Goal: Task Accomplishment & Management: Contribute content

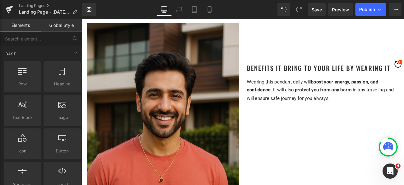
scroll to position [883, 0]
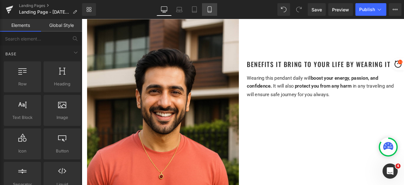
drag, startPoint x: 212, startPoint y: 9, endPoint x: 57, endPoint y: 56, distance: 162.0
click at [212, 9] on icon at bounding box center [209, 9] width 6 height 6
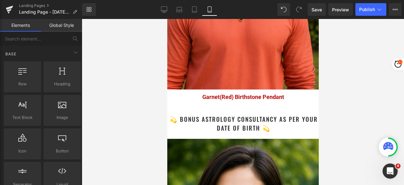
scroll to position [1191, 0]
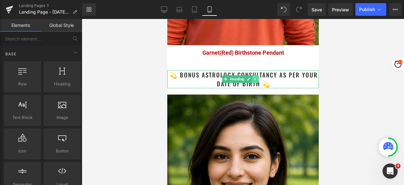
click at [257, 79] on icon at bounding box center [254, 79] width 3 height 4
click at [280, 82] on h1 "💫 Bonus Astrology Consultancy as per your date of birth 💫" at bounding box center [243, 79] width 150 height 18
click at [283, 87] on h1 "💫 Bonus Astrology Consultancy as per your date of birth 💫" at bounding box center [243, 79] width 150 height 18
click at [281, 83] on h1 "💫 Bonus Astrology Consultancy as per your date of birth 💫" at bounding box center [243, 79] width 150 height 18
click at [281, 77] on h1 "💫 Bonus Astrology Consultancy as per your date of birth 💫" at bounding box center [243, 79] width 150 height 18
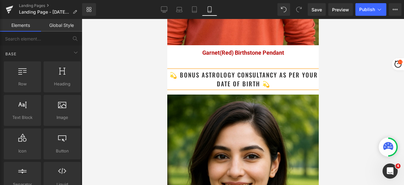
drag, startPoint x: 527, startPoint y: 100, endPoint x: 291, endPoint y: 75, distance: 237.3
click at [283, 74] on h1 "💫 Bonus Astrology Consultancy as per your date of birth 💫" at bounding box center [243, 79] width 150 height 18
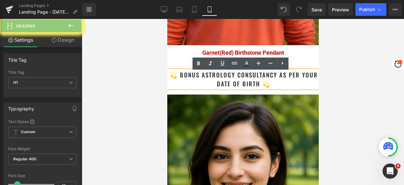
click at [360, 81] on div at bounding box center [243, 102] width 322 height 166
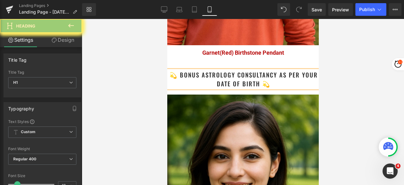
click at [277, 86] on h1 "💫 Bonus Astrology Consultancy as per your date of birth 💫" at bounding box center [243, 79] width 150 height 18
drag, startPoint x: 280, startPoint y: 85, endPoint x: 175, endPoint y: 79, distance: 104.6
click at [175, 79] on h1 "💫 Bonus Astrology Consultancy as per your date of birth 💫" at bounding box center [243, 79] width 150 height 18
click at [163, 10] on icon at bounding box center [164, 10] width 6 height 0
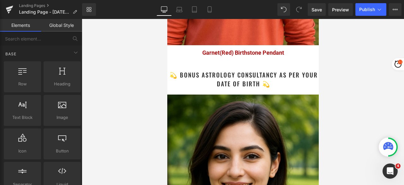
click at [163, 9] on icon at bounding box center [164, 9] width 6 height 6
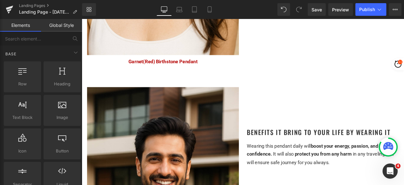
scroll to position [789, 0]
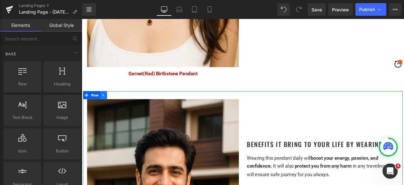
click at [105, 107] on icon at bounding box center [107, 109] width 4 height 5
click at [114, 107] on icon at bounding box center [116, 109] width 4 height 4
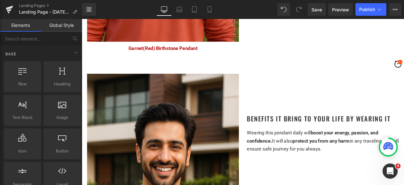
scroll to position [1089, 0]
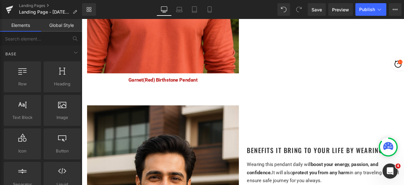
click at [358, 144] on div "Benefits it bring to your life by Wearing It Heading Wearing this pendant daily…" at bounding box center [367, 168] width 189 height 94
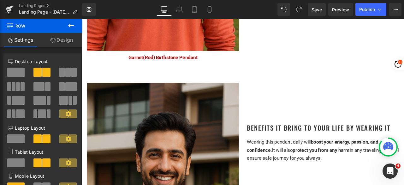
scroll to position [1184, 0]
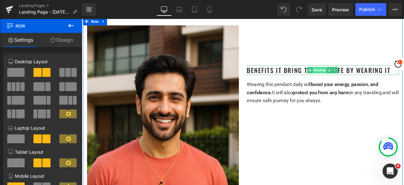
click at [360, 76] on span "Heading" at bounding box center [363, 80] width 17 height 8
click at [372, 76] on link at bounding box center [375, 80] width 7 height 8
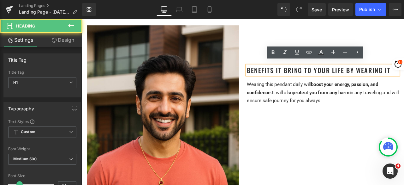
click at [357, 76] on h1 "Benefits it bring to your life by Wearing It" at bounding box center [367, 79] width 180 height 11
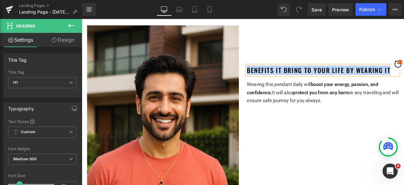
paste div
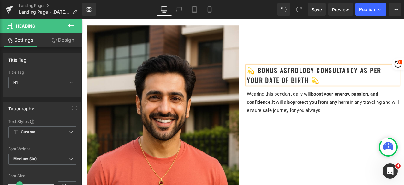
drag, startPoint x: 375, startPoint y: 137, endPoint x: 369, endPoint y: 137, distance: 6.0
click at [375, 137] on div "Image Garnet(Red) Birthstone Pendant Text Block 💫 Bonus Astrology Consultancy a…" at bounding box center [272, 164] width 379 height 295
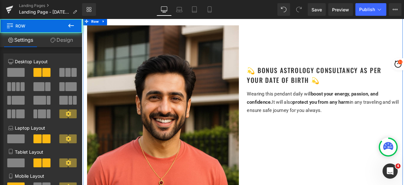
click at [356, 146] on div "Image Garnet(Red) Birthstone Pendant Text Block 💫 Bonus Astrology Consultancy a…" at bounding box center [272, 164] width 379 height 295
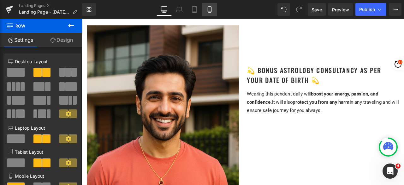
click at [214, 8] on link "Mobile" at bounding box center [209, 9] width 15 height 13
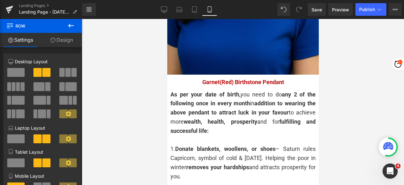
scroll to position [1451, 0]
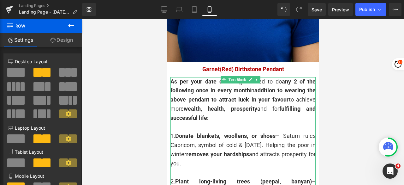
click at [203, 108] on div "As per your date of birth, you need to do any 2 of the following once in every …" at bounding box center [242, 99] width 145 height 45
click at [224, 122] on div at bounding box center [242, 126] width 145 height 9
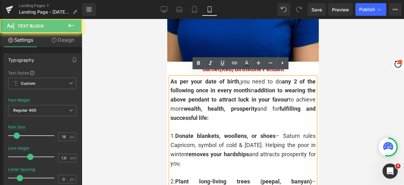
click at [220, 106] on span "wealth, health, prosperity" at bounding box center [220, 108] width 74 height 7
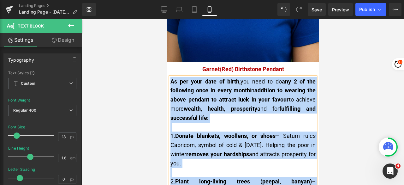
copy div "As per your date of birth, you need to do any 2 of the following once in every …"
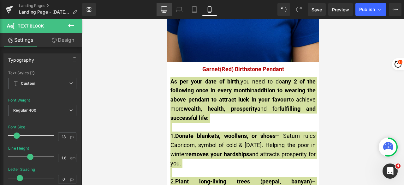
click at [165, 10] on icon at bounding box center [164, 10] width 6 height 0
type input "15"
type input "100"
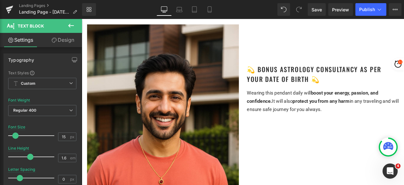
scroll to position [1199, 0]
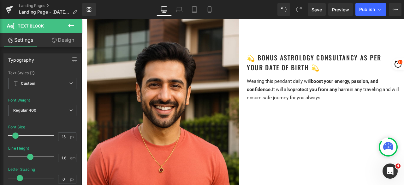
click at [304, 109] on span "in any traveling and will ensure safe journey for you always." at bounding box center [367, 107] width 180 height 16
click at [316, 99] on span "It will also" at bounding box center [319, 102] width 25 height 7
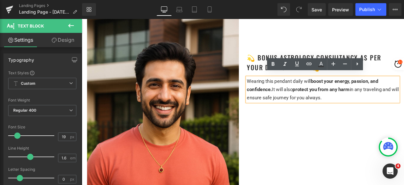
click at [352, 99] on span "protect you from any harm" at bounding box center [366, 102] width 68 height 7
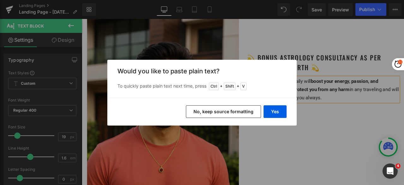
click at [207, 109] on button "No, keep source formatting" at bounding box center [223, 111] width 75 height 13
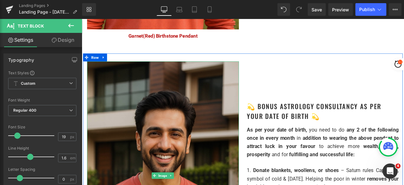
scroll to position [1136, 0]
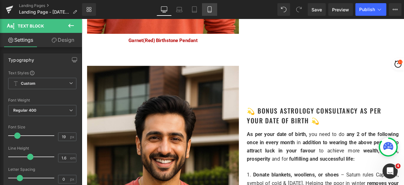
click at [209, 10] on icon at bounding box center [209, 9] width 6 height 6
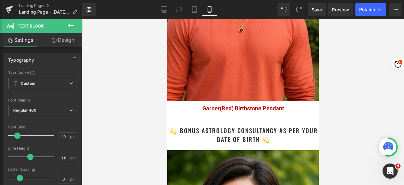
type input "100"
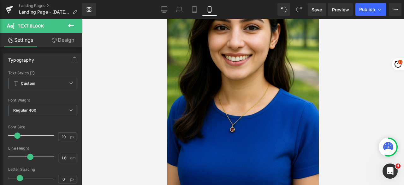
scroll to position [1318, 0]
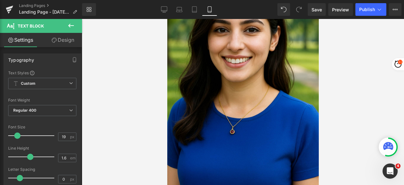
drag, startPoint x: 304, startPoint y: 100, endPoint x: 243, endPoint y: 77, distance: 65.5
click at [243, 77] on div "Image" at bounding box center [242, 81] width 151 height 227
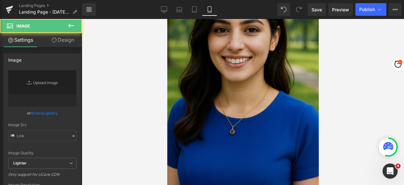
type input "https://ucarecdn.com/5ee297cf-143a-4655-a668-649263d481ca/-/format/auto/-/previ…"
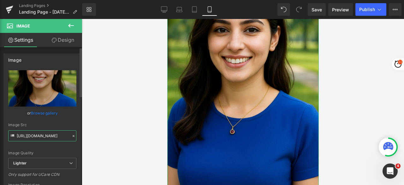
click at [45, 134] on input "https://ucarecdn.com/5ee297cf-143a-4655-a668-649263d481ca/-/format/auto/-/previ…" at bounding box center [42, 135] width 68 height 11
drag, startPoint x: 165, startPoint y: 7, endPoint x: 112, endPoint y: 35, distance: 59.6
click at [165, 7] on icon at bounding box center [164, 9] width 6 height 6
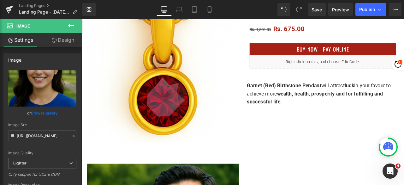
scroll to position [189, 0]
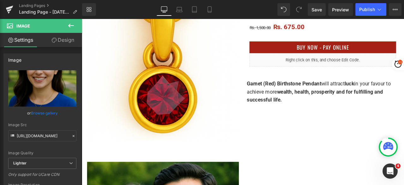
drag, startPoint x: 402, startPoint y: 58, endPoint x: 393, endPoint y: 99, distance: 41.9
click at [398, 99] on html "Heading You are previewing how the will restyle your page. You can not edit Ele…" at bounding box center [202, 92] width 404 height 185
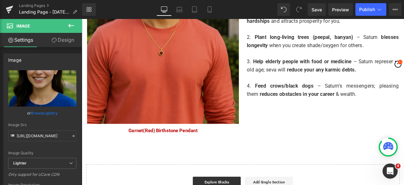
scroll to position [1294, 0]
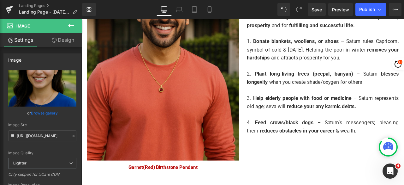
click at [180, 92] on img at bounding box center [178, 52] width 180 height 270
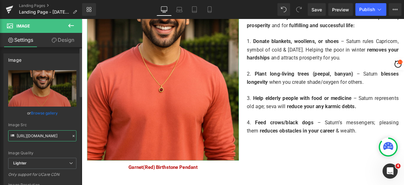
click at [40, 135] on input "https://ucarecdn.com/8a713990-1765-40f4-92de-3327af32ee81/-/format/auto/-/previ…" at bounding box center [42, 135] width 68 height 11
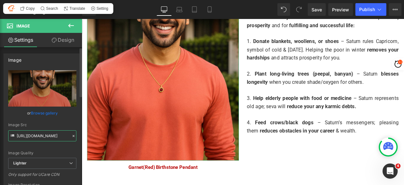
paste input "5ee297cf-143a-4655-a668-649263d481ca/-/format/auto/-/preview/3000x3000/-/qualit…"
type input "https://ucarecdn.com/5ee297cf-143a-4655-a668-649263d481ca/-/format/auto/-/previ…"
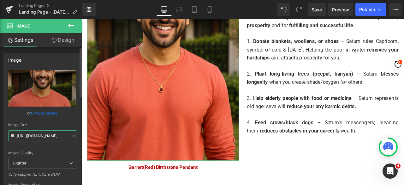
scroll to position [0, 198]
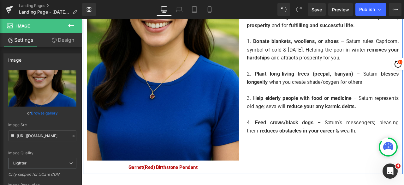
click at [317, 168] on div "Image Garnet(Red) Birthstone Pendant Text Block 💫 Bonus Astrology Consultancy a…" at bounding box center [272, 54] width 379 height 295
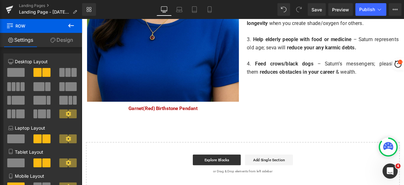
scroll to position [1325, 0]
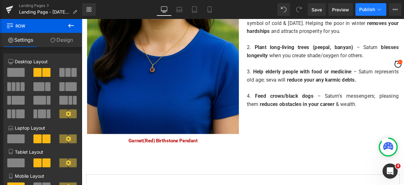
click at [363, 14] on button "Publish" at bounding box center [370, 9] width 31 height 13
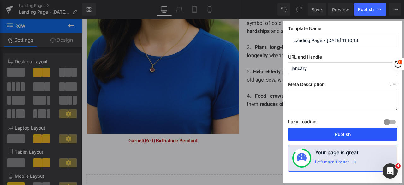
click at [330, 130] on button "Publish" at bounding box center [342, 134] width 109 height 13
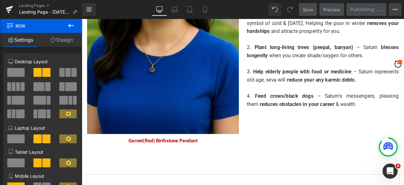
click at [396, 9] on icon at bounding box center [395, 9] width 5 height 5
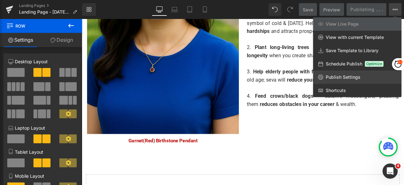
click at [343, 79] on span "Publish Settings" at bounding box center [343, 77] width 35 height 6
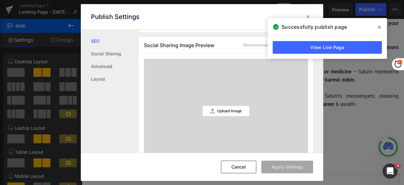
scroll to position [158, 0]
click at [219, 111] on p "Upload Image" at bounding box center [229, 110] width 25 height 4
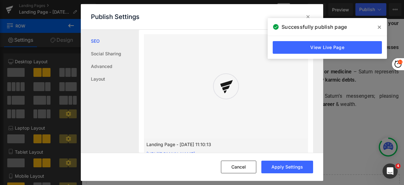
scroll to position [190, 0]
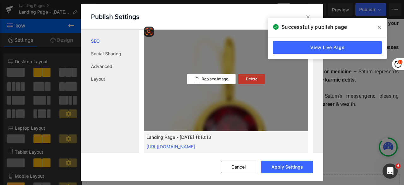
click at [251, 79] on p "Delete" at bounding box center [252, 79] width 12 height 4
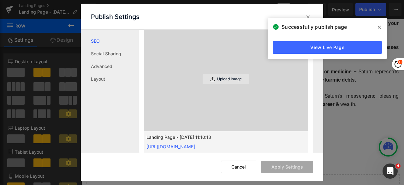
click at [232, 79] on p "Upload Image" at bounding box center [229, 79] width 25 height 4
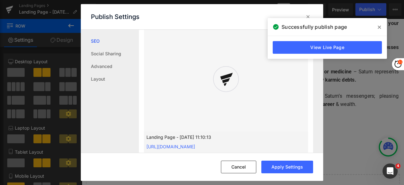
click at [223, 78] on icon at bounding box center [226, 79] width 15 height 15
click at [248, 92] on div at bounding box center [226, 79] width 164 height 104
click at [380, 27] on icon at bounding box center [379, 27] width 3 height 3
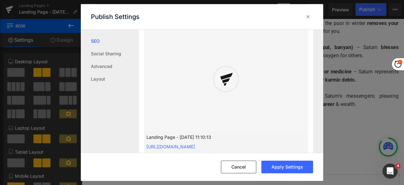
click at [241, 81] on div at bounding box center [226, 79] width 164 height 104
click at [312, 14] on div at bounding box center [308, 17] width 10 height 10
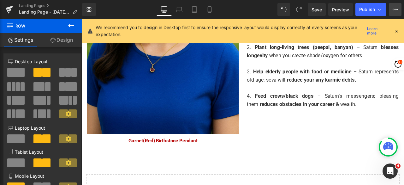
click at [396, 11] on icon at bounding box center [395, 9] width 5 height 5
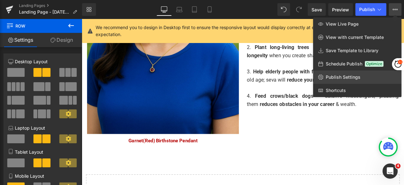
click at [345, 80] on link "Publish Settings" at bounding box center [357, 76] width 88 height 13
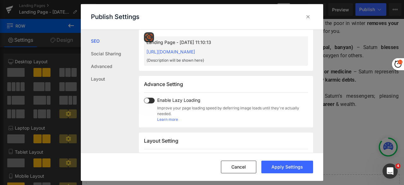
scroll to position [221, 0]
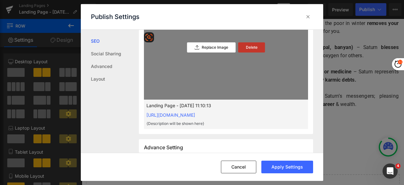
click at [246, 47] on p "Delete" at bounding box center [252, 47] width 12 height 4
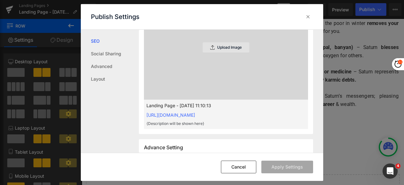
click at [227, 50] on div "Upload Image" at bounding box center [226, 47] width 47 height 10
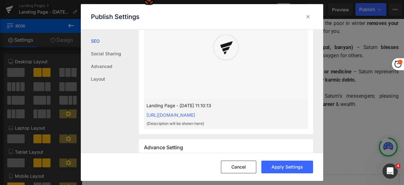
scroll to position [158, 0]
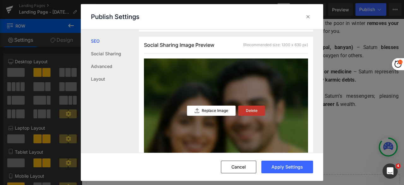
click at [253, 106] on div "Delete" at bounding box center [251, 110] width 27 height 10
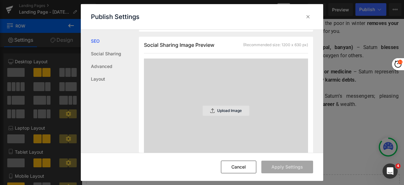
click at [217, 112] on p "Upload Image" at bounding box center [229, 110] width 25 height 4
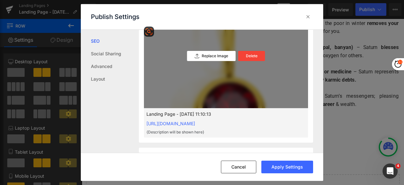
scroll to position [221, 0]
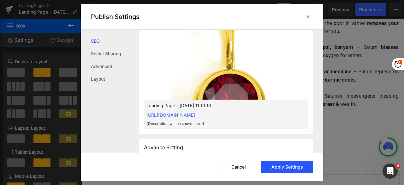
click at [283, 164] on button "Apply Settings" at bounding box center [287, 166] width 52 height 13
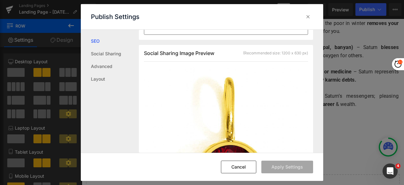
scroll to position [129, 0]
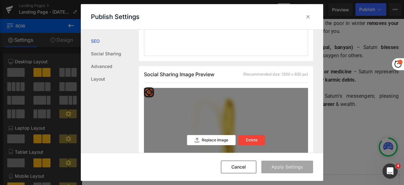
click at [299, 145] on div "Replace Image Delete" at bounding box center [226, 140] width 164 height 104
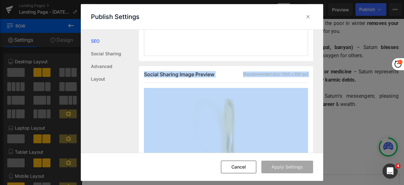
drag, startPoint x: 299, startPoint y: 145, endPoint x: 315, endPoint y: 48, distance: 98.8
click at [315, 51] on div "Search Result Preview Landing Page - Aug 27, 11:10:13 https://bitrontix.myshopi…" at bounding box center [231, 91] width 184 height 123
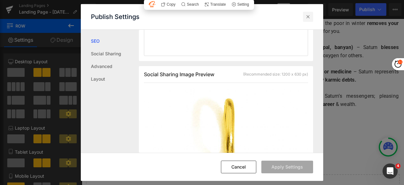
click at [306, 17] on icon at bounding box center [308, 17] width 6 height 6
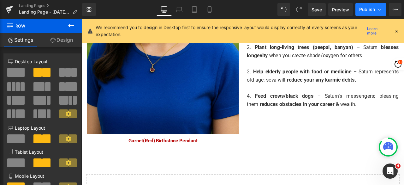
click at [373, 9] on span "Publish" at bounding box center [367, 9] width 16 height 5
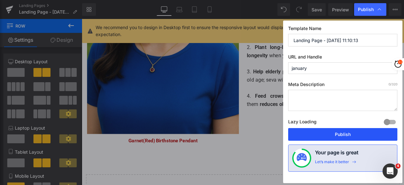
click at [328, 132] on button "Publish" at bounding box center [342, 134] width 109 height 13
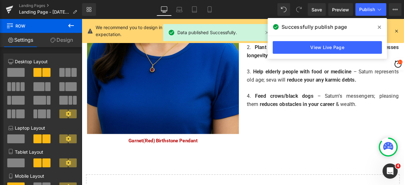
click at [377, 27] on span at bounding box center [379, 27] width 10 height 10
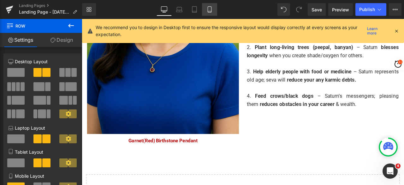
click at [212, 8] on icon at bounding box center [209, 9] width 6 height 6
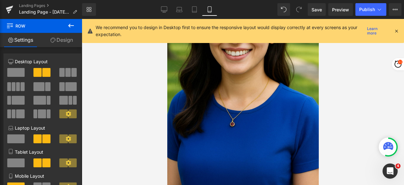
scroll to position [0, 0]
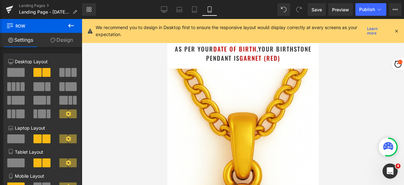
click at [396, 30] on icon at bounding box center [396, 31] width 6 height 6
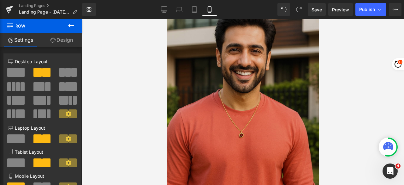
scroll to position [1041, 0]
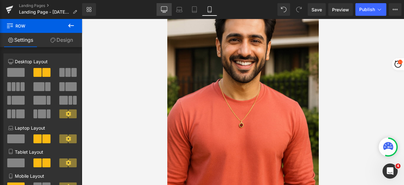
click at [160, 8] on link "Desktop" at bounding box center [164, 9] width 15 height 13
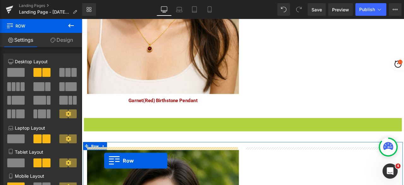
scroll to position [783, 0]
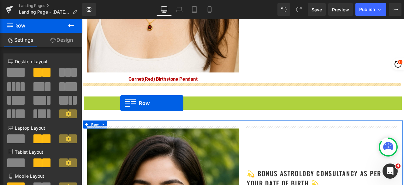
drag, startPoint x: 92, startPoint y: 73, endPoint x: 127, endPoint y: 118, distance: 57.4
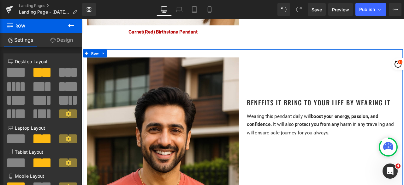
scroll to position [846, 0]
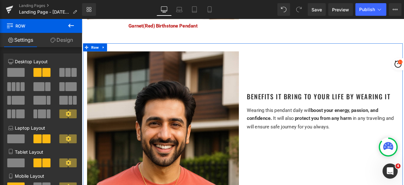
click at [348, 139] on p "Wearing this pendant daily will boost your energy, passion, and confidence. It …" at bounding box center [367, 136] width 180 height 29
click at [307, 134] on span "It will also" at bounding box center [320, 136] width 26 height 7
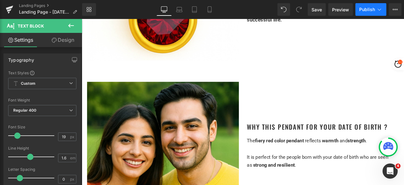
scroll to position [278, 0]
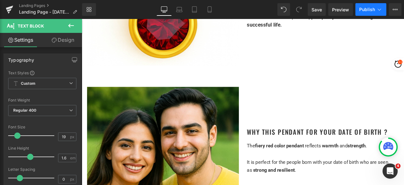
click at [363, 8] on span "Publish" at bounding box center [367, 9] width 16 height 5
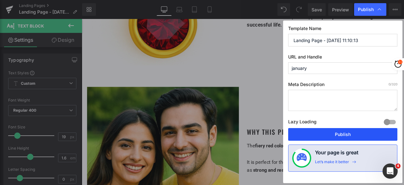
click at [344, 130] on button "Publish" at bounding box center [342, 134] width 109 height 13
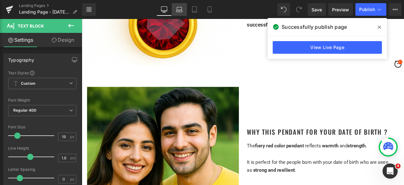
click at [177, 8] on icon at bounding box center [179, 9] width 6 height 6
type input "100"
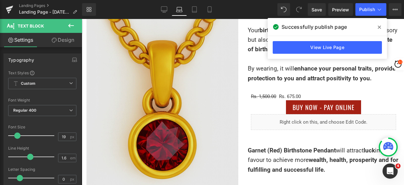
scroll to position [158, 0]
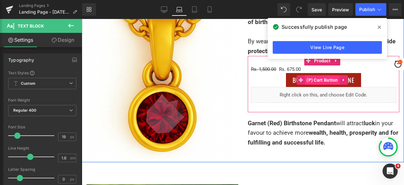
click at [314, 77] on span "(P) Cart Button" at bounding box center [322, 79] width 35 height 9
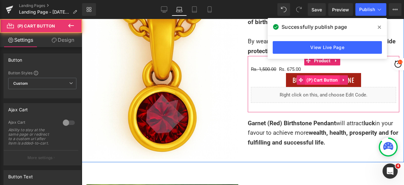
click at [310, 78] on span "(P) Cart Button" at bounding box center [322, 79] width 35 height 9
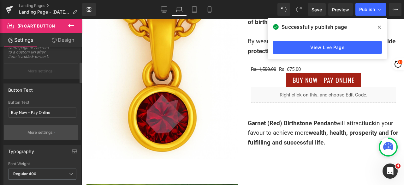
scroll to position [95, 0]
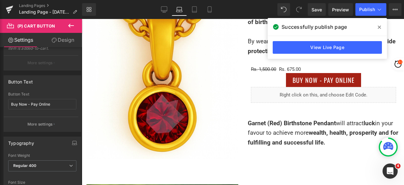
click at [379, 26] on icon at bounding box center [379, 27] width 3 height 5
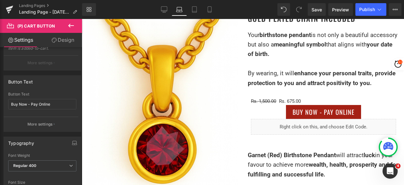
scroll to position [126, 0]
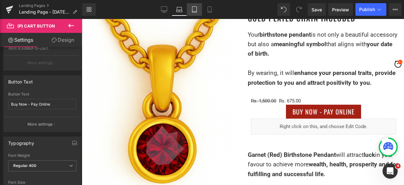
click at [196, 11] on icon at bounding box center [194, 9] width 6 height 6
type input "100"
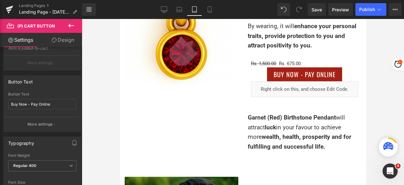
scroll to position [99, 0]
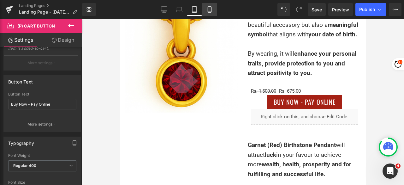
click at [206, 11] on icon at bounding box center [209, 9] width 6 height 6
type input "100"
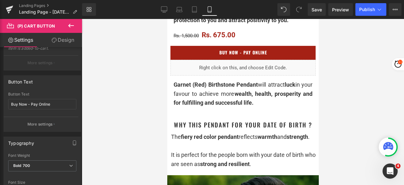
scroll to position [316, 0]
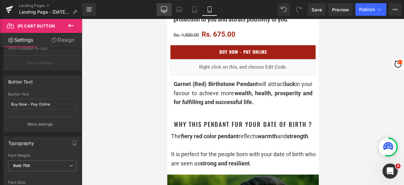
click at [164, 9] on icon at bounding box center [164, 9] width 6 height 6
type input "100"
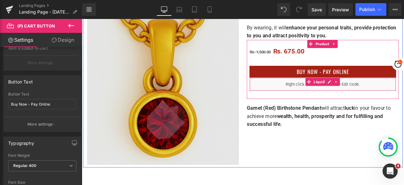
scroll to position [159, 0]
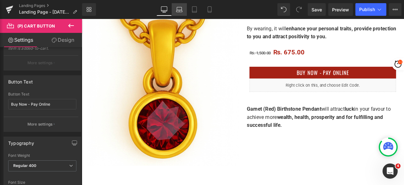
click at [179, 12] on icon at bounding box center [179, 11] width 6 height 2
type input "100"
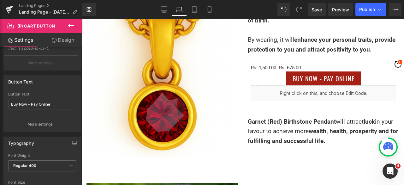
scroll to position [155, 0]
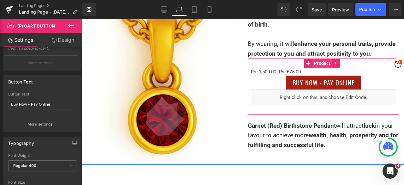
click at [317, 64] on span "Product" at bounding box center [322, 62] width 20 height 9
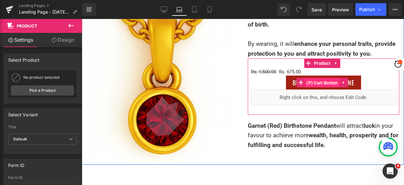
click at [317, 82] on span "(P) Cart Button" at bounding box center [322, 82] width 35 height 9
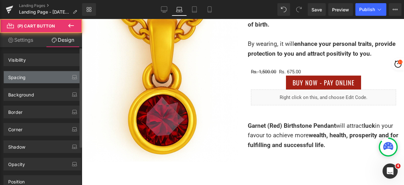
click at [36, 77] on div "Spacing" at bounding box center [42, 77] width 77 height 12
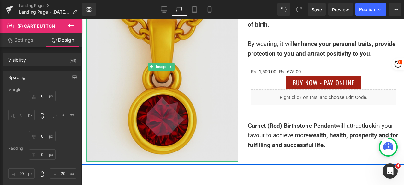
scroll to position [124, 0]
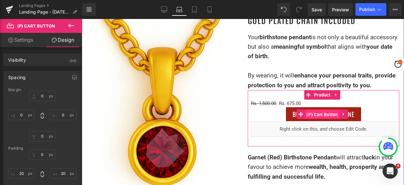
click at [320, 113] on span "(P) Cart Button" at bounding box center [322, 113] width 35 height 9
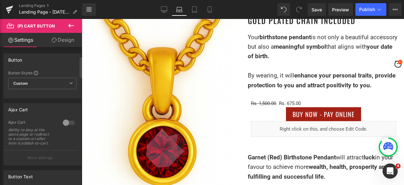
scroll to position [63, 0]
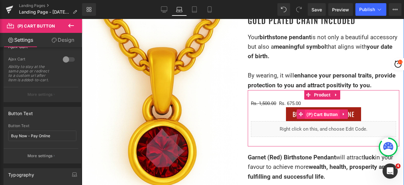
click at [321, 112] on span "(P) Cart Button" at bounding box center [322, 113] width 35 height 9
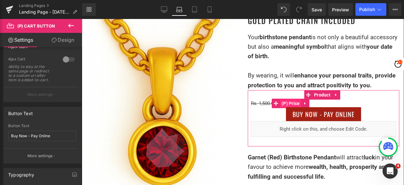
click at [284, 103] on span "(P) Price" at bounding box center [290, 102] width 21 height 9
click at [283, 102] on span "(P) Price" at bounding box center [290, 102] width 21 height 9
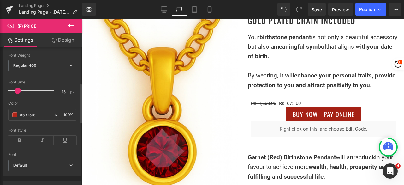
scroll to position [126, 0]
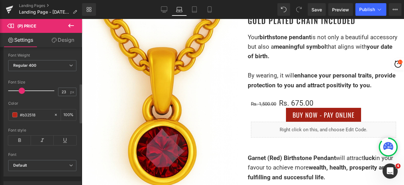
type input "24"
drag, startPoint x: 16, startPoint y: 89, endPoint x: 19, endPoint y: 91, distance: 3.4
click at [19, 91] on span at bounding box center [22, 90] width 6 height 6
drag, startPoint x: 18, startPoint y: 137, endPoint x: 39, endPoint y: 133, distance: 21.7
click at [18, 137] on icon at bounding box center [19, 139] width 23 height 9
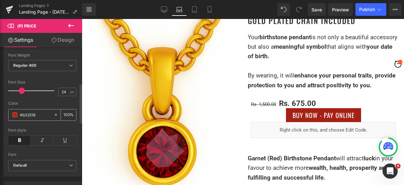
click at [32, 115] on input "#b32518" at bounding box center [35, 114] width 31 height 7
click at [40, 112] on input "#b32518" at bounding box center [35, 114] width 31 height 7
click at [15, 113] on span at bounding box center [14, 114] width 5 height 5
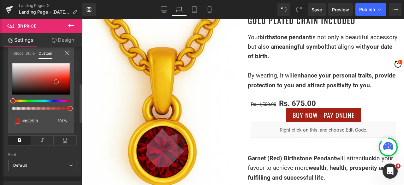
click at [56, 80] on span at bounding box center [56, 81] width 5 height 5
type input "#af2417"
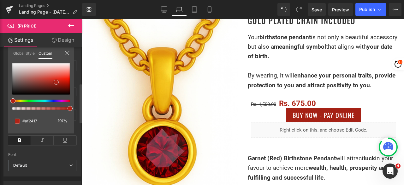
click at [56, 82] on span at bounding box center [56, 82] width 5 height 5
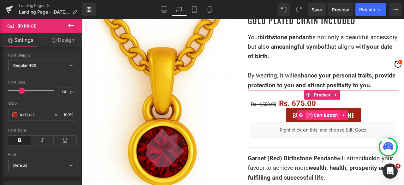
click at [315, 116] on span "(P) Cart Button" at bounding box center [322, 114] width 35 height 9
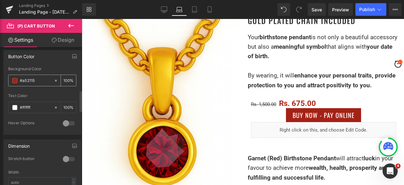
scroll to position [379, 0]
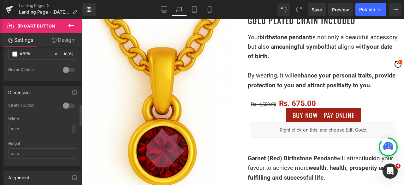
click at [68, 103] on div at bounding box center [68, 105] width 15 height 10
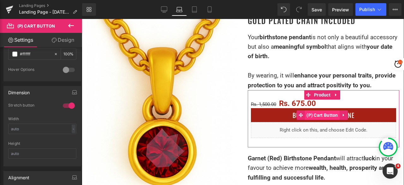
click at [316, 115] on span "(P) Cart Button" at bounding box center [322, 114] width 35 height 9
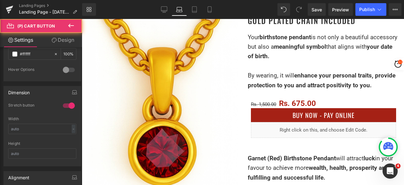
click at [65, 42] on link "Design" at bounding box center [62, 40] width 41 height 14
click at [0, 0] on div "Spacing" at bounding box center [0, 0] width 0 height 0
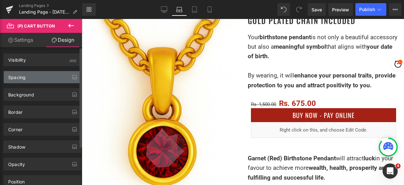
type input "0"
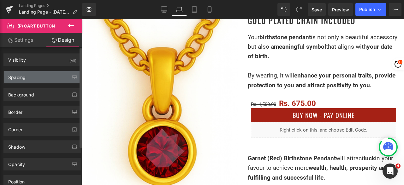
type input "20"
type input "0"
type input "20"
click at [20, 77] on div "Spacing" at bounding box center [16, 75] width 17 height 9
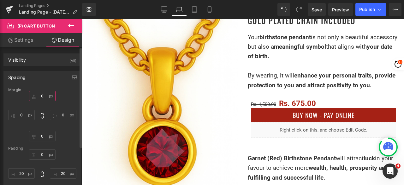
click at [40, 96] on input "0" at bounding box center [42, 96] width 27 height 10
type input "20"
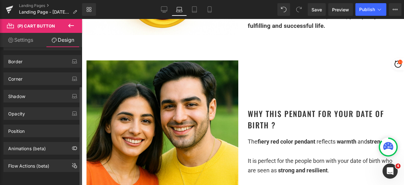
scroll to position [26, 0]
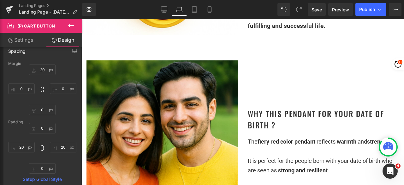
drag, startPoint x: 21, startPoint y: 41, endPoint x: 21, endPoint y: 53, distance: 12.6
click at [21, 41] on link "Settings" at bounding box center [20, 40] width 41 height 14
type input "100"
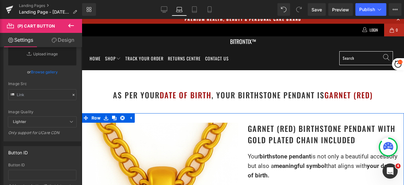
scroll to position [0, 0]
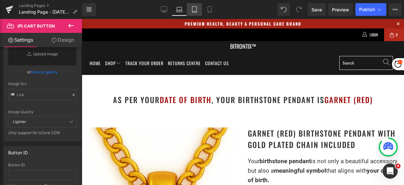
click at [198, 15] on link "Tablet" at bounding box center [194, 9] width 15 height 13
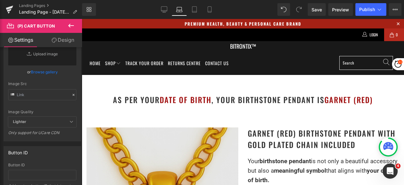
type input "100"
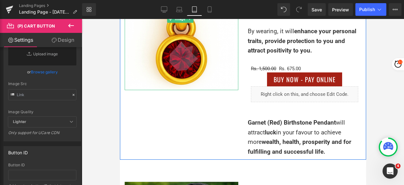
scroll to position [126, 0]
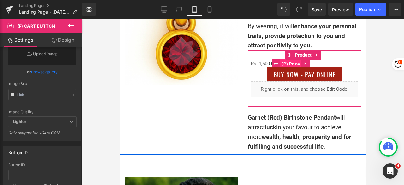
click at [285, 68] on span "(P) Price" at bounding box center [290, 63] width 21 height 9
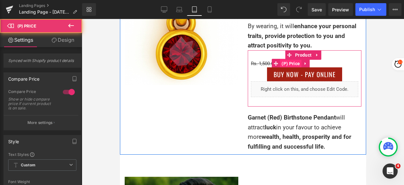
click at [285, 68] on span "(P) Price" at bounding box center [290, 63] width 21 height 9
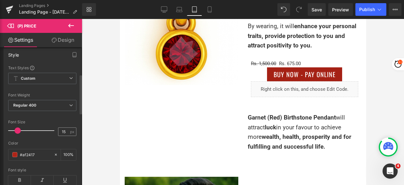
scroll to position [95, 0]
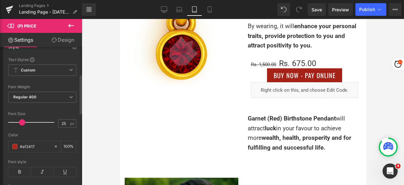
type input "24"
drag, startPoint x: 17, startPoint y: 119, endPoint x: 21, endPoint y: 120, distance: 3.5
click at [21, 120] on span at bounding box center [22, 122] width 6 height 6
click at [21, 149] on input "#af2417" at bounding box center [35, 146] width 31 height 7
click at [24, 144] on input "#af2417" at bounding box center [35, 146] width 31 height 7
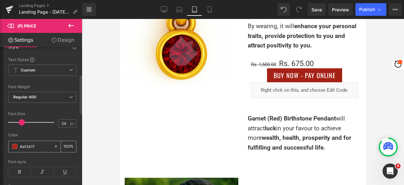
click at [14, 145] on span at bounding box center [14, 146] width 5 height 5
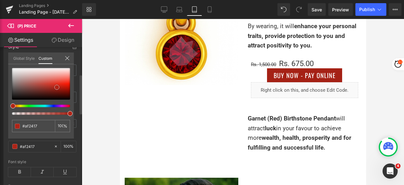
click at [56, 86] on span at bounding box center [56, 87] width 5 height 5
click at [56, 87] on span at bounding box center [56, 87] width 5 height 5
click at [57, 87] on span at bounding box center [56, 87] width 5 height 5
click at [58, 87] on span at bounding box center [56, 87] width 5 height 5
click at [59, 86] on div at bounding box center [41, 84] width 58 height 32
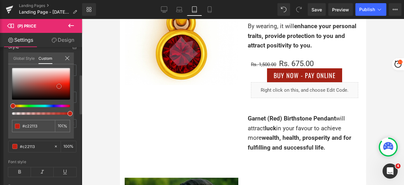
type input "#c22113"
click at [58, 86] on span at bounding box center [58, 86] width 5 height 5
click at [57, 86] on span at bounding box center [58, 86] width 5 height 5
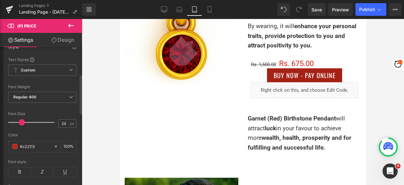
click at [107, 119] on div at bounding box center [243, 102] width 322 height 166
click at [20, 168] on icon at bounding box center [19, 171] width 23 height 9
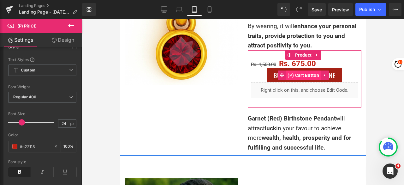
click at [297, 80] on span "(P) Cart Button" at bounding box center [303, 74] width 35 height 9
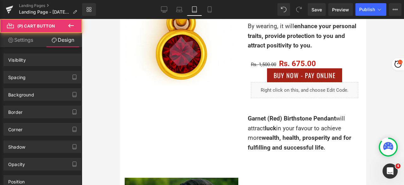
click at [30, 78] on div "Spacing" at bounding box center [42, 77] width 77 height 12
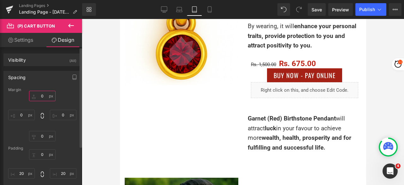
click at [42, 94] on input "0" at bounding box center [42, 96] width 27 height 10
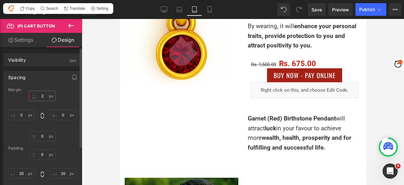
type input "20"
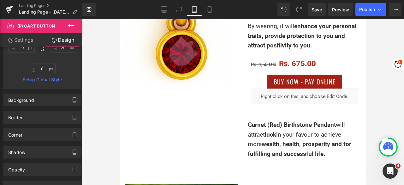
scroll to position [126, 0]
click at [16, 40] on link "Settings" at bounding box center [20, 40] width 41 height 14
type input "100"
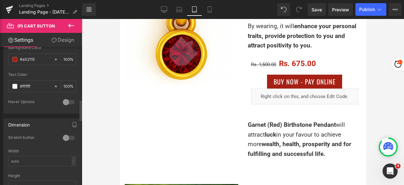
scroll to position [347, 0]
click at [71, 133] on div at bounding box center [68, 137] width 15 height 10
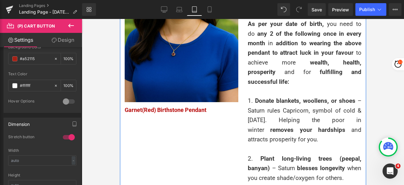
scroll to position [852, 0]
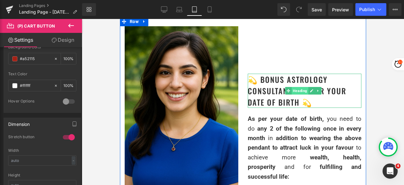
click at [293, 94] on span "Heading" at bounding box center [299, 91] width 17 height 8
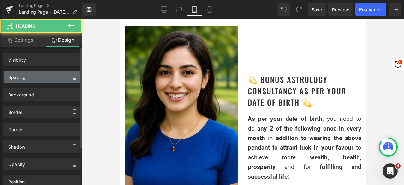
click at [40, 77] on div "Spacing" at bounding box center [42, 77] width 77 height 12
click at [72, 75] on icon "button" at bounding box center [74, 76] width 5 height 5
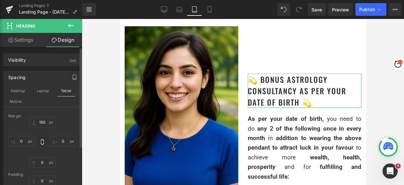
type input "150"
type input "0"
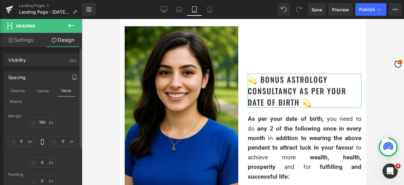
type input "0"
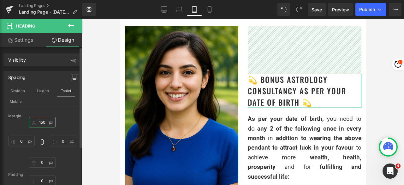
click at [40, 121] on input "150" at bounding box center [42, 122] width 27 height 10
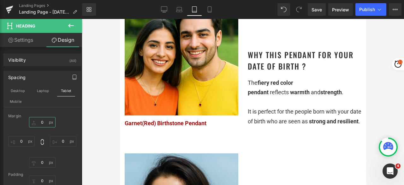
scroll to position [316, 0]
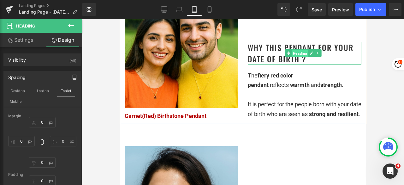
click at [292, 57] on span "Heading" at bounding box center [299, 54] width 17 height 8
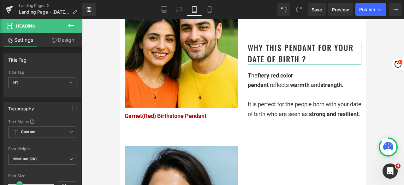
click at [66, 43] on link "Design" at bounding box center [62, 40] width 41 height 14
click at [293, 56] on h1 "Why This Pendant for Your Date of Birth ?" at bounding box center [304, 53] width 114 height 23
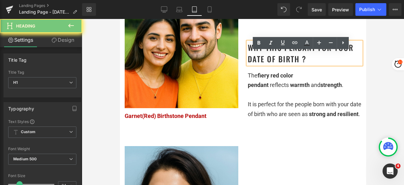
click at [72, 77] on span "H1" at bounding box center [42, 82] width 68 height 11
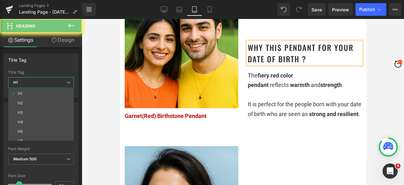
click at [110, 72] on div at bounding box center [243, 102] width 322 height 166
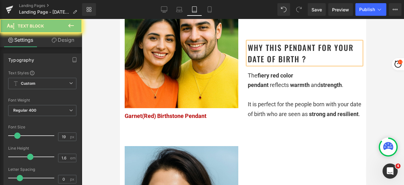
click at [334, 99] on div at bounding box center [304, 94] width 114 height 9
click at [292, 88] on span "warmth" at bounding box center [300, 84] width 20 height 7
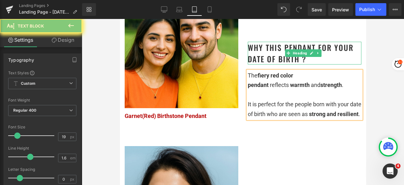
click at [306, 59] on div "Why This Pendant for Your Date of Birth ? Heading" at bounding box center [304, 53] width 114 height 23
click at [288, 58] on h1 "Why This Pendant for Your Date of Birth ?" at bounding box center [304, 53] width 114 height 23
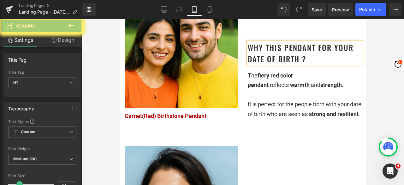
drag, startPoint x: 70, startPoint y: 40, endPoint x: 3, endPoint y: 39, distance: 66.6
click at [70, 40] on link "Design" at bounding box center [62, 40] width 41 height 14
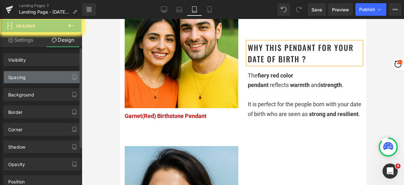
click at [20, 77] on div "Spacing" at bounding box center [16, 75] width 17 height 9
click at [72, 72] on button "button" at bounding box center [74, 77] width 10 height 12
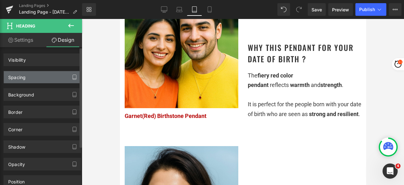
click at [73, 75] on icon "button" at bounding box center [74, 77] width 3 height 5
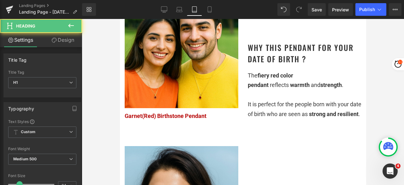
click at [300, 64] on div "Why This Pendant for Your Date of Birth ? Heading" at bounding box center [304, 53] width 114 height 23
click at [284, 63] on h1 "Why This Pendant for Your Date of Birth ?" at bounding box center [304, 53] width 114 height 23
click at [284, 60] on h1 "Why This Pendant for Your Date of Birth ?" at bounding box center [304, 53] width 114 height 23
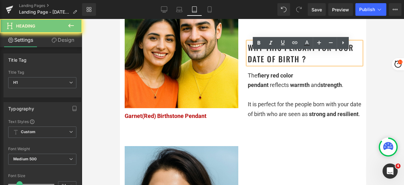
click at [65, 38] on link "Design" at bounding box center [62, 40] width 41 height 14
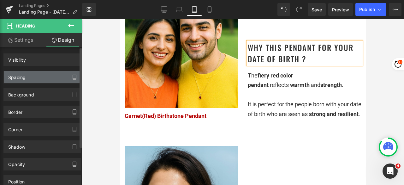
click at [32, 77] on div "Spacing" at bounding box center [42, 77] width 77 height 12
click at [41, 73] on div "Spacing" at bounding box center [42, 77] width 77 height 12
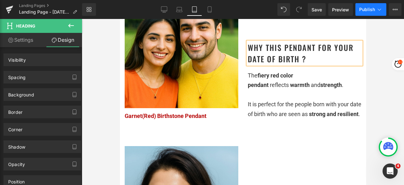
click at [367, 8] on span "Publish" at bounding box center [367, 9] width 16 height 5
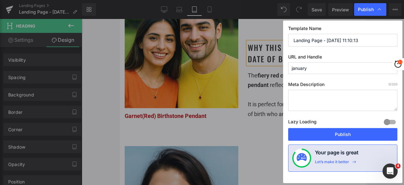
click at [350, 133] on button "Publish" at bounding box center [342, 134] width 109 height 13
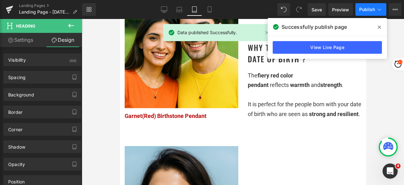
click at [379, 27] on icon at bounding box center [379, 27] width 3 height 3
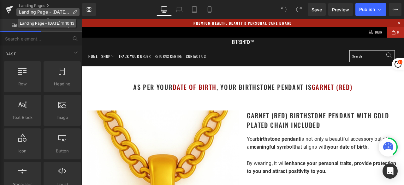
click at [75, 12] on icon at bounding box center [75, 12] width 4 height 4
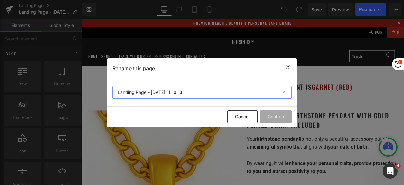
drag, startPoint x: 190, startPoint y: 91, endPoint x: 117, endPoint y: 91, distance: 72.9
click at [117, 91] on input "Landing Page - [DATE] 11:10:13" at bounding box center [201, 92] width 179 height 13
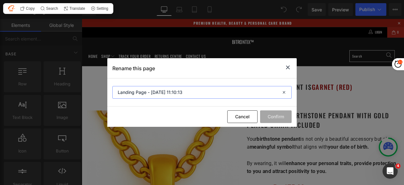
type input "A"
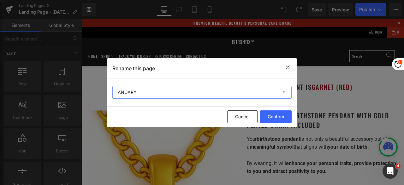
click at [117, 96] on input "ANUARY" at bounding box center [201, 92] width 179 height 13
click at [149, 92] on input "JANUARY" at bounding box center [201, 92] width 179 height 13
type input "JANUARY PENDANT NECKLACE"
click at [270, 116] on button "Confirm" at bounding box center [276, 116] width 32 height 13
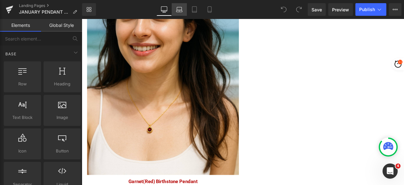
click at [178, 10] on icon at bounding box center [179, 11] width 6 height 2
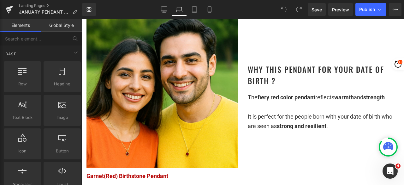
scroll to position [305, 0]
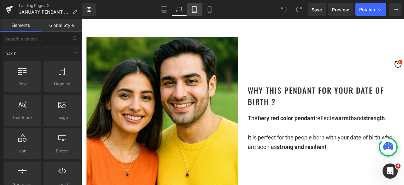
click at [193, 10] on icon at bounding box center [194, 9] width 6 height 6
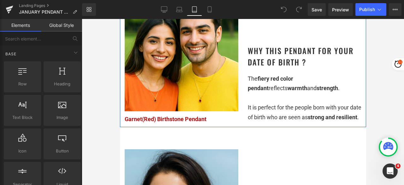
scroll to position [322, 0]
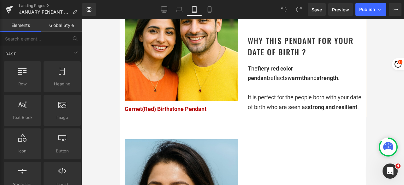
click at [282, 49] on h1 "Why This Pendant for Your Date of Birth ?" at bounding box center [304, 46] width 114 height 23
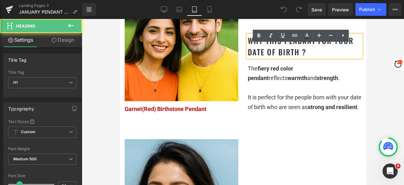
click at [282, 56] on h1 "Why This Pendant for Your Date of Birth ?" at bounding box center [304, 46] width 114 height 23
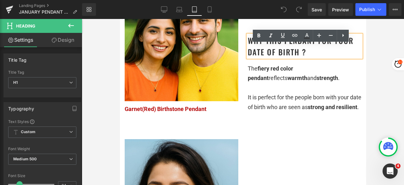
drag, startPoint x: 69, startPoint y: 34, endPoint x: 37, endPoint y: 71, distance: 49.4
click at [69, 34] on link "Design" at bounding box center [62, 40] width 41 height 14
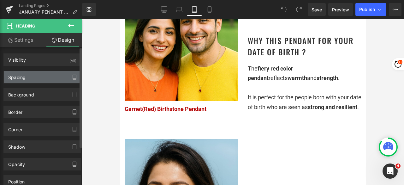
click at [27, 77] on div "Spacing" at bounding box center [42, 77] width 77 height 12
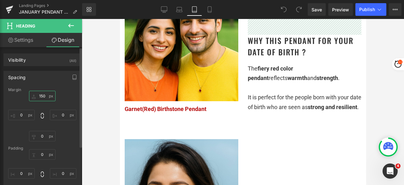
click at [44, 94] on input "150" at bounding box center [42, 96] width 27 height 10
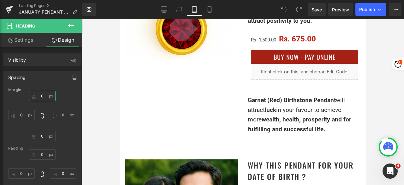
scroll to position [165, 0]
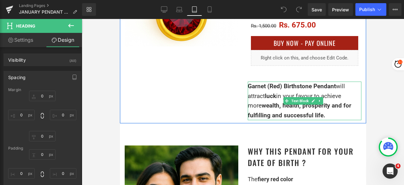
click at [282, 101] on p "Garnet (Red) Birthstone Pendant will attract luck in your favour to achieve mor…" at bounding box center [304, 100] width 114 height 38
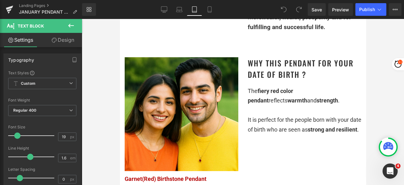
scroll to position [259, 0]
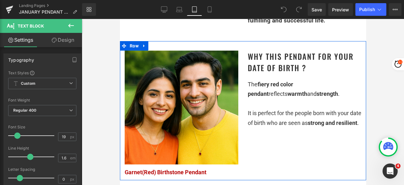
click at [273, 118] on div "It is perfect for the people born with your date of birth who are seen as stron…" at bounding box center [304, 117] width 114 height 19
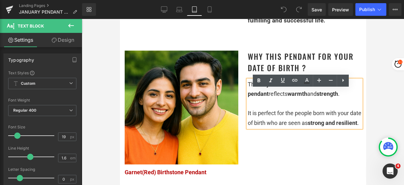
click at [273, 118] on div "It is perfect for the people born with your date of birth who are seen as stron…" at bounding box center [304, 117] width 114 height 19
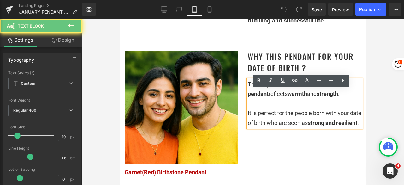
click at [273, 118] on div "It is perfect for the people born with your date of birth who are seen as stron…" at bounding box center [304, 117] width 114 height 19
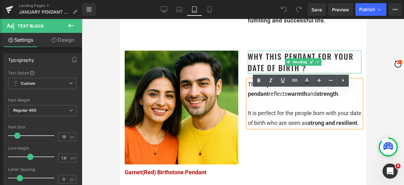
click at [270, 67] on h1 "Why This Pendant for Your Date of Birth ?" at bounding box center [304, 61] width 114 height 23
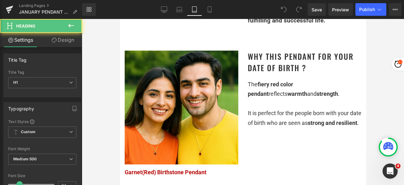
click at [64, 39] on link "Design" at bounding box center [62, 40] width 41 height 14
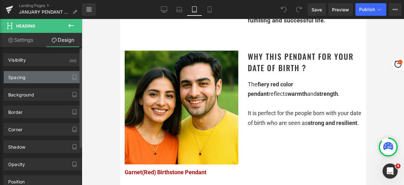
click at [38, 78] on div "Spacing" at bounding box center [42, 77] width 77 height 12
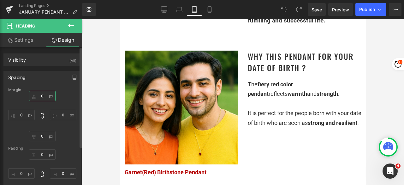
click at [42, 95] on input "0" at bounding box center [42, 96] width 27 height 10
type input "150"
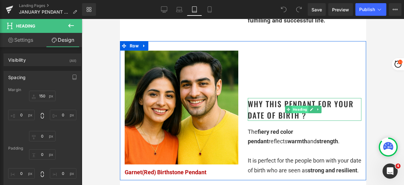
click at [297, 113] on span "Heading" at bounding box center [299, 109] width 17 height 8
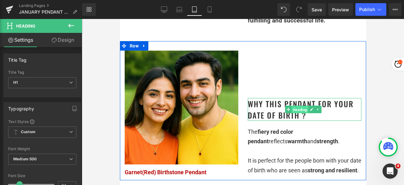
click at [293, 113] on span "Heading" at bounding box center [299, 110] width 17 height 8
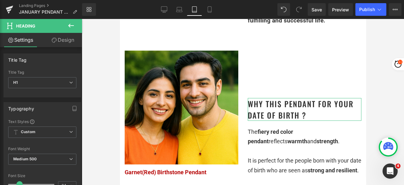
click at [62, 38] on link "Design" at bounding box center [62, 40] width 41 height 14
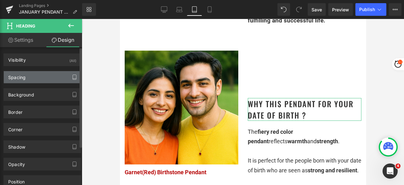
click at [74, 76] on icon "button" at bounding box center [74, 76] width 5 height 5
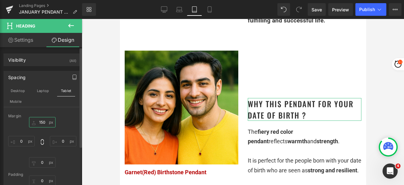
click at [42, 121] on input "150" at bounding box center [42, 122] width 27 height 10
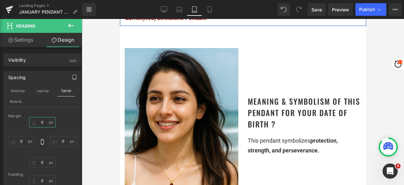
scroll to position [417, 0]
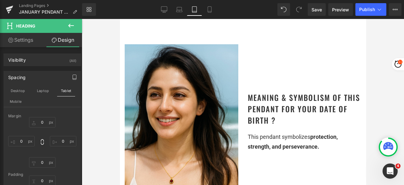
click at [293, 109] on h1 "Meaning & Symbolism of This Pendant for Your Date of Birth ?" at bounding box center [304, 109] width 114 height 34
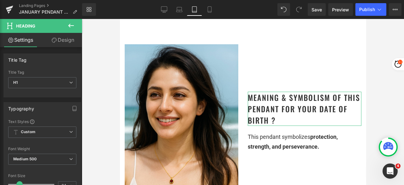
click at [66, 41] on link "Design" at bounding box center [62, 40] width 41 height 14
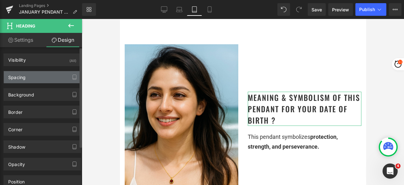
click at [43, 76] on div "Spacing" at bounding box center [42, 77] width 77 height 12
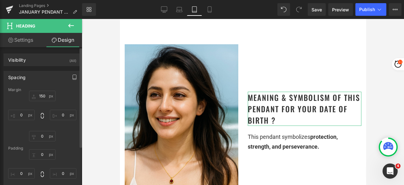
click at [72, 77] on icon "button" at bounding box center [74, 76] width 5 height 5
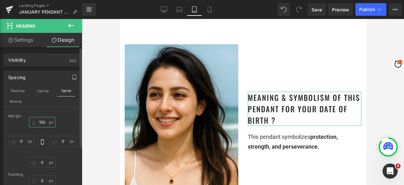
click at [44, 121] on input "150" at bounding box center [42, 122] width 27 height 10
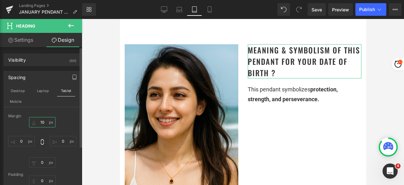
type input "100"
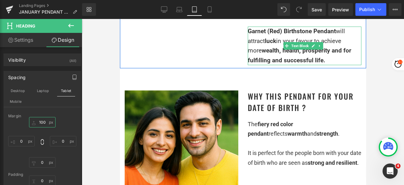
scroll to position [228, 0]
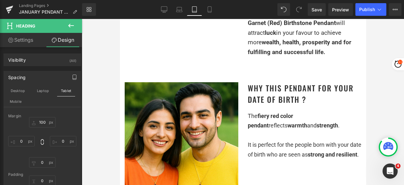
click at [299, 103] on div "Why This Pendant for Your Date of Birth ? Heading" at bounding box center [304, 93] width 114 height 23
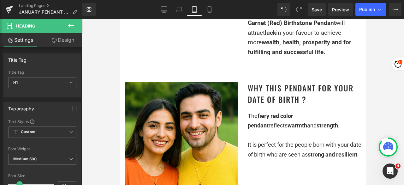
click at [72, 43] on link "Design" at bounding box center [62, 40] width 41 height 14
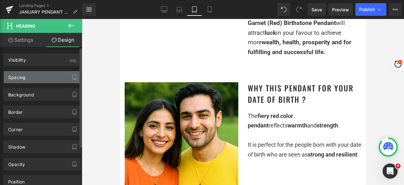
click at [37, 80] on div "Spacing" at bounding box center [42, 77] width 77 height 12
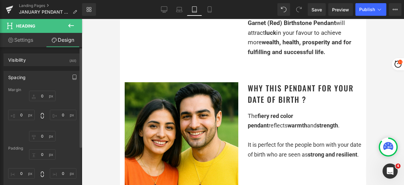
click at [74, 78] on icon "button" at bounding box center [74, 77] width 3 height 5
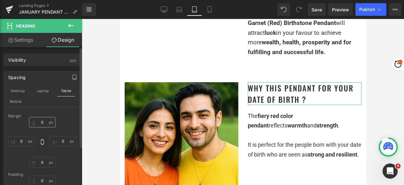
click at [44, 117] on div "Margin" at bounding box center [42, 116] width 68 height 4
click at [42, 120] on input "0" at bounding box center [42, 122] width 27 height 10
type input "50"
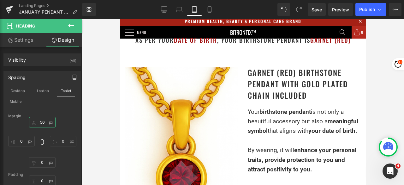
scroll to position [0, 0]
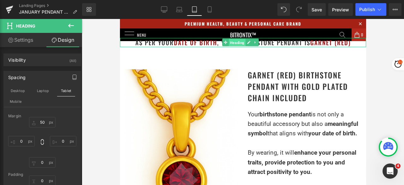
click at [237, 44] on span "Heading" at bounding box center [236, 43] width 17 height 8
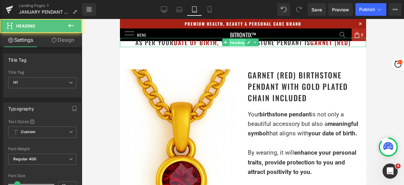
click at [236, 39] on span "Heading" at bounding box center [236, 43] width 17 height 8
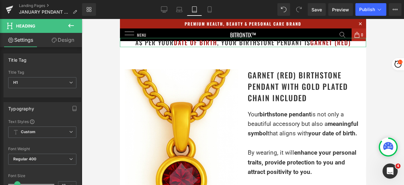
click at [64, 43] on link "Design" at bounding box center [62, 40] width 41 height 14
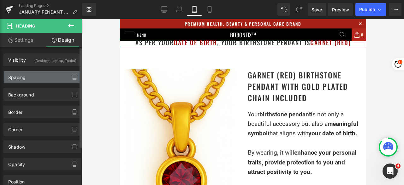
type input "60"
type input "0"
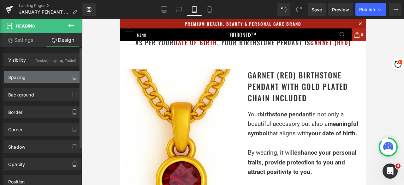
type input "0"
click at [73, 77] on icon "button" at bounding box center [74, 76] width 5 height 5
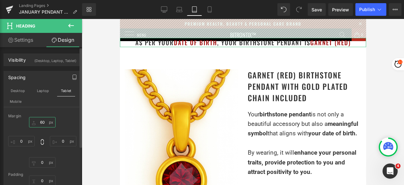
click at [42, 123] on input "60" at bounding box center [42, 122] width 27 height 10
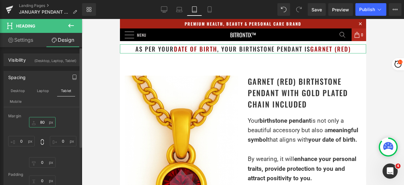
type input "8"
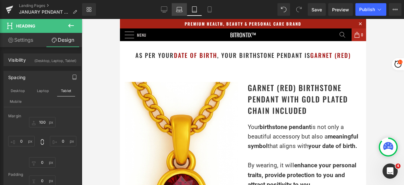
click at [183, 11] on link "Laptop" at bounding box center [179, 9] width 15 height 13
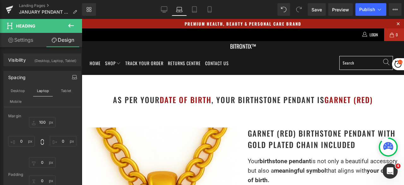
type input "60"
type input "0"
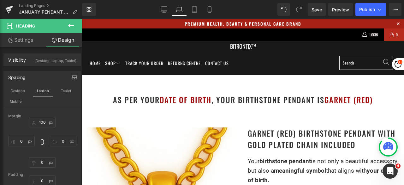
type input "0"
click at [163, 10] on icon at bounding box center [164, 9] width 6 height 6
type input "60"
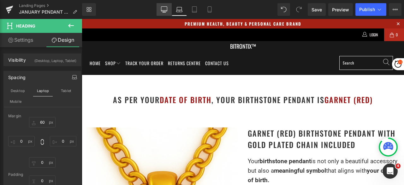
type input "0"
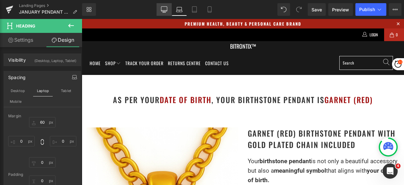
type input "0"
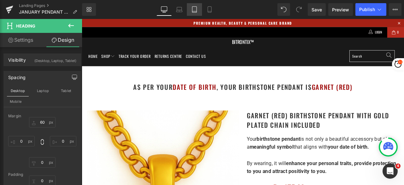
click at [195, 10] on icon at bounding box center [194, 9] width 6 height 6
type input "100"
type input "0"
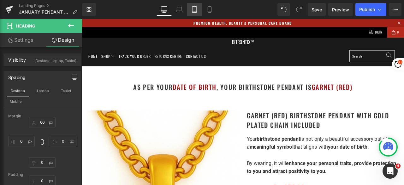
type input "0"
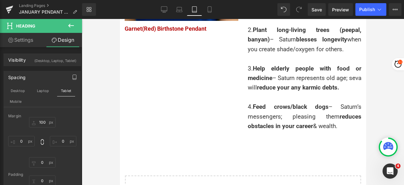
scroll to position [1136, 0]
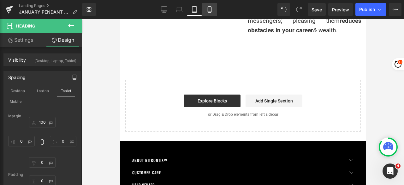
click at [214, 9] on link "Mobile" at bounding box center [209, 9] width 15 height 13
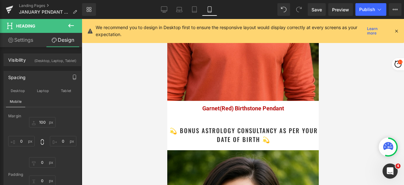
scroll to position [0, 0]
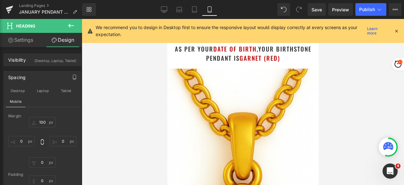
type input "60"
type input "0"
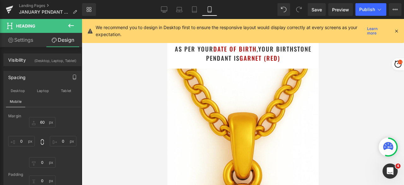
type input "0"
click at [397, 28] on icon at bounding box center [396, 31] width 6 height 6
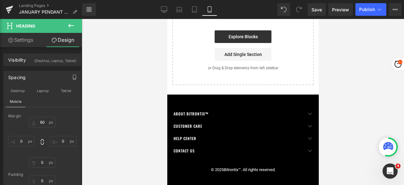
scroll to position [1759, 0]
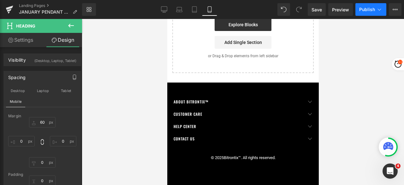
click at [360, 9] on span "Publish" at bounding box center [367, 9] width 16 height 5
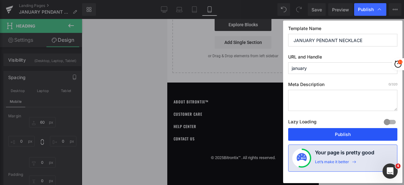
click at [338, 129] on button "Publish" at bounding box center [342, 134] width 109 height 13
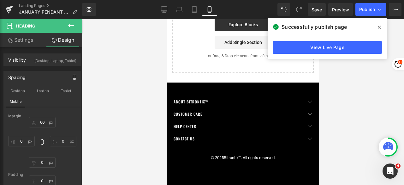
click at [381, 26] on icon at bounding box center [379, 27] width 3 height 3
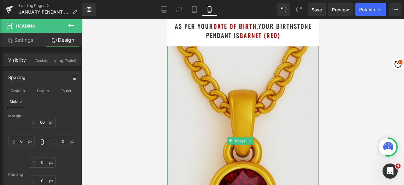
scroll to position [0, 0]
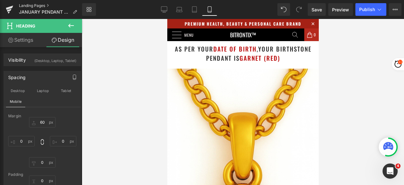
click at [26, 6] on link "Landing Pages" at bounding box center [50, 5] width 63 height 5
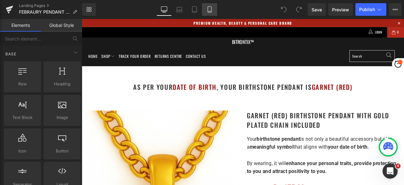
click at [213, 7] on link "Mobile" at bounding box center [209, 9] width 15 height 13
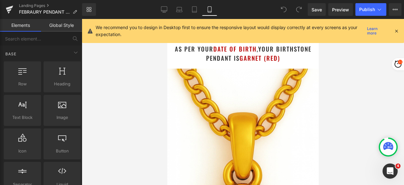
click at [395, 30] on icon at bounding box center [396, 31] width 6 height 6
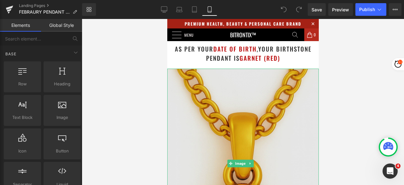
click at [226, 80] on img at bounding box center [242, 162] width 151 height 189
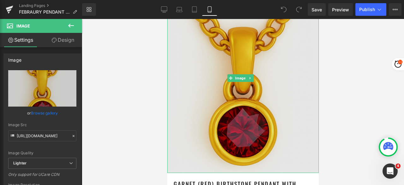
scroll to position [95, 0]
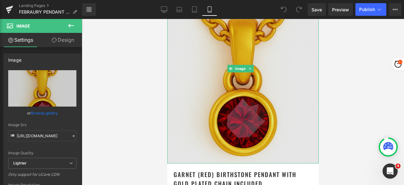
click at [219, 76] on img at bounding box center [242, 68] width 151 height 189
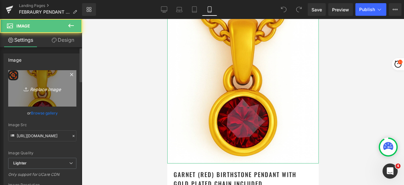
click at [48, 81] on link "Replace Image" at bounding box center [42, 88] width 68 height 36
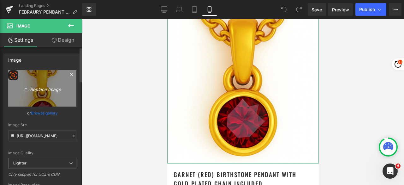
type input "C:\fakepath\Untitled design - 2025-08-27T190416.575.png"
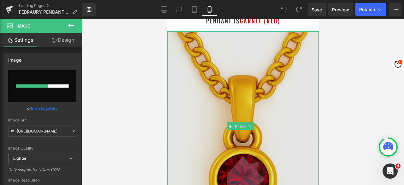
scroll to position [32, 0]
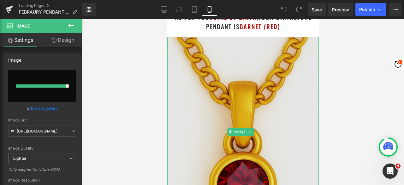
type input "https://ucarecdn.com/e2b025b1-4841-4ec0-9c4f-4adbb4a33736/-/format/auto/-/previ…"
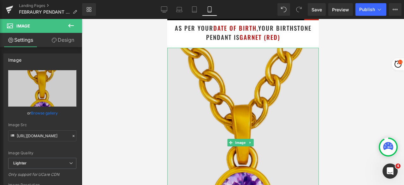
scroll to position [0, 0]
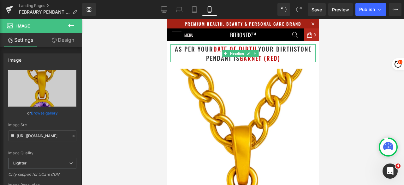
click at [283, 56] on h1 "as per your date of birth , your birthstone pendant is Garnet (Red)" at bounding box center [242, 53] width 145 height 18
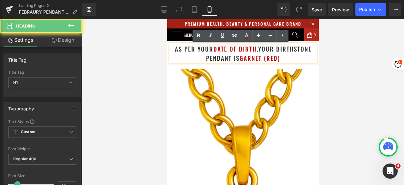
click at [280, 57] on h1 "as per your date of birth , your birthstone pendant is Garnet (Red)" at bounding box center [242, 53] width 145 height 18
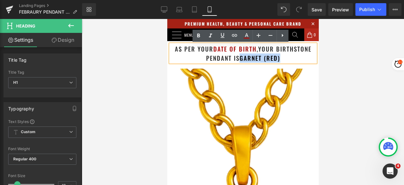
drag, startPoint x: 282, startPoint y: 58, endPoint x: 239, endPoint y: 59, distance: 43.6
click at [239, 59] on h1 "as per your date of birth , your birthstone pendant is Garnet (Red)" at bounding box center [242, 53] width 145 height 18
paste div
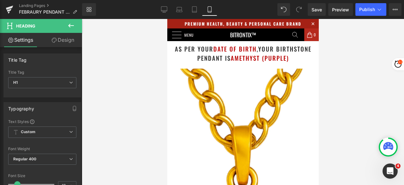
click at [350, 72] on div at bounding box center [243, 102] width 322 height 166
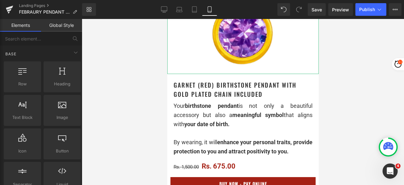
scroll to position [189, 0]
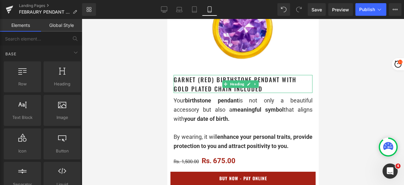
click at [275, 75] on h1 "Garnet (Red) Birthstone Pendant with gold plated chain included" at bounding box center [242, 84] width 139 height 18
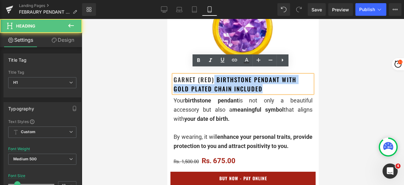
drag, startPoint x: 213, startPoint y: 74, endPoint x: 173, endPoint y: 74, distance: 40.4
click at [173, 75] on div "Garnet (Red) Birthstone Pendant with gold plated chain included" at bounding box center [242, 84] width 139 height 18
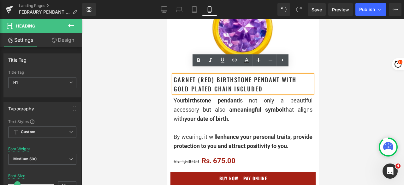
click at [188, 75] on h1 "Garnet (Red) Birthstone Pendant with gold plated chain included" at bounding box center [242, 84] width 139 height 18
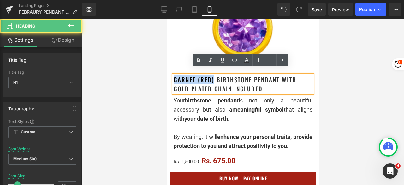
drag, startPoint x: 213, startPoint y: 74, endPoint x: 174, endPoint y: 74, distance: 38.5
click at [174, 75] on h1 "Garnet (Red) Birthstone Pendant with gold plated chain included" at bounding box center [242, 84] width 139 height 18
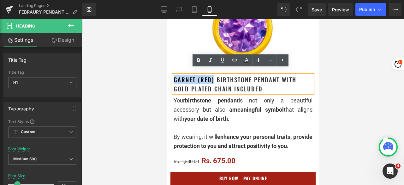
paste div
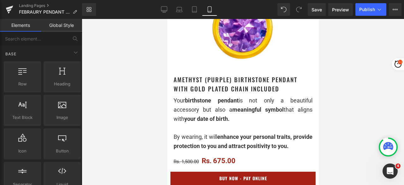
click at [343, 86] on div at bounding box center [243, 102] width 322 height 166
click at [339, 100] on div at bounding box center [243, 102] width 322 height 166
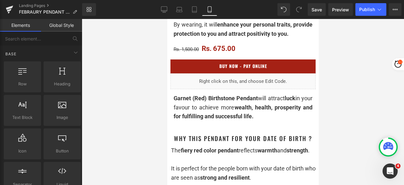
scroll to position [316, 0]
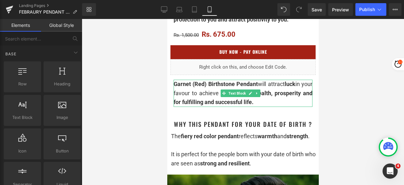
click at [216, 92] on div "Garnet (Red) Birthstone Pendant will attract luck in your favour to achieve mor…" at bounding box center [242, 93] width 139 height 27
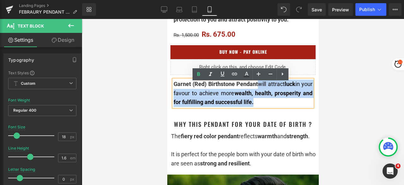
drag, startPoint x: 261, startPoint y: 87, endPoint x: 295, endPoint y: 102, distance: 36.5
click at [295, 102] on div "Garnet (Red) Birthstone Pendant will attract luck in your favour to achieve mor…" at bounding box center [242, 93] width 139 height 27
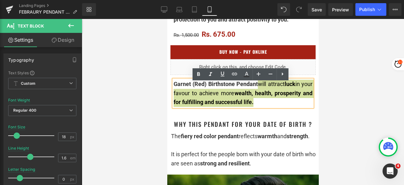
click at [142, 127] on div at bounding box center [243, 102] width 322 height 166
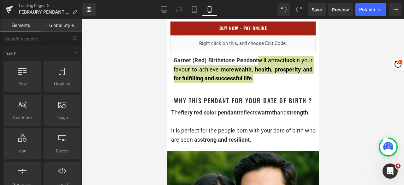
scroll to position [347, 0]
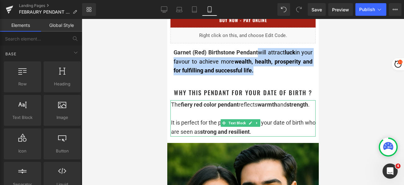
click at [204, 121] on div "The fiery red color pendant reflects warmth and strength . It is perfect for th…" at bounding box center [242, 118] width 145 height 36
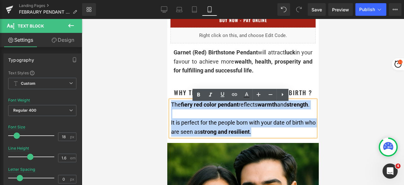
drag, startPoint x: 269, startPoint y: 144, endPoint x: 171, endPoint y: 108, distance: 103.9
click at [171, 108] on div "The fiery red color pendant reflects warmth and strength . It is perfect for th…" at bounding box center [242, 118] width 145 height 36
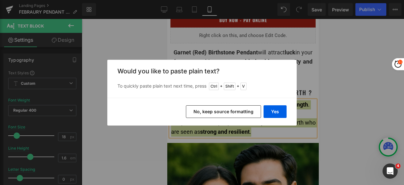
click at [229, 113] on button "No, keep source formatting" at bounding box center [223, 111] width 75 height 13
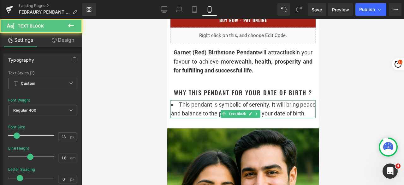
click at [179, 109] on li "This pendant is symbolic of serenity. It will bring peace and balance to the pe…" at bounding box center [243, 109] width 145 height 18
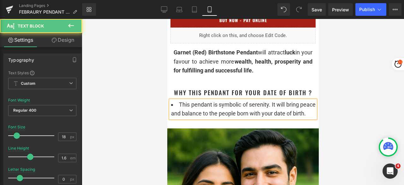
click at [179, 107] on li "This pendant is symbolic of serenity. It will bring peace and balance to the pe…" at bounding box center [243, 109] width 145 height 18
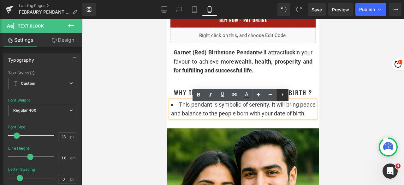
click at [0, 0] on icon at bounding box center [0, 0] width 0 height 0
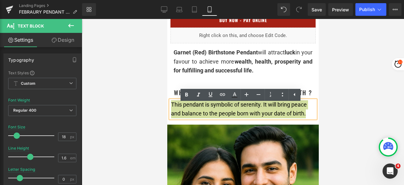
click at [333, 121] on div at bounding box center [243, 102] width 322 height 166
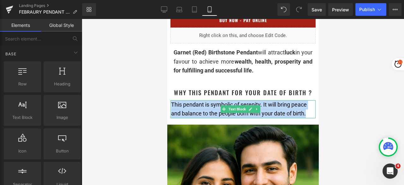
click at [192, 113] on div "This pendant is symbolic of serenity. It will bring peace and balance to the pe…" at bounding box center [242, 109] width 145 height 18
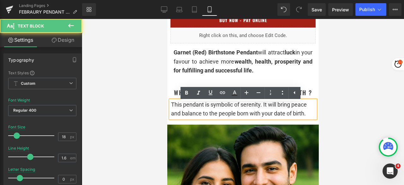
click at [305, 111] on div "This pendant is symbolic of serenity. It will bring peace and balance to the pe…" at bounding box center [242, 109] width 145 height 18
click at [203, 113] on div "This pendant is symbolic of serenity. It will bring peace and balance to the pe…" at bounding box center [242, 109] width 145 height 18
click at [264, 108] on span "symbolic of serenity. It will bring peace and balance to the people born with y…" at bounding box center [239, 109] width 136 height 16
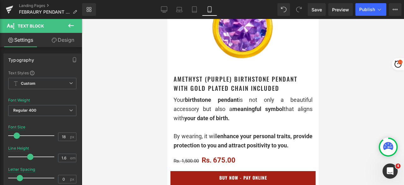
scroll to position [189, 0]
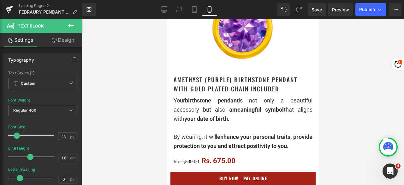
click at [216, 77] on h1 "Amethyst (Purple) Birthstone Pendant with gold plated chain included" at bounding box center [242, 84] width 139 height 18
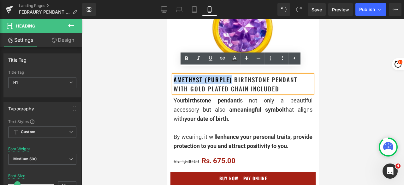
drag, startPoint x: 231, startPoint y: 72, endPoint x: 175, endPoint y: 74, distance: 56.2
click at [175, 75] on h1 "Amethyst (Purple) Birthstone Pendant with gold plated chain included" at bounding box center [242, 84] width 139 height 18
copy h1 "Amethyst (Purple)"
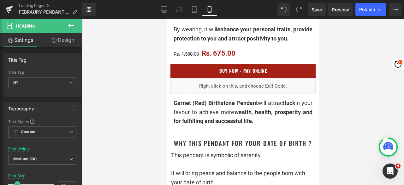
scroll to position [316, 0]
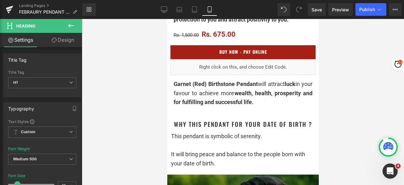
click at [219, 94] on div "Garnet (Red) Birthstone Pendant will attract luck in your favour to achieve mor…" at bounding box center [242, 93] width 139 height 27
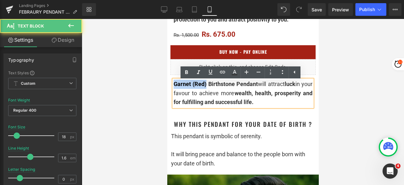
drag, startPoint x: 206, startPoint y: 87, endPoint x: 174, endPoint y: 87, distance: 31.6
click at [174, 87] on span "Garnet (Red) Birthstone Pendant" at bounding box center [215, 83] width 84 height 7
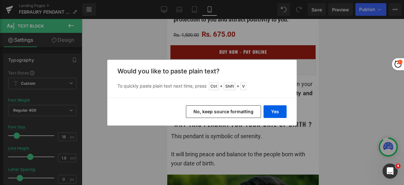
click at [216, 112] on button "No, keep source formatting" at bounding box center [223, 111] width 75 height 13
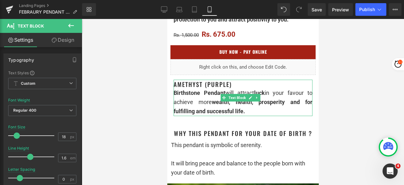
click at [176, 96] on span "Birthstone Pendant" at bounding box center [199, 92] width 52 height 7
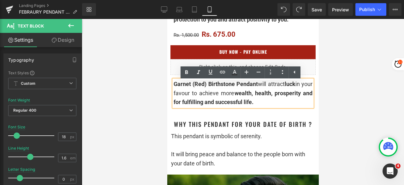
drag, startPoint x: 207, startPoint y: 89, endPoint x: 175, endPoint y: 88, distance: 31.9
click at [175, 87] on span "Garnet (Red) Birthstone Pendant" at bounding box center [215, 83] width 84 height 7
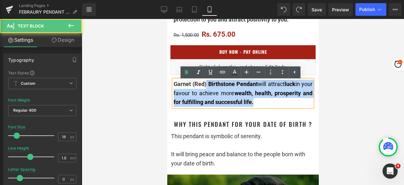
drag, startPoint x: 206, startPoint y: 87, endPoint x: 173, endPoint y: 86, distance: 32.8
click at [173, 86] on div "Garnet (Red) Birthstone Pendant will attract luck in your favour to achieve mor…" at bounding box center [242, 93] width 139 height 27
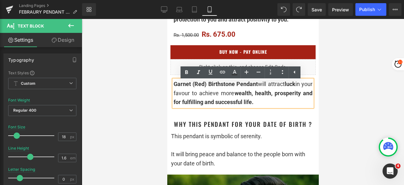
click at [186, 87] on span "Garnet (Red) Birthstone Pendant" at bounding box center [215, 83] width 84 height 7
drag, startPoint x: 206, startPoint y: 87, endPoint x: 175, endPoint y: 86, distance: 30.9
click at [175, 86] on span "Garnet (Red) Birthstone Pendant" at bounding box center [215, 83] width 84 height 7
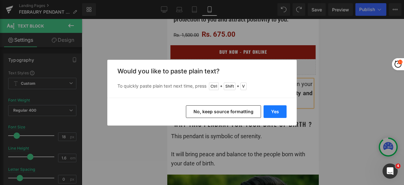
click at [272, 111] on button "Yes" at bounding box center [274, 111] width 23 height 13
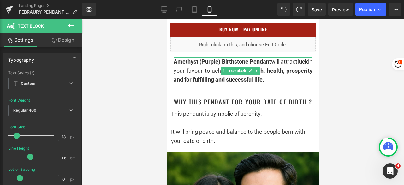
scroll to position [347, 0]
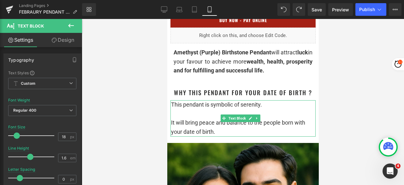
click at [272, 109] on div "This pendant is symbolic of serenity. It will bring peace and balance to the pe…" at bounding box center [242, 118] width 145 height 36
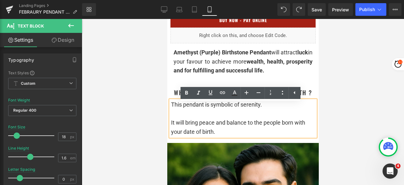
drag, startPoint x: 268, startPoint y: 108, endPoint x: 241, endPoint y: 109, distance: 26.2
click at [241, 109] on div "This pendant is symbolic of serenity. It will bring peace and balance to the pe…" at bounding box center [242, 118] width 145 height 36
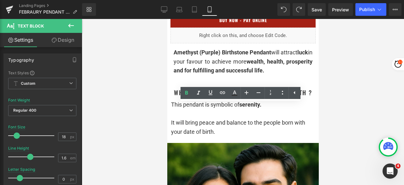
click at [356, 105] on div at bounding box center [243, 102] width 322 height 166
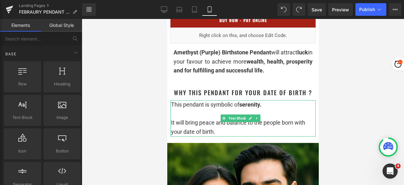
click at [239, 136] on div "It will bring peace and balance to the people born with your date of birth." at bounding box center [243, 127] width 145 height 18
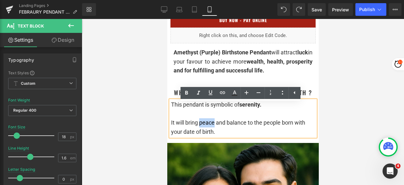
drag, startPoint x: 200, startPoint y: 125, endPoint x: 214, endPoint y: 125, distance: 13.9
click at [214, 125] on span "It will bring peace and balance to the people born with your date of birth." at bounding box center [238, 127] width 134 height 16
drag, startPoint x: 227, startPoint y: 125, endPoint x: 245, endPoint y: 126, distance: 18.3
click at [245, 126] on span "It will bring peace and balance to the people born with your date of birth." at bounding box center [243, 127] width 144 height 16
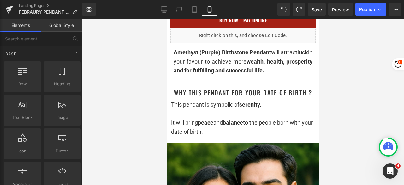
click at [339, 115] on div at bounding box center [243, 102] width 322 height 166
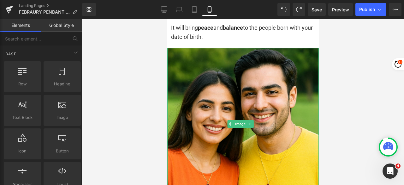
scroll to position [410, 0]
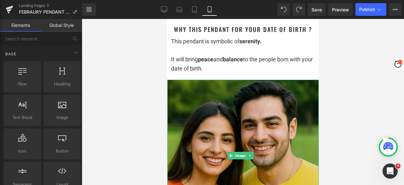
click at [229, 116] on img at bounding box center [242, 155] width 151 height 151
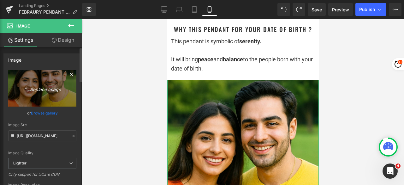
click at [52, 88] on icon "Replace Image" at bounding box center [42, 88] width 50 height 8
type input "C:\fakepath\Boy and Girl together_Feb.png"
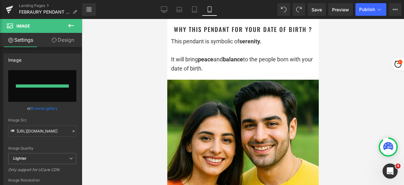
type input "https://ucarecdn.com/6dc23053-2f62-4df3-bbb1-2cc85d5cdf61/-/format/auto/-/previ…"
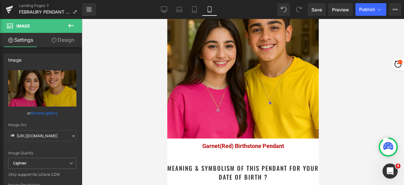
scroll to position [505, 0]
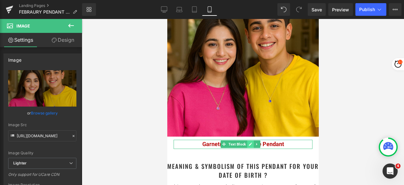
click at [249, 143] on icon at bounding box center [250, 143] width 3 height 3
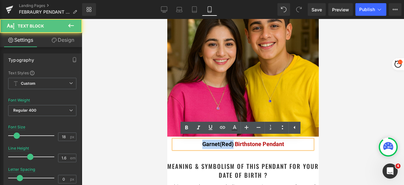
drag, startPoint x: 230, startPoint y: 144, endPoint x: 199, endPoint y: 142, distance: 31.3
click at [202, 142] on span "Garnet(Red) Birthstone Pendant" at bounding box center [243, 143] width 82 height 7
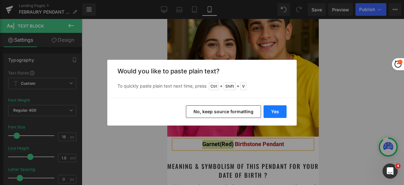
click at [271, 108] on button "Yes" at bounding box center [274, 111] width 23 height 13
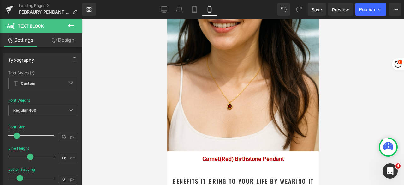
scroll to position [820, 0]
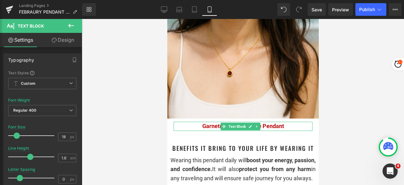
drag, startPoint x: 251, startPoint y: 117, endPoint x: 237, endPoint y: 118, distance: 13.9
click at [251, 124] on icon at bounding box center [249, 126] width 3 height 4
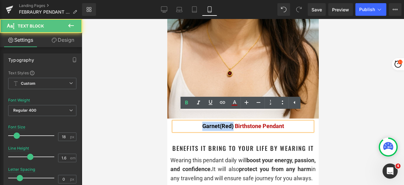
click at [199, 121] on p "Garnet(Red) Birthstone Pendant" at bounding box center [242, 125] width 139 height 9
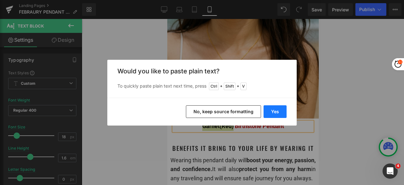
drag, startPoint x: 276, startPoint y: 109, endPoint x: 109, endPoint y: 90, distance: 168.3
click at [276, 109] on button "Yes" at bounding box center [274, 111] width 23 height 13
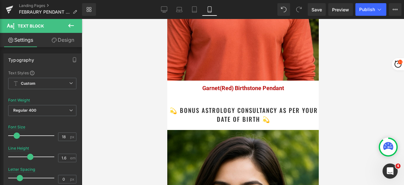
scroll to position [1167, 0]
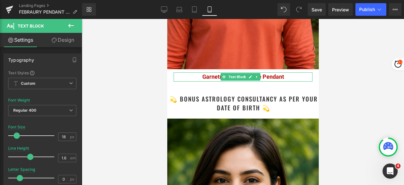
click at [234, 73] on span "Text Block" at bounding box center [237, 77] width 20 height 8
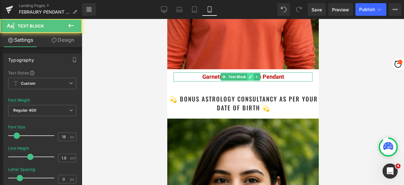
click at [251, 75] on icon at bounding box center [249, 77] width 3 height 4
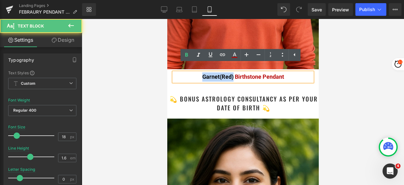
drag, startPoint x: 230, startPoint y: 71, endPoint x: 201, endPoint y: 70, distance: 29.7
click at [202, 73] on span "Garnet(Red) Birthstone Pendant" at bounding box center [243, 76] width 82 height 7
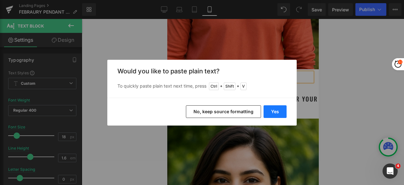
click at [275, 107] on button "Yes" at bounding box center [274, 111] width 23 height 13
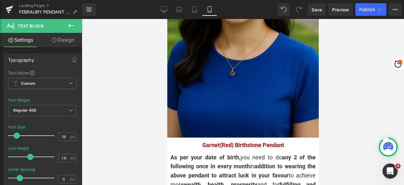
scroll to position [1388, 0]
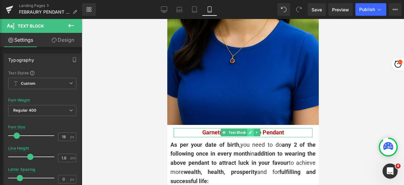
click at [250, 128] on link at bounding box center [250, 132] width 7 height 8
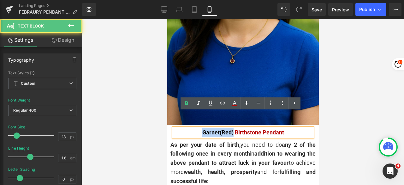
drag, startPoint x: 207, startPoint y: 117, endPoint x: 197, endPoint y: 117, distance: 9.8
click at [197, 128] on p "Garnet(Red) Birthstone Pendant" at bounding box center [242, 132] width 139 height 9
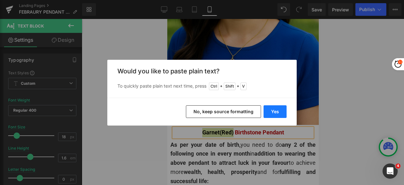
click at [276, 112] on button "Yes" at bounding box center [274, 111] width 23 height 13
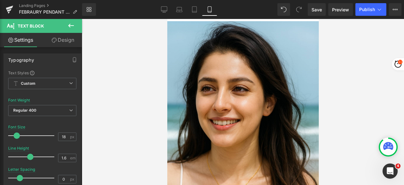
scroll to position [726, 0]
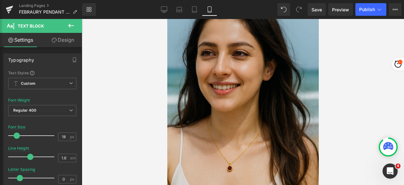
click at [238, 86] on img at bounding box center [242, 99] width 151 height 227
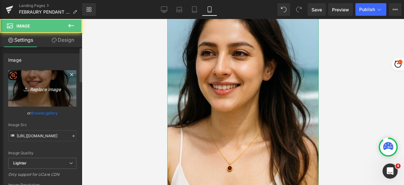
click at [35, 95] on link "Replace Image" at bounding box center [42, 88] width 68 height 36
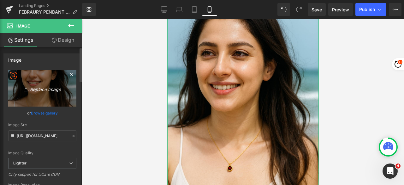
type input "C:\fakepath\Feb_Girl_Home_1_Beach.png"
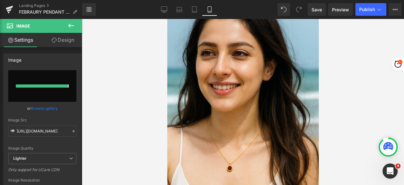
type input "https://ucarecdn.com/3a040ea2-8e92-4933-878b-3df01d1cbd9d/-/format/auto/-/previ…"
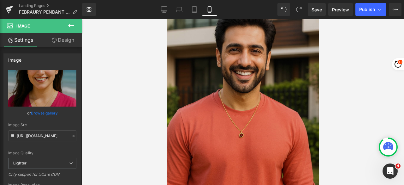
scroll to position [1041, 0]
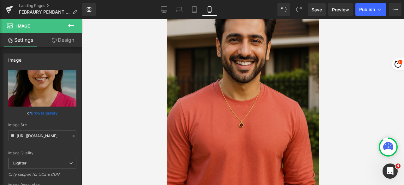
click at [210, 68] on img at bounding box center [242, 81] width 151 height 227
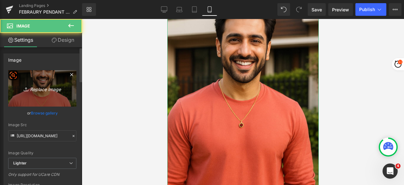
click at [47, 93] on link "Replace Image" at bounding box center [42, 88] width 68 height 36
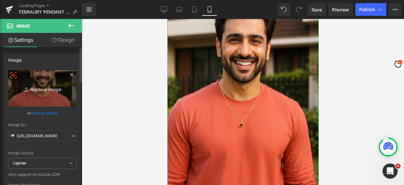
type input "C:\fakepath\2 Feb_Boy_Home.png"
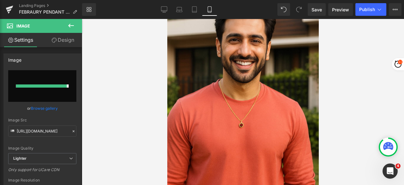
type input "https://ucarecdn.com/5505ba81-3670-49ce-a1a3-44011b4f5e0f/-/format/auto/-/previ…"
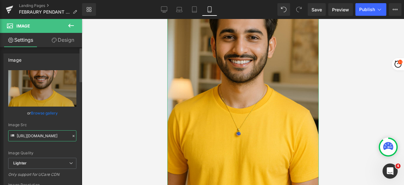
click at [46, 133] on input "https://ucarecdn.com/5505ba81-3670-49ce-a1a3-44011b4f5e0f/-/format/auto/-/previ…" at bounding box center [42, 135] width 68 height 11
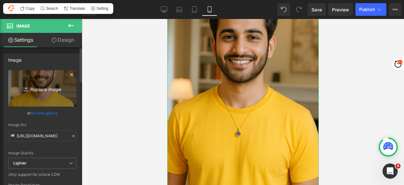
click at [46, 84] on icon "Replace Image" at bounding box center [42, 88] width 50 height 8
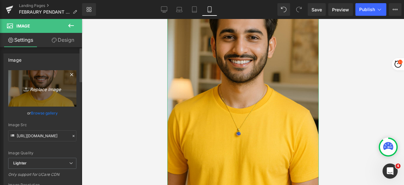
type input "C:\fakepath\2 Feb_Boy_Park.png"
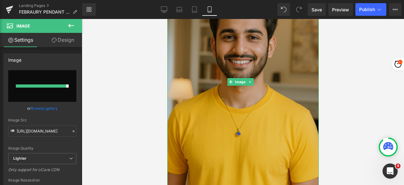
type input "https://ucarecdn.com/321f97c9-8760-45e8-b3c7-720d05fcf16e/-/format/auto/-/previ…"
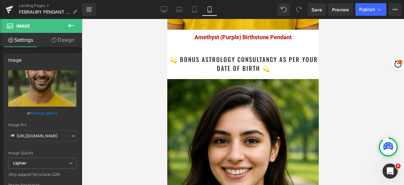
scroll to position [1199, 0]
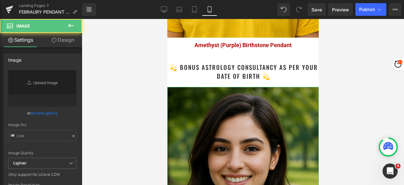
type input "https://ucarecdn.com/5ee297cf-143a-4655-a668-649263d481ca/-/format/auto/-/previ…"
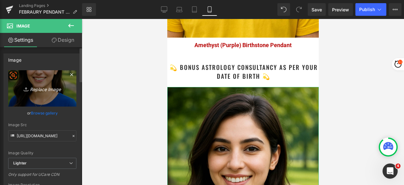
click at [42, 96] on link "Replace Image" at bounding box center [42, 88] width 68 height 36
type input "C:\fakepath\Feb_Girl_Home_.png"
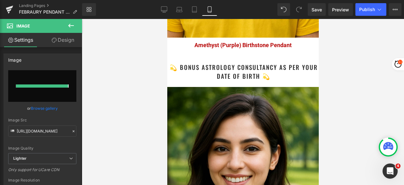
type input "https://ucarecdn.com/72316492-11c9-433c-b01e-19ba9584ab2c/-/format/auto/-/previ…"
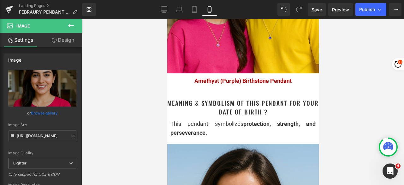
scroll to position [599, 0]
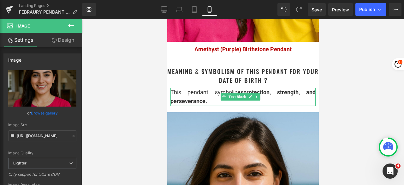
click at [208, 100] on div "This pendant symbolizes protection, strength, and perseverance." at bounding box center [242, 97] width 145 height 18
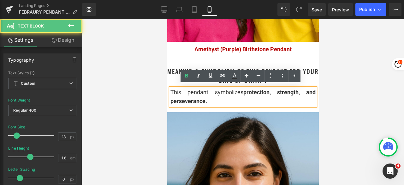
click at [211, 99] on div "This pendant symbolizes protection, strength, and perseverance." at bounding box center [242, 97] width 145 height 18
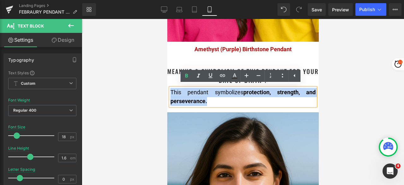
drag, startPoint x: 213, startPoint y: 101, endPoint x: 170, endPoint y: 90, distance: 43.6
click at [170, 90] on div "This pendant symbolizes protection, strength, and perseverance." at bounding box center [242, 97] width 145 height 18
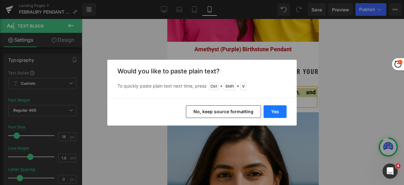
click at [273, 112] on button "Yes" at bounding box center [274, 111] width 23 height 13
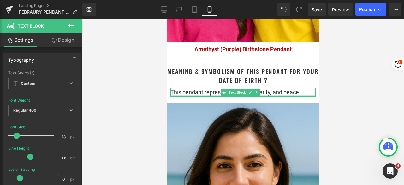
click at [242, 95] on div at bounding box center [242, 96] width 145 height 2
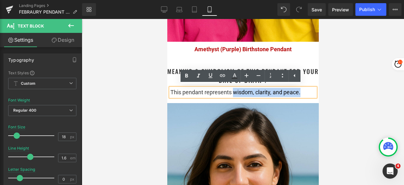
drag, startPoint x: 232, startPoint y: 89, endPoint x: 300, endPoint y: 88, distance: 68.2
click at [300, 88] on div "This pendant represents wisdom, clarity, and peace." at bounding box center [242, 92] width 145 height 9
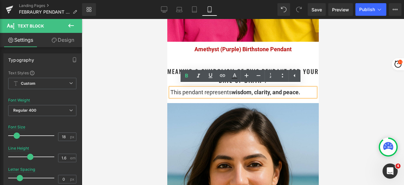
click at [352, 92] on div at bounding box center [243, 102] width 322 height 166
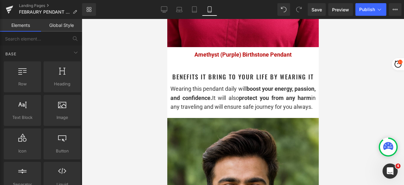
scroll to position [883, 0]
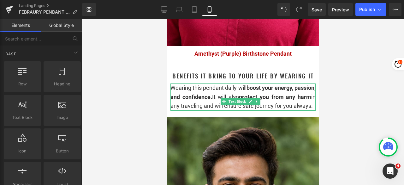
click at [204, 108] on div "Wearing this pendant daily will boost your energy, passion, and confidence. It …" at bounding box center [242, 96] width 145 height 27
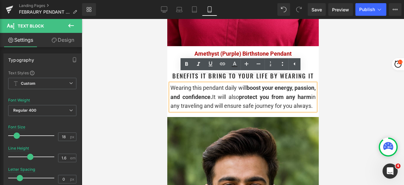
drag, startPoint x: 215, startPoint y: 106, endPoint x: 171, endPoint y: 78, distance: 52.3
click at [171, 83] on div "Wearing this pendant daily will boost your energy, passion, and confidence. It …" at bounding box center [242, 96] width 145 height 27
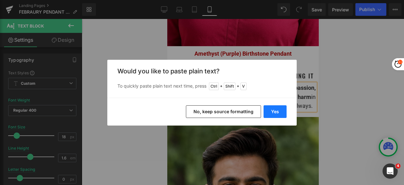
click at [277, 111] on button "Yes" at bounding box center [274, 111] width 23 height 13
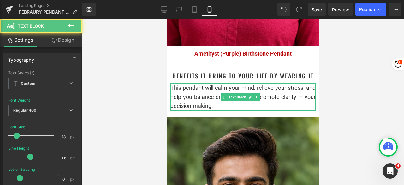
click at [241, 98] on div "This pendant will calm your mind, relieve your stress, and help you balance emo…" at bounding box center [242, 96] width 145 height 27
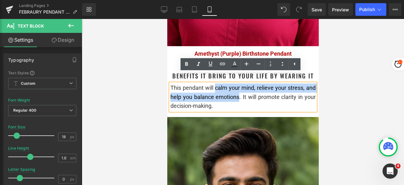
drag, startPoint x: 217, startPoint y: 79, endPoint x: 247, endPoint y: 88, distance: 31.9
click at [248, 88] on div "This pendant will calm your mind, relieve your stress, and help you balance emo…" at bounding box center [242, 96] width 145 height 27
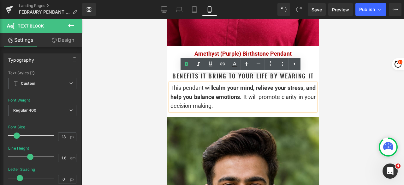
click at [254, 88] on div "This pendant will calm your mind, relieve your stress, and help you balance emo…" at bounding box center [242, 96] width 145 height 27
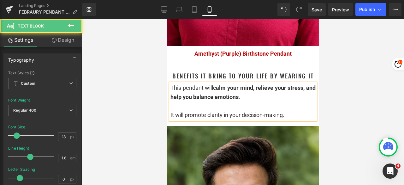
drag, startPoint x: 213, startPoint y: 105, endPoint x: 286, endPoint y: 106, distance: 72.9
click at [286, 110] on div "It will promote clarity in your decision-making." at bounding box center [242, 114] width 145 height 9
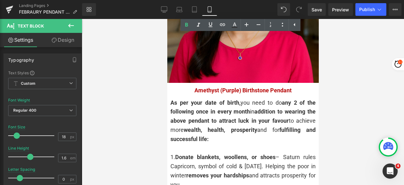
scroll to position [1357, 0]
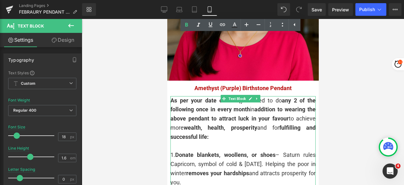
click at [188, 106] on span "addition to wearing the above pendant to attract luck in your favour" at bounding box center [242, 114] width 145 height 16
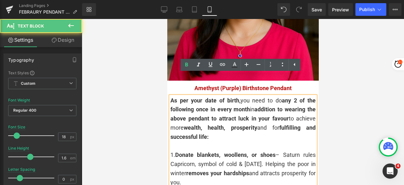
click at [171, 97] on span "As per your date of birth," at bounding box center [205, 100] width 70 height 7
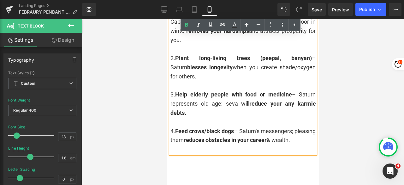
scroll to position [1546, 0]
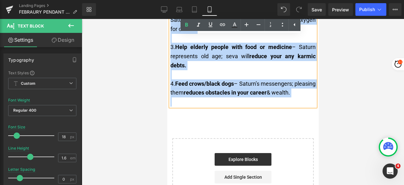
drag, startPoint x: 170, startPoint y: 80, endPoint x: 248, endPoint y: 95, distance: 78.8
click at [248, 95] on div "As per your date of birth, you need to do any 2 of the following once in every …" at bounding box center [242, 7] width 145 height 200
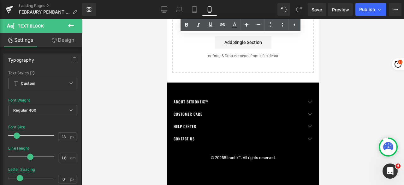
scroll to position [1355, 0]
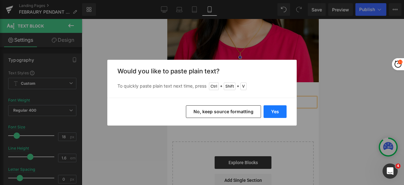
click at [278, 111] on button "Yes" at bounding box center [274, 111] width 23 height 13
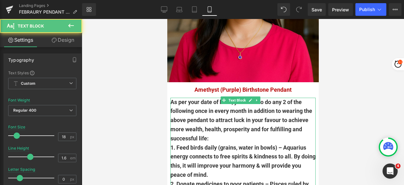
click at [256, 117] on div "As per your date of birth, you need to do any 2 of the following once in every …" at bounding box center [242, 183] width 145 height 173
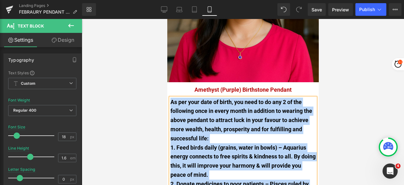
click at [233, 108] on b "As per your date of birth, you need to do any 2 of the following once in every …" at bounding box center [241, 119] width 142 height 43
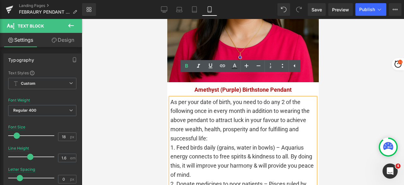
click at [244, 116] on div "As per your date of birth, you need to do any 2 of the following once in every …" at bounding box center [242, 178] width 145 height 163
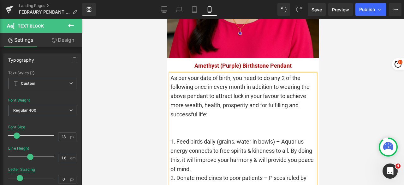
scroll to position [1387, 0]
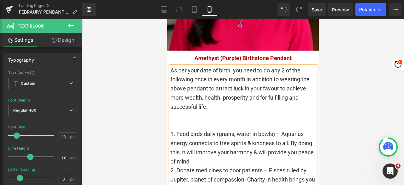
click at [225, 138] on div "1. Feed birds daily (grains, water in bowls) – Aquarius energy connects to free…" at bounding box center [242, 147] width 145 height 36
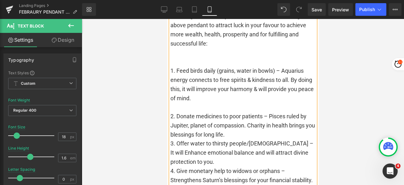
click at [243, 114] on div "2. Donate medicines to poor patients – Pisces ruled by Jupiter, planet of compa…" at bounding box center [242, 125] width 145 height 27
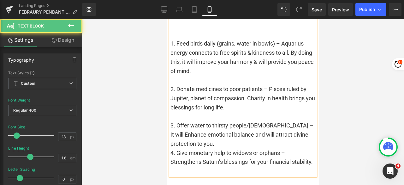
scroll to position [1513, 0]
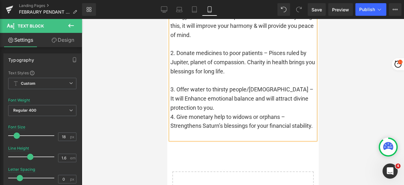
click at [226, 86] on div "3. Offer water to thirsty people/temples – It will Enhance emotional balance an…" at bounding box center [242, 98] width 145 height 27
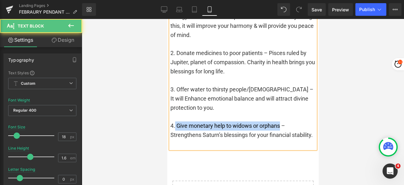
drag, startPoint x: 279, startPoint y: 106, endPoint x: 174, endPoint y: 105, distance: 105.1
click at [174, 121] on div "4. Give monetary help to widows or orphans – Strengthens Saturn’s blessings for…" at bounding box center [242, 130] width 145 height 18
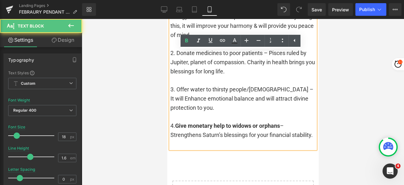
drag, startPoint x: 270, startPoint y: 114, endPoint x: 286, endPoint y: 123, distance: 18.8
click at [286, 123] on div "4. Give monetary help to widows or orphans – Strengthens Saturn’s blessings for…" at bounding box center [242, 130] width 145 height 18
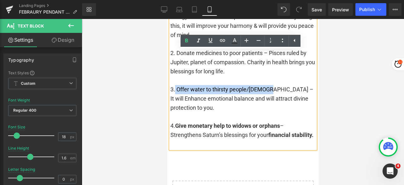
drag, startPoint x: 175, startPoint y: 68, endPoint x: 269, endPoint y: 68, distance: 93.7
click at [269, 85] on div "3. Offer water to thirsty people/temples – It will Enhance emotional balance an…" at bounding box center [242, 98] width 145 height 27
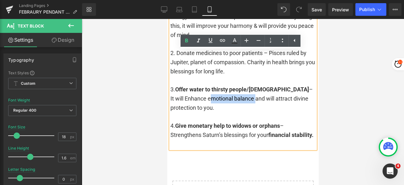
drag, startPoint x: 211, startPoint y: 76, endPoint x: 239, endPoint y: 76, distance: 28.7
click at [239, 85] on div "3. Offer water to thirsty people/temples – It will Enhance emotional balance an…" at bounding box center [242, 98] width 145 height 27
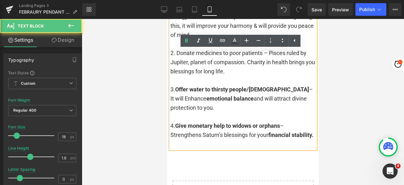
drag, startPoint x: 263, startPoint y: 78, endPoint x: 271, endPoint y: 86, distance: 12.0
click at [271, 86] on div "3. Offer water to thirsty people/temples – It will Enhance emotional balance an…" at bounding box center [242, 98] width 145 height 27
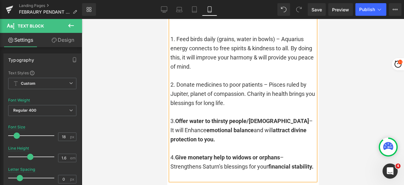
scroll to position [1450, 0]
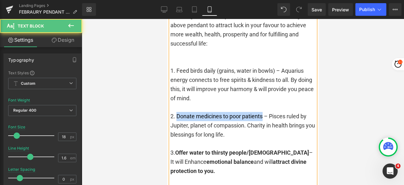
drag, startPoint x: 262, startPoint y: 94, endPoint x: 177, endPoint y: 95, distance: 84.9
click at [177, 112] on div "2. Donate medicines to poor patients – Pisces ruled by Jupiter, planet of compa…" at bounding box center [242, 125] width 145 height 27
click at [187, 112] on div "2. Donate medicines to poor patients – Pisces ruled by Jupiter, planet of compa…" at bounding box center [242, 125] width 145 height 27
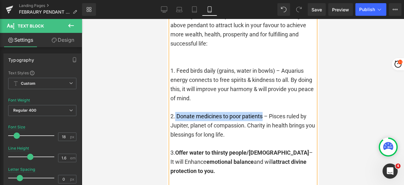
drag, startPoint x: 175, startPoint y: 94, endPoint x: 263, endPoint y: 95, distance: 88.3
click at [263, 112] on div "2. Donate medicines to poor patients – Pisces ruled by Jupiter, planet of compa…" at bounding box center [242, 125] width 145 height 27
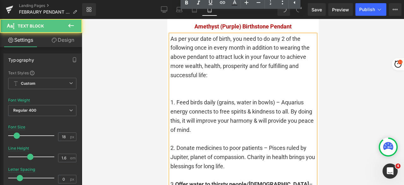
click at [206, 134] on div at bounding box center [242, 138] width 145 height 9
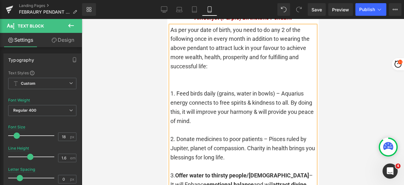
scroll to position [1418, 0]
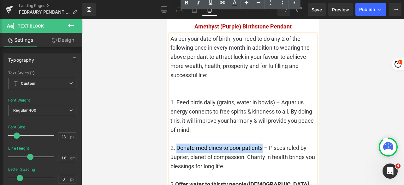
drag, startPoint x: 178, startPoint y: 128, endPoint x: 263, endPoint y: 127, distance: 85.2
click at [263, 143] on div "2. Donate medicines to poor patients – Pisces ruled by Jupiter, planet of compa…" at bounding box center [242, 156] width 145 height 27
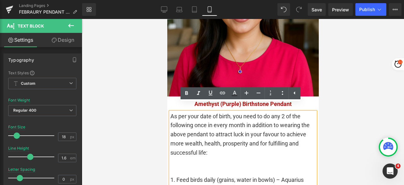
scroll to position [1355, 0]
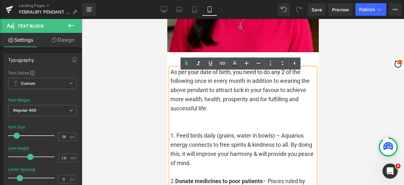
scroll to position [1418, 0]
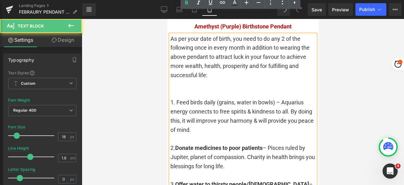
click at [248, 143] on div "2. Donate medicines to poor patients – Pisces ruled by Jupiter, planet of compa…" at bounding box center [242, 156] width 145 height 27
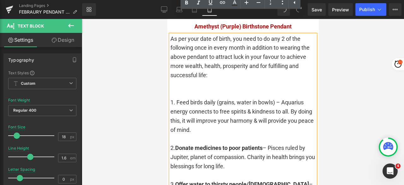
drag, startPoint x: 290, startPoint y: 136, endPoint x: 241, endPoint y: 144, distance: 49.3
click at [241, 144] on div "2. Donate medicines to poor patients – Pisces ruled by Jupiter, planet of compa…" at bounding box center [242, 156] width 145 height 27
click at [251, 143] on div "2. Donate medicines to poor patients – Pisces ruled by Jupiter, planet of compa…" at bounding box center [242, 156] width 145 height 27
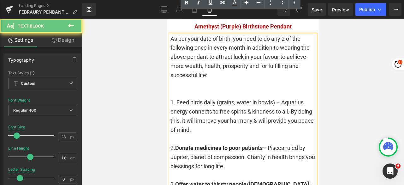
drag, startPoint x: 246, startPoint y: 135, endPoint x: 258, endPoint y: 142, distance: 14.1
click at [258, 143] on div "2. Donate medicines to poor patients – Pisces ruled by Jupiter, planet of compa…" at bounding box center [242, 156] width 145 height 27
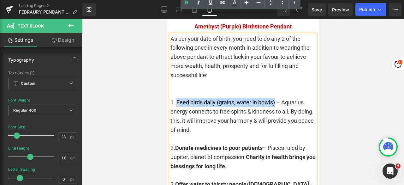
drag, startPoint x: 275, startPoint y: 81, endPoint x: 177, endPoint y: 81, distance: 98.8
click at [177, 98] on div "1. Feed birds daily (grains, water in bowls) – Aquarius energy connects to free…" at bounding box center [242, 116] width 145 height 36
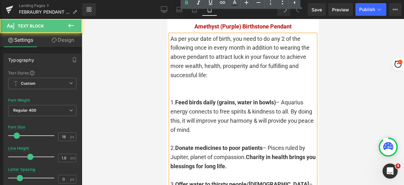
drag, startPoint x: 245, startPoint y: 99, endPoint x: 276, endPoint y: 106, distance: 31.8
click at [276, 106] on div "1. Feed birds daily (grains, water in bowls) – Aquarius energy connects to free…" at bounding box center [242, 116] width 145 height 36
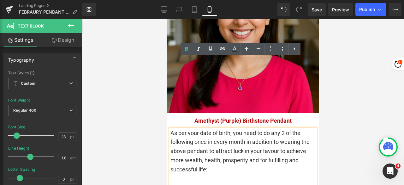
scroll to position [1324, 0]
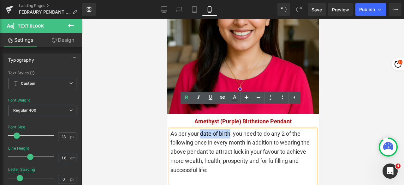
drag, startPoint x: 231, startPoint y: 114, endPoint x: 201, endPoint y: 114, distance: 30.3
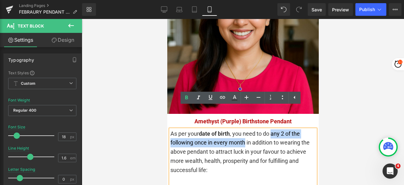
drag, startPoint x: 273, startPoint y: 112, endPoint x: 245, endPoint y: 121, distance: 28.8
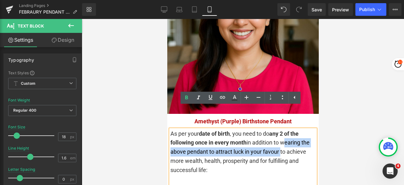
drag, startPoint x: 283, startPoint y: 121, endPoint x: 288, endPoint y: 130, distance: 10.0
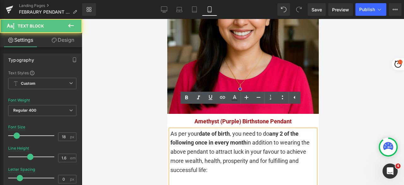
drag, startPoint x: 281, startPoint y: 121, endPoint x: 288, endPoint y: 147, distance: 27.5
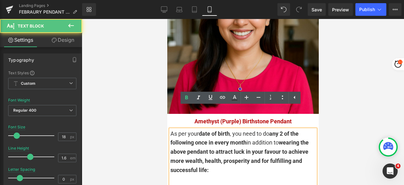
drag, startPoint x: 282, startPoint y: 123, endPoint x: 293, endPoint y: 147, distance: 26.7
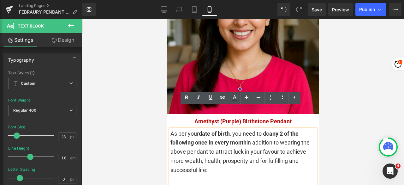
drag, startPoint x: 242, startPoint y: 130, endPoint x: 253, endPoint y: 131, distance: 11.1
drag, startPoint x: 216, startPoint y: 131, endPoint x: 195, endPoint y: 130, distance: 20.9
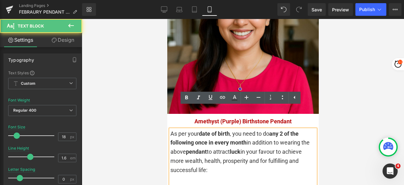
drag, startPoint x: 206, startPoint y: 140, endPoint x: 220, endPoint y: 146, distance: 15.0
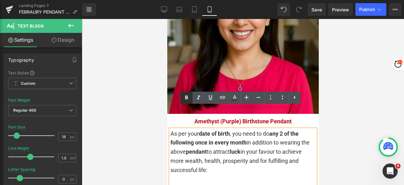
click at [363, 103] on div at bounding box center [243, 102] width 322 height 166
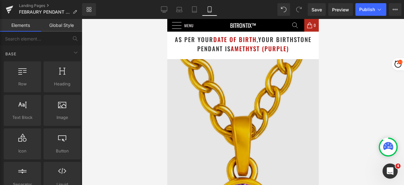
scroll to position [0, 0]
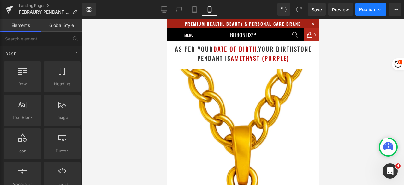
click at [357, 9] on button "Publish" at bounding box center [370, 9] width 31 height 13
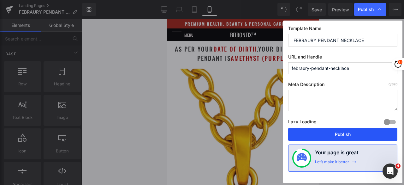
click at [339, 136] on button "Publish" at bounding box center [342, 134] width 109 height 13
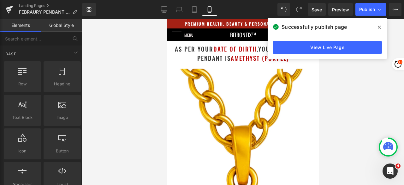
click at [381, 25] on icon at bounding box center [379, 27] width 3 height 5
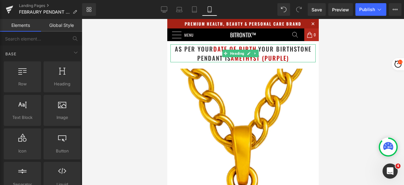
click at [303, 51] on span "your birthstone pendant is Amethyst (Purple)" at bounding box center [254, 53] width 114 height 18
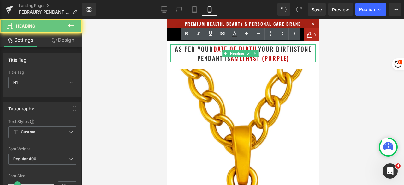
click at [295, 55] on h1 "as per your date of birth , your birthstone pendant is Amethyst (Purple)" at bounding box center [242, 53] width 145 height 18
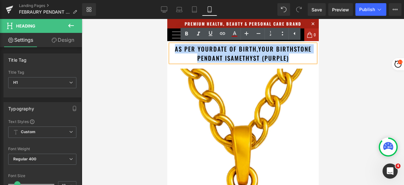
drag, startPoint x: 284, startPoint y: 59, endPoint x: 170, endPoint y: 49, distance: 114.3
click at [170, 49] on h1 "as per your date of birth , your birthstone pendant is Amethyst (Purple)" at bounding box center [242, 53] width 145 height 18
copy h1 "as per your date of birth , your birthstone pendant is Amethyst (Purple)"
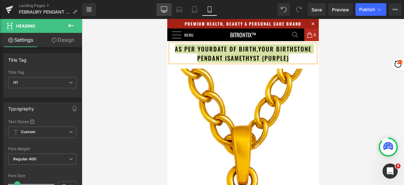
click at [164, 12] on icon at bounding box center [163, 12] width 3 height 0
type input "24"
type input "100"
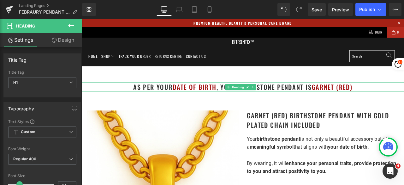
click at [404, 97] on h1 "as per your date of birth , your birthstone pendant is Garnet (Red)" at bounding box center [273, 99] width 382 height 11
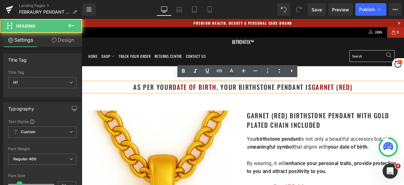
click at [404, 98] on h1 "as per your date of birth , your birthstone pendant is Garnet (Red)" at bounding box center [273, 99] width 382 height 11
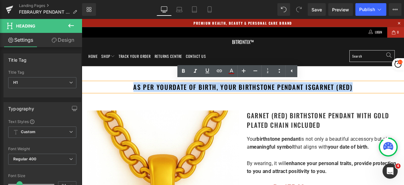
drag, startPoint x: 410, startPoint y: 100, endPoint x: 139, endPoint y: 101, distance: 271.0
click at [139, 101] on h1 "as per your date of birth , your birthstone pendant is Garnet (Red)" at bounding box center [273, 99] width 382 height 11
paste div
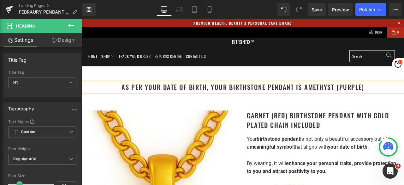
click at [235, 100] on h1 "as per your date of birth, your birthstone pendant is Amethyst (Purple)" at bounding box center [273, 99] width 382 height 11
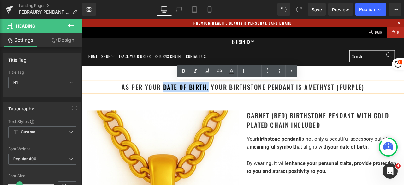
drag, startPoint x: 229, startPoint y: 100, endPoint x: 178, endPoint y: 101, distance: 51.8
click at [178, 101] on h1 "as per your date of birth, your birthstone pendant is Amethyst (Purple)" at bounding box center [273, 99] width 382 height 11
click at [0, 0] on icon at bounding box center [0, 0] width 0 height 0
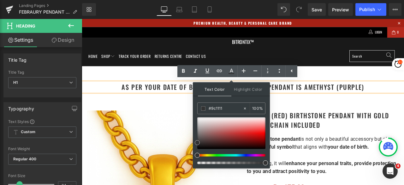
click at [251, 138] on div at bounding box center [231, 133] width 68 height 32
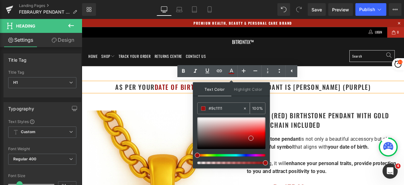
drag, startPoint x: 225, startPoint y: 106, endPoint x: 207, endPoint y: 109, distance: 18.5
click at [207, 109] on div "#9c1111" at bounding box center [220, 108] width 45 height 11
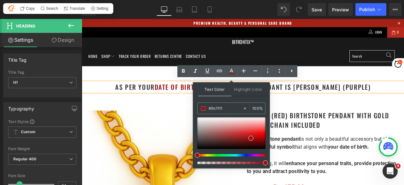
click at [381, 102] on h1 "as per your date of birth, your birthstone pendant is Amethyst (Purple)" at bounding box center [273, 99] width 382 height 11
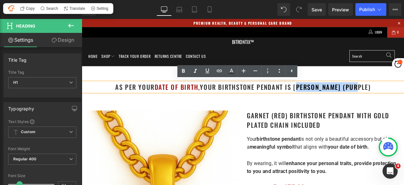
drag, startPoint x: 417, startPoint y: 100, endPoint x: 344, endPoint y: 102, distance: 73.2
click at [344, 102] on h1 "as per your date of birth, your birthstone pendant is Amethyst (Purple)" at bounding box center [273, 99] width 382 height 11
click at [0, 0] on icon at bounding box center [0, 0] width 0 height 0
type input "#333333"
type input "100"
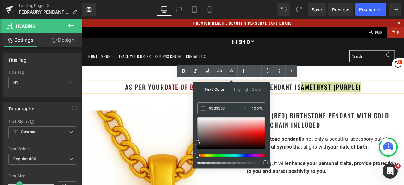
drag, startPoint x: 221, startPoint y: 108, endPoint x: 198, endPoint y: 107, distance: 24.0
click at [198, 107] on div "#333333" at bounding box center [220, 108] width 45 height 11
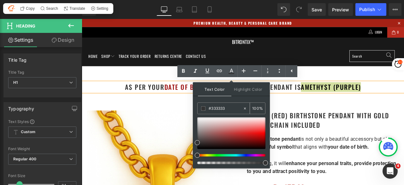
paste input "9c1111"
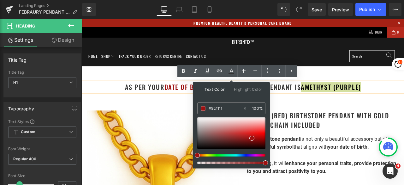
type input "#9c1111"
click at [252, 139] on span at bounding box center [251, 137] width 5 height 5
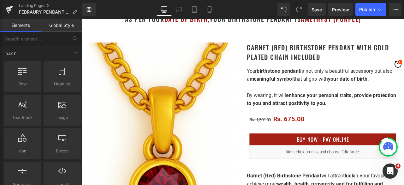
scroll to position [95, 0]
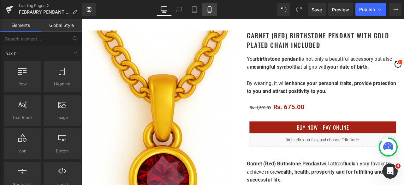
click at [208, 14] on link "Mobile" at bounding box center [209, 9] width 15 height 13
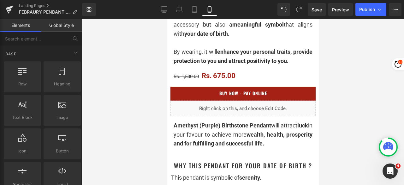
scroll to position [252, 0]
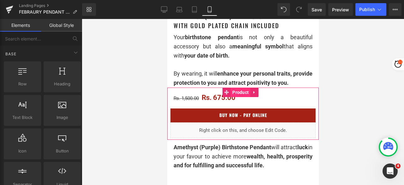
click at [236, 94] on span "Product" at bounding box center [240, 91] width 20 height 9
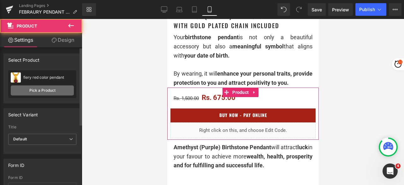
click at [46, 91] on link "Pick a Product" at bounding box center [42, 90] width 63 height 10
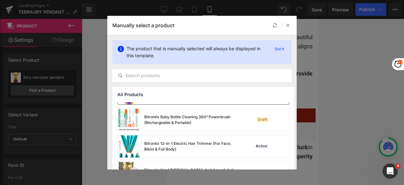
scroll to position [95, 0]
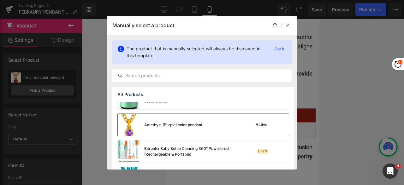
click at [161, 122] on div "Amethyst (Purple) color pendant" at bounding box center [173, 125] width 58 height 6
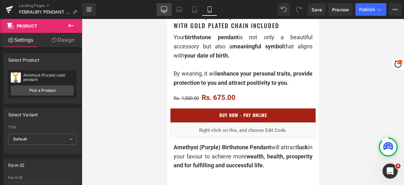
click at [162, 13] on link "Desktop" at bounding box center [164, 9] width 15 height 13
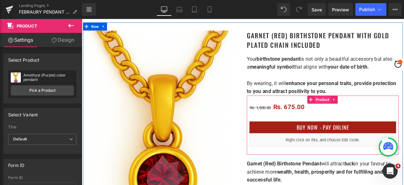
click at [357, 109] on span "Product" at bounding box center [367, 113] width 20 height 9
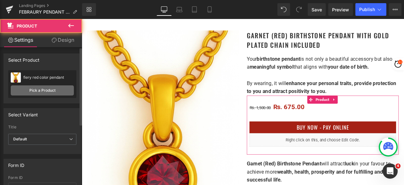
click at [44, 91] on link "Pick a Product" at bounding box center [42, 90] width 63 height 10
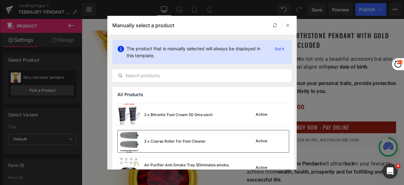
scroll to position [63, 0]
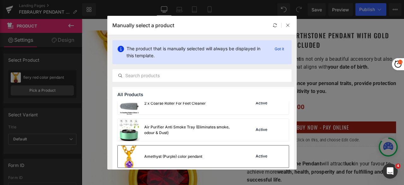
click at [152, 157] on div "Amethyst (Purple) color pendant" at bounding box center [173, 156] width 58 height 6
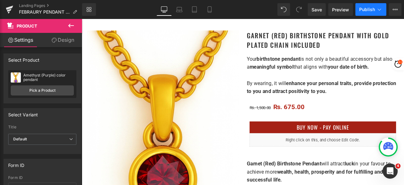
click at [363, 7] on span "Publish" at bounding box center [367, 9] width 16 height 5
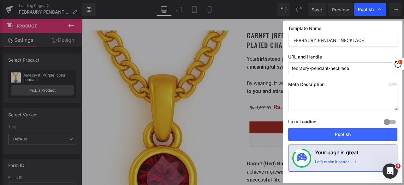
click at [367, 10] on span "Publish" at bounding box center [366, 10] width 16 height 6
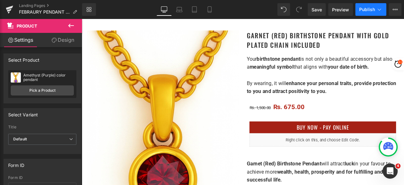
click at [370, 12] on span "Publish" at bounding box center [367, 9] width 16 height 5
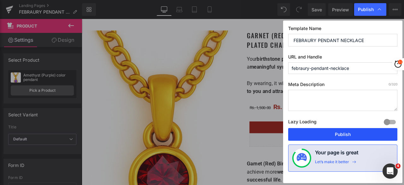
click at [350, 133] on button "Publish" at bounding box center [342, 134] width 109 height 13
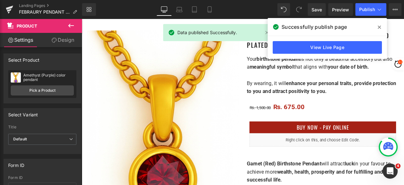
click at [380, 26] on icon at bounding box center [379, 27] width 3 height 5
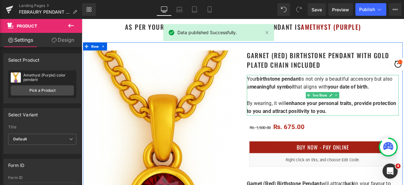
scroll to position [63, 0]
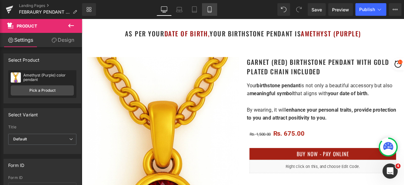
click at [207, 10] on icon at bounding box center [209, 9] width 6 height 6
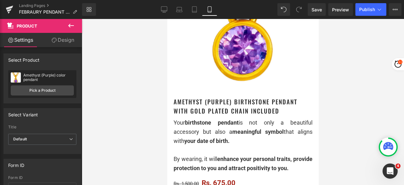
scroll to position [158, 0]
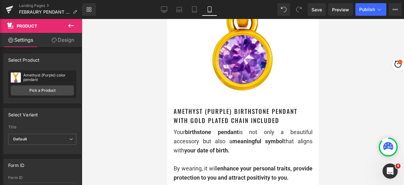
click at [286, 113] on h1 "Amethyst (Purple) Birthstone Pendant with gold plated chain included" at bounding box center [242, 115] width 139 height 18
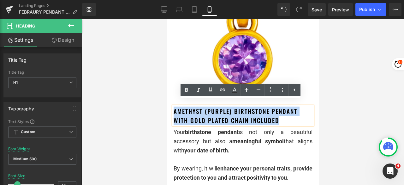
drag, startPoint x: 285, startPoint y: 116, endPoint x: 174, endPoint y: 104, distance: 112.4
click at [174, 106] on h1 "Amethyst (Purple) Birthstone Pendant with gold plated chain included" at bounding box center [242, 115] width 139 height 18
copy h1 "Amethyst (Purple) Birthstone Pendant with gold plated chain included"
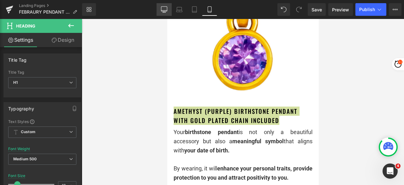
click at [162, 13] on link "Desktop" at bounding box center [164, 9] width 15 height 13
type input "24"
type input "100"
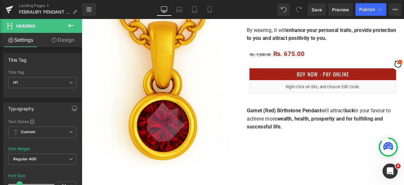
scroll to position [0, 0]
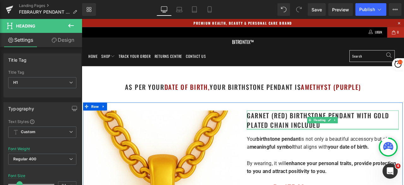
click at [368, 148] on div at bounding box center [367, 149] width 180 height 2
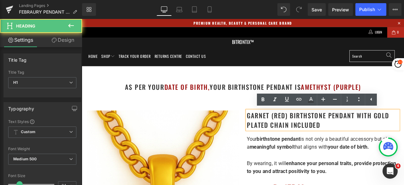
click at [337, 148] on h1 "Garnet (Red) Birthstone Pendant with gold plated chain included" at bounding box center [367, 138] width 180 height 23
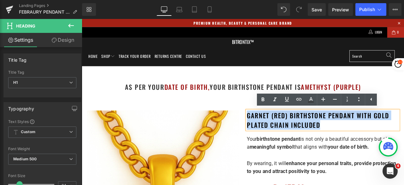
drag, startPoint x: 369, startPoint y: 147, endPoint x: 276, endPoint y: 133, distance: 94.2
click at [277, 133] on h1 "Garnet (Red) Birthstone Pendant with gold plated chain included" at bounding box center [367, 138] width 180 height 23
paste div
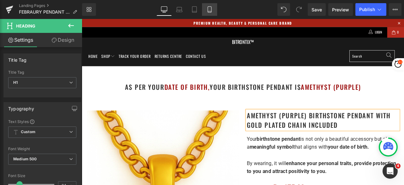
click at [211, 10] on icon at bounding box center [209, 9] width 6 height 6
type input "100"
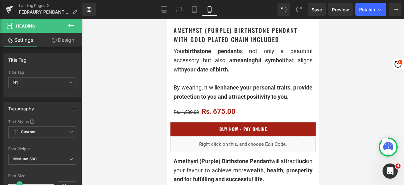
scroll to position [221, 0]
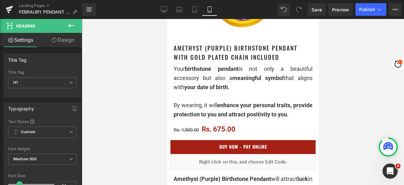
click at [211, 84] on span "your date of birth." at bounding box center [206, 87] width 45 height 7
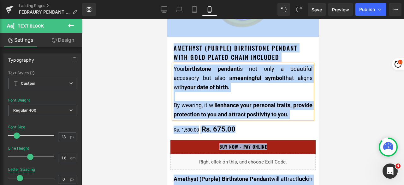
click at [211, 84] on span "your date of birth." at bounding box center [206, 87] width 45 height 7
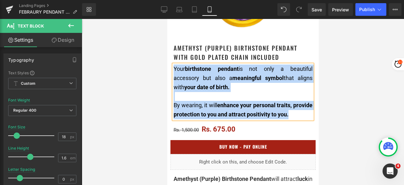
copy div "Your birthstone pendant is not only a beautiful accessory but also a meaningful…"
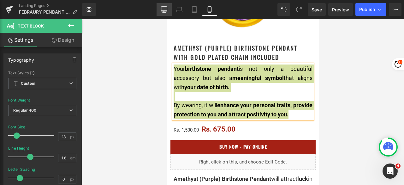
click at [166, 10] on icon at bounding box center [164, 10] width 6 height 0
type input "15"
type input "100"
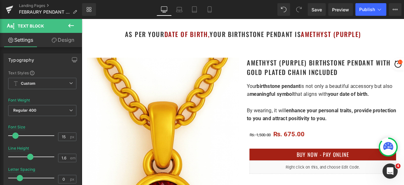
scroll to position [63, 0]
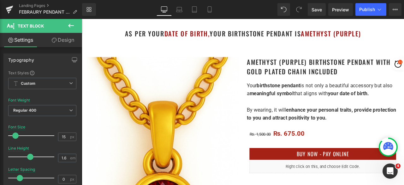
click at [329, 122] on p "By wearing, it will enhance your personal traits, provide protection to you and…" at bounding box center [367, 131] width 180 height 19
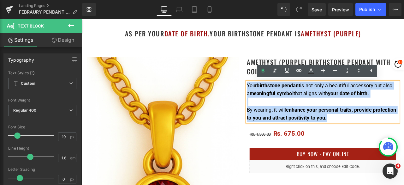
drag, startPoint x: 377, startPoint y: 138, endPoint x: 276, endPoint y: 97, distance: 108.7
click at [277, 97] on div "Your birthstone pendant is not only a beautiful accessory but also a meaningful…" at bounding box center [367, 117] width 180 height 48
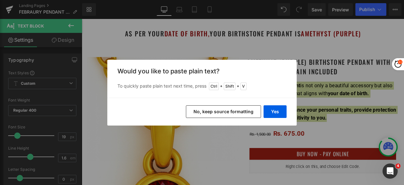
drag, startPoint x: 271, startPoint y: 112, endPoint x: 229, endPoint y: 111, distance: 41.7
click at [230, 111] on div "Yes No, keep source formatting" at bounding box center [201, 111] width 189 height 28
click at [228, 111] on button "No, keep source formatting" at bounding box center [223, 111] width 75 height 13
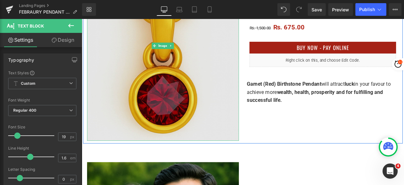
scroll to position [189, 0]
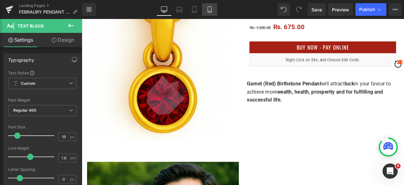
click at [210, 11] on icon at bounding box center [209, 9] width 6 height 6
type input "100"
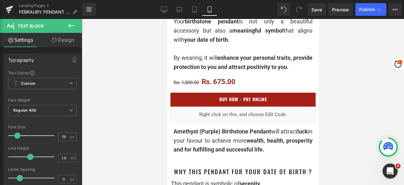
scroll to position [284, 0]
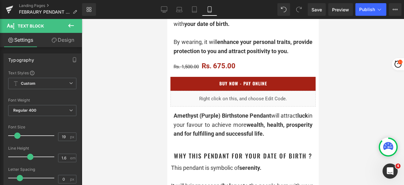
click at [221, 123] on div "Amethyst (Purple) Birthstone Pendant will attract luck in your favour to achiev…" at bounding box center [242, 124] width 139 height 27
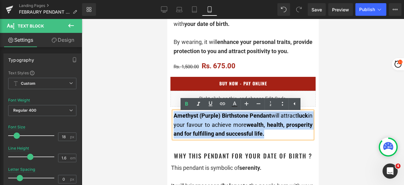
drag, startPoint x: 297, startPoint y: 135, endPoint x: 174, endPoint y: 118, distance: 124.5
click at [174, 118] on div "Amethyst (Purple) Birthstone Pendant will attract luck in your favour to achiev…" at bounding box center [242, 124] width 139 height 27
copy div "Amethyst (Purple) Birthstone Pendant will attract luck in your favour to achiev…"
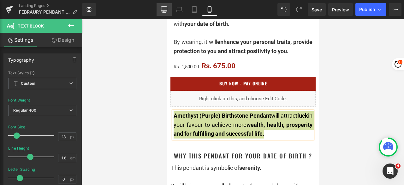
click at [166, 9] on icon at bounding box center [164, 9] width 6 height 6
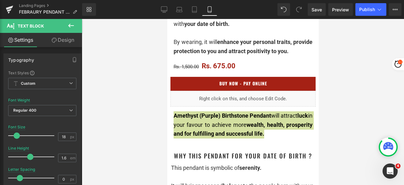
type input "15"
type input "100"
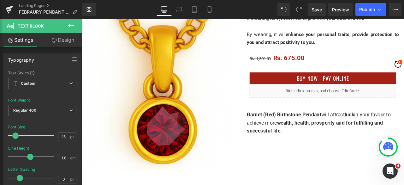
scroll to position [158, 0]
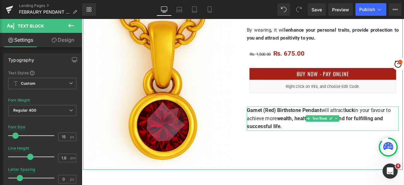
click at [341, 138] on span "wealth, health, prosperity and for fulfilling and successful life." at bounding box center [357, 141] width 161 height 17
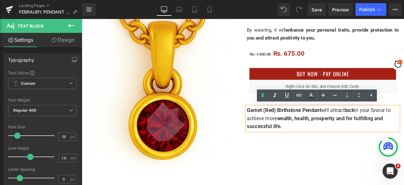
drag, startPoint x: 329, startPoint y: 148, endPoint x: 275, endPoint y: 127, distance: 57.3
click at [277, 127] on p "Garnet (Red) Birthstone Pendant will attract luck in your favour to achieve mor…" at bounding box center [367, 136] width 180 height 29
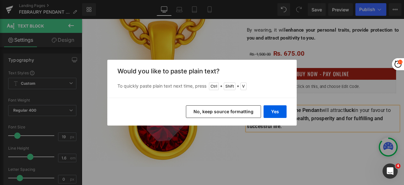
click at [238, 113] on button "No, keep source formatting" at bounding box center [223, 111] width 75 height 13
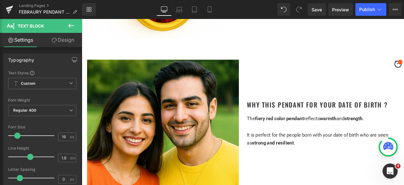
scroll to position [316, 0]
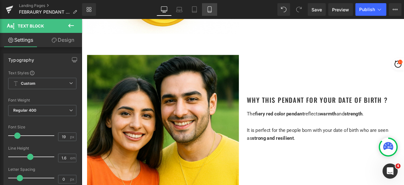
click at [213, 9] on link "Mobile" at bounding box center [209, 9] width 15 height 13
type input "100"
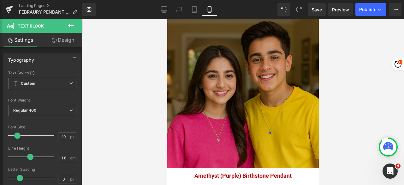
scroll to position [473, 0]
click at [235, 89] on div "Image" at bounding box center [242, 91] width 151 height 151
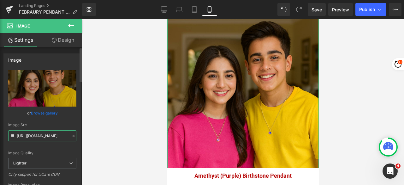
click at [53, 136] on input "https://ucarecdn.com/6dc23053-2f62-4df3-bbb1-2cc85d5cdf61/-/format/auto/-/previ…" at bounding box center [42, 135] width 68 height 11
click at [159, 9] on link "Desktop" at bounding box center [164, 9] width 15 height 13
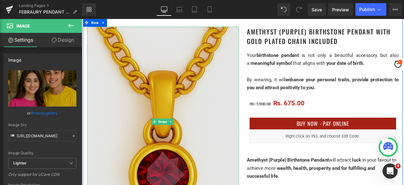
scroll to position [158, 0]
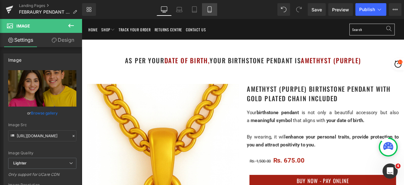
click at [207, 13] on link "Mobile" at bounding box center [209, 9] width 15 height 13
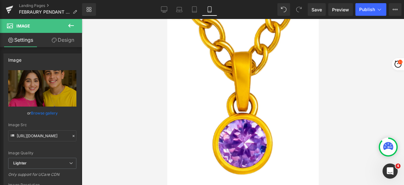
scroll to position [0, 0]
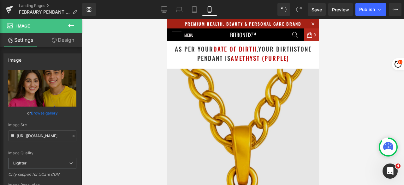
click at [230, 98] on img at bounding box center [242, 162] width 151 height 189
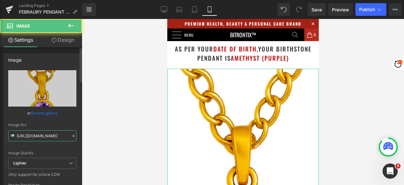
click at [50, 135] on input "https://ucarecdn.com/e2b025b1-4841-4ec0-9c4f-4adbb4a33736/-/format/auto/-/previ…" at bounding box center [42, 135] width 68 height 11
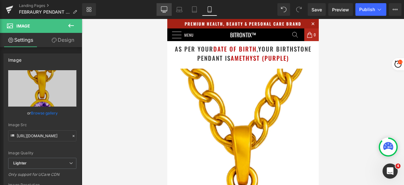
click at [167, 7] on icon at bounding box center [164, 9] width 6 height 5
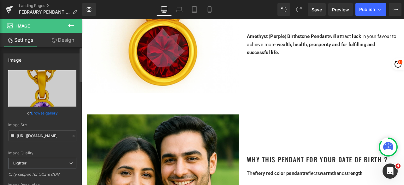
scroll to position [221, 0]
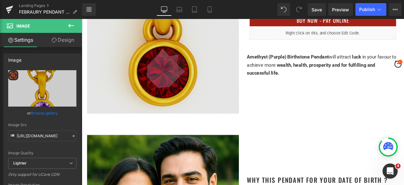
click at [187, 96] on img at bounding box center [178, 18] width 180 height 225
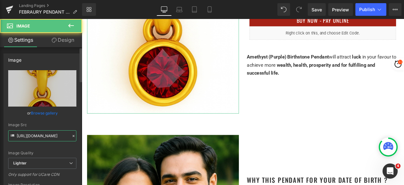
drag, startPoint x: 47, startPoint y: 140, endPoint x: 47, endPoint y: 136, distance: 4.1
click at [47, 140] on input "https://ucarecdn.com/f274e040-cd3a-47c7-a9a4-881b6440aaa3/-/format/auto/-/previ…" at bounding box center [42, 135] width 68 height 11
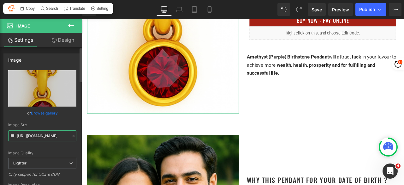
paste input "e2b025b1-4841-4ec0-9c4f-4adbb4a33736/-/format/auto/-/preview/3000x3000/-/qualit…"
type input "https://ucarecdn.com/e2b025b1-4841-4ec0-9c4f-4adbb4a33736/-/format/auto/-/previ…"
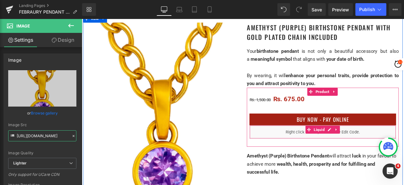
scroll to position [95, 0]
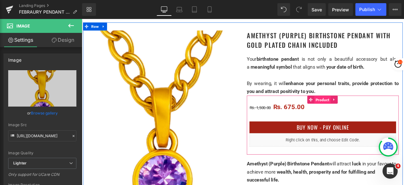
click at [360, 115] on span "Product" at bounding box center [367, 114] width 20 height 9
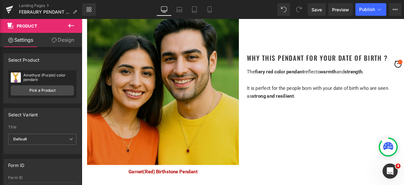
scroll to position [379, 0]
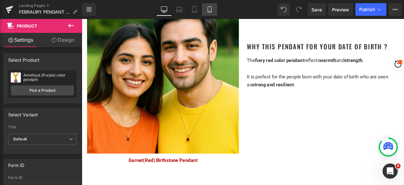
click at [210, 11] on icon at bounding box center [209, 9] width 6 height 6
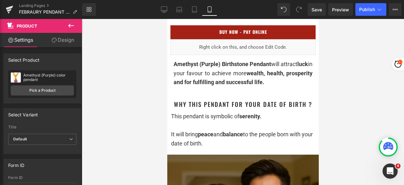
scroll to position [442, 0]
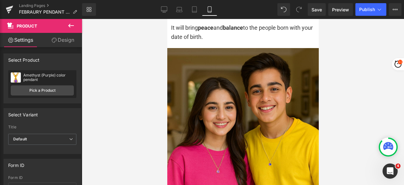
click at [237, 108] on img at bounding box center [242, 123] width 151 height 151
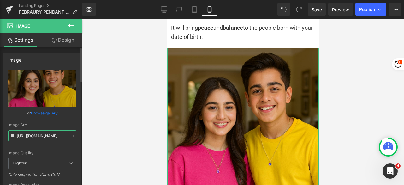
click at [35, 137] on input "https://ucarecdn.com/6dc23053-2f62-4df3-bbb1-2cc85d5cdf61/-/format/auto/-/previ…" at bounding box center [42, 135] width 68 height 11
click at [168, 11] on link "Desktop" at bounding box center [164, 9] width 15 height 13
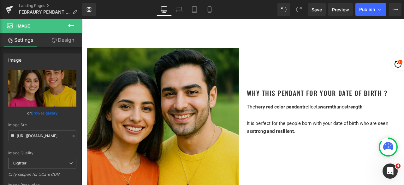
scroll to position [410, 0]
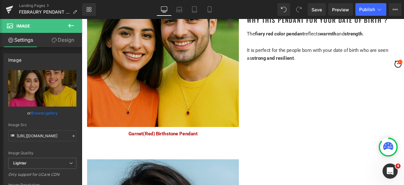
click at [191, 79] on img at bounding box center [178, 57] width 180 height 180
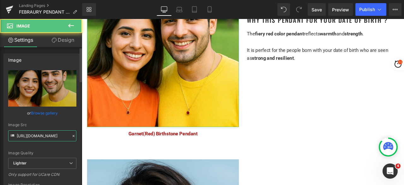
click at [42, 137] on input "https://ucarecdn.com/bfdda67d-2ee6-4bd7-b38d-5ebf13ea8c5c/-/format/auto/-/previ…" at bounding box center [42, 135] width 68 height 11
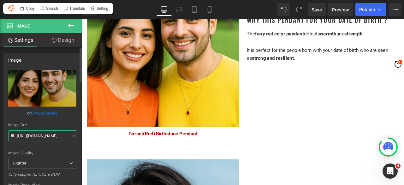
paste input "6dc23053-2f62-4df3-bbb1-2cc85d5cdf61/-/format/auto/-/preview/3000x3000/-/qualit…"
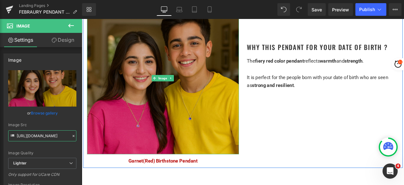
scroll to position [316, 0]
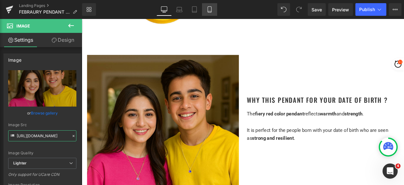
type input "https://ucarecdn.com/6dc23053-2f62-4df3-bbb1-2cc85d5cdf61/-/format/auto/-/previ…"
click at [211, 7] on icon at bounding box center [209, 10] width 3 height 6
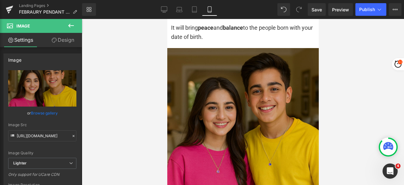
scroll to position [379, 0]
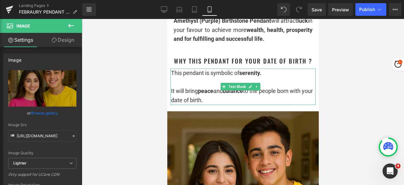
click at [222, 103] on div "It will bring peace and balance to the people born with your date of birth." at bounding box center [243, 95] width 145 height 18
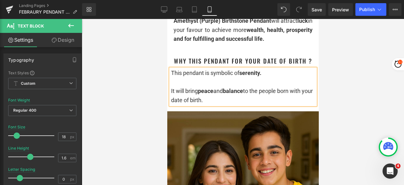
copy div "This pendant is symbolic of serenity. It will bring peace and balance to the pe…"
click at [163, 10] on icon at bounding box center [164, 10] width 6 height 0
type input "15"
type input "100"
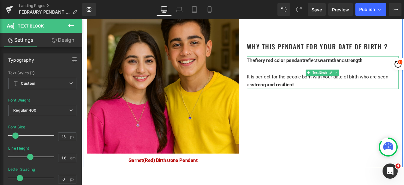
click at [306, 89] on span "It is perfect for the people born with your date of birth who are seen as stron…" at bounding box center [361, 92] width 168 height 16
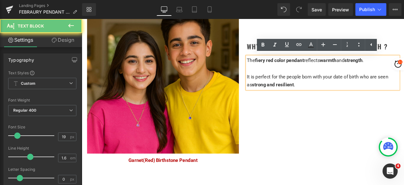
click at [319, 80] on div at bounding box center [367, 77] width 180 height 9
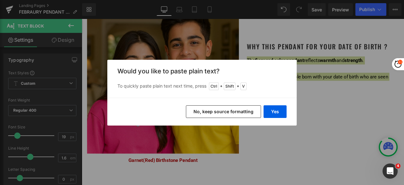
drag, startPoint x: 227, startPoint y: 109, endPoint x: 204, endPoint y: 101, distance: 23.6
click at [227, 109] on button "No, keep source formatting" at bounding box center [223, 111] width 75 height 13
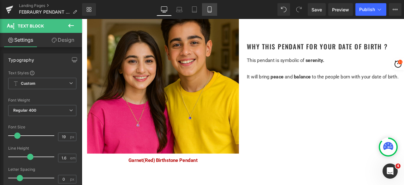
click at [213, 9] on link "Mobile" at bounding box center [209, 9] width 15 height 13
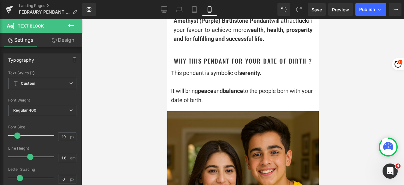
scroll to position [0, 0]
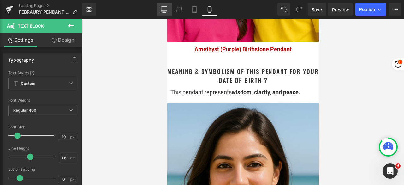
click at [162, 8] on icon at bounding box center [164, 9] width 6 height 6
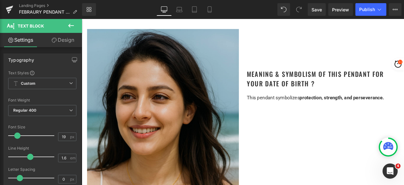
scroll to position [587, 0]
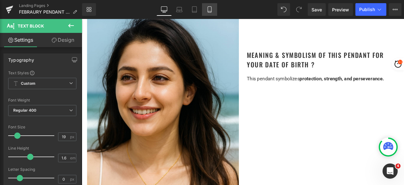
click at [212, 11] on icon at bounding box center [209, 9] width 6 height 6
type input "100"
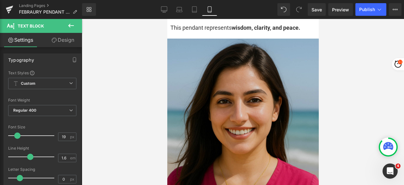
scroll to position [694, 0]
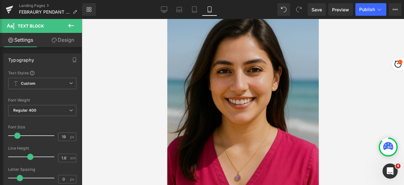
click at [252, 99] on img at bounding box center [242, 121] width 151 height 227
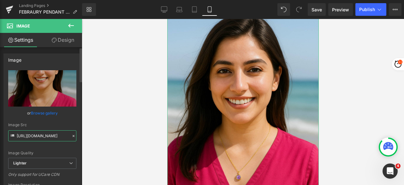
click at [50, 134] on input "https://ucarecdn.com/3a040ea2-8e92-4933-878b-3df01d1cbd9d/-/format/auto/-/previ…" at bounding box center [42, 135] width 68 height 11
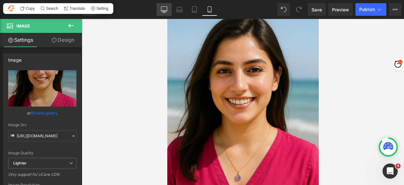
click at [163, 9] on icon at bounding box center [164, 9] width 6 height 6
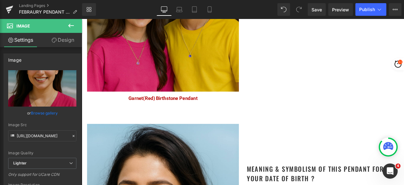
scroll to position [536, 0]
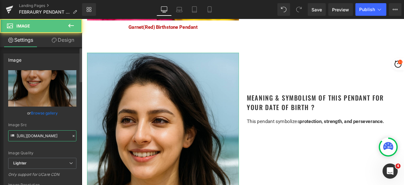
click at [41, 136] on input "https://ucarecdn.com/8566199e-54ad-4d09-b100-da8478921ef5/-/format/auto/-/previ…" at bounding box center [42, 135] width 68 height 11
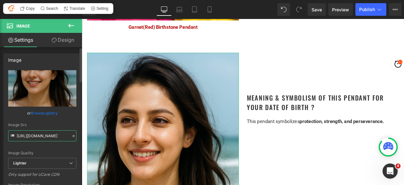
paste input "3a040ea2-8e92-4933-878b-3df01d1cbd9d/-/format/auto/-/preview/3000x3000/-/qualit…"
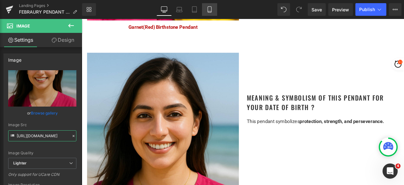
type input "https://ucarecdn.com/3a040ea2-8e92-4933-878b-3df01d1cbd9d/-/format/auto/-/previ…"
click at [207, 4] on link "Mobile" at bounding box center [209, 9] width 15 height 13
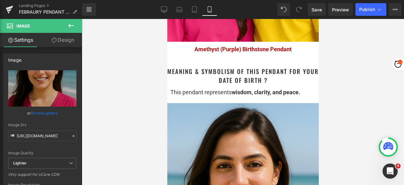
scroll to position [599, 0]
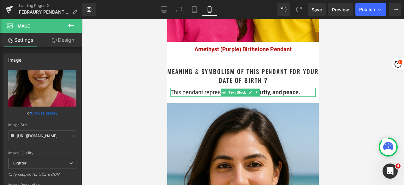
drag, startPoint x: 273, startPoint y: 90, endPoint x: 299, endPoint y: 91, distance: 26.8
click at [273, 90] on strong "wisdom, clarity, and peace." at bounding box center [265, 92] width 68 height 7
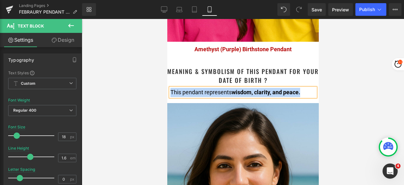
copy div "This pendant represents wisdom, clarity, and peace."
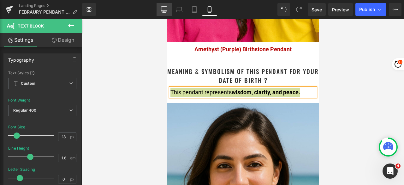
click at [165, 11] on icon at bounding box center [164, 11] width 2 height 1
type input "15"
type input "100"
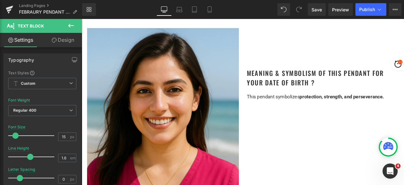
scroll to position [568, 0]
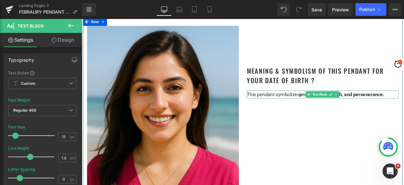
click at [309, 107] on span "This pendant symbolizes" at bounding box center [308, 108] width 62 height 7
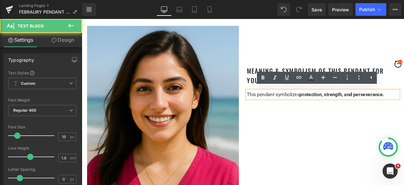
click at [309, 107] on span "This pendant symbolizes" at bounding box center [308, 108] width 62 height 7
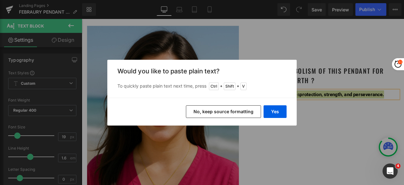
drag, startPoint x: 243, startPoint y: 113, endPoint x: 197, endPoint y: 105, distance: 46.7
click at [243, 113] on button "No, keep source formatting" at bounding box center [223, 111] width 75 height 13
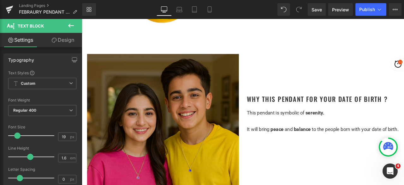
scroll to position [347, 0]
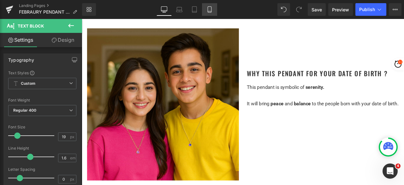
click at [210, 7] on icon at bounding box center [209, 9] width 6 height 6
type input "100"
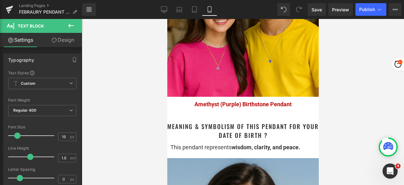
scroll to position [536, 0]
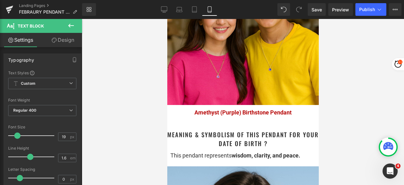
drag, startPoint x: 289, startPoint y: 114, endPoint x: 295, endPoint y: 113, distance: 6.4
click at [289, 113] on p "Amethyst (Purple) Birthstone Pendant" at bounding box center [242, 112] width 139 height 9
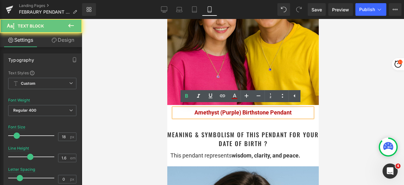
click at [297, 112] on p "Amethyst (Purple) Birthstone Pendant" at bounding box center [242, 112] width 139 height 9
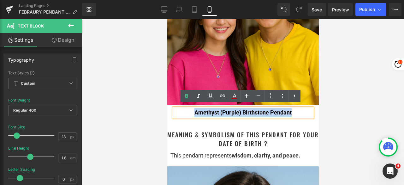
drag, startPoint x: 298, startPoint y: 111, endPoint x: 192, endPoint y: 113, distance: 106.0
click at [192, 113] on p "Amethyst (Purple) Birthstone Pendant" at bounding box center [242, 112] width 139 height 9
copy span "Amethyst (Purple) Birthstone Pendant"
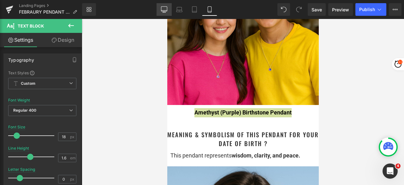
click at [164, 9] on icon at bounding box center [164, 9] width 6 height 6
type input "15"
type input "100"
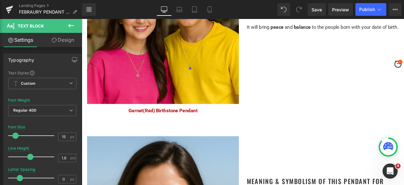
scroll to position [442, 0]
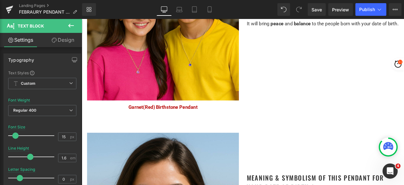
click at [224, 122] on p "Garnet(Red) Birthstone Pendant" at bounding box center [178, 122] width 180 height 9
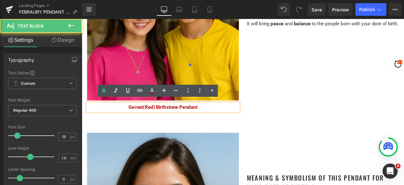
click at [216, 121] on span "Garnet(Red) Birthstone Pendant" at bounding box center [178, 123] width 82 height 7
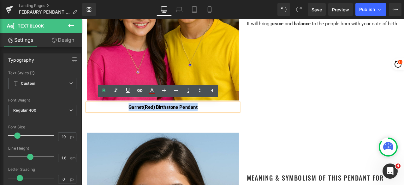
drag, startPoint x: 227, startPoint y: 121, endPoint x: 135, endPoint y: 123, distance: 92.8
click at [135, 123] on p "Garnet(Red) Birthstone Pendant" at bounding box center [178, 122] width 180 height 9
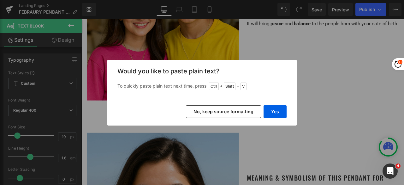
drag, startPoint x: 216, startPoint y: 112, endPoint x: 192, endPoint y: 105, distance: 25.0
click at [216, 112] on button "No, keep source formatting" at bounding box center [223, 111] width 75 height 13
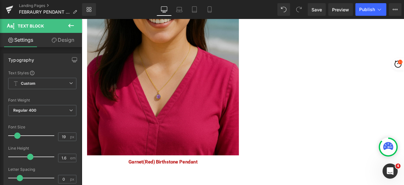
scroll to position [694, 0]
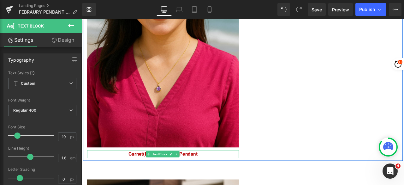
click at [221, 174] on p "Garnet(Red) Birthstone Pendant" at bounding box center [178, 178] width 180 height 9
click at [223, 176] on p "Garnet(Red) Birthstone Pendant" at bounding box center [178, 178] width 180 height 9
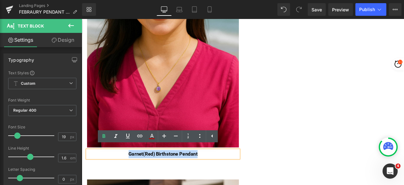
drag, startPoint x: 203, startPoint y: 176, endPoint x: 135, endPoint y: 176, distance: 68.5
click at [135, 176] on p "Garnet(Red) Birthstone Pendant" at bounding box center [178, 178] width 180 height 9
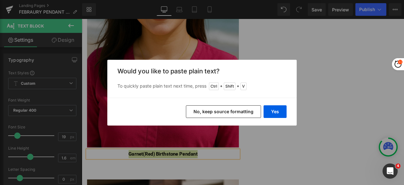
click at [204, 109] on button "No, keep source formatting" at bounding box center [223, 111] width 75 height 13
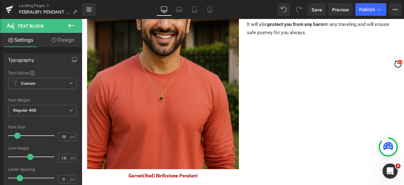
scroll to position [1073, 0]
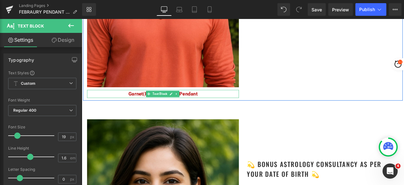
click at [221, 104] on p "Garnet(Red) Birthstone Pendant" at bounding box center [178, 107] width 180 height 9
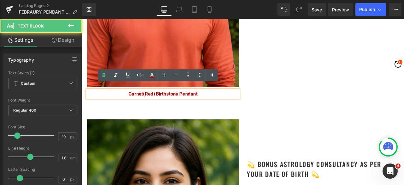
click at [222, 103] on p "Garnet(Red) Birthstone Pendant" at bounding box center [178, 107] width 180 height 9
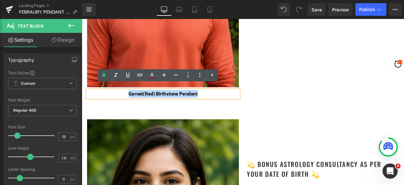
drag, startPoint x: 227, startPoint y: 104, endPoint x: 126, endPoint y: 108, distance: 101.3
click at [126, 108] on p "Garnet(Red) Birthstone Pendant" at bounding box center [178, 107] width 180 height 9
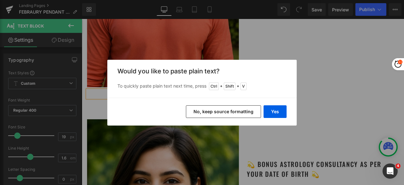
click at [200, 110] on button "No, keep source formatting" at bounding box center [223, 111] width 75 height 13
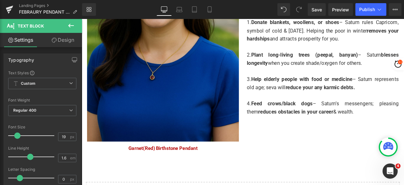
scroll to position [1325, 0]
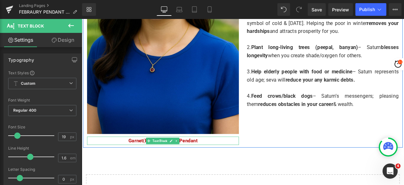
click at [220, 158] on p "Garnet(Red) Birthstone Pendant" at bounding box center [178, 162] width 180 height 9
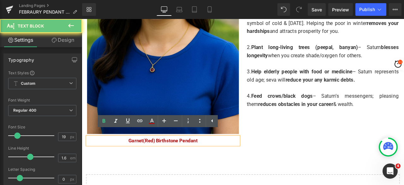
click at [223, 158] on p "Garnet(Red) Birthstone Pendant" at bounding box center [178, 162] width 180 height 9
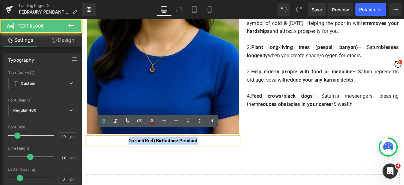
drag, startPoint x: 228, startPoint y: 158, endPoint x: 129, endPoint y: 159, distance: 98.8
click at [129, 159] on p "Garnet(Red) Birthstone Pendant" at bounding box center [178, 162] width 180 height 9
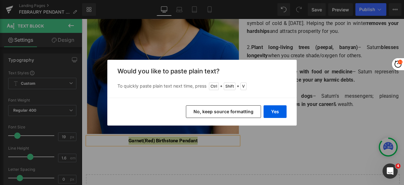
drag, startPoint x: 206, startPoint y: 106, endPoint x: 147, endPoint y: 104, distance: 59.3
click at [206, 106] on button "No, keep source formatting" at bounding box center [223, 111] width 75 height 13
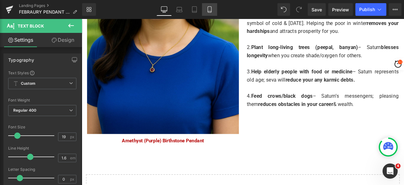
click at [209, 12] on icon at bounding box center [209, 10] width 3 height 6
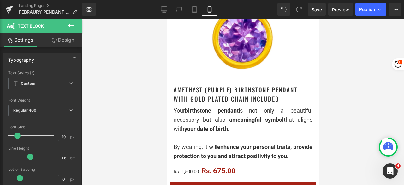
scroll to position [284, 0]
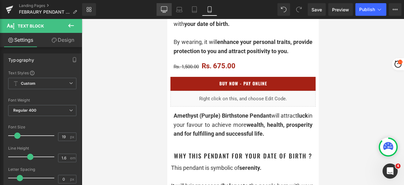
click at [165, 14] on link "Desktop" at bounding box center [164, 9] width 15 height 13
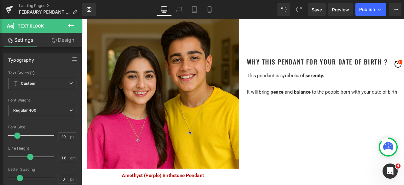
scroll to position [361, 0]
click at [210, 13] on link "Mobile" at bounding box center [209, 9] width 15 height 13
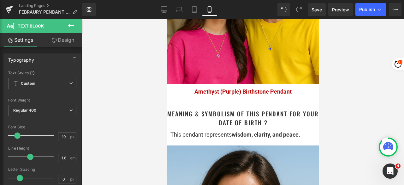
scroll to position [599, 0]
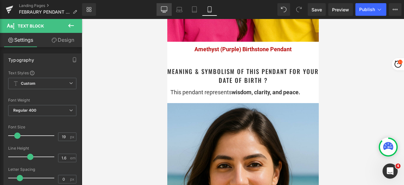
click at [167, 12] on icon at bounding box center [164, 9] width 6 height 6
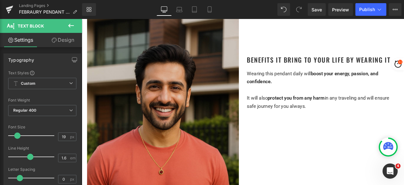
scroll to position [897, 0]
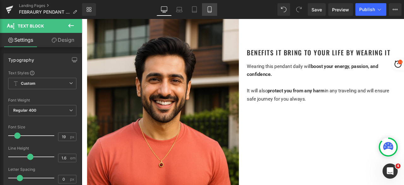
click at [210, 12] on icon at bounding box center [209, 10] width 3 height 6
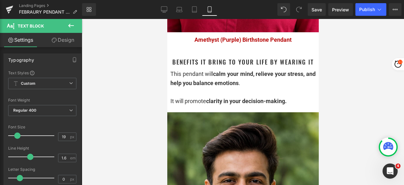
scroll to position [0, 0]
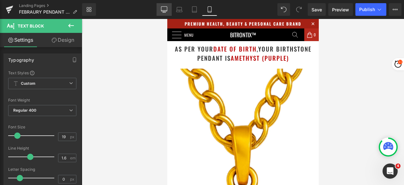
click at [165, 12] on icon at bounding box center [164, 11] width 2 height 1
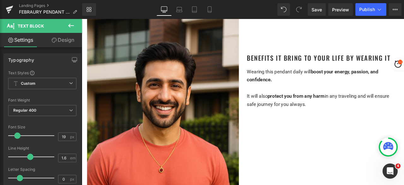
scroll to position [866, 0]
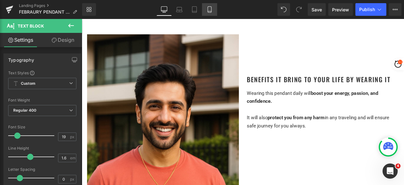
click at [211, 9] on icon at bounding box center [209, 9] width 6 height 6
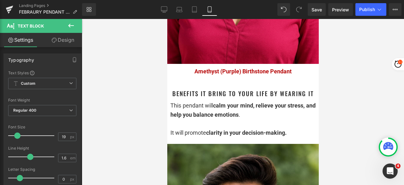
type input "100"
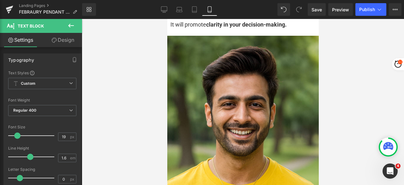
scroll to position [1041, 0]
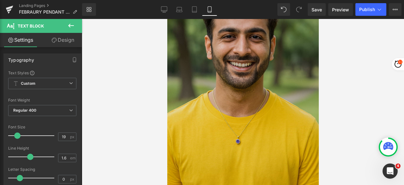
click at [232, 80] on img at bounding box center [242, 81] width 151 height 227
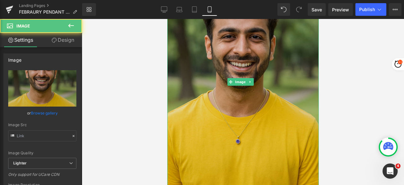
type input "https://ucarecdn.com/321f97c9-8760-45e8-b3c7-720d05fcf16e/-/format/auto/-/previ…"
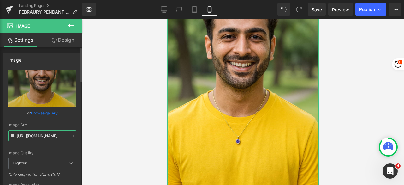
click at [54, 136] on input "https://ucarecdn.com/321f97c9-8760-45e8-b3c7-720d05fcf16e/-/format/auto/-/previ…" at bounding box center [42, 135] width 68 height 11
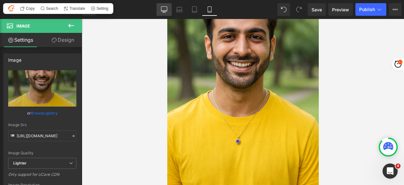
click at [165, 13] on link "Desktop" at bounding box center [164, 9] width 15 height 13
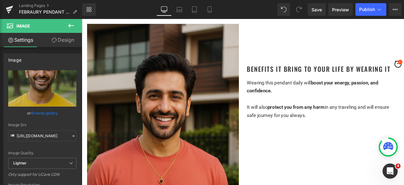
scroll to position [883, 0]
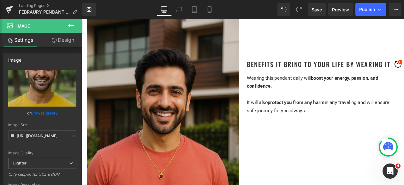
click at [188, 130] on img at bounding box center [178, 154] width 180 height 270
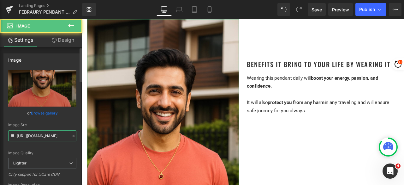
click at [45, 137] on input "https://ucarecdn.com/8a713990-1765-40f4-92de-3327af32ee81/-/format/auto/-/previ…" at bounding box center [42, 135] width 68 height 11
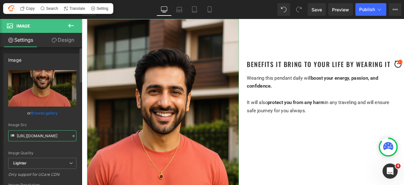
paste input "321f97c9-8760-45e8-b3c7-720d05fcf16e/-/format/auto/-/preview/3000x3000/-/qualit…"
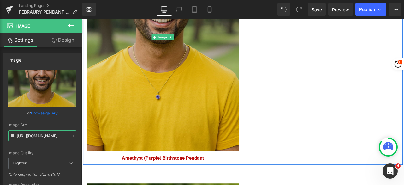
scroll to position [1010, 0]
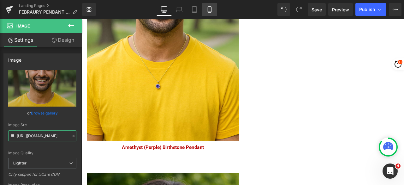
type input "https://ucarecdn.com/321f97c9-8760-45e8-b3c7-720d05fcf16e/-/format/auto/-/previ…"
click at [208, 11] on icon at bounding box center [209, 11] width 3 height 0
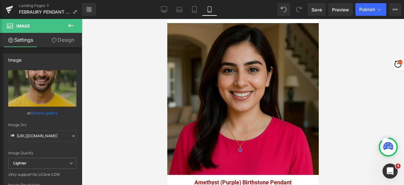
scroll to position [1325, 0]
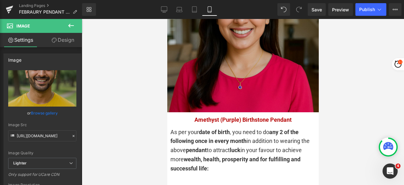
click at [237, 53] on img at bounding box center [242, 36] width 151 height 151
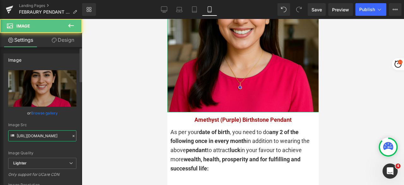
click at [51, 135] on input "https://ucarecdn.com/72316492-11c9-433c-b01e-19ba9584ab2c/-/format/auto/-/previ…" at bounding box center [42, 135] width 68 height 11
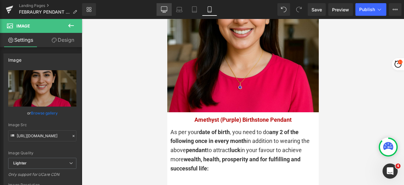
click at [168, 11] on link "Desktop" at bounding box center [164, 9] width 15 height 13
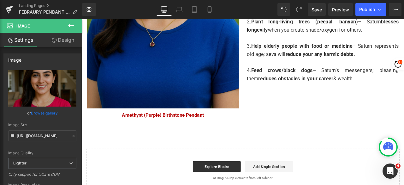
scroll to position [1357, 0]
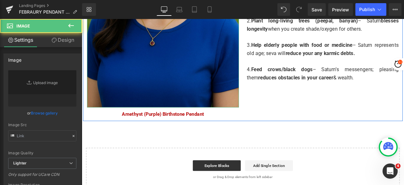
type input "https://ucarecdn.com/5ee297cf-143a-4655-a668-649263d481ca/-/format/auto/-/previ…"
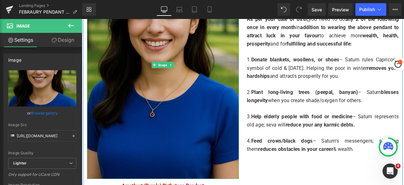
scroll to position [1231, 0]
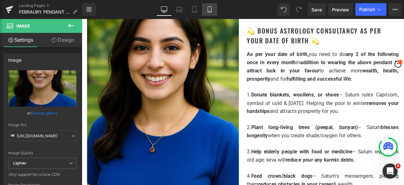
click at [211, 8] on icon at bounding box center [209, 9] width 6 height 6
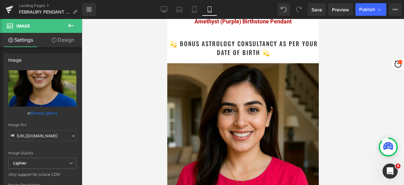
scroll to position [1192, 0]
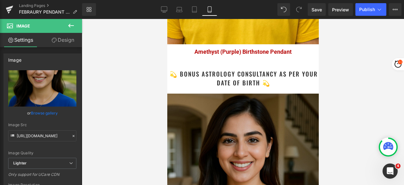
click at [245, 117] on img at bounding box center [242, 168] width 151 height 151
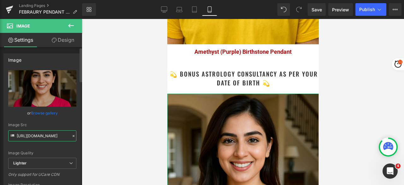
click at [46, 134] on input "https://ucarecdn.com/72316492-11c9-433c-b01e-19ba9584ab2c/-/format/auto/-/previ…" at bounding box center [42, 135] width 68 height 11
click at [169, 7] on link "Desktop" at bounding box center [164, 9] width 15 height 13
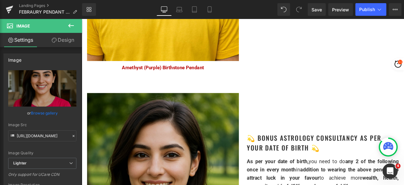
scroll to position [1136, 0]
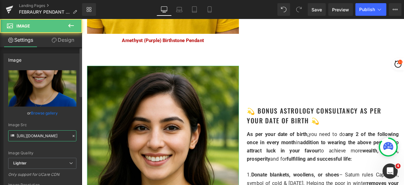
click at [50, 136] on input "https://ucarecdn.com/5ee297cf-143a-4655-a668-649263d481ca/-/format/auto/-/previ…" at bounding box center [42, 135] width 68 height 11
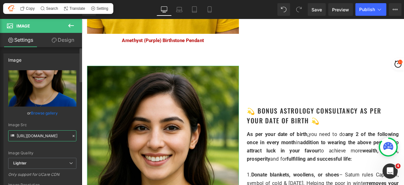
paste input "72316492-11c9-433c-b01e-19ba9584ab2c/-/format/auto/-/preview/3000x3000/-/qualit…"
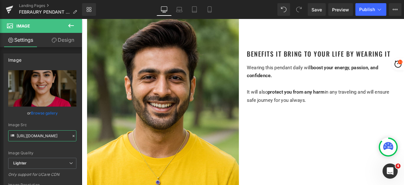
scroll to position [883, 0]
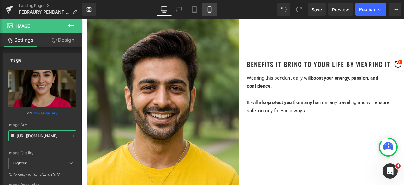
type input "https://ucarecdn.com/72316492-11c9-433c-b01e-19ba9584ab2c/-/format/auto/-/previ…"
click at [207, 11] on icon at bounding box center [209, 9] width 6 height 6
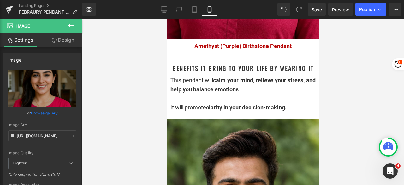
scroll to position [852, 0]
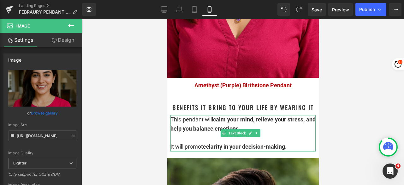
drag, startPoint x: 284, startPoint y: 134, endPoint x: 296, endPoint y: 138, distance: 12.8
click at [284, 143] on strong "clarity in your decision-making." at bounding box center [246, 146] width 80 height 7
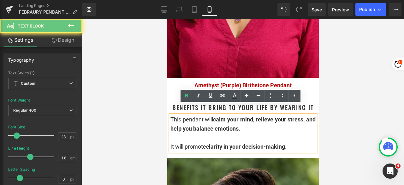
click at [295, 142] on div "It will promote clarity in your decision-making." at bounding box center [242, 146] width 145 height 9
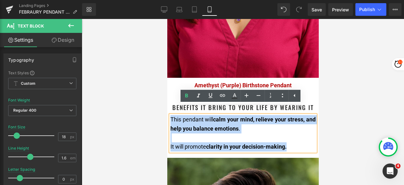
drag, startPoint x: 296, startPoint y: 139, endPoint x: 171, endPoint y: 110, distance: 127.8
click at [171, 115] on div "This pendant will calm your mind, relieve your stress, and help you balance emo…" at bounding box center [242, 133] width 145 height 36
copy div "This pendant will calm your mind, relieve your stress, and help you balance emo…"
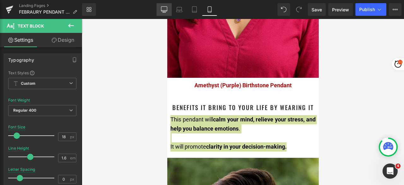
click at [165, 12] on icon at bounding box center [164, 9] width 6 height 6
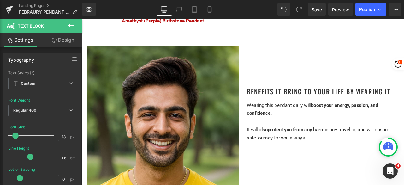
type input "15"
type input "100"
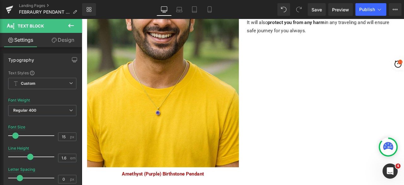
scroll to position [883, 0]
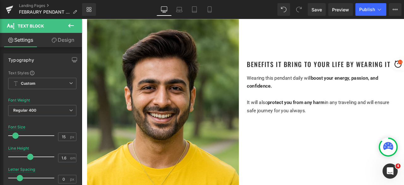
click at [325, 113] on p "It will also protect you from any harm in any traveling and will ensure safe jo…" at bounding box center [367, 122] width 180 height 19
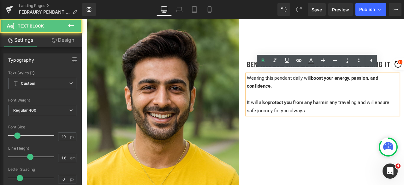
click at [353, 120] on p "It will also protect you from any harm in any traveling and will ensure safe jo…" at bounding box center [367, 122] width 180 height 19
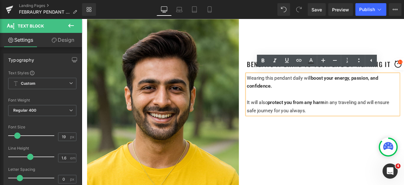
drag, startPoint x: 357, startPoint y: 125, endPoint x: 276, endPoint y: 87, distance: 89.3
click at [277, 87] on div "Wearing this pendant daily will boost your energy, passion, and confidence. It …" at bounding box center [367, 108] width 180 height 48
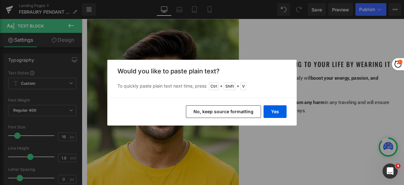
drag, startPoint x: 234, startPoint y: 109, endPoint x: 219, endPoint y: 105, distance: 15.8
click at [234, 109] on button "No, keep source formatting" at bounding box center [223, 111] width 75 height 13
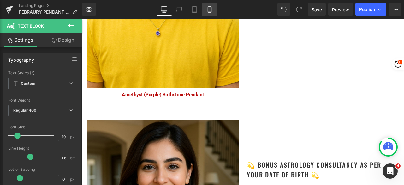
scroll to position [1073, 0]
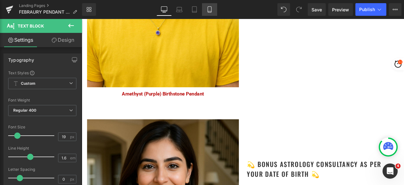
click at [207, 6] on icon at bounding box center [209, 9] width 6 height 6
type input "100"
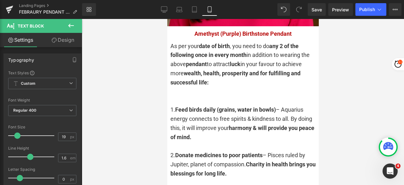
scroll to position [1420, 0]
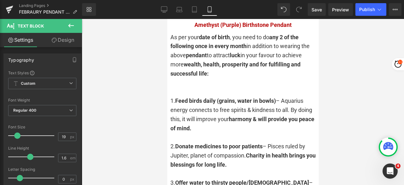
click at [227, 100] on div "1. Feed birds daily (grains, water in bowls) – Aquarius energy connects to free…" at bounding box center [242, 114] width 145 height 36
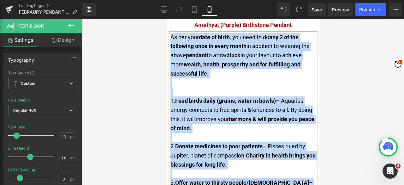
copy div "As per your date of birth , you need to do any 2 of the following once in every…"
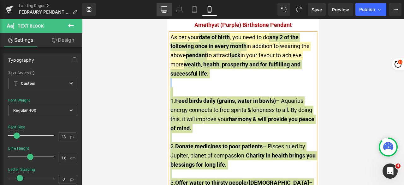
click at [160, 15] on link "Desktop" at bounding box center [164, 9] width 15 height 13
type input "15"
type input "100"
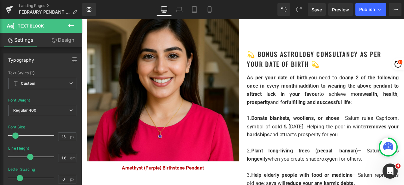
scroll to position [1199, 0]
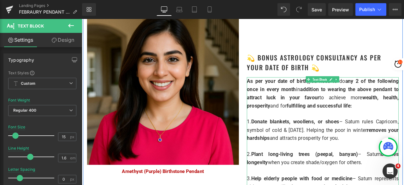
click at [315, 109] on span "addition to wearing the above pendant to attract luck in your favour" at bounding box center [367, 106] width 180 height 17
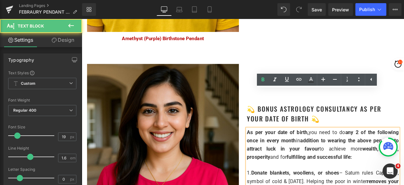
scroll to position [1136, 0]
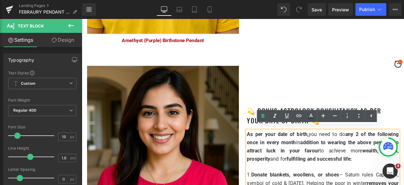
click at [319, 169] on span "addition to wearing the above pendant to attract luck in your favour" at bounding box center [367, 170] width 180 height 17
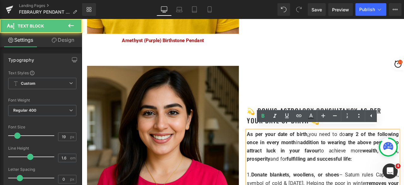
click at [318, 162] on span "any 2 of the following once in every month" at bounding box center [367, 160] width 180 height 17
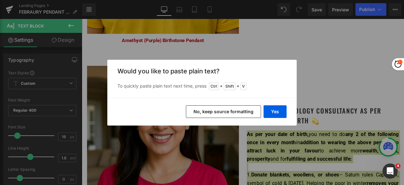
click at [241, 110] on button "No, keep source formatting" at bounding box center [223, 111] width 75 height 13
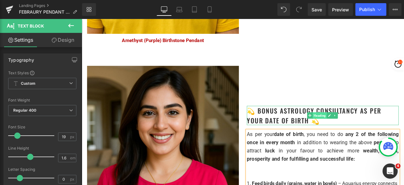
click at [357, 129] on span "Heading" at bounding box center [363, 133] width 17 height 8
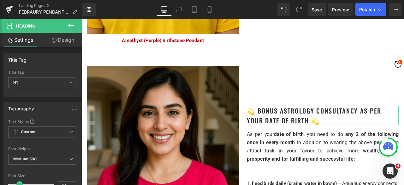
click at [61, 39] on link "Design" at bounding box center [62, 40] width 41 height 14
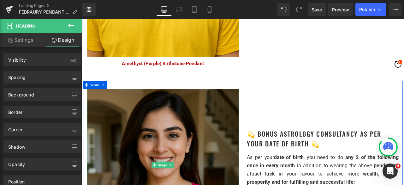
scroll to position [1104, 0]
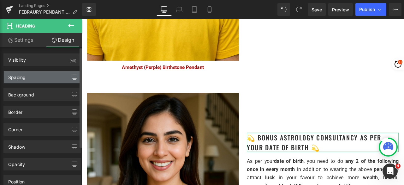
click at [72, 75] on icon "button" at bounding box center [74, 76] width 5 height 5
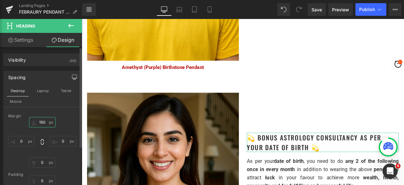
click at [45, 122] on input "150" at bounding box center [42, 122] width 27 height 10
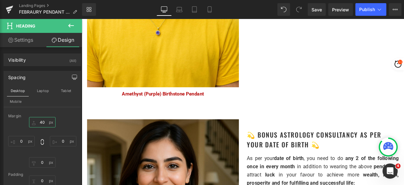
scroll to position [1073, 0]
type input "4"
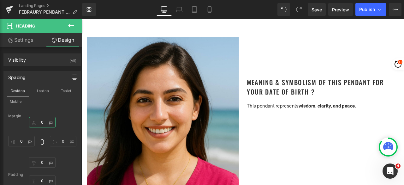
scroll to position [536, 0]
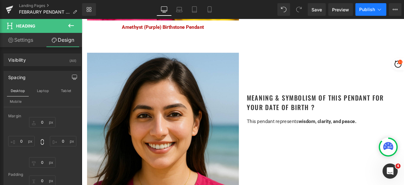
click at [363, 12] on button "Publish" at bounding box center [370, 9] width 31 height 13
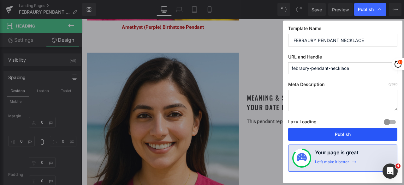
click at [335, 135] on button "Publish" at bounding box center [342, 134] width 109 height 13
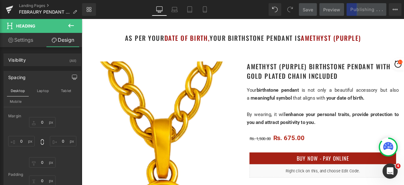
scroll to position [95, 0]
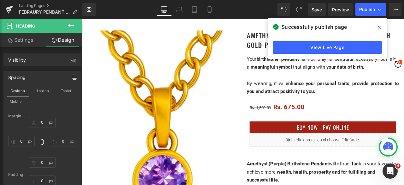
click at [380, 24] on span at bounding box center [379, 27] width 10 height 10
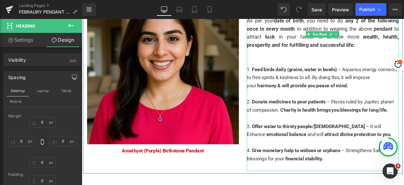
scroll to position [1231, 0]
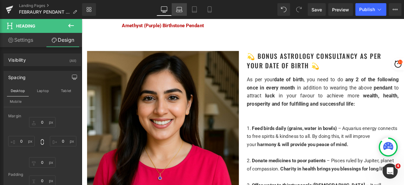
click at [178, 15] on link "Laptop" at bounding box center [179, 9] width 15 height 13
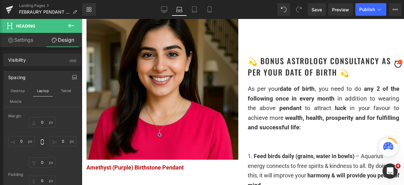
type input "150"
type input "0"
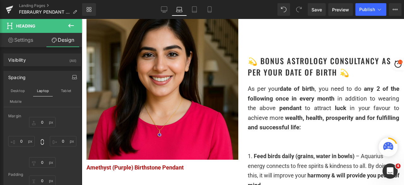
type input "0"
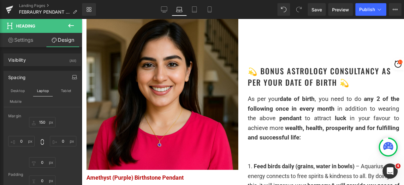
scroll to position [1041, 0]
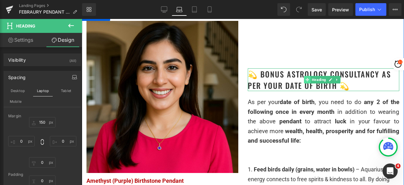
click at [304, 76] on span at bounding box center [307, 80] width 7 height 8
click at [316, 76] on span "Heading" at bounding box center [318, 80] width 17 height 8
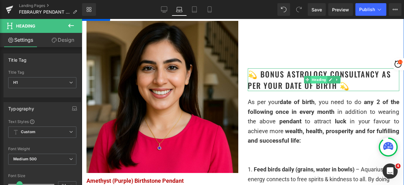
click at [318, 77] on span "Heading" at bounding box center [318, 80] width 17 height 8
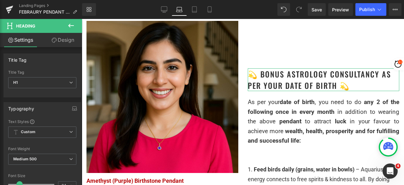
click at [69, 40] on link "Design" at bounding box center [62, 40] width 41 height 14
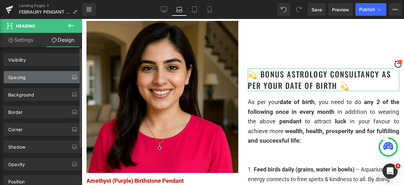
click at [72, 76] on icon "button" at bounding box center [74, 76] width 5 height 5
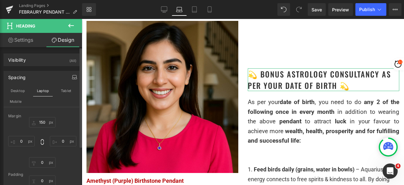
type input "150"
type input "0"
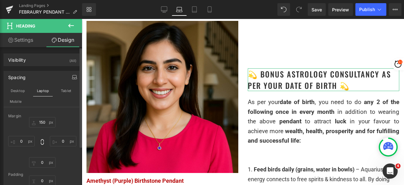
type input "0"
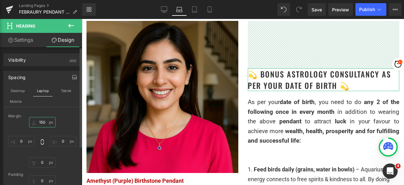
click at [47, 120] on input "150" at bounding box center [42, 122] width 27 height 10
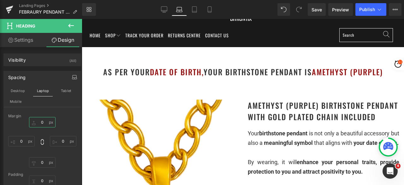
scroll to position [0, 0]
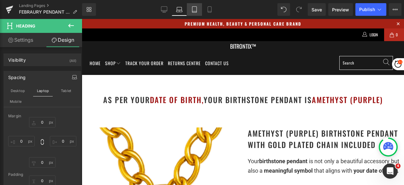
click at [193, 10] on icon at bounding box center [194, 9] width 6 height 6
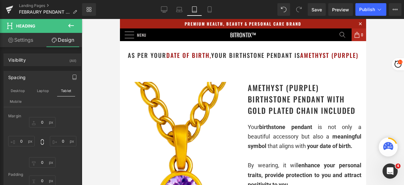
type input "0"
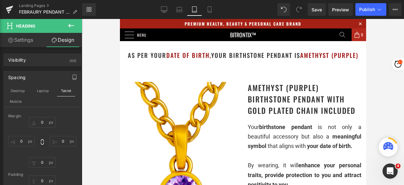
type input "0"
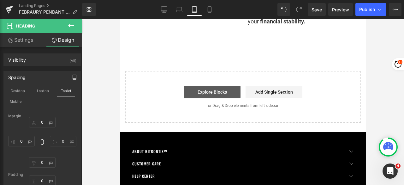
scroll to position [1203, 0]
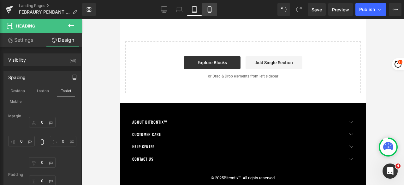
click at [209, 14] on link "Mobile" at bounding box center [209, 9] width 15 height 13
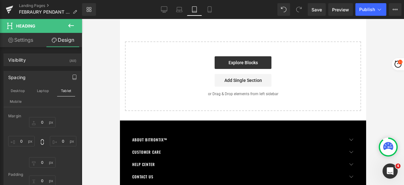
type input "150"
type input "0"
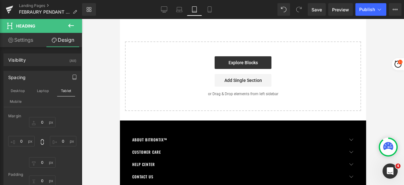
type input "0"
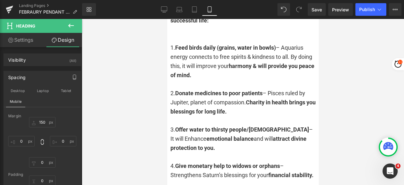
scroll to position [1515, 0]
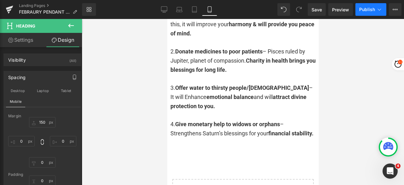
click at [364, 12] on button "Publish" at bounding box center [370, 9] width 31 height 13
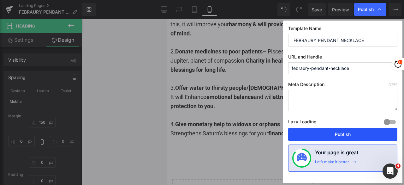
click at [341, 133] on button "Publish" at bounding box center [342, 134] width 109 height 13
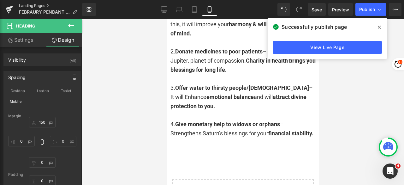
click at [37, 6] on link "Landing Pages" at bounding box center [50, 5] width 63 height 5
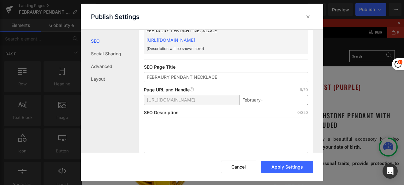
click at [0, 0] on input "February-" at bounding box center [0, 0] width 0 height 0
type input "february-"
click at [240, 113] on div "SEO Description 0/320" at bounding box center [226, 112] width 164 height 5
click at [0, 0] on button "Apply Settings" at bounding box center [0, 0] width 0 height 0
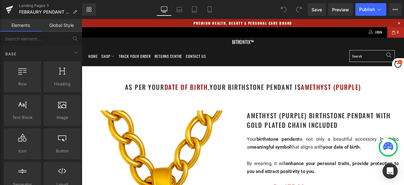
click at [367, 9] on span "Publish" at bounding box center [367, 9] width 16 height 5
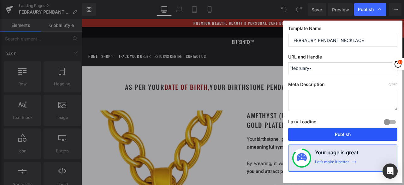
click at [0, 0] on button "Publish" at bounding box center [0, 0] width 0 height 0
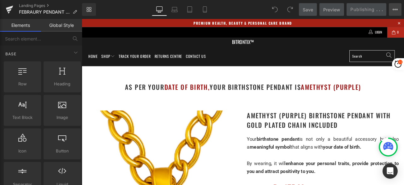
click at [399, 10] on button "View Live Page View with current Template Save Template to Library Schedule Pub…" at bounding box center [395, 9] width 13 height 13
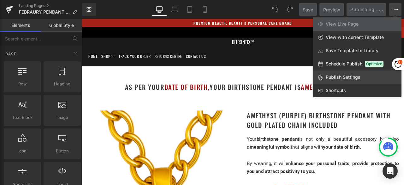
click at [368, 81] on link "Publish Settings" at bounding box center [357, 76] width 88 height 13
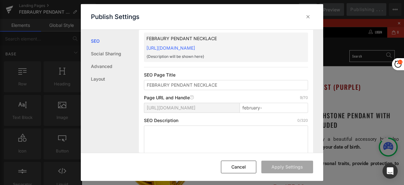
scroll to position [32, 0]
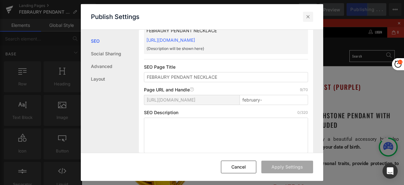
click at [0, 0] on icon at bounding box center [0, 0] width 0 height 0
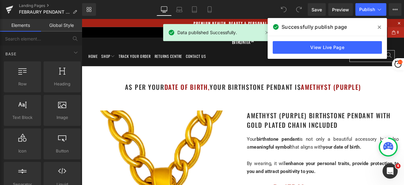
scroll to position [0, 0]
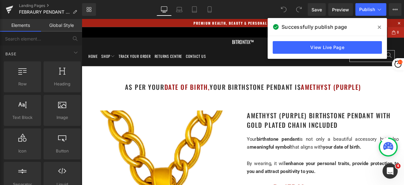
click at [0, 0] on icon at bounding box center [0, 0] width 0 height 0
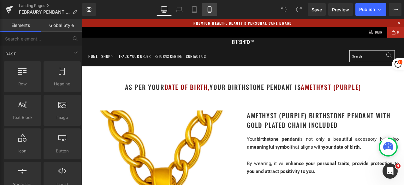
click at [208, 12] on icon at bounding box center [209, 9] width 6 height 6
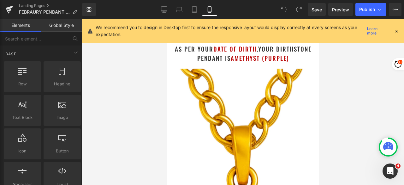
click at [397, 30] on icon at bounding box center [396, 31] width 6 height 6
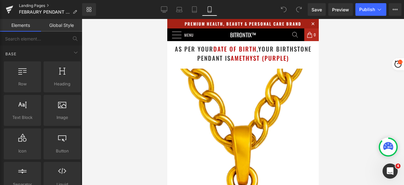
click at [36, 4] on link "Landing Pages" at bounding box center [50, 5] width 63 height 5
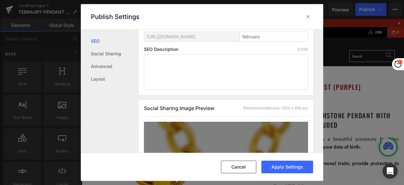
scroll to position [158, 0]
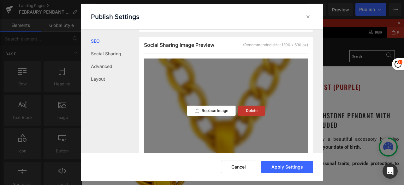
click at [0, 0] on p "Delete" at bounding box center [0, 0] width 0 height 0
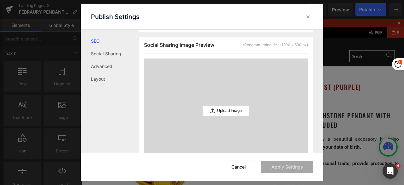
scroll to position [0, 0]
click at [0, 0] on p "Upload Image" at bounding box center [0, 0] width 0 height 0
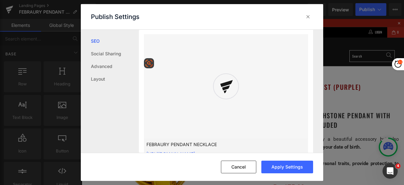
scroll to position [190, 0]
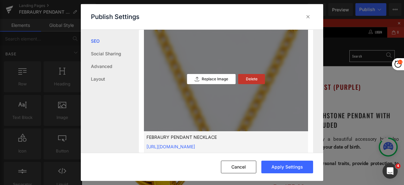
click at [253, 78] on p "Delete" at bounding box center [252, 79] width 12 height 4
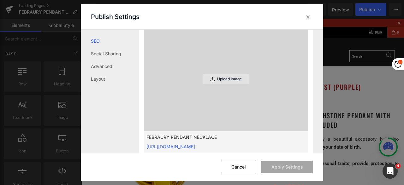
click at [219, 79] on p "Upload Image" at bounding box center [229, 79] width 25 height 4
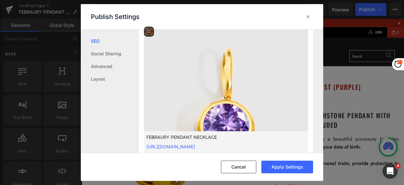
click at [0, 0] on div "Cancel Apply Settings" at bounding box center [0, 0] width 0 height 0
click at [0, 0] on button "Apply Settings" at bounding box center [0, 0] width 0 height 0
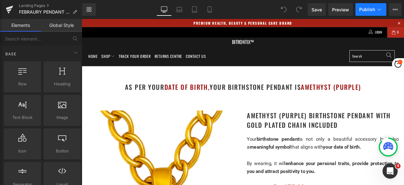
click at [363, 11] on span "Publish" at bounding box center [367, 9] width 16 height 5
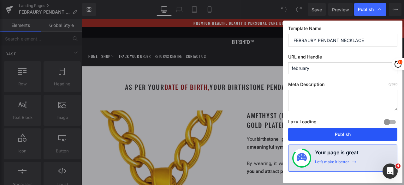
click at [0, 0] on button "Publish" at bounding box center [0, 0] width 0 height 0
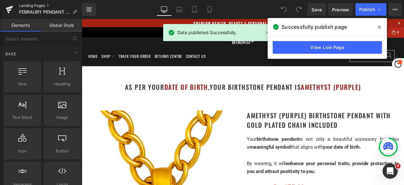
click at [34, 6] on link "Landing Pages" at bounding box center [50, 5] width 63 height 5
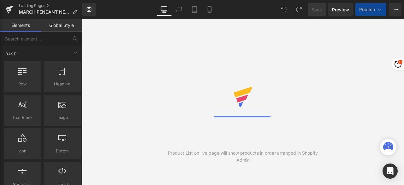
click at [394, 9] on icon at bounding box center [395, 9] width 2 height 1
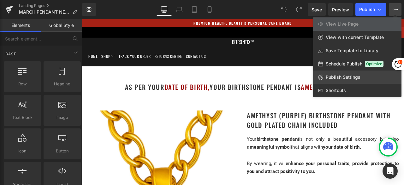
click at [345, 76] on span "Publish Settings" at bounding box center [343, 77] width 35 height 6
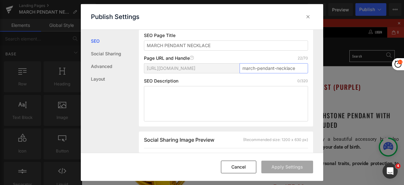
drag, startPoint x: 254, startPoint y: 69, endPoint x: 303, endPoint y: 69, distance: 48.3
click at [303, 69] on input "march-pendant-necklace" at bounding box center [273, 68] width 68 height 10
type input "march"
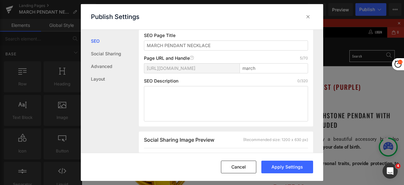
click at [269, 79] on div "SEO Description 0/320" at bounding box center [226, 80] width 164 height 5
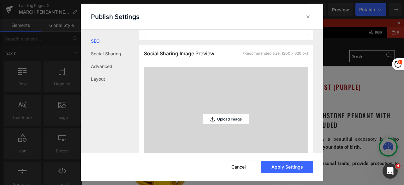
scroll to position [158, 0]
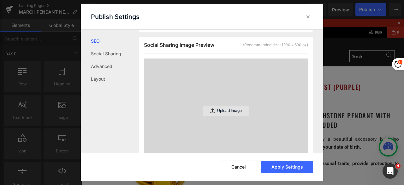
click at [221, 111] on p "Upload Image" at bounding box center [229, 110] width 25 height 4
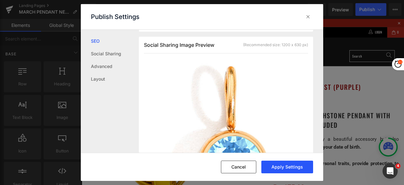
click at [284, 166] on button "Apply Settings" at bounding box center [287, 166] width 52 height 13
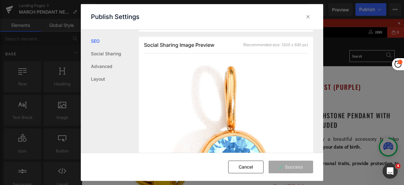
click at [292, 23] on div "Publish Settings" at bounding box center [202, 16] width 242 height 25
click at [309, 17] on icon at bounding box center [308, 17] width 6 height 6
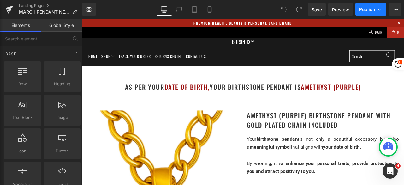
click at [369, 12] on button "Publish" at bounding box center [370, 9] width 31 height 13
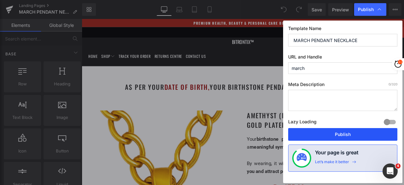
click at [350, 136] on button "Publish" at bounding box center [342, 134] width 109 height 13
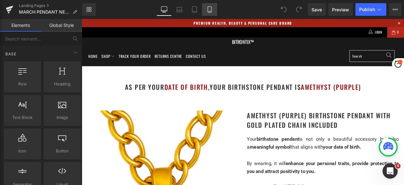
click at [212, 7] on icon at bounding box center [209, 9] width 6 height 6
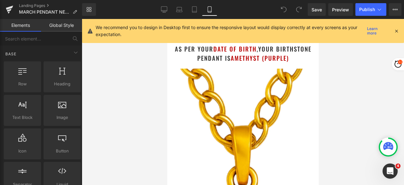
click at [396, 29] on icon at bounding box center [396, 31] width 6 height 6
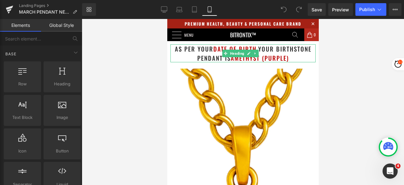
click at [291, 53] on h1 "as per your date of birth , your birthstone pendant is Amethyst (Purple)" at bounding box center [242, 53] width 145 height 18
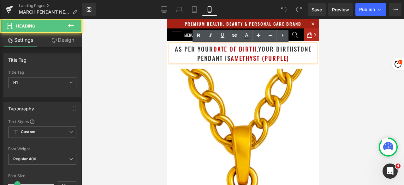
click at [289, 56] on h1 "as per your date of birth , your birthstone pendant is Amethyst (Purple)" at bounding box center [242, 53] width 145 height 18
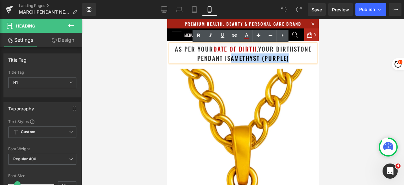
drag, startPoint x: 288, startPoint y: 61, endPoint x: 230, endPoint y: 60, distance: 58.7
click at [230, 60] on h1 "as per your date of birth , your birthstone pendant is Amethyst (Purple)" at bounding box center [242, 53] width 145 height 18
paste div
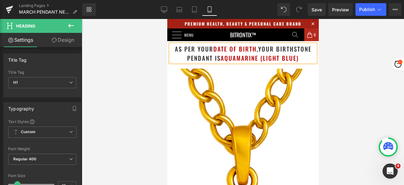
click at [346, 59] on div at bounding box center [243, 102] width 322 height 166
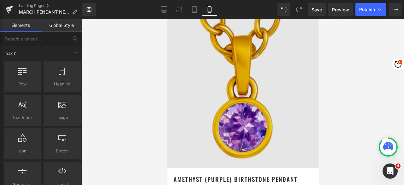
scroll to position [95, 0]
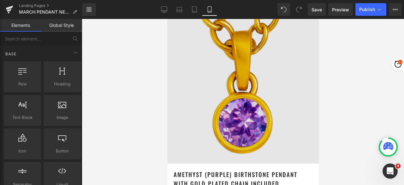
click at [243, 59] on img at bounding box center [242, 68] width 151 height 189
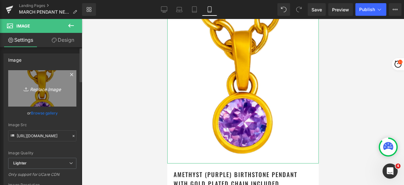
click at [32, 86] on icon "Replace Image" at bounding box center [42, 88] width 50 height 8
type input "C:\fakepath\Untitled design - 2025-08-27T193249.174.png"
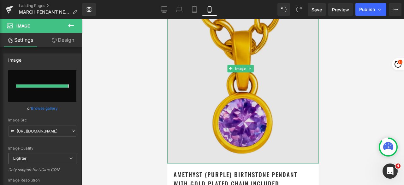
type input "[URL][DOMAIN_NAME]"
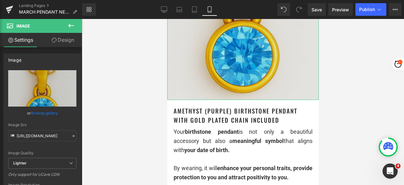
scroll to position [189, 0]
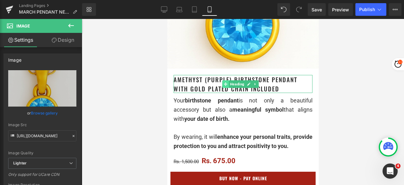
click at [228, 80] on span at bounding box center [225, 84] width 7 height 8
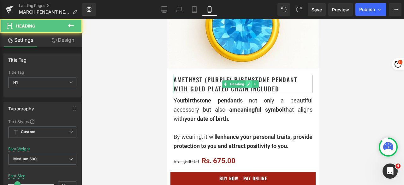
click at [247, 82] on icon at bounding box center [248, 84] width 3 height 4
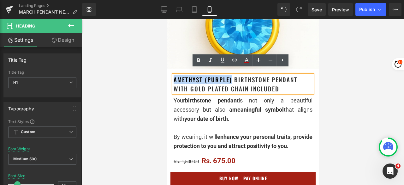
drag, startPoint x: 232, startPoint y: 74, endPoint x: 174, endPoint y: 75, distance: 58.7
click at [174, 75] on h1 "Amethyst (Purple) Birthstone Pendant with gold plated chain included" at bounding box center [242, 84] width 139 height 18
paste div
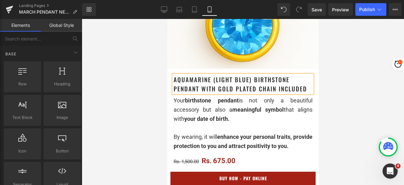
click at [351, 88] on div at bounding box center [243, 102] width 322 height 166
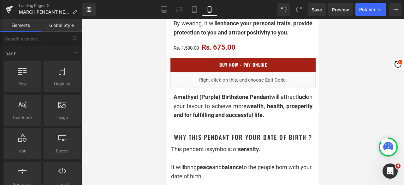
scroll to position [316, 0]
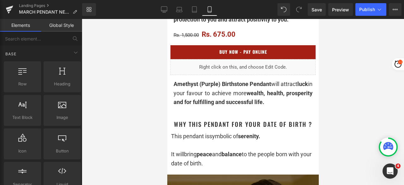
click at [206, 95] on div "Amethyst (Purple) Birthstone Pendant will attract luck in your favour to achiev…" at bounding box center [242, 93] width 139 height 27
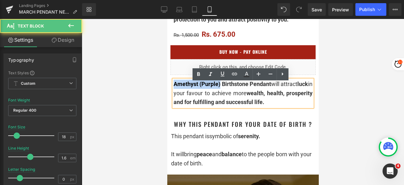
drag, startPoint x: 222, startPoint y: 87, endPoint x: 174, endPoint y: 89, distance: 48.0
click at [174, 87] on span "Amethyst (Purple) Birthstone Pendant" at bounding box center [221, 83] width 97 height 7
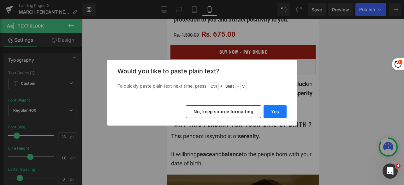
drag, startPoint x: 218, startPoint y: 111, endPoint x: 270, endPoint y: 112, distance: 51.8
click at [268, 92] on div "Back to Library Insert Would you like to paste plain text? To quickly paste pla…" at bounding box center [201, 93] width 189 height 66
click at [274, 112] on button "Yes" at bounding box center [274, 111] width 23 height 13
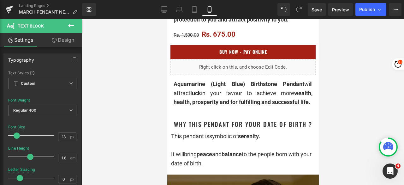
click at [351, 80] on div at bounding box center [243, 102] width 322 height 166
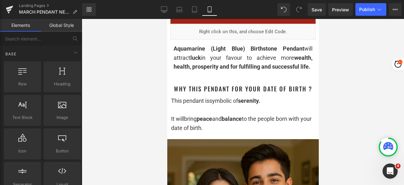
scroll to position [379, 0]
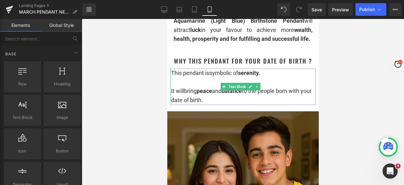
click at [187, 86] on div at bounding box center [243, 81] width 145 height 9
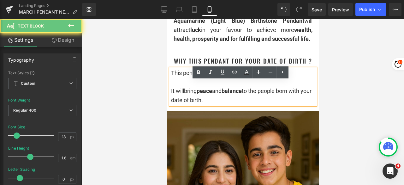
click at [187, 86] on div at bounding box center [243, 81] width 145 height 9
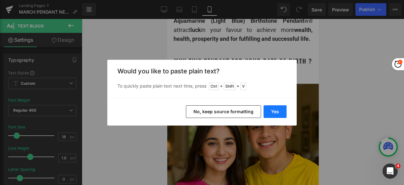
click at [275, 108] on button "Yes" at bounding box center [274, 111] width 23 height 13
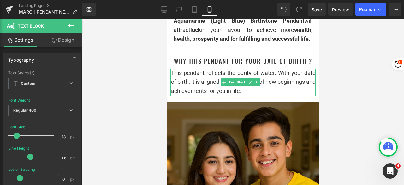
click at [199, 94] on span "This pendant reflects the purity of water. With your date of birth, it is align…" at bounding box center [243, 81] width 145 height 25
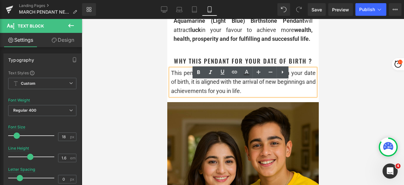
click at [273, 87] on span "This pendant reflects the purity of water. With your date of birth, it is align…" at bounding box center [243, 81] width 145 height 25
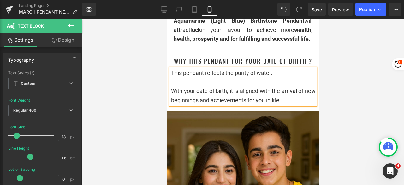
drag, startPoint x: 275, startPoint y: 84, endPoint x: 234, endPoint y: 85, distance: 40.7
click at [234, 78] on div "This pendant reflects the purity of water." at bounding box center [243, 72] width 145 height 9
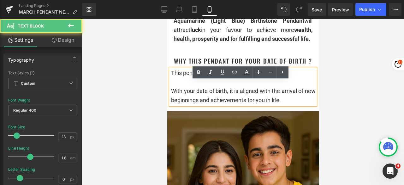
click at [247, 86] on div at bounding box center [243, 81] width 145 height 9
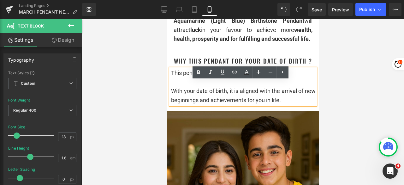
drag, startPoint x: 235, startPoint y: 85, endPoint x: 249, endPoint y: 85, distance: 13.9
click at [249, 76] on span "This pendant reflects the purity of water." at bounding box center [221, 72] width 101 height 7
click at [197, 69] on icon at bounding box center [199, 72] width 8 height 8
click at [210, 103] on span "With your date of birth, it is aligned with the arrival of new beginnings and a…" at bounding box center [243, 95] width 145 height 16
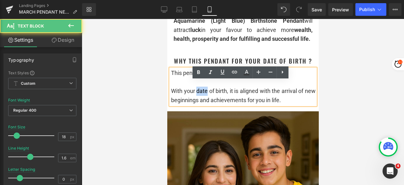
drag, startPoint x: 197, startPoint y: 102, endPoint x: 207, endPoint y: 102, distance: 10.4
click at [207, 102] on span "With your date of birth, it is aligned with the arrival of new beginnings and a…" at bounding box center [243, 95] width 145 height 16
click at [195, 103] on span "With your date of birth, it is aligned with the arrival of new beginnings and a…" at bounding box center [243, 95] width 145 height 16
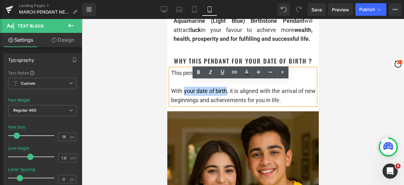
drag, startPoint x: 184, startPoint y: 103, endPoint x: 228, endPoint y: 102, distance: 43.6
click at [228, 102] on span "With your date of birth, it is aligned with the arrival of new beginnings and a…" at bounding box center [243, 95] width 145 height 16
click at [197, 74] on icon at bounding box center [199, 72] width 8 height 8
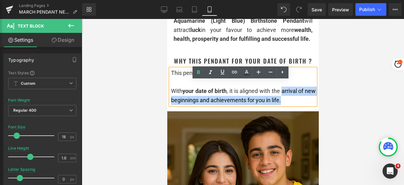
drag, startPoint x: 286, startPoint y: 102, endPoint x: 283, endPoint y: 101, distance: 3.8
click at [295, 105] on div "With your date of birth , it is aligned with the arrival of new beginnings and …" at bounding box center [243, 95] width 145 height 18
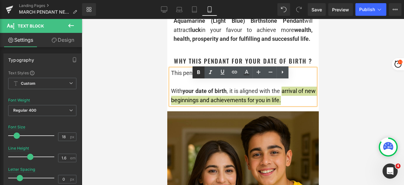
click at [201, 71] on icon at bounding box center [199, 72] width 8 height 8
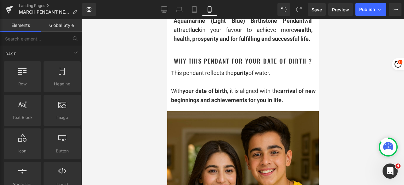
click at [366, 87] on div at bounding box center [243, 102] width 322 height 166
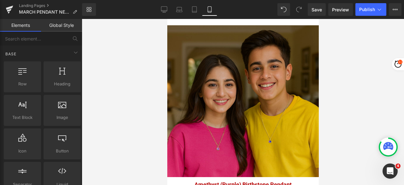
scroll to position [473, 0]
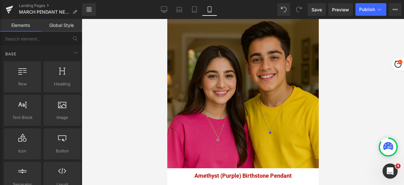
click at [253, 80] on img at bounding box center [242, 91] width 151 height 151
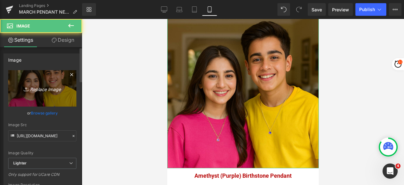
click at [40, 90] on icon "Replace Image" at bounding box center [42, 88] width 50 height 8
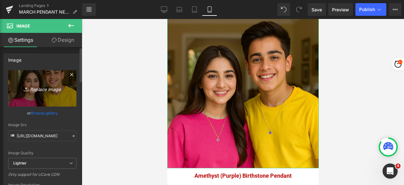
type input "C:\fakepath\Boy and Girl_March .png"
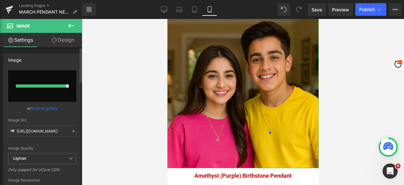
type input "https://ucarecdn.com/43a6dcb6-e0a1-4628-8d3f-a58619e08e66/-/format/auto/-/previ…"
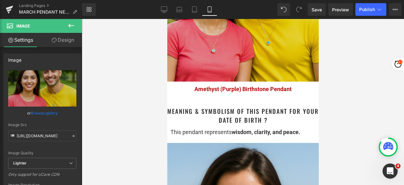
scroll to position [568, 0]
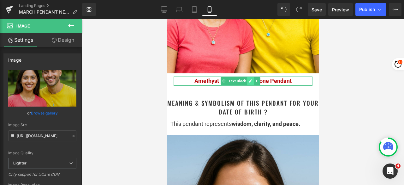
click at [249, 83] on icon at bounding box center [249, 81] width 3 height 4
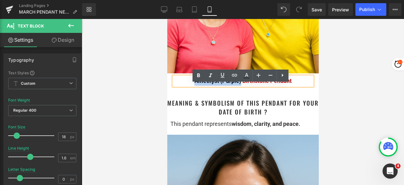
drag, startPoint x: 208, startPoint y: 86, endPoint x: 238, endPoint y: 87, distance: 30.0
click at [238, 84] on span "Amethyst (Purple) Birthstone Pendant" at bounding box center [242, 80] width 97 height 7
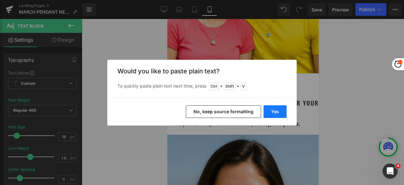
drag, startPoint x: 277, startPoint y: 113, endPoint x: 151, endPoint y: 86, distance: 128.9
click at [277, 113] on button "Yes" at bounding box center [274, 111] width 23 height 13
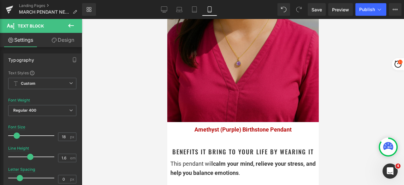
scroll to position [820, 0]
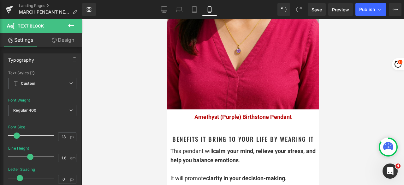
click at [204, 118] on span "Amethyst (Purple) Birthstone Pendant" at bounding box center [242, 116] width 97 height 7
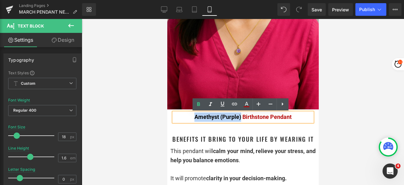
drag, startPoint x: 191, startPoint y: 118, endPoint x: 238, endPoint y: 116, distance: 46.7
click at [238, 116] on p "Amethyst (Purple) Birthstone Pendant" at bounding box center [242, 116] width 139 height 9
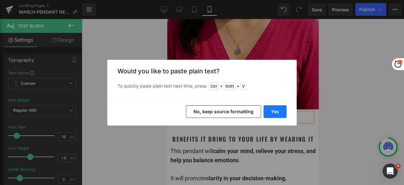
click at [278, 111] on button "Yes" at bounding box center [274, 111] width 23 height 13
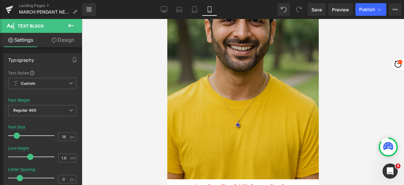
scroll to position [1073, 0]
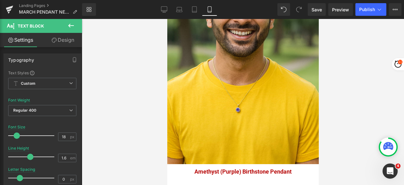
drag, startPoint x: 191, startPoint y: 162, endPoint x: 200, endPoint y: 162, distance: 9.5
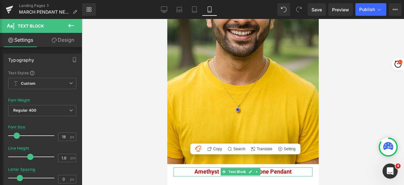
click at [191, 167] on p "Amethyst (Purple) Birthstone Pendant" at bounding box center [242, 171] width 139 height 9
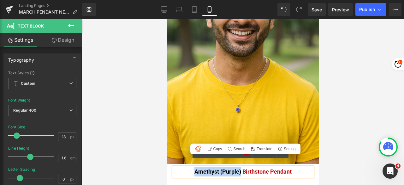
drag, startPoint x: 191, startPoint y: 164, endPoint x: 238, endPoint y: 163, distance: 47.3
click at [238, 167] on p "Amethyst (Purple) Birthstone Pendant" at bounding box center [242, 171] width 139 height 9
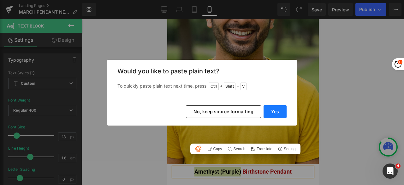
click at [275, 112] on button "Yes" at bounding box center [274, 111] width 23 height 13
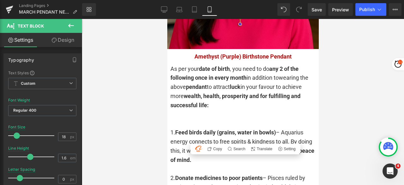
scroll to position [1325, 0]
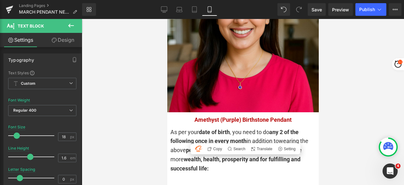
click at [204, 116] on span "Amethyst (Purple) Birthstone Pendant" at bounding box center [242, 119] width 97 height 7
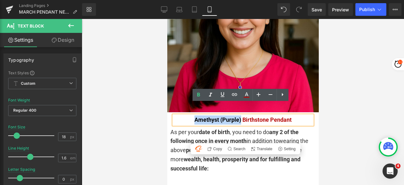
drag, startPoint x: 192, startPoint y: 108, endPoint x: 238, endPoint y: 108, distance: 46.1
click at [238, 116] on span "Amethyst (Purple) Birthstone Pendant" at bounding box center [242, 119] width 97 height 7
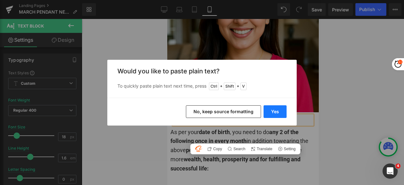
click at [275, 108] on button "Yes" at bounding box center [274, 111] width 23 height 13
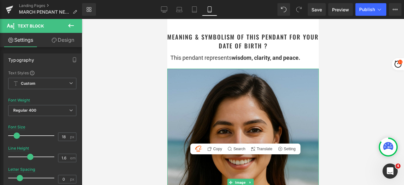
scroll to position [599, 0]
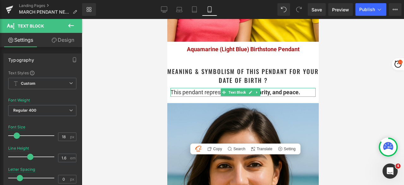
click at [285, 95] on strong "wisdom, clarity, and peace." at bounding box center [265, 92] width 68 height 7
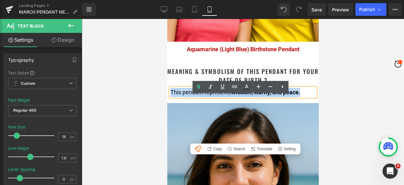
drag, startPoint x: 304, startPoint y: 99, endPoint x: 172, endPoint y: 104, distance: 132.6
click at [172, 97] on div "This pendant represents wisdom, clarity, and peace." at bounding box center [242, 92] width 145 height 9
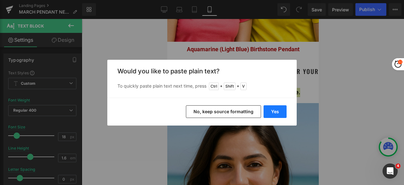
click at [273, 110] on button "Yes" at bounding box center [274, 111] width 23 height 13
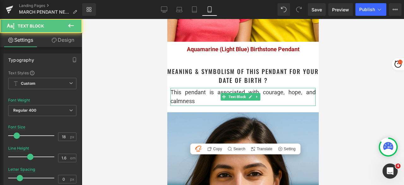
click at [275, 106] on div "This pendant is associated with courage, hope, and calmness" at bounding box center [242, 97] width 145 height 18
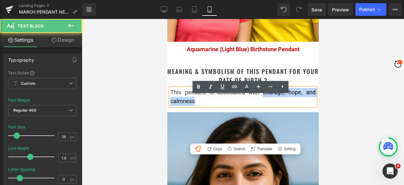
drag, startPoint x: 259, startPoint y: 100, endPoint x: 270, endPoint y: 107, distance: 13.0
click at [270, 106] on div "This pendant is associated with courage, hope, and calmness" at bounding box center [242, 97] width 145 height 18
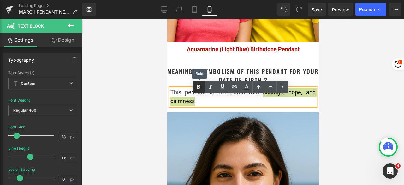
click at [199, 84] on icon at bounding box center [199, 87] width 8 height 8
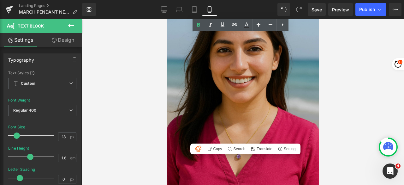
scroll to position [726, 0]
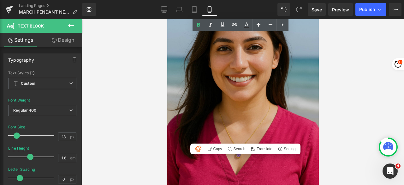
click at [230, 70] on img at bounding box center [242, 99] width 151 height 227
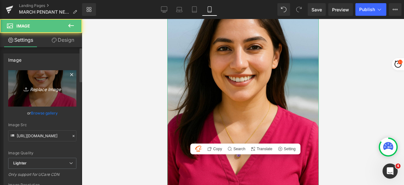
click at [46, 90] on icon "Replace Image" at bounding box center [42, 88] width 50 height 8
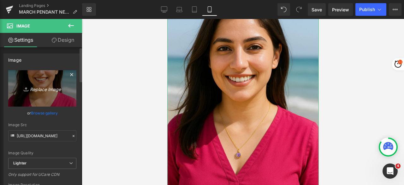
type input "C:\fakepath\Girl_March_beach.png"
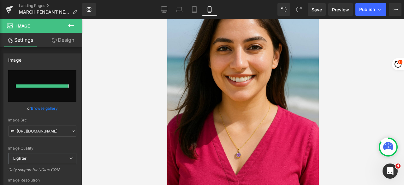
type input "[URL][DOMAIN_NAME]"
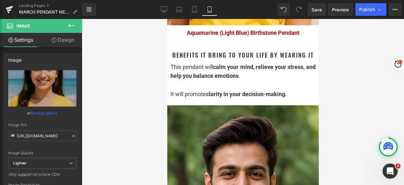
scroll to position [915, 0]
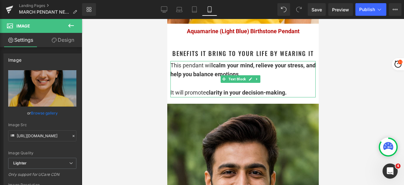
click at [291, 72] on div "This pendant will calm your mind, relieve your stress, and help you balance emo…" at bounding box center [242, 70] width 145 height 18
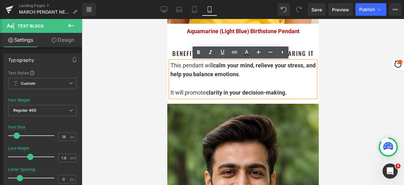
click at [186, 84] on div at bounding box center [242, 83] width 145 height 9
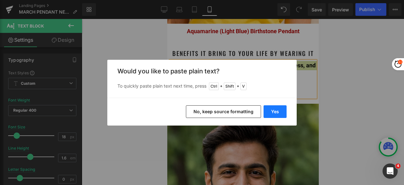
click at [275, 108] on button "Yes" at bounding box center [274, 111] width 23 height 13
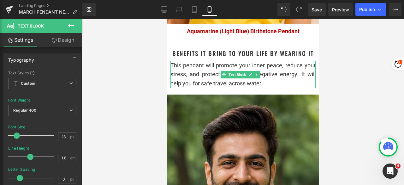
click at [282, 84] on div "This pendant will promote your inner peace, reduce your stress, and protect you…" at bounding box center [242, 74] width 145 height 27
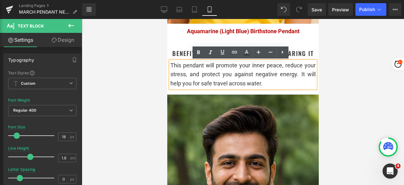
click at [306, 75] on div "This pendant will promote your inner peace, reduce your stress, and protect you…" at bounding box center [242, 74] width 145 height 27
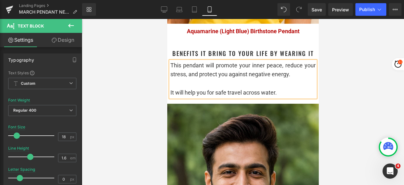
click at [288, 84] on div at bounding box center [242, 83] width 145 height 9
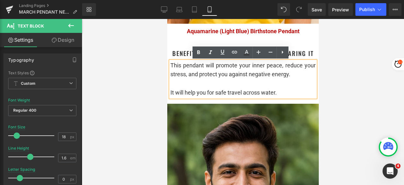
drag, startPoint x: 220, startPoint y: 64, endPoint x: 303, endPoint y: 73, distance: 83.7
click at [303, 73] on div "This pendant will promote your inner peace, reduce your stress, and protect you…" at bounding box center [242, 70] width 145 height 18
click at [198, 52] on icon at bounding box center [198, 52] width 3 height 4
click at [209, 84] on div at bounding box center [242, 83] width 145 height 9
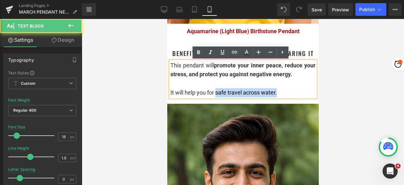
drag, startPoint x: 216, startPoint y: 92, endPoint x: 278, endPoint y: 90, distance: 61.9
click at [278, 90] on div "It will help you for safe travel across water." at bounding box center [242, 92] width 145 height 9
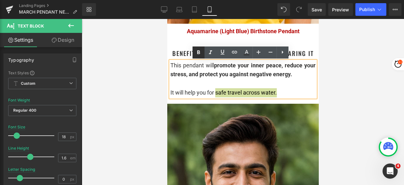
click at [201, 50] on icon at bounding box center [199, 53] width 8 height 8
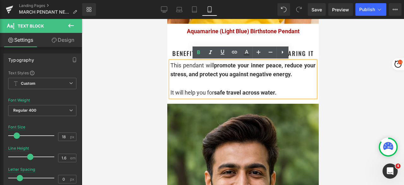
click at [357, 85] on div at bounding box center [243, 102] width 322 height 166
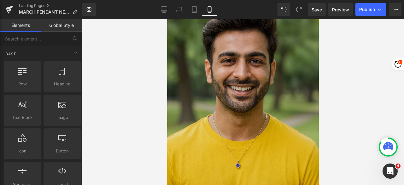
scroll to position [1041, 0]
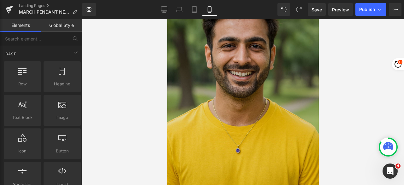
click at [247, 64] on img at bounding box center [242, 90] width 151 height 227
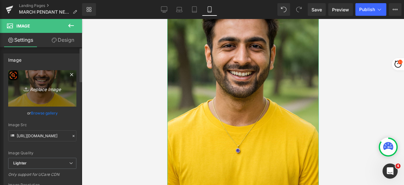
click at [42, 80] on link "Replace Image" at bounding box center [42, 88] width 68 height 36
type input "C:\fakepath\March_Boy_Home.png"
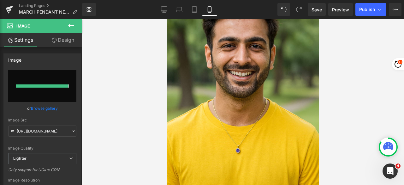
type input "[URL][DOMAIN_NAME]"
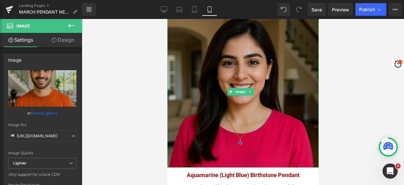
scroll to position [1294, 0]
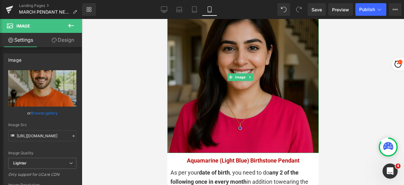
click at [196, 73] on img at bounding box center [242, 76] width 151 height 151
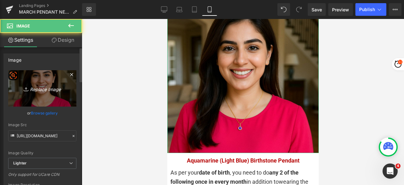
click at [42, 95] on link "Replace Image" at bounding box center [42, 88] width 68 height 36
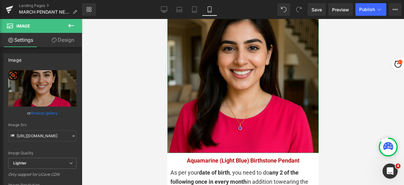
type input "C:\fakepath\Girl_March_Park.png"
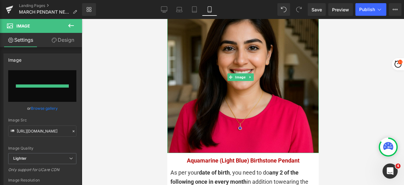
type input "[URL][DOMAIN_NAME]"
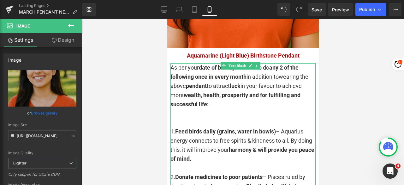
scroll to position [1483, 0]
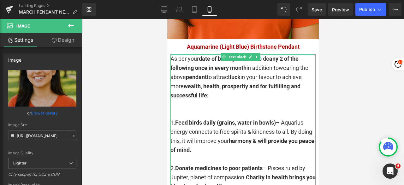
click at [198, 119] on strong "Feed birds daily (grains, water in bowls)" at bounding box center [225, 122] width 101 height 7
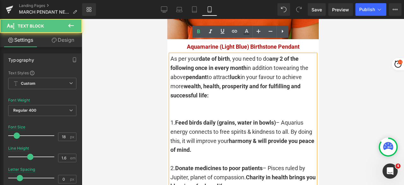
click at [199, 100] on div "1. Feed birds daily (grains, water in bowls) – Aquarius energy connects to free…" at bounding box center [242, 181] width 145 height 163
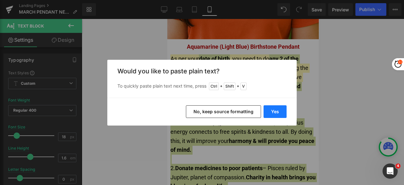
click at [272, 112] on button "Yes" at bounding box center [274, 111] width 23 height 13
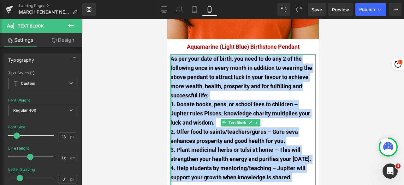
drag, startPoint x: 292, startPoint y: 161, endPoint x: 171, endPoint y: 46, distance: 165.8
click at [171, 54] on div "As per your date of birth, you need to do any 2 of the following once in every …" at bounding box center [242, 122] width 145 height 136
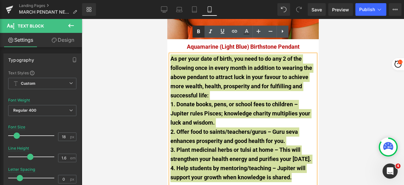
click at [198, 33] on icon at bounding box center [199, 32] width 8 height 8
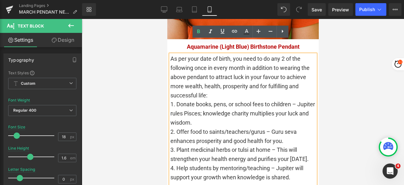
click at [244, 82] on div "As per your date of birth, you need to do any 2 of the following once in every …" at bounding box center [242, 76] width 145 height 45
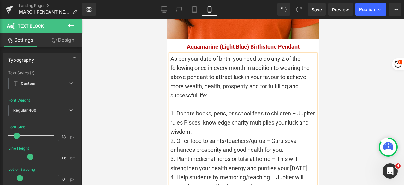
click at [220, 118] on div "1. Donate books, pens, or school fees to children – Jupiter rules Pisces; knowl…" at bounding box center [242, 122] width 145 height 27
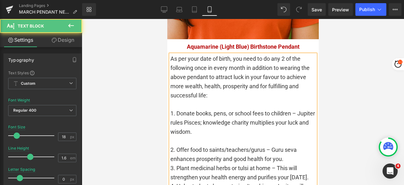
click at [293, 145] on div "2. Offer food to saints/teachers/gurus – Guru seva enhances prosperity and good…" at bounding box center [242, 154] width 145 height 18
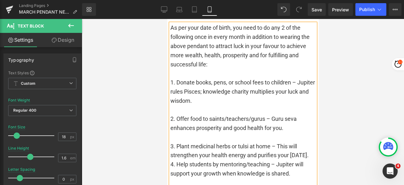
scroll to position [1546, 0]
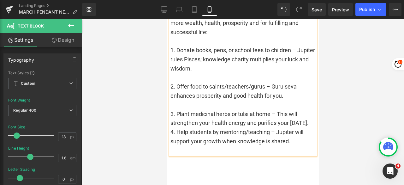
click at [308, 109] on div "3. Plant medicinal herbs or tulsi at home – This will strengthen your health en…" at bounding box center [242, 118] width 145 height 18
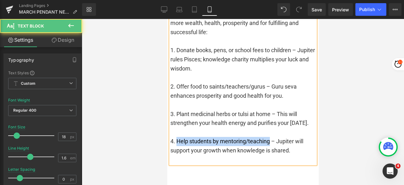
drag, startPoint x: 268, startPoint y: 126, endPoint x: 178, endPoint y: 126, distance: 90.6
click at [178, 137] on div "4. Help students by mentoring/teaching – Jupiter will support your growth when …" at bounding box center [242, 146] width 145 height 18
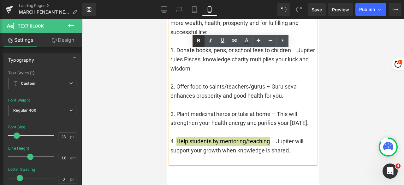
click at [196, 42] on icon at bounding box center [199, 41] width 8 height 8
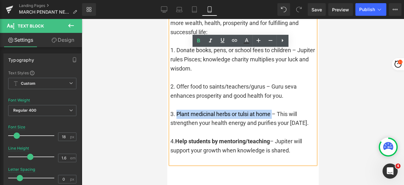
drag, startPoint x: 272, startPoint y: 99, endPoint x: 176, endPoint y: 97, distance: 96.2
click at [176, 109] on div "3. Plant medicinal herbs or tulsi at home – This will strengthen your health en…" at bounding box center [242, 118] width 145 height 18
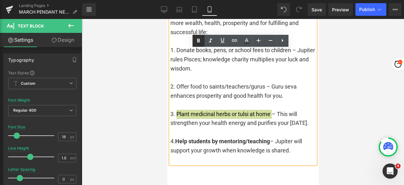
click at [197, 41] on icon at bounding box center [198, 40] width 3 height 4
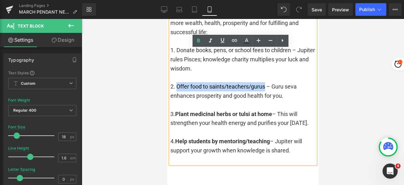
drag, startPoint x: 266, startPoint y: 72, endPoint x: 177, endPoint y: 74, distance: 89.3
click at [177, 82] on div "2. Offer food to saints/teachers/gurus – Guru seva enhances prosperity and good…" at bounding box center [242, 91] width 145 height 18
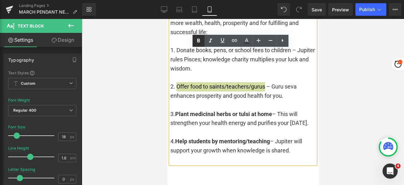
click at [199, 42] on icon at bounding box center [198, 40] width 3 height 4
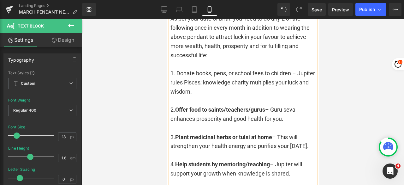
scroll to position [1515, 0]
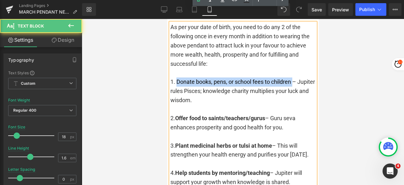
drag, startPoint x: 293, startPoint y: 68, endPoint x: 177, endPoint y: 68, distance: 116.4
click at [177, 77] on div "1. Donate books, pens, or school fees to children – Jupiter rules Pisces; knowl…" at bounding box center [242, 90] width 145 height 27
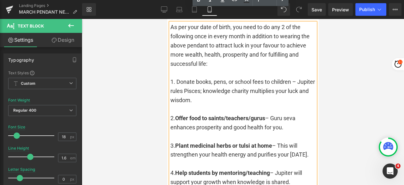
click at [210, 105] on div at bounding box center [242, 109] width 145 height 9
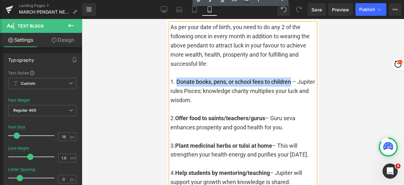
drag, startPoint x: 291, startPoint y: 66, endPoint x: 178, endPoint y: 68, distance: 113.6
click at [178, 77] on div "1. Donate books, pens, or school fees to children – Jupiter rules Pisces; knowl…" at bounding box center [242, 90] width 145 height 27
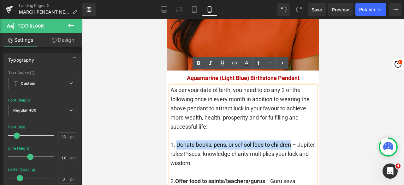
scroll to position [1451, 0]
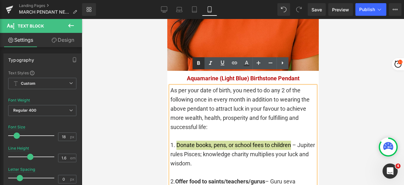
click at [197, 61] on icon at bounding box center [199, 63] width 8 height 8
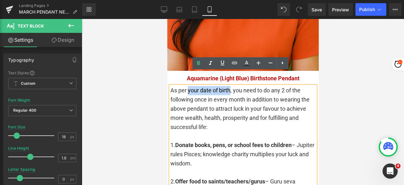
drag, startPoint x: 186, startPoint y: 76, endPoint x: 228, endPoint y: 74, distance: 42.0
click at [228, 86] on div "As per your date of birth, you need to do any 2 of the following once in every …" at bounding box center [242, 108] width 145 height 45
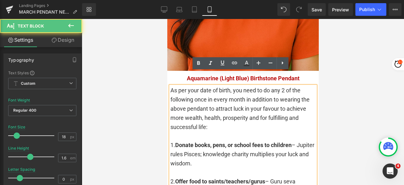
click at [230, 86] on div "As per your date of birth, you need to do any 2 of the following once in every …" at bounding box center [242, 108] width 145 height 45
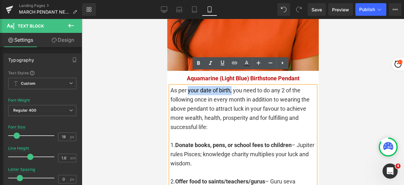
drag, startPoint x: 232, startPoint y: 77, endPoint x: 188, endPoint y: 76, distance: 43.5
click at [188, 86] on div "As per your date of birth, you need to do any 2 of the following once in every …" at bounding box center [242, 108] width 145 height 45
click at [199, 61] on icon at bounding box center [198, 63] width 3 height 4
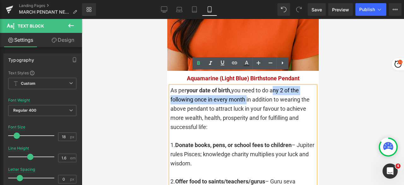
drag, startPoint x: 273, startPoint y: 75, endPoint x: 245, endPoint y: 86, distance: 29.8
click at [245, 86] on div "As per your date of birth, you need to do any 2 of the following once in every …" at bounding box center [242, 108] width 145 height 45
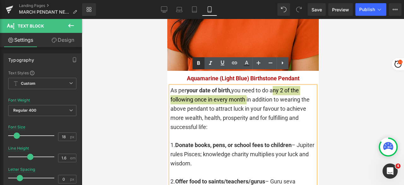
click at [198, 64] on icon at bounding box center [198, 63] width 3 height 4
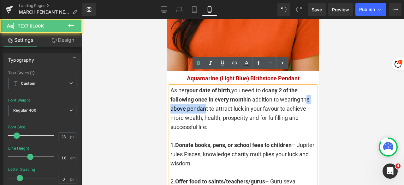
drag, startPoint x: 172, startPoint y: 94, endPoint x: 212, endPoint y: 94, distance: 40.4
click at [212, 94] on div "As per your date of birth, you need to do any 2 of the following once in every …" at bounding box center [242, 108] width 145 height 45
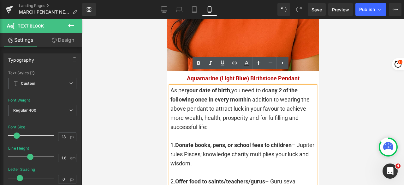
click at [213, 96] on div "As per your date of birth, you need to do any 2 of the following once in every …" at bounding box center [242, 108] width 145 height 45
drag, startPoint x: 179, startPoint y: 94, endPoint x: 219, endPoint y: 108, distance: 42.6
click at [219, 108] on div "As per your date of birth, you need to do any 2 of the following once in every …" at bounding box center [242, 108] width 145 height 45
click at [199, 65] on icon at bounding box center [199, 63] width 8 height 8
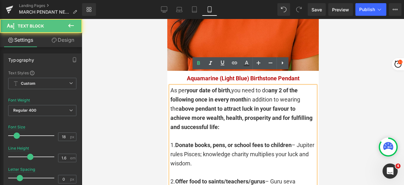
click at [245, 111] on div "As per your date of birth, you need to do any 2 of the following once in every …" at bounding box center [242, 108] width 145 height 45
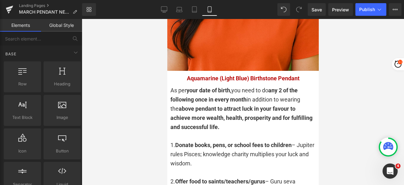
click at [348, 120] on div at bounding box center [243, 102] width 322 height 166
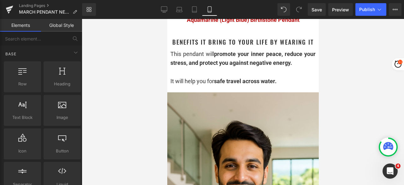
scroll to position [883, 0]
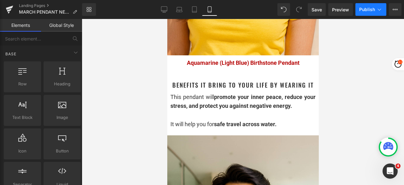
click at [370, 10] on span "Publish" at bounding box center [367, 9] width 16 height 5
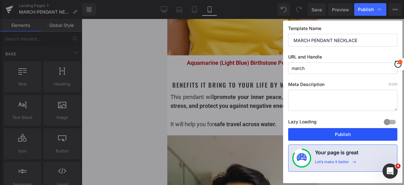
click at [332, 135] on button "Publish" at bounding box center [342, 134] width 109 height 13
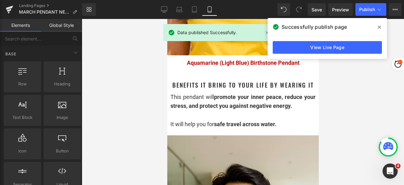
click at [380, 28] on icon at bounding box center [379, 27] width 3 height 3
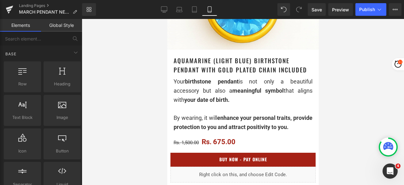
scroll to position [0, 0]
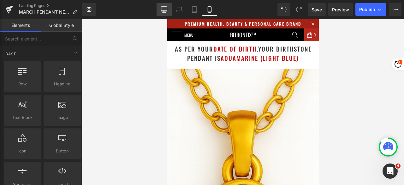
click at [167, 10] on icon at bounding box center [164, 9] width 6 height 6
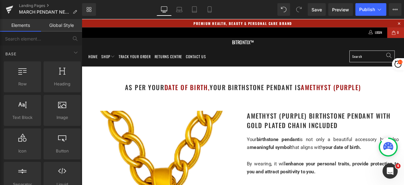
scroll to position [56, 0]
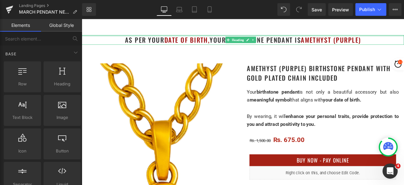
drag, startPoint x: 376, startPoint y: 39, endPoint x: 423, endPoint y: 44, distance: 47.3
click at [377, 39] on div at bounding box center [273, 39] width 382 height 2
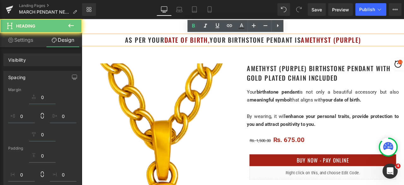
click at [404, 44] on h1 "as per your date of birth, your birthstone pendant is Amethyst (Purple)" at bounding box center [273, 43] width 382 height 11
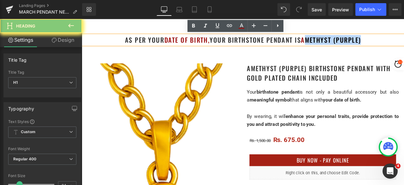
click at [348, 48] on h1 "as per your date of birth, your birthstone pendant is Amethyst (Purple)" at bounding box center [273, 43] width 382 height 11
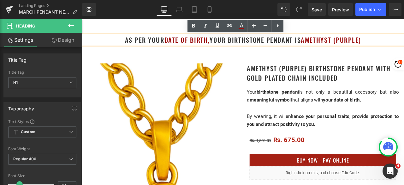
click at [344, 47] on span "Amethyst (Purple)" at bounding box center [376, 43] width 71 height 11
drag, startPoint x: 349, startPoint y: 44, endPoint x: 413, endPoint y: 44, distance: 64.4
click at [404, 44] on span "Amethyst (Purple)" at bounding box center [376, 43] width 71 height 11
paste div
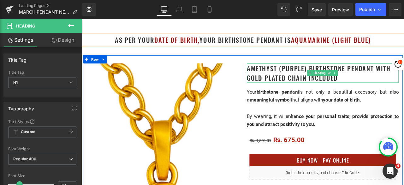
click at [395, 81] on h1 "Amethyst (Purple) Birthstone Pendant with gold plated chain included" at bounding box center [367, 83] width 180 height 23
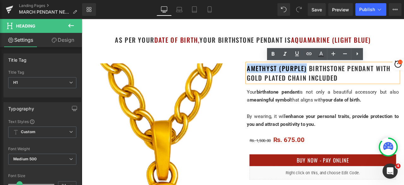
drag, startPoint x: 346, startPoint y: 79, endPoint x: 275, endPoint y: 80, distance: 70.7
click at [277, 80] on h1 "Amethyst (Purple) Birthstone Pendant with gold plated chain included" at bounding box center [367, 83] width 180 height 23
paste div
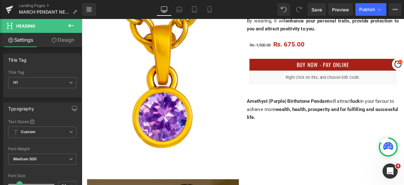
scroll to position [182, 0]
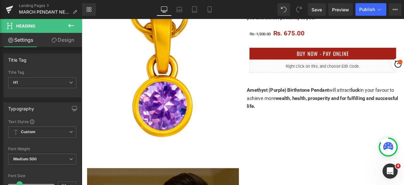
click at [315, 103] on span "Amethyst (Purple) Birthstone Pendant" at bounding box center [325, 103] width 97 height 7
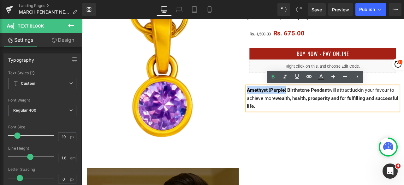
drag, startPoint x: 322, startPoint y: 104, endPoint x: 276, endPoint y: 104, distance: 45.4
click at [277, 104] on span "Amethyst (Purple) Birthstone Pendant" at bounding box center [325, 103] width 97 height 7
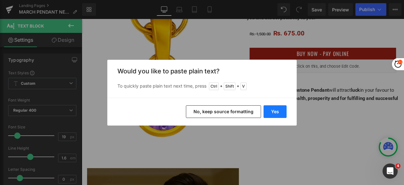
click at [276, 113] on button "Yes" at bounding box center [274, 111] width 23 height 13
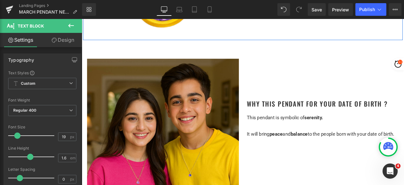
scroll to position [340, 0]
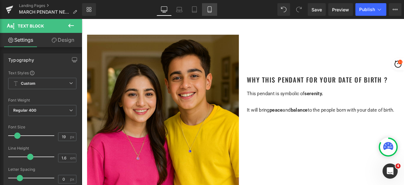
click at [210, 7] on icon at bounding box center [209, 10] width 3 height 6
type input "100"
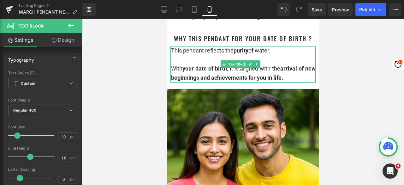
scroll to position [410, 0]
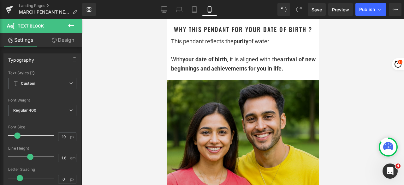
click at [224, 110] on img at bounding box center [242, 155] width 151 height 151
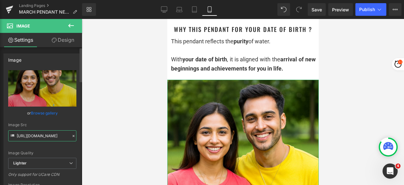
click at [52, 134] on input "https://ucarecdn.com/43a6dcb6-e0a1-4628-8d3f-a58619e08e66/-/format/auto/-/previ…" at bounding box center [42, 135] width 68 height 11
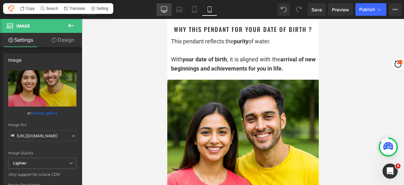
click at [167, 6] on icon at bounding box center [164, 9] width 6 height 6
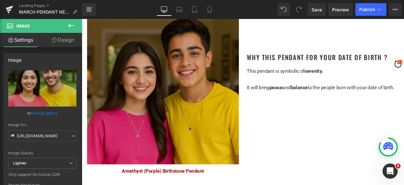
scroll to position [379, 0]
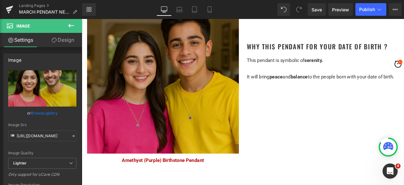
click at [179, 111] on img at bounding box center [178, 88] width 180 height 180
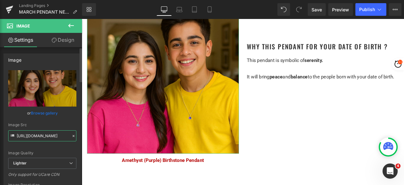
click at [42, 135] on input "https://ucarecdn.com/6dc23053-2f62-4df3-bbb1-2cc85d5cdf61/-/format/auto/-/previ…" at bounding box center [42, 135] width 68 height 11
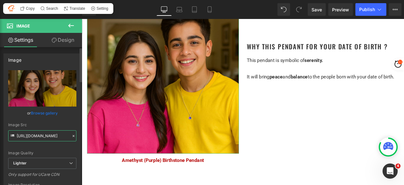
paste input "43a6dcb6-e0a1-4628-8d3f-a58619e08e66/-/format/auto/-/preview/3000x3000/-/qualit…"
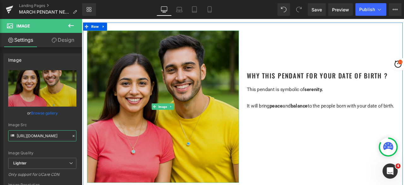
scroll to position [347, 0]
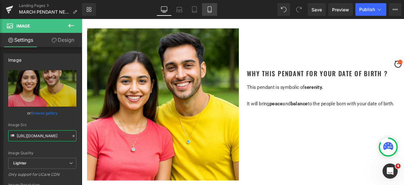
type input "https://ucarecdn.com/43a6dcb6-e0a1-4628-8d3f-a58619e08e66/-/format/auto/-/previ…"
click at [209, 13] on link "Mobile" at bounding box center [209, 9] width 15 height 13
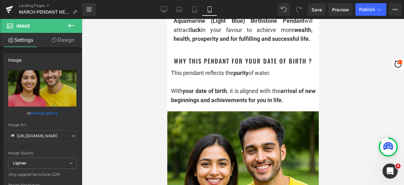
scroll to position [379, 0]
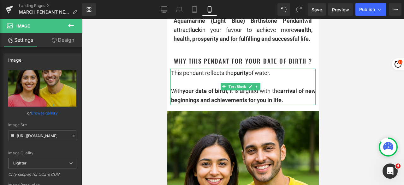
click at [277, 86] on div at bounding box center [243, 81] width 145 height 9
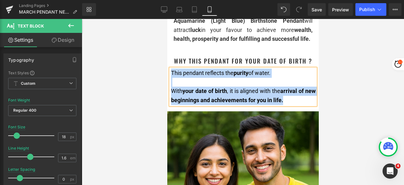
copy div "This pendant reflects the purity of water. With your date of birth , it is alig…"
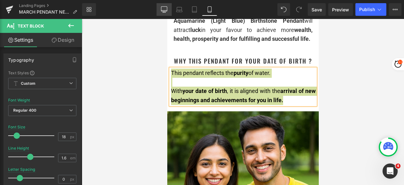
click at [163, 11] on icon at bounding box center [164, 9] width 6 height 6
type input "15"
type input "100"
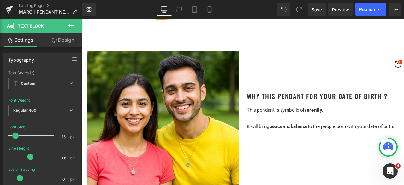
scroll to position [347, 0]
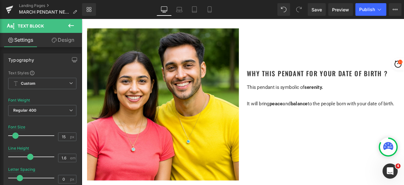
click at [305, 117] on span "peace" at bounding box center [311, 118] width 15 height 7
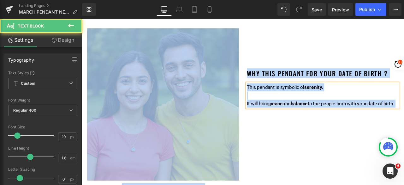
click at [305, 117] on span "peace" at bounding box center [311, 118] width 15 height 7
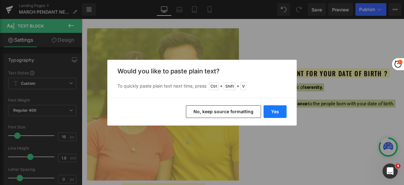
drag, startPoint x: 243, startPoint y: 113, endPoint x: 267, endPoint y: 114, distance: 24.6
click at [258, 124] on div "Yes No, keep source formatting" at bounding box center [201, 111] width 189 height 28
click at [271, 109] on button "Yes" at bounding box center [274, 111] width 23 height 13
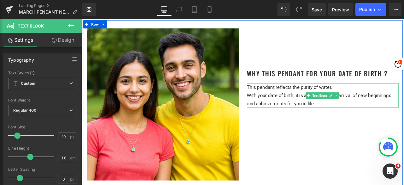
click at [388, 98] on p "This pendant reflects the purity of water." at bounding box center [367, 99] width 180 height 9
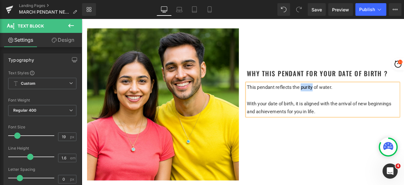
drag, startPoint x: 352, startPoint y: 99, endPoint x: 339, endPoint y: 101, distance: 14.0
click at [339, 101] on span "This pendant reflects the purity of water." at bounding box center [327, 99] width 101 height 7
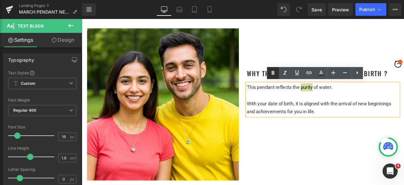
click at [273, 73] on icon at bounding box center [273, 73] width 8 height 8
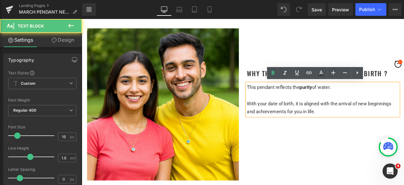
click at [334, 125] on span "With your date of birth, it is aligned with the arrival of new beginnings and a…" at bounding box center [362, 123] width 171 height 16
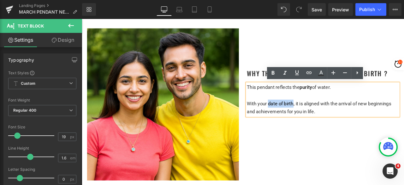
drag, startPoint x: 331, startPoint y: 116, endPoint x: 301, endPoint y: 118, distance: 30.7
click at [301, 118] on span "With your date of birth, it is aligned with the arrival of new beginnings and a…" at bounding box center [362, 123] width 171 height 16
click at [273, 73] on icon at bounding box center [273, 73] width 3 height 4
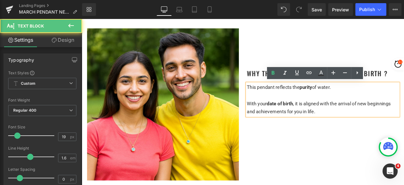
click at [372, 130] on p "With your date of birth , it is aligned with the arrival of new beginnings and …" at bounding box center [367, 123] width 180 height 19
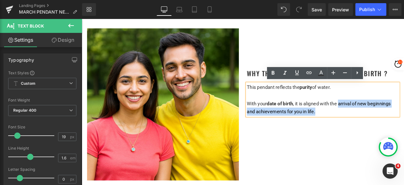
drag, startPoint x: 386, startPoint y: 118, endPoint x: 386, endPoint y: 123, distance: 5.1
click at [386, 123] on p "With your date of birth , it is aligned with the arrival of new beginnings and …" at bounding box center [367, 123] width 180 height 19
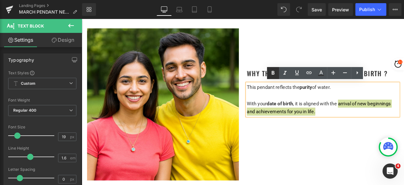
click at [273, 77] on link at bounding box center [273, 73] width 12 height 12
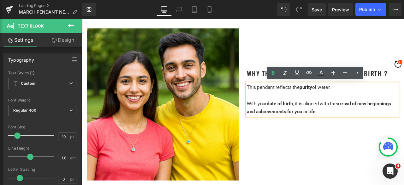
click at [321, 150] on div "Image Amethyst (Purple) Birthstone Pendant Text Block Why This Pendant for Your…" at bounding box center [272, 123] width 379 height 205
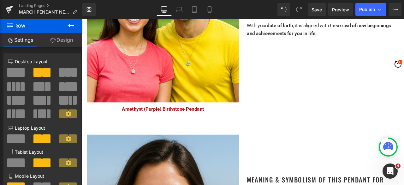
scroll to position [442, 0]
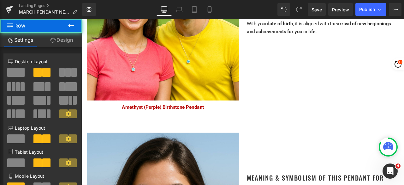
click at [179, 115] on div "Image Amethyst (Purple) Birthstone Pendant Text Block" at bounding box center [177, 31] width 189 height 192
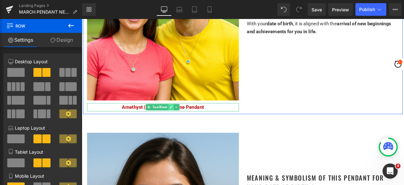
click at [186, 121] on icon at bounding box center [187, 123] width 3 height 4
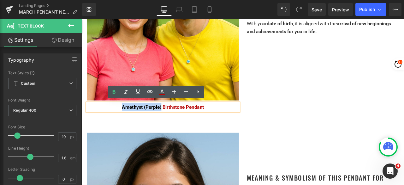
drag, startPoint x: 174, startPoint y: 123, endPoint x: 125, endPoint y: 123, distance: 48.3
click at [125, 123] on p "Amethyst (Purple) Birthstone Pendant" at bounding box center [178, 122] width 180 height 9
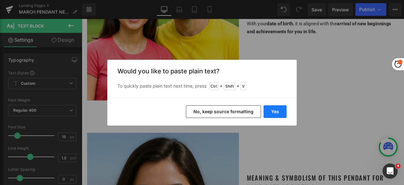
click at [268, 110] on button "Yes" at bounding box center [274, 111] width 23 height 13
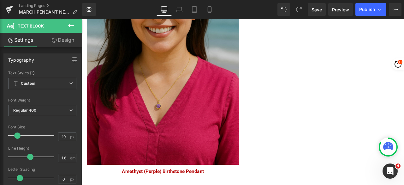
scroll to position [726, 0]
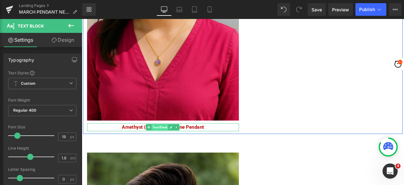
drag, startPoint x: 182, startPoint y: 140, endPoint x: 178, endPoint y: 144, distance: 5.4
click at [182, 143] on span "Text Block" at bounding box center [174, 147] width 20 height 8
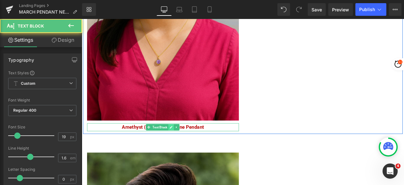
click at [186, 145] on icon at bounding box center [187, 147] width 3 height 4
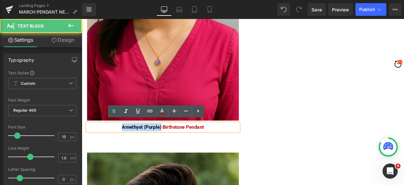
drag, startPoint x: 173, startPoint y: 146, endPoint x: 127, endPoint y: 144, distance: 45.8
click at [129, 144] on span "Amethyst (Purple) Birthstone Pendant" at bounding box center [177, 147] width 97 height 7
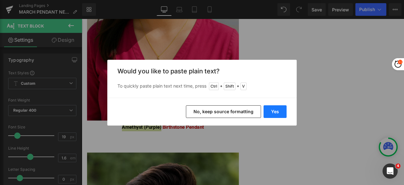
click at [275, 112] on button "Yes" at bounding box center [274, 111] width 23 height 13
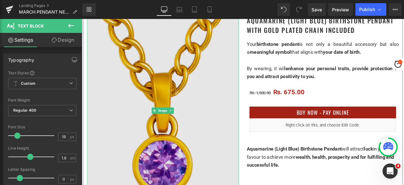
scroll to position [126, 0]
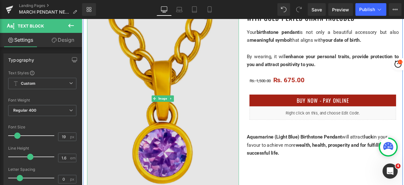
click at [170, 72] on img at bounding box center [178, 113] width 180 height 225
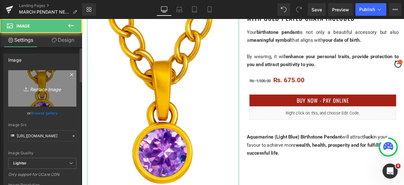
click at [38, 87] on icon "Replace Image" at bounding box center [42, 88] width 50 height 8
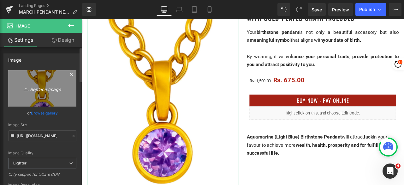
type input "C:\fakepath\Untitled design - 2025-08-27T193249.174.png"
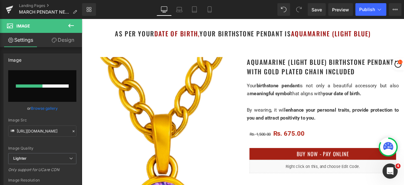
scroll to position [0, 0]
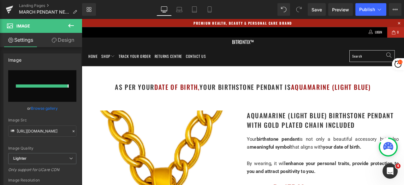
type input "https://ucarecdn.com/2e147b1b-3cc2-4c49-afe2-aaa0ca27b3d6/-/format/auto/-/previ…"
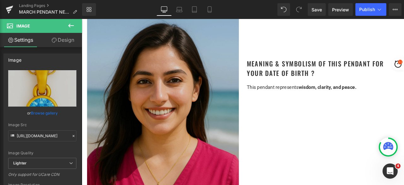
scroll to position [568, 0]
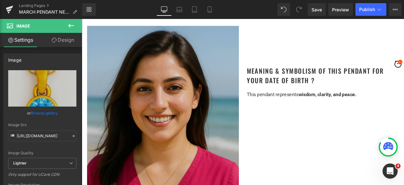
click at [195, 90] on img at bounding box center [178, 162] width 180 height 270
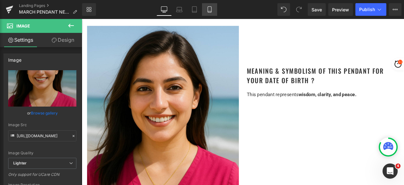
click at [211, 11] on icon at bounding box center [209, 9] width 6 height 6
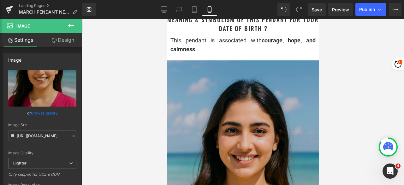
scroll to position [789, 0]
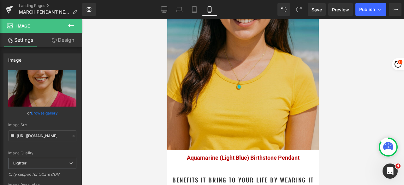
click at [232, 85] on img at bounding box center [242, 36] width 151 height 227
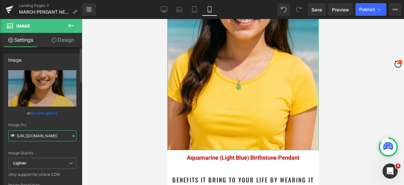
click at [38, 135] on input "https://ucarecdn.com/bc0d732d-a7d4-460b-96ac-1ebd29b814cb/-/format/auto/-/previ…" at bounding box center [42, 135] width 68 height 11
click at [162, 7] on icon at bounding box center [164, 9] width 6 height 6
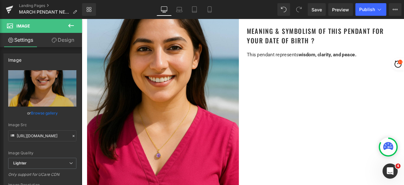
scroll to position [631, 0]
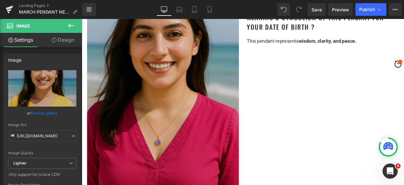
click at [212, 89] on img at bounding box center [178, 99] width 180 height 270
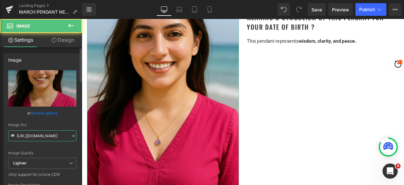
click at [37, 137] on input "https://ucarecdn.com/3a040ea2-8e92-4933-878b-3df01d1cbd9d/-/format/auto/-/previ…" at bounding box center [42, 135] width 68 height 11
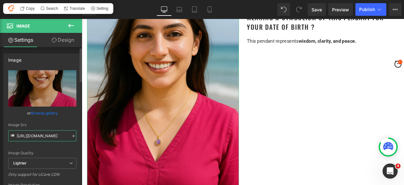
paste input "bc0d732d-a7d4-460b-96ac-1ebd29b814cb/-/format/auto/-/preview/3000x3000/-/qualit…"
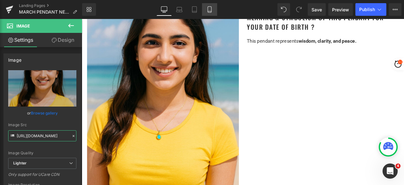
type input "https://ucarecdn.com/bc0d732d-a7d4-460b-96ac-1ebd29b814cb/-/format/auto/-/previ…"
click at [211, 10] on icon at bounding box center [209, 10] width 3 height 6
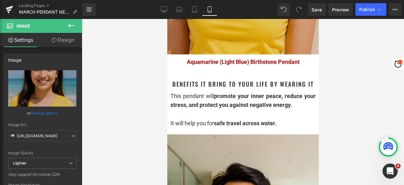
scroll to position [915, 0]
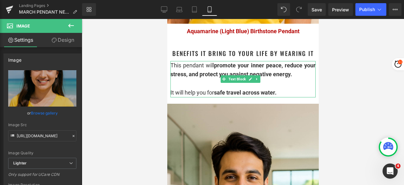
click at [298, 89] on div "It will help you for safe travel across water." at bounding box center [242, 92] width 145 height 9
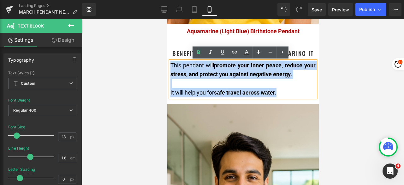
drag, startPoint x: 216, startPoint y: 88, endPoint x: 325, endPoint y: 84, distance: 109.9
click at [167, 65] on html "PREMIUM HEALTH, BEAUTY & PERSONAL CARE BRAND Menu Bitrontix™ 0 Your Cart is Emp…" at bounding box center [242, 56] width 151 height 1904
copy div "This pendant will promote your inner peace, reduce your stress, and protect you…"
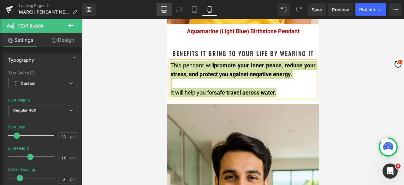
click at [160, 12] on link "Desktop" at bounding box center [164, 9] width 15 height 13
type input "15"
type input "100"
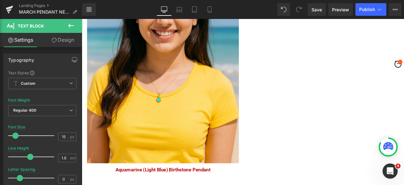
scroll to position [883, 0]
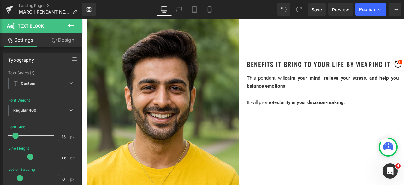
drag, startPoint x: 333, startPoint y: 107, endPoint x: 341, endPoint y: 109, distance: 8.0
click at [333, 107] on div at bounding box center [367, 107] width 180 height 9
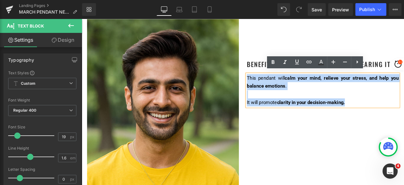
drag, startPoint x: 406, startPoint y: 115, endPoint x: 275, endPoint y: 86, distance: 134.4
click at [277, 86] on div "This pendant will calm your mind, relieve your stress, and help you balance emo…" at bounding box center [367, 103] width 180 height 38
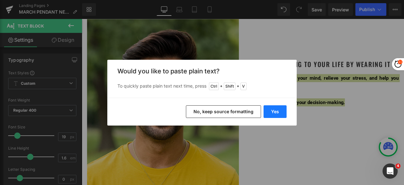
click at [271, 111] on button "Yes" at bounding box center [274, 111] width 23 height 13
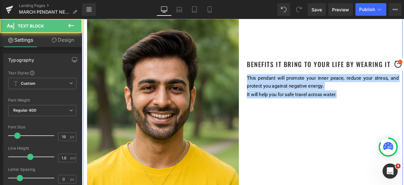
drag, startPoint x: 388, startPoint y: 104, endPoint x: 273, endPoint y: 86, distance: 117.1
click at [273, 86] on div "Benefits it bring to your life by Wearing It Heading This pendant will promote …" at bounding box center [367, 66] width 189 height 94
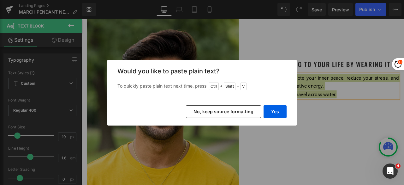
click at [236, 113] on button "No, keep source formatting" at bounding box center [223, 111] width 75 height 13
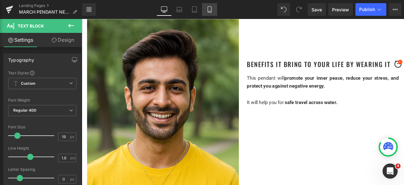
click at [210, 9] on icon at bounding box center [209, 9] width 6 height 6
type input "100"
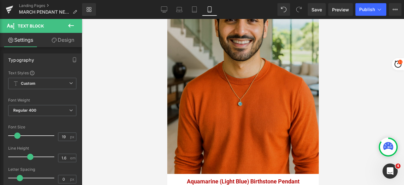
scroll to position [1073, 0]
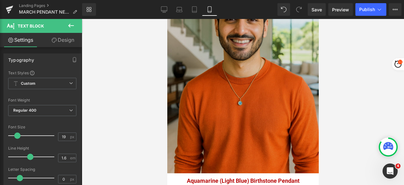
click at [235, 91] on img at bounding box center [242, 59] width 151 height 227
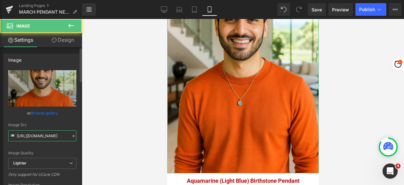
click at [44, 136] on input "https://ucarecdn.com/c329c0da-cfca-499b-b1b7-6a5308f758bb/-/format/auto/-/previ…" at bounding box center [42, 135] width 68 height 11
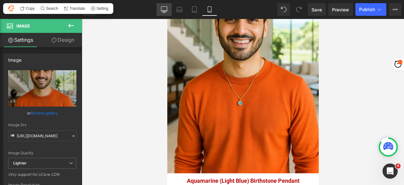
click at [165, 8] on icon at bounding box center [164, 9] width 6 height 6
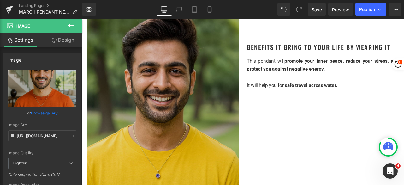
scroll to position [915, 0]
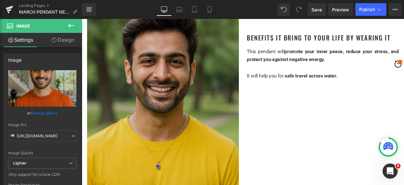
click at [198, 112] on img at bounding box center [178, 123] width 180 height 270
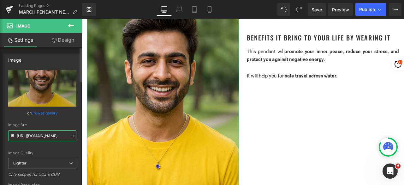
click at [36, 134] on input "https://ucarecdn.com/321f97c9-8760-45e8-b3c7-720d05fcf16e/-/format/auto/-/previ…" at bounding box center [42, 135] width 68 height 11
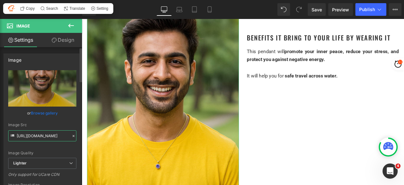
paste input "c329c0da-cfca-499b-b1b7-6a5308f758bb/-/format/auto/-/preview/3000x3000/-/qualit…"
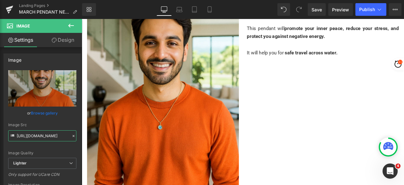
scroll to position [947, 0]
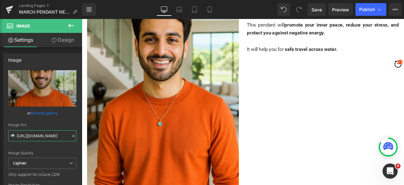
type input "https://ucarecdn.com/c329c0da-cfca-499b-b1b7-6a5308f758bb/-/format/auto/-/previ…"
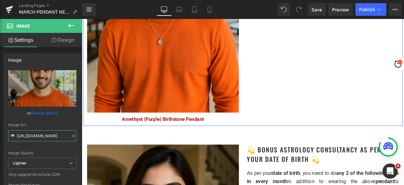
scroll to position [1073, 0]
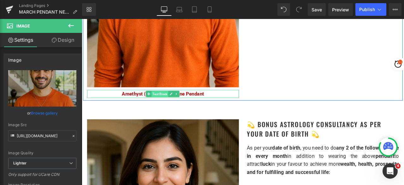
click at [173, 104] on span "Text Block" at bounding box center [174, 108] width 20 height 8
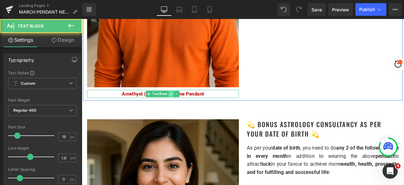
click at [186, 106] on icon at bounding box center [187, 108] width 3 height 4
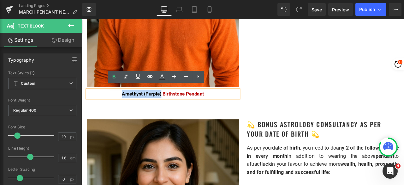
drag, startPoint x: 173, startPoint y: 105, endPoint x: 128, endPoint y: 103, distance: 44.5
click at [129, 104] on span "Amethyst (Purple) Birthstone Pendant" at bounding box center [177, 107] width 97 height 7
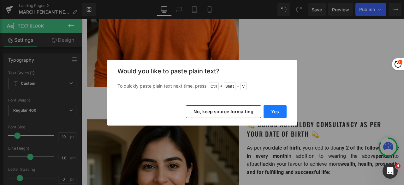
click at [270, 108] on button "Yes" at bounding box center [274, 111] width 23 height 13
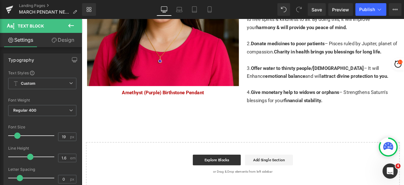
scroll to position [1294, 0]
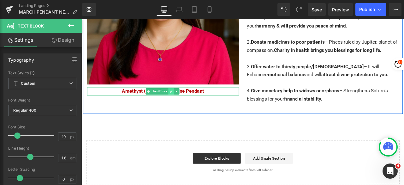
click at [186, 103] on icon at bounding box center [187, 105] width 3 height 4
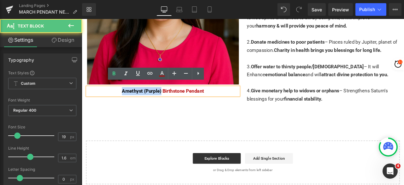
drag, startPoint x: 174, startPoint y: 101, endPoint x: 126, endPoint y: 99, distance: 47.7
click at [126, 100] on p "Amethyst (Purple) Birthstone Pendant" at bounding box center [178, 104] width 180 height 9
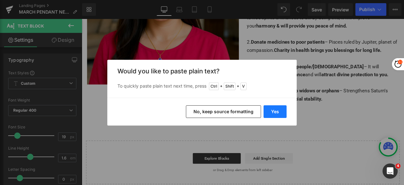
click at [276, 113] on button "Yes" at bounding box center [274, 111] width 23 height 13
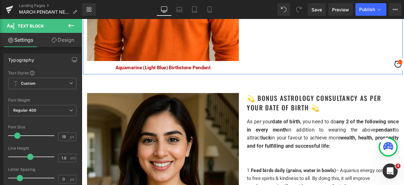
scroll to position [1104, 0]
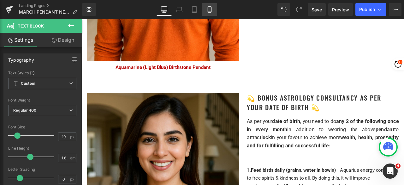
click at [210, 8] on icon at bounding box center [209, 9] width 6 height 6
type input "100"
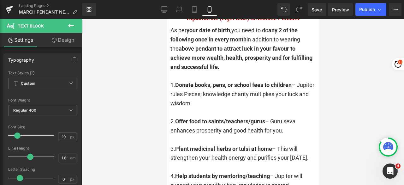
scroll to position [1483, 0]
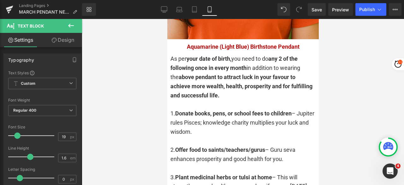
click at [227, 100] on div at bounding box center [242, 104] width 145 height 9
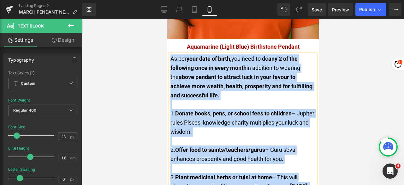
copy div "As per your date of birth, you need to do any 2 of the following once in every …"
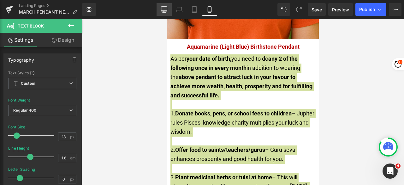
click at [161, 9] on icon at bounding box center [164, 9] width 6 height 6
type input "15"
type input "100"
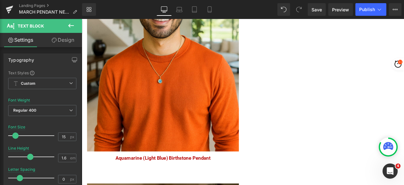
scroll to position [1167, 0]
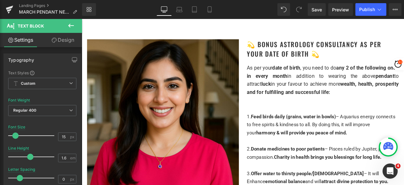
click at [305, 114] on div "1. Feed birds daily (grains, water in bowls) – Aquarius energy connects to free…" at bounding box center [367, 182] width 180 height 144
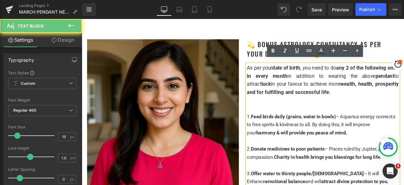
click at [313, 111] on div "1. Feed birds daily (grains, water in bowls) – Aquarius energy connects to free…" at bounding box center [367, 182] width 180 height 144
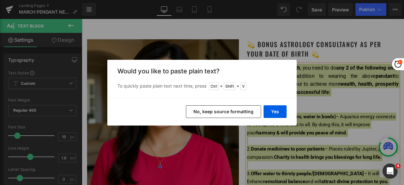
click at [239, 112] on button "No, keep source formatting" at bounding box center [223, 111] width 75 height 13
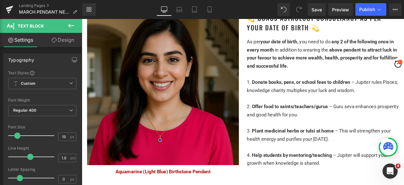
scroll to position [1199, 0]
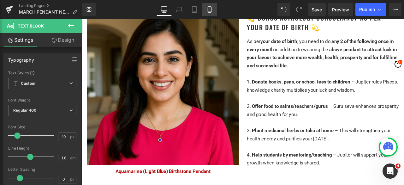
click at [213, 7] on icon at bounding box center [209, 9] width 6 height 6
type input "100"
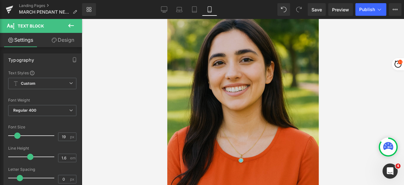
scroll to position [1294, 0]
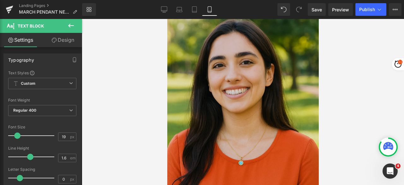
click at [242, 95] on img at bounding box center [242, 114] width 151 height 227
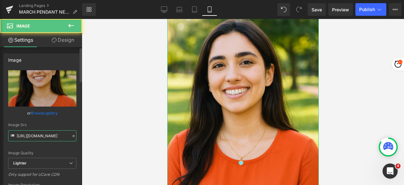
click at [40, 139] on input "https://ucarecdn.com/90857711-e7d0-424b-83a7-72e4b26552ef/-/format/auto/-/previ…" at bounding box center [42, 135] width 68 height 11
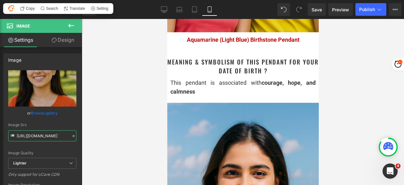
scroll to position [536, 0]
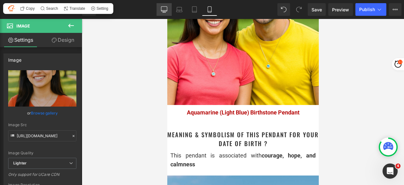
click at [166, 5] on link "Desktop" at bounding box center [164, 9] width 15 height 13
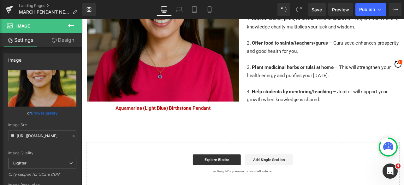
scroll to position [1294, 0]
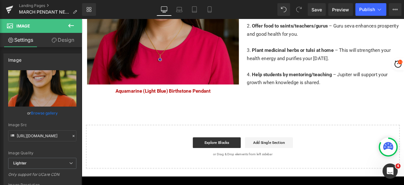
click at [204, 56] on img at bounding box center [178, 7] width 180 height 180
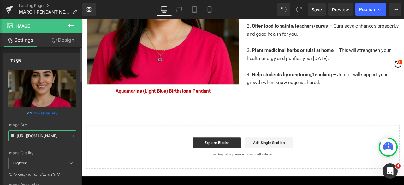
click at [40, 137] on input "https://ucarecdn.com/72316492-11c9-433c-b01e-19ba9584ab2c/-/format/auto/-/previ…" at bounding box center [42, 135] width 68 height 11
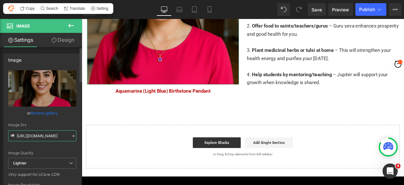
paste input "90857711-e7d0-424b-83a7-72e4b26552ef/-/format/auto/-/preview/3000x3000/-/qualit…"
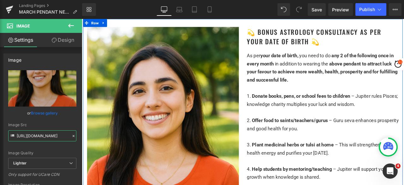
scroll to position [1167, 0]
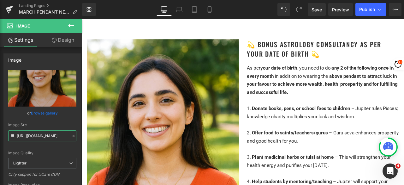
type input "https://ucarecdn.com/90857711-e7d0-424b-83a7-72e4b26552ef/-/format/auto/-/previ…"
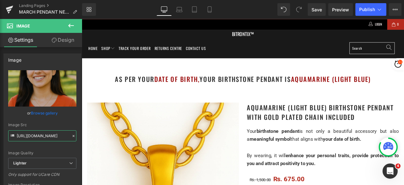
scroll to position [0, 0]
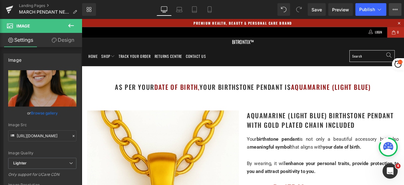
click at [396, 10] on icon at bounding box center [395, 9] width 5 height 5
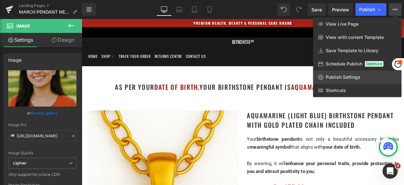
click at [345, 77] on span "Publish Settings" at bounding box center [343, 77] width 35 height 6
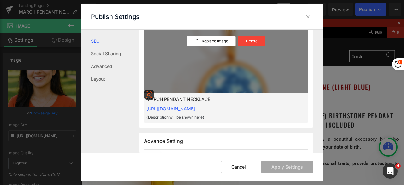
scroll to position [253, 0]
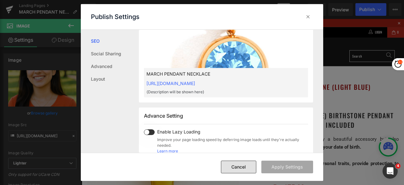
click at [240, 164] on button "Cancel" at bounding box center [238, 166] width 35 height 13
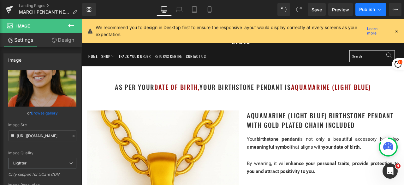
click at [371, 7] on span "Publish" at bounding box center [367, 9] width 16 height 5
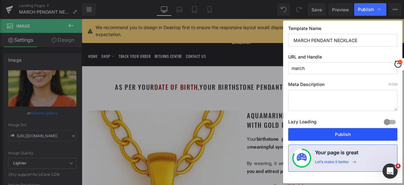
click at [326, 131] on button "Publish" at bounding box center [342, 134] width 109 height 13
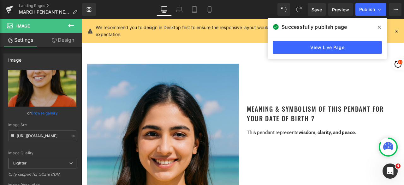
scroll to position [536, 0]
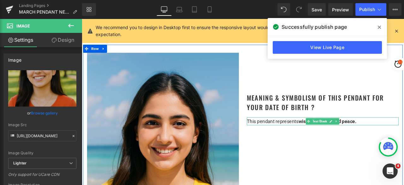
drag, startPoint x: 406, startPoint y: 139, endPoint x: 418, endPoint y: 138, distance: 11.7
click at [404, 139] on p "This pendant represents wisdom, clarity, and peace." at bounding box center [367, 139] width 180 height 9
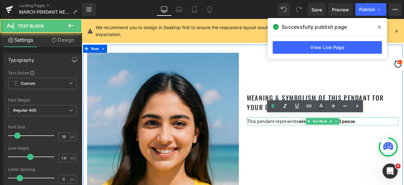
click at [404, 138] on p "This pendant represents wisdom, clarity, and peace." at bounding box center [367, 139] width 180 height 9
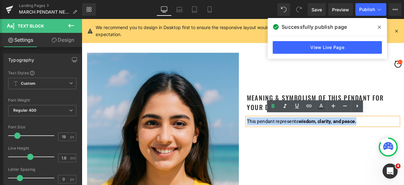
drag, startPoint x: 418, startPoint y: 138, endPoint x: 275, endPoint y: 139, distance: 142.6
click at [277, 139] on p "This pendant represents wisdom, clarity, and peace." at bounding box center [367, 139] width 180 height 9
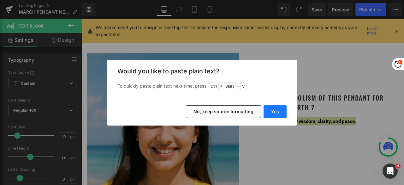
drag, startPoint x: 239, startPoint y: 112, endPoint x: 283, endPoint y: 111, distance: 43.2
click at [283, 111] on div "Yes No, keep source formatting" at bounding box center [201, 111] width 189 height 28
click at [283, 111] on button "Yes" at bounding box center [274, 111] width 23 height 13
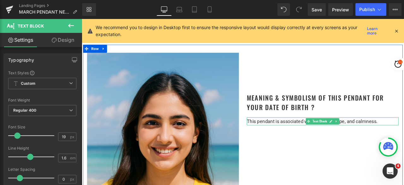
drag, startPoint x: 381, startPoint y: 140, endPoint x: 399, endPoint y: 141, distance: 18.0
click at [381, 140] on link at bounding box center [383, 140] width 7 height 8
click at [404, 137] on span "This pendant is associated with courage, hope, and calmness." at bounding box center [354, 139] width 155 height 7
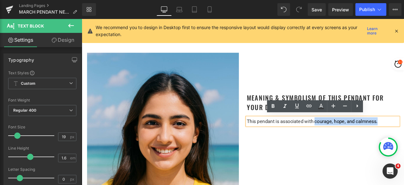
drag, startPoint x: 433, startPoint y: 139, endPoint x: 355, endPoint y: 140, distance: 77.6
click at [355, 140] on p "This pendant is associated with courage, hope, and calmness." at bounding box center [367, 139] width 180 height 9
click at [323, 104] on icon at bounding box center [321, 106] width 8 height 8
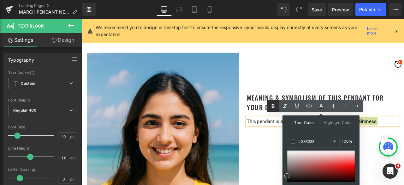
click at [273, 106] on icon at bounding box center [273, 106] width 8 height 8
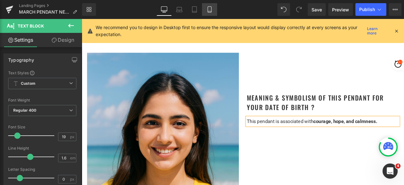
click at [206, 9] on link "Mobile" at bounding box center [209, 9] width 15 height 13
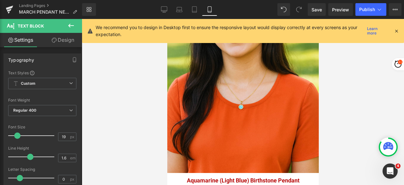
scroll to position [1294, 0]
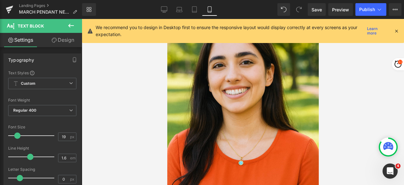
click at [397, 30] on icon at bounding box center [396, 31] width 6 height 6
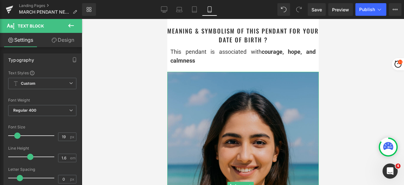
scroll to position [631, 0]
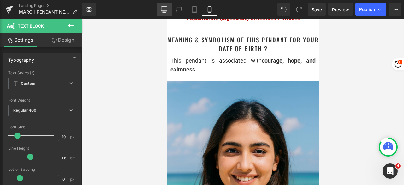
click at [166, 9] on icon at bounding box center [164, 9] width 6 height 6
type input "100"
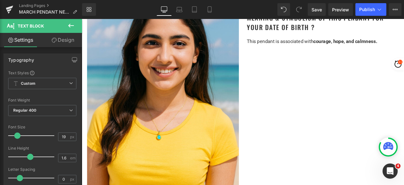
scroll to position [594, 0]
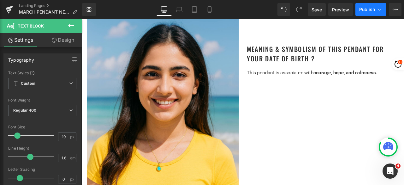
click at [360, 5] on button "Publish" at bounding box center [370, 9] width 31 height 13
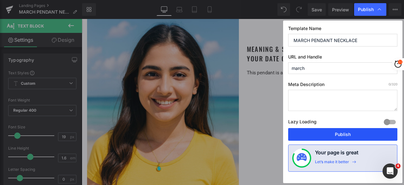
click at [338, 134] on button "Publish" at bounding box center [342, 134] width 109 height 13
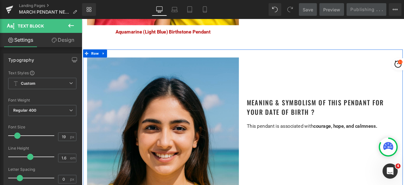
scroll to position [468, 0]
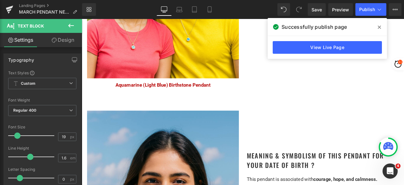
click at [380, 26] on icon at bounding box center [379, 27] width 3 height 5
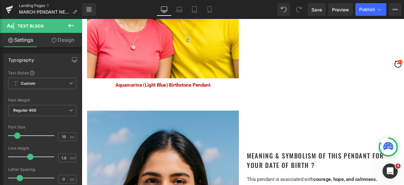
click at [32, 7] on link "Landing Pages" at bounding box center [50, 5] width 63 height 5
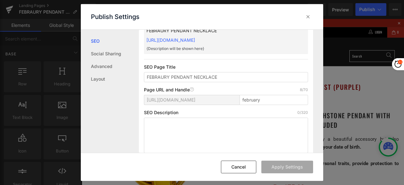
click at [263, 110] on div "SEO Description 0/320" at bounding box center [226, 112] width 164 height 5
drag, startPoint x: 241, startPoint y: 166, endPoint x: 187, endPoint y: 173, distance: 54.0
click at [0, 0] on button "Cancel" at bounding box center [0, 0] width 0 height 0
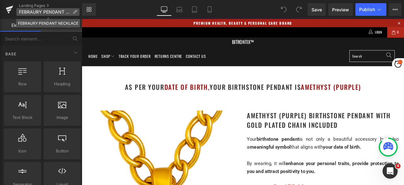
click at [74, 10] on icon at bounding box center [75, 12] width 4 height 4
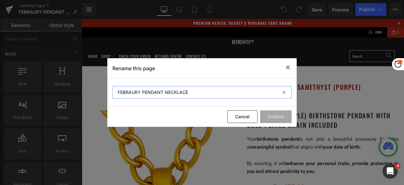
click at [129, 86] on input "FEBRAURY PENDANT NECKLACE" at bounding box center [191, 86] width 382 height 0
click at [131, 86] on input "FEBRURY PENDANT NECKLACE" at bounding box center [191, 86] width 382 height 0
type input "FEBRUARY PENDANT NECKLACE"
click at [0, 0] on button "Confirm" at bounding box center [0, 0] width 0 height 0
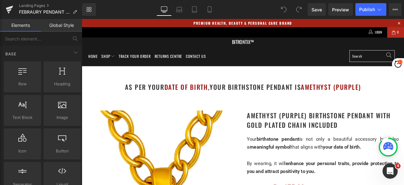
click at [365, 9] on span "Publish" at bounding box center [367, 9] width 16 height 5
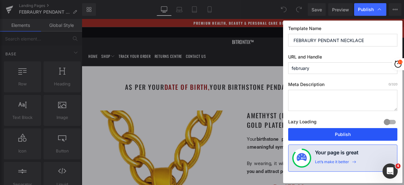
click at [0, 0] on button "Publish" at bounding box center [0, 0] width 0 height 0
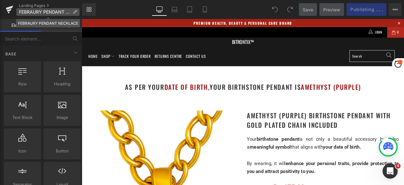
click at [75, 13] on icon at bounding box center [75, 12] width 4 height 4
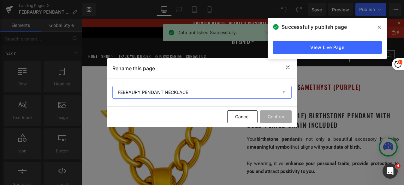
click at [0, 0] on input "FEBRAURY PENDANT NECKLACE" at bounding box center [0, 0] width 0 height 0
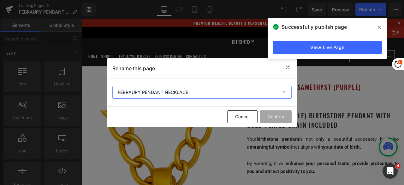
click at [0, 0] on input "FEBRAURY PENDANT NECKLACE" at bounding box center [0, 0] width 0 height 0
click at [0, 0] on input "FEBRURY PENDANT NECKLACE" at bounding box center [0, 0] width 0 height 0
type input "FEBRUARY PENDANT NECKLACE"
click at [279, 86] on button "Confirm" at bounding box center [191, 86] width 382 height 0
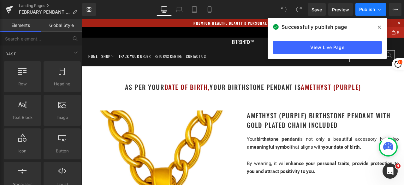
click at [368, 8] on span "Publish" at bounding box center [367, 9] width 16 height 5
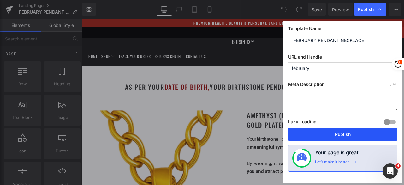
click at [320, 133] on button "Publish" at bounding box center [342, 134] width 109 height 13
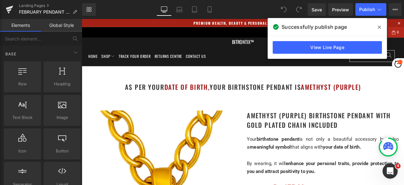
click at [0, 0] on icon at bounding box center [0, 0] width 0 height 0
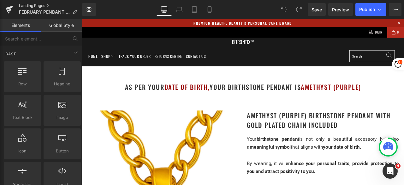
click at [39, 5] on link "Landing Pages" at bounding box center [50, 5] width 63 height 5
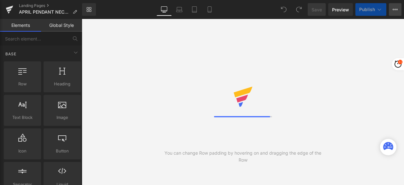
drag, startPoint x: 0, startPoint y: 0, endPoint x: 395, endPoint y: 9, distance: 394.8
click at [395, 9] on icon at bounding box center [395, 9] width 2 height 1
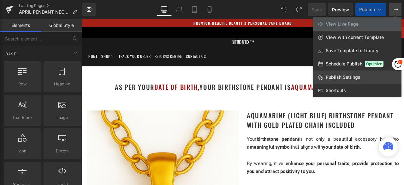
click at [351, 75] on span "Publish Settings" at bounding box center [343, 77] width 35 height 6
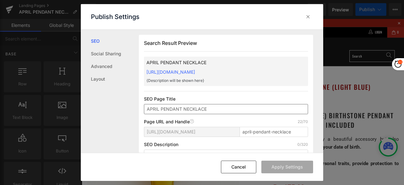
scroll to position [0, 0]
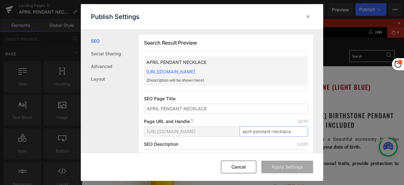
drag, startPoint x: 239, startPoint y: 130, endPoint x: 297, endPoint y: 130, distance: 57.4
click at [297, 130] on input "april-pendant-necklace" at bounding box center [273, 131] width 68 height 10
type input "A"
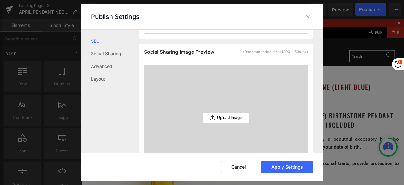
scroll to position [158, 0]
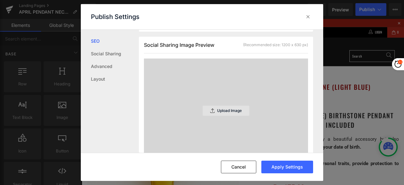
type input "april"
click at [218, 109] on p "Upload Image" at bounding box center [229, 110] width 25 height 4
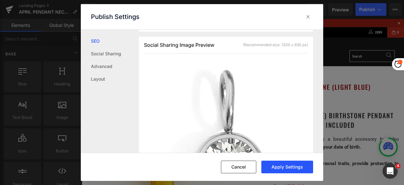
click at [282, 166] on button "Apply Settings" at bounding box center [287, 166] width 52 height 13
drag, startPoint x: 309, startPoint y: 16, endPoint x: 260, endPoint y: 0, distance: 51.5
click at [309, 16] on icon at bounding box center [308, 17] width 6 height 6
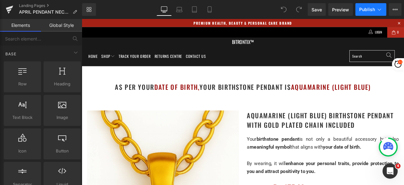
click at [370, 8] on span "Publish" at bounding box center [367, 9] width 16 height 5
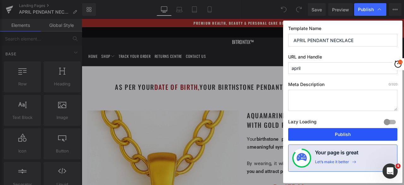
click at [346, 134] on button "Publish" at bounding box center [342, 134] width 109 height 13
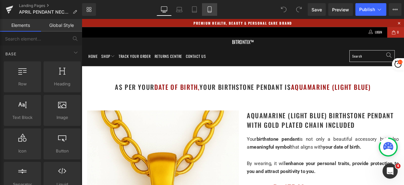
click at [207, 9] on icon at bounding box center [209, 9] width 6 height 6
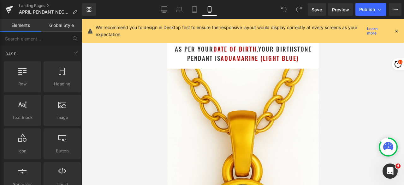
click at [395, 32] on icon at bounding box center [396, 31] width 6 height 6
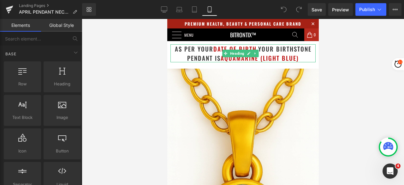
click at [300, 58] on h1 "as per your date of birth , your birthstone pendant is Aquamarine (Light Blue)" at bounding box center [242, 53] width 145 height 18
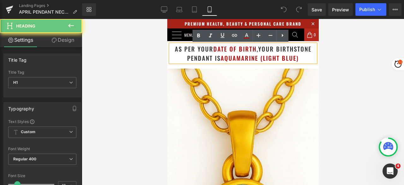
click at [300, 58] on h1 "as per your date of birth , your birthstone pendant is Aquamarine (Light Blue)" at bounding box center [242, 53] width 145 height 18
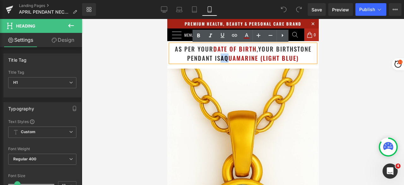
drag, startPoint x: 300, startPoint y: 59, endPoint x: 221, endPoint y: 60, distance: 79.5
click at [221, 60] on h1 "as per your date of birth , your birthstone pendant is Aquamarine (Light Blue)" at bounding box center [242, 53] width 145 height 18
click at [221, 60] on font "Aquamarine (Light Blue)" at bounding box center [259, 57] width 78 height 9
drag, startPoint x: 219, startPoint y: 59, endPoint x: 299, endPoint y: 56, distance: 80.5
click at [299, 56] on h1 "as per your date of birth , your birthstone pendant is Aquamarine (Light Blue)" at bounding box center [242, 53] width 145 height 18
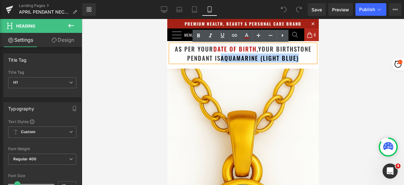
paste div
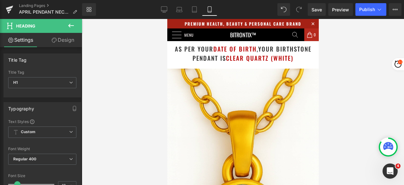
click at [351, 56] on div at bounding box center [243, 102] width 322 height 166
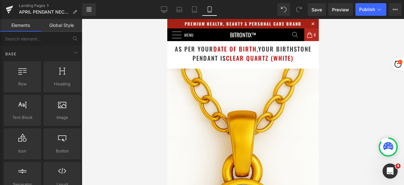
click at [348, 59] on div at bounding box center [243, 102] width 322 height 166
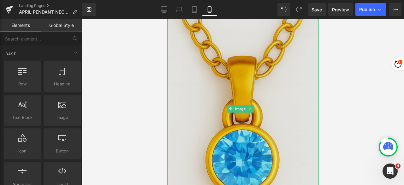
scroll to position [63, 0]
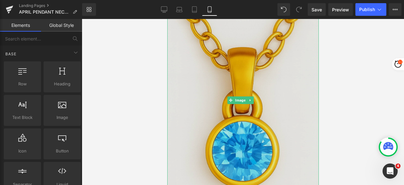
click at [247, 72] on img at bounding box center [242, 99] width 151 height 189
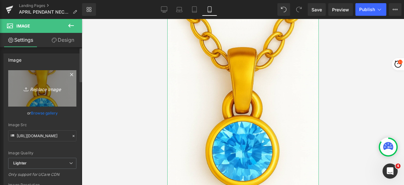
click at [49, 87] on icon "Replace Image" at bounding box center [42, 88] width 50 height 8
type input "C:\fakepath\Untitled design - 2025-08-27T201419.750.png"
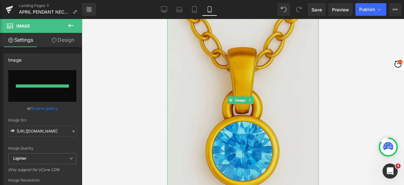
type input "[URL][DOMAIN_NAME]"
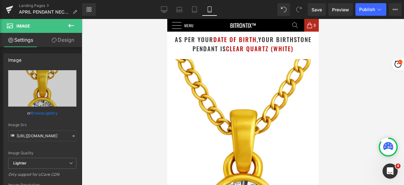
scroll to position [0, 0]
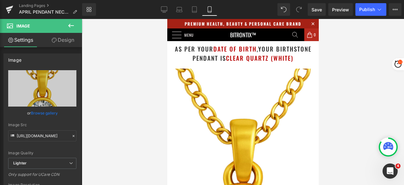
click at [262, 53] on span "your birthstone pendant is Clear Quartz (White)" at bounding box center [251, 53] width 119 height 18
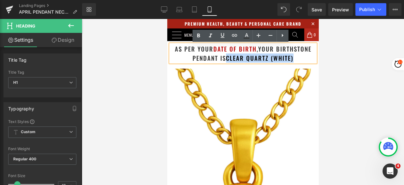
drag, startPoint x: 295, startPoint y: 58, endPoint x: 226, endPoint y: 60, distance: 69.1
click at [226, 60] on h1 "as per your date of birth , your birthstone pendant is Clear Quartz (White)" at bounding box center [242, 53] width 145 height 18
copy font "Clear Quartz (White)"
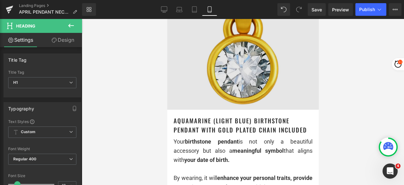
scroll to position [158, 0]
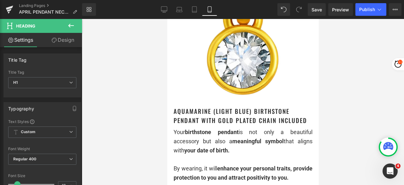
drag, startPoint x: 215, startPoint y: 109, endPoint x: 222, endPoint y: 110, distance: 7.0
click at [215, 109] on h1 "Aquamarine (Light Blue) Birthstone Pendant with gold plated chain included" at bounding box center [242, 115] width 139 height 18
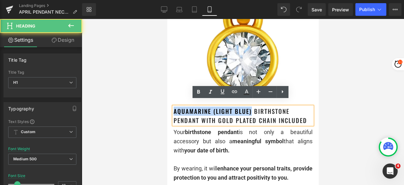
drag, startPoint x: 251, startPoint y: 105, endPoint x: 173, endPoint y: 105, distance: 77.9
click at [173, 106] on h1 "Aquamarine (Light Blue) Birthstone Pendant with gold plated chain included" at bounding box center [242, 115] width 139 height 18
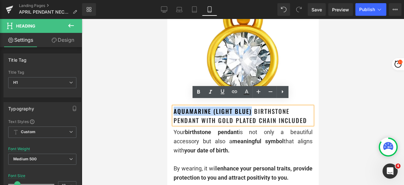
paste div
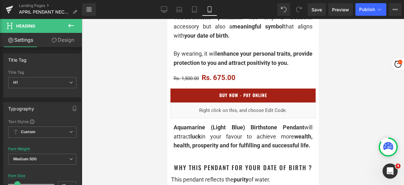
scroll to position [284, 0]
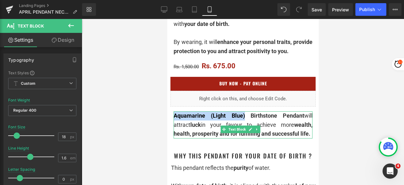
drag, startPoint x: 233, startPoint y: 119, endPoint x: 175, endPoint y: 119, distance: 57.7
click at [175, 119] on span "Aquamarine (Light Blue) Birthstone Pendant" at bounding box center [238, 115] width 131 height 7
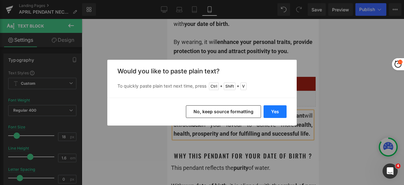
click at [275, 111] on button "Yes" at bounding box center [274, 111] width 23 height 13
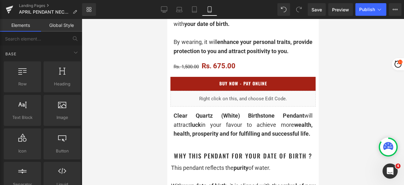
click at [332, 108] on div at bounding box center [243, 102] width 322 height 166
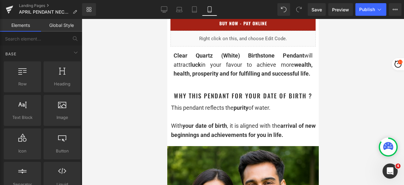
scroll to position [347, 0]
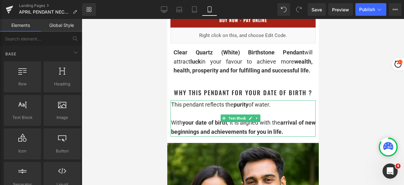
click at [193, 118] on div at bounding box center [243, 113] width 145 height 9
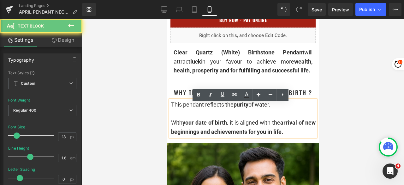
click at [191, 116] on div at bounding box center [243, 113] width 145 height 9
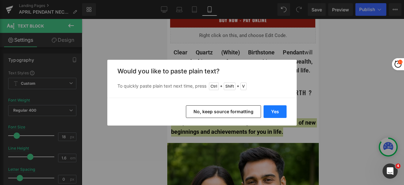
click at [279, 113] on button "Yes" at bounding box center [274, 111] width 23 height 13
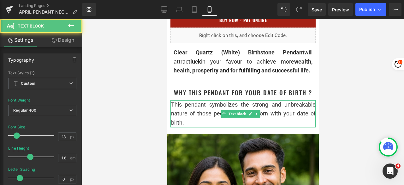
click at [228, 122] on div "This pendant symbolizes the strong and unbreakable nature of those people who a…" at bounding box center [243, 113] width 145 height 27
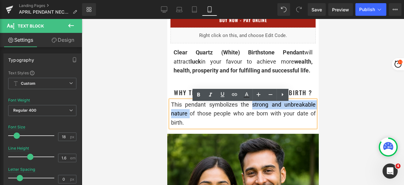
drag, startPoint x: 247, startPoint y: 107, endPoint x: 189, endPoint y: 115, distance: 58.9
click at [189, 115] on div "This pendant symbolizes the strong and unbreakable nature of those people who a…" at bounding box center [243, 113] width 145 height 27
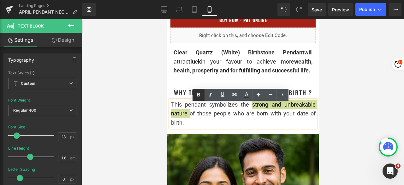
click at [197, 95] on icon at bounding box center [199, 95] width 8 height 8
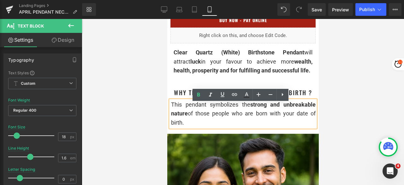
click at [221, 126] on div "This pendant symbolizes the strong and unbreakable nature of those people who a…" at bounding box center [243, 113] width 145 height 27
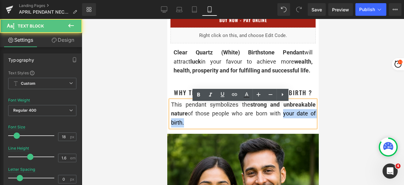
drag, startPoint x: 280, startPoint y: 116, endPoint x: 284, endPoint y: 122, distance: 7.4
click at [284, 122] on div "This pendant symbolizes the strong and unbreakable nature of those people who a…" at bounding box center [243, 113] width 145 height 27
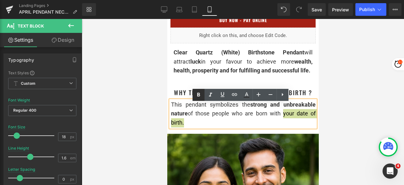
click at [203, 94] on link at bounding box center [198, 95] width 12 height 12
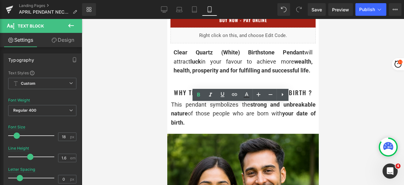
click at [355, 110] on div at bounding box center [243, 102] width 322 height 166
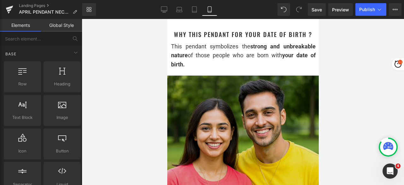
scroll to position [410, 0]
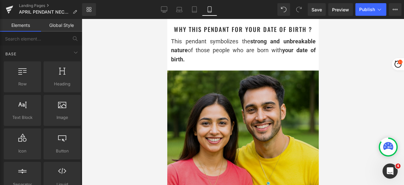
click at [254, 107] on img at bounding box center [242, 145] width 151 height 151
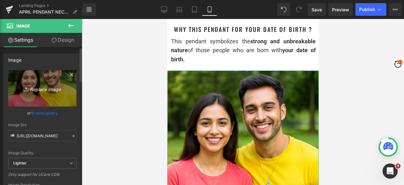
click at [50, 86] on icon "Replace Image" at bounding box center [42, 88] width 50 height 8
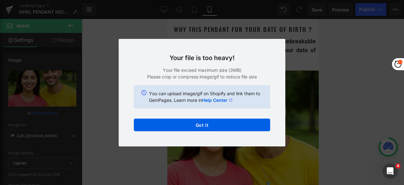
drag, startPoint x: 171, startPoint y: 122, endPoint x: 139, endPoint y: 102, distance: 38.0
click at [171, 122] on button "Got it" at bounding box center [202, 124] width 136 height 13
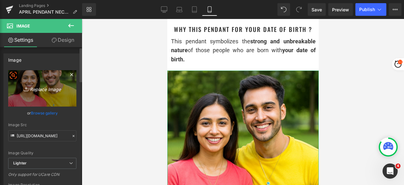
click at [32, 76] on link "Replace Image" at bounding box center [42, 88] width 68 height 36
type input "C:\fakepath\Draft_Boy & Girl.png"
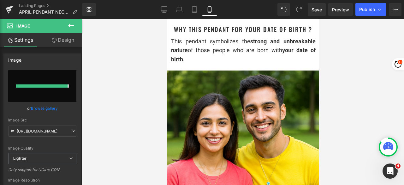
type input "https://ucarecdn.com/d60e1f26-c3b4-494b-8aeb-c4d95a36a1e0/-/format/auto/-/previ…"
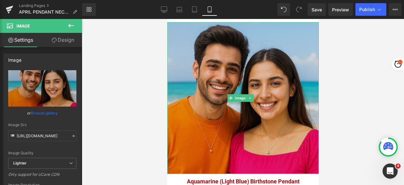
scroll to position [473, 0]
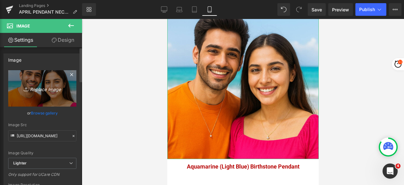
click at [27, 86] on icon at bounding box center [27, 89] width 6 height 6
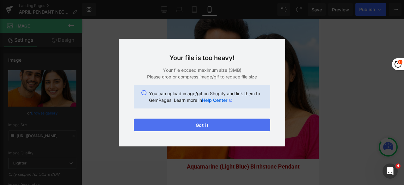
click at [174, 125] on button "Got it" at bounding box center [202, 124] width 136 height 13
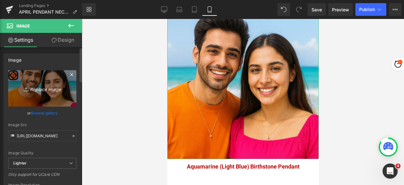
click at [33, 83] on link "Replace Image" at bounding box center [42, 88] width 68 height 36
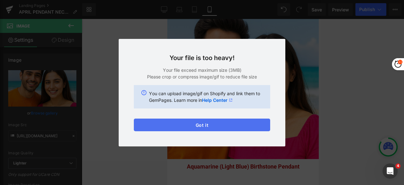
click at [164, 126] on button "Got it" at bounding box center [202, 124] width 136 height 13
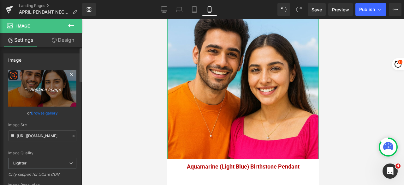
click at [55, 94] on link "Replace Image" at bounding box center [42, 88] width 68 height 36
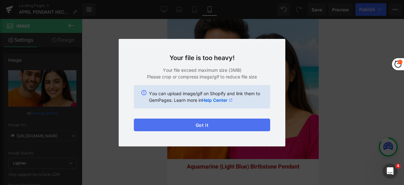
click at [198, 121] on button "Got it" at bounding box center [202, 124] width 136 height 13
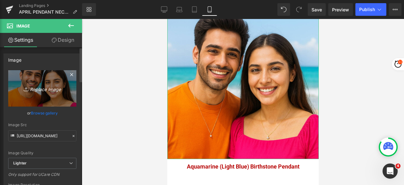
click at [43, 89] on icon "Replace Image" at bounding box center [42, 88] width 50 height 8
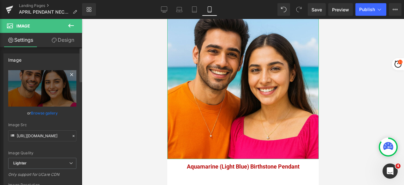
click at [71, 74] on icon at bounding box center [72, 75] width 8 height 8
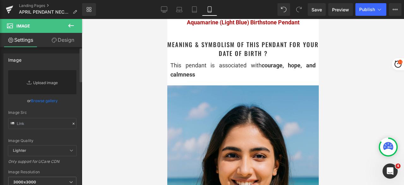
click at [46, 79] on link "Replace Image" at bounding box center [42, 82] width 68 height 24
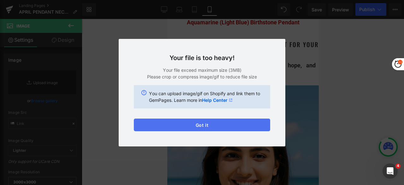
click at [184, 124] on button "Got it" at bounding box center [202, 124] width 136 height 13
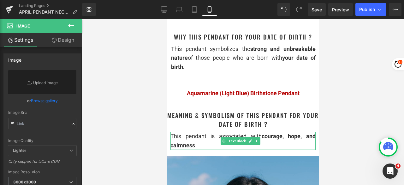
scroll to position [379, 0]
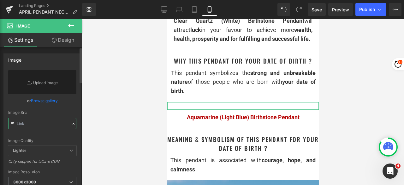
click at [31, 121] on input "text" at bounding box center [42, 123] width 68 height 11
paste input "https://cdn.shopify.com/s/files/1/0270/3805/6491/files/Untitled_design_-_2025-0…"
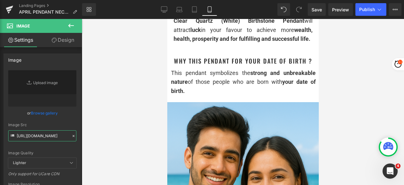
type input "[URL][DOMAIN_NAME]"
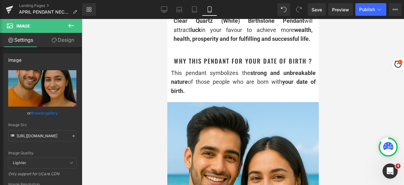
scroll to position [0, 0]
click at [350, 86] on div at bounding box center [243, 102] width 322 height 166
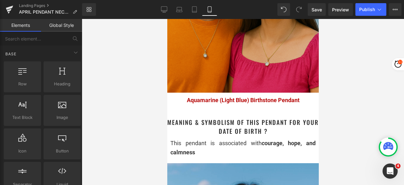
scroll to position [599, 0]
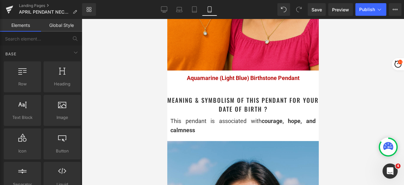
click at [206, 75] on span "Aquamarine (Light Blue) Birthstone Pendant" at bounding box center [242, 77] width 113 height 7
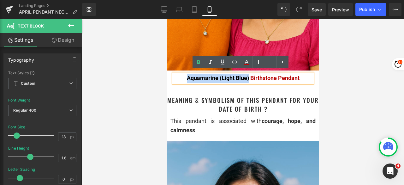
drag, startPoint x: 182, startPoint y: 75, endPoint x: 245, endPoint y: 76, distance: 63.1
click at [245, 76] on p "Aquamarine (Light Blue) Birthstone Pendant" at bounding box center [242, 78] width 139 height 9
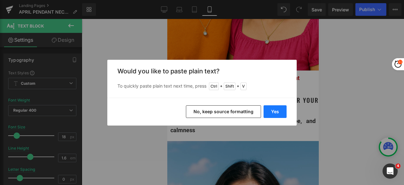
click at [274, 113] on button "Yes" at bounding box center [274, 111] width 23 height 13
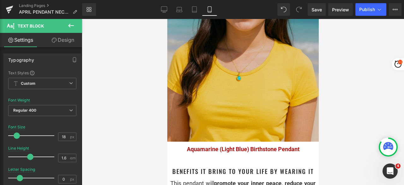
scroll to position [915, 0]
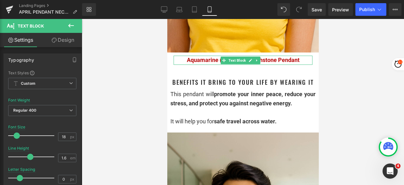
click at [201, 56] on span "Aquamarine (Light Blue) Birthstone Pendant" at bounding box center [242, 59] width 113 height 7
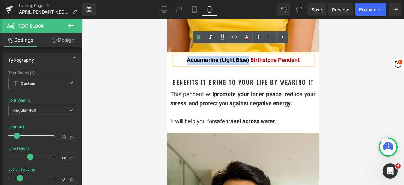
drag, startPoint x: 182, startPoint y: 51, endPoint x: 246, endPoint y: 53, distance: 64.7
click at [246, 56] on p "Aquamarine (Light Blue) Birthstone Pendant" at bounding box center [242, 60] width 139 height 9
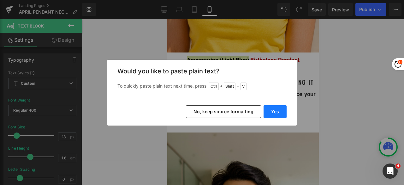
click at [276, 112] on button "Yes" at bounding box center [274, 111] width 23 height 13
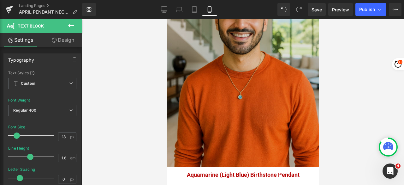
scroll to position [1104, 0]
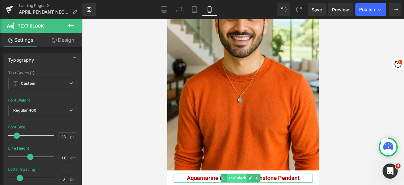
drag, startPoint x: 350, startPoint y: 180, endPoint x: 241, endPoint y: 160, distance: 111.0
click at [245, 174] on span "Text Block" at bounding box center [237, 178] width 20 height 8
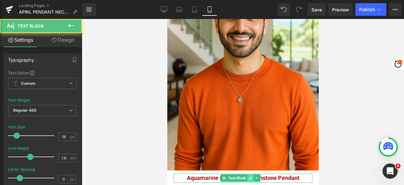
click at [248, 174] on link at bounding box center [250, 178] width 7 height 8
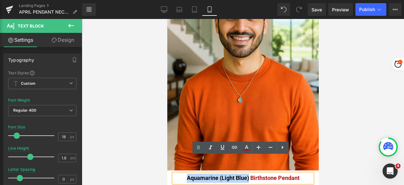
drag, startPoint x: 245, startPoint y: 161, endPoint x: 185, endPoint y: 160, distance: 60.9
click at [186, 174] on span "Aquamarine (Light Blue) Birthstone Pendant" at bounding box center [242, 177] width 113 height 7
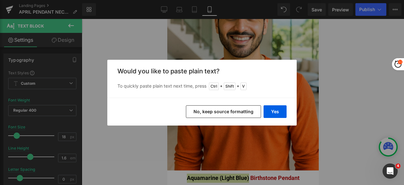
click at [213, 111] on button "No, keep source formatting" at bounding box center [223, 111] width 75 height 13
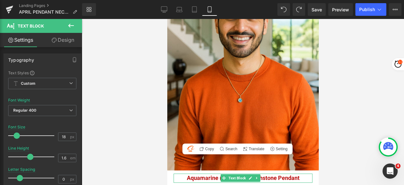
click at [299, 173] on p "Aquamarine (Light Blue) Birthstone Pendant" at bounding box center [242, 177] width 139 height 9
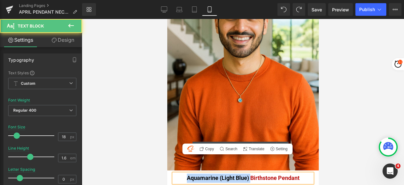
drag, startPoint x: 247, startPoint y: 159, endPoint x: 179, endPoint y: 160, distance: 67.5
click at [179, 173] on p "Aquamarine (Light Blue) Birthstone Pendant" at bounding box center [242, 177] width 139 height 9
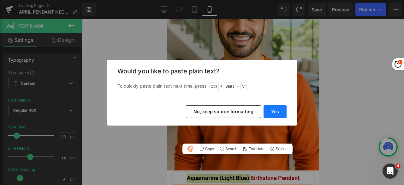
click at [276, 105] on button "Yes" at bounding box center [274, 111] width 23 height 13
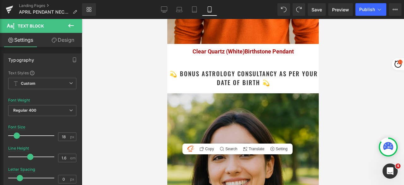
scroll to position [1199, 0]
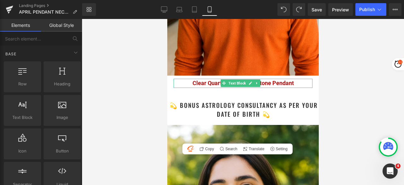
drag, startPoint x: 255, startPoint y: 67, endPoint x: 251, endPoint y: 67, distance: 3.5
click at [255, 81] on icon at bounding box center [256, 83] width 3 height 4
click at [240, 82] on icon at bounding box center [240, 83] width 3 height 3
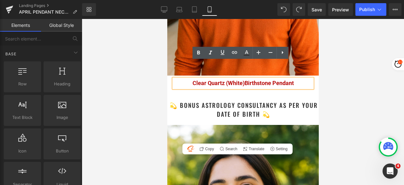
drag, startPoint x: 241, startPoint y: 66, endPoint x: 255, endPoint y: 68, distance: 13.7
click at [241, 80] on span "Clear Quartz (White)Birthstone Pendant" at bounding box center [242, 83] width 101 height 7
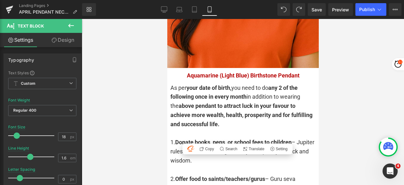
scroll to position [1451, 0]
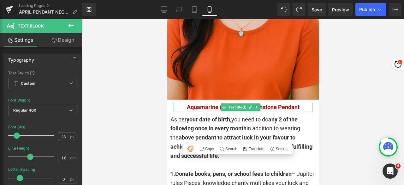
click at [247, 103] on link at bounding box center [250, 107] width 7 height 8
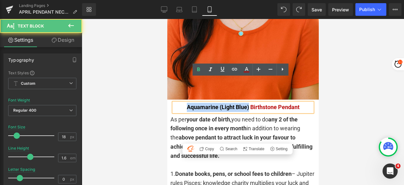
drag, startPoint x: 246, startPoint y: 82, endPoint x: 184, endPoint y: 78, distance: 62.6
click at [184, 103] on p "Aquamarine (Light Blue) Birthstone Pendant" at bounding box center [242, 107] width 139 height 9
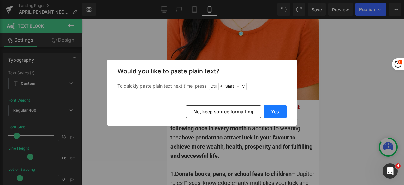
click at [272, 111] on button "Yes" at bounding box center [274, 111] width 23 height 13
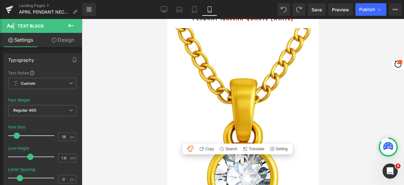
scroll to position [0, 0]
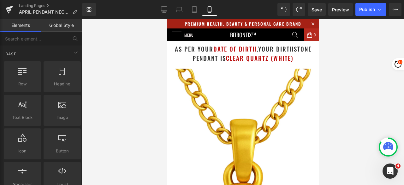
click at [139, 95] on div at bounding box center [243, 102] width 322 height 166
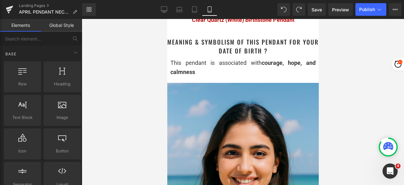
scroll to position [663, 0]
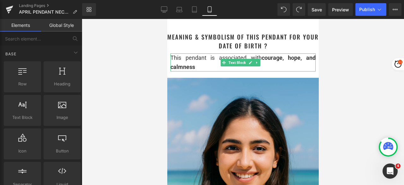
click at [206, 64] on div "This pendant is associated with courage, hope, and calmness" at bounding box center [242, 62] width 145 height 18
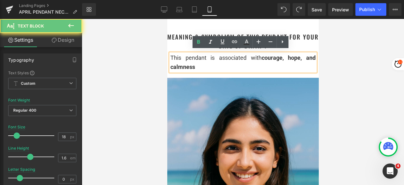
click at [204, 63] on div "This pendant is associated with courage, hope, and calmness" at bounding box center [242, 62] width 145 height 18
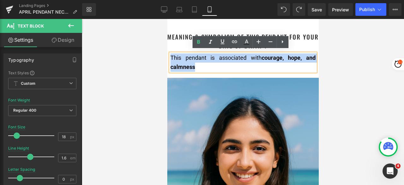
drag, startPoint x: 206, startPoint y: 63, endPoint x: 172, endPoint y: 55, distance: 35.2
click at [172, 55] on div "This pendant is associated with courage, hope, and calmness" at bounding box center [242, 62] width 145 height 18
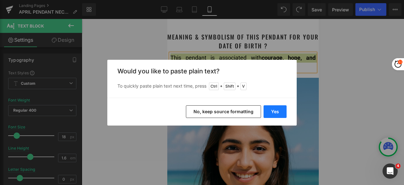
click at [272, 111] on button "Yes" at bounding box center [274, 111] width 23 height 13
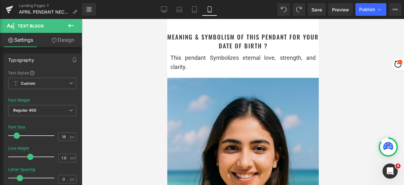
click at [220, 64] on div "This pendant Symbolizes eternal love, strength, and clarity." at bounding box center [242, 62] width 145 height 18
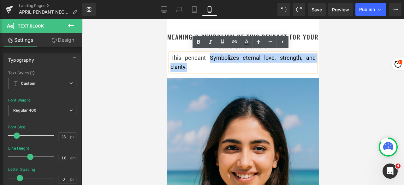
drag, startPoint x: 207, startPoint y: 54, endPoint x: 222, endPoint y: 63, distance: 17.9
click at [222, 63] on div "This pendant Symbolizes eternal love, strength, and clarity." at bounding box center [242, 62] width 145 height 18
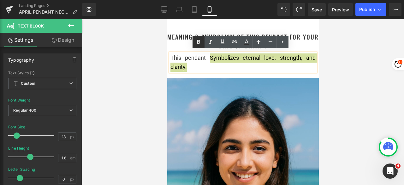
click at [201, 43] on icon at bounding box center [199, 42] width 8 height 8
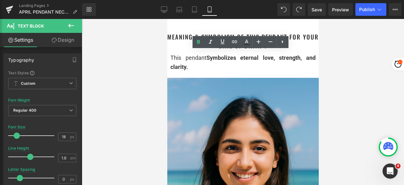
click at [357, 68] on div at bounding box center [243, 102] width 322 height 166
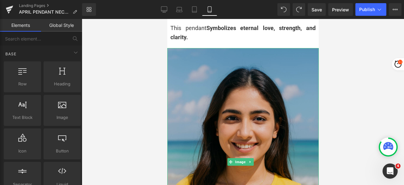
scroll to position [726, 0]
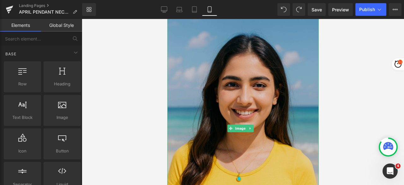
click at [263, 74] on img at bounding box center [242, 128] width 151 height 227
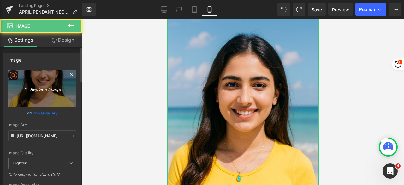
click at [52, 90] on icon "Replace Image" at bounding box center [42, 88] width 50 height 8
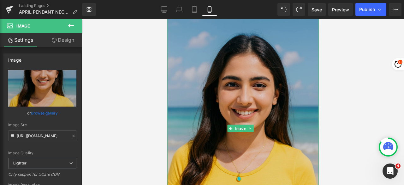
click at [247, 91] on img at bounding box center [242, 128] width 151 height 227
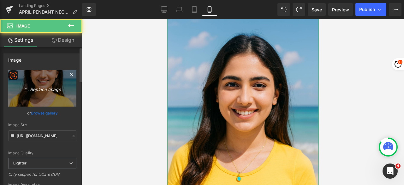
click at [53, 96] on link "Replace Image" at bounding box center [42, 88] width 68 height 36
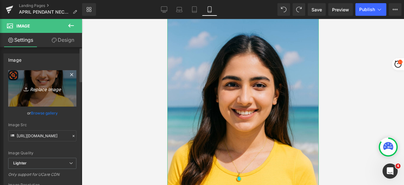
type input "C:\fakepath\April_Girl_beach.png"
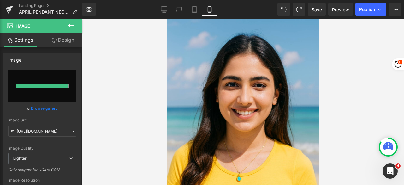
type input "[URL][DOMAIN_NAME]"
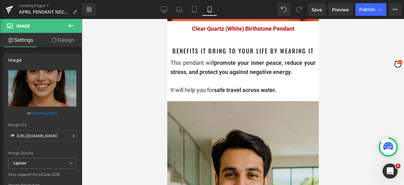
scroll to position [947, 0]
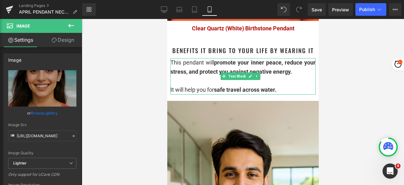
click at [194, 76] on div at bounding box center [242, 80] width 145 height 9
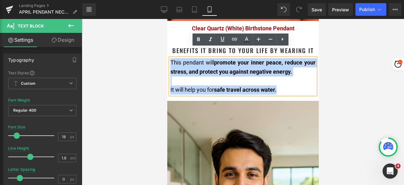
drag, startPoint x: 288, startPoint y: 79, endPoint x: 171, endPoint y: 52, distance: 120.0
click at [171, 58] on div "This pendant will promote your inner peace, reduce your stress, and protect you…" at bounding box center [242, 76] width 145 height 36
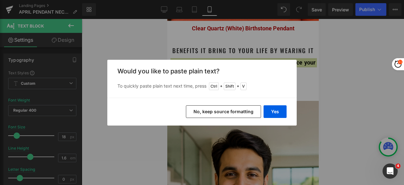
click at [228, 115] on button "No, keep source formatting" at bounding box center [223, 111] width 75 height 13
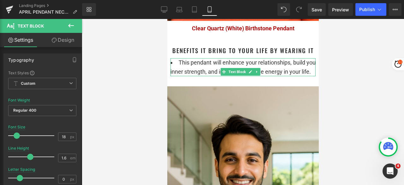
click at [179, 58] on li "This pendant will enhance your relationships, build you inner strength, and inc…" at bounding box center [242, 67] width 145 height 18
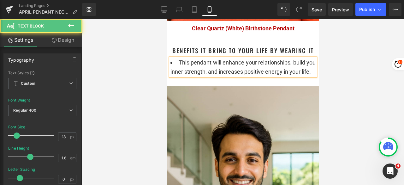
click at [178, 58] on li "This pendant will enhance your relationships, build you inner strength, and inc…" at bounding box center [242, 67] width 145 height 18
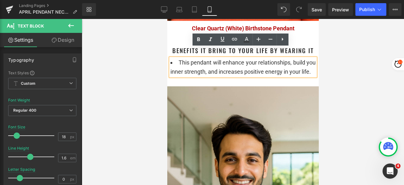
click at [284, 41] on icon at bounding box center [283, 39] width 8 height 8
click at [281, 41] on icon at bounding box center [283, 39] width 8 height 8
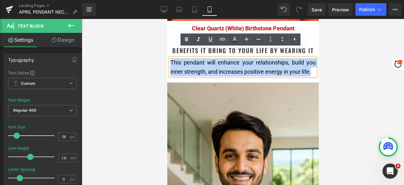
click at [221, 69] on div "This pendant will enhance your relationships, build you inner strength, and inc…" at bounding box center [242, 67] width 145 height 18
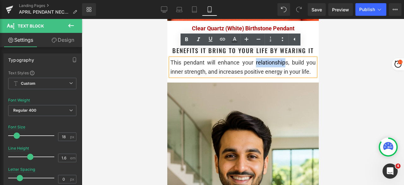
drag, startPoint x: 252, startPoint y: 52, endPoint x: 282, endPoint y: 52, distance: 30.6
click at [282, 59] on span "enhance your relationships, build you inner strength, and increases positive en…" at bounding box center [242, 67] width 145 height 16
click at [239, 58] on div "This pendant will enhance your relationships, build you inner strength, and inc…" at bounding box center [242, 67] width 145 height 18
drag, startPoint x: 215, startPoint y: 52, endPoint x: 284, endPoint y: 52, distance: 69.1
click at [284, 58] on div "This pendant will enhance your relationships, build you inner strength, and inc…" at bounding box center [242, 67] width 145 height 18
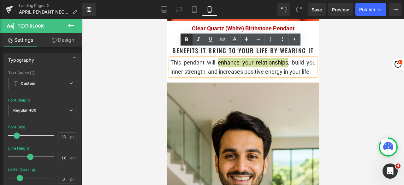
click at [187, 43] on icon at bounding box center [187, 40] width 8 height 8
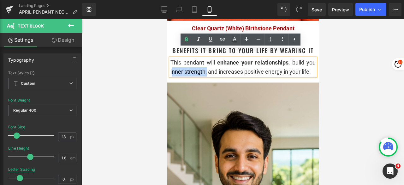
drag, startPoint x: 172, startPoint y: 61, endPoint x: 207, endPoint y: 60, distance: 35.7
click at [207, 60] on span "enhance your relationships , build you inner strength, and increases positive e…" at bounding box center [242, 67] width 145 height 16
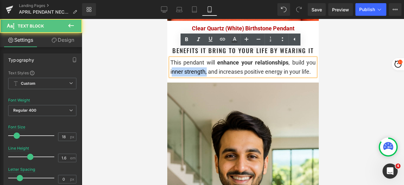
click at [189, 63] on span "enhance your relationships , build you inner strength, and increases positive e…" at bounding box center [242, 67] width 145 height 16
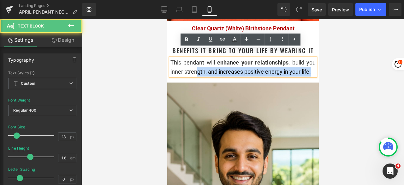
drag, startPoint x: 170, startPoint y: 61, endPoint x: 198, endPoint y: 63, distance: 28.8
click at [198, 63] on div "This pendant will enhance your relationships , build you inner strength, and in…" at bounding box center [242, 67] width 145 height 18
click at [198, 63] on span "enhance your relationships , build you inner strength, and increases positive e…" at bounding box center [242, 67] width 145 height 16
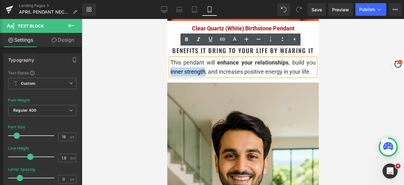
drag, startPoint x: 206, startPoint y: 62, endPoint x: 170, endPoint y: 62, distance: 36.0
click at [170, 62] on span "enhance your relationships , build you inner strength, and increases positive e…" at bounding box center [242, 67] width 145 height 16
click at [186, 40] on icon at bounding box center [186, 39] width 3 height 4
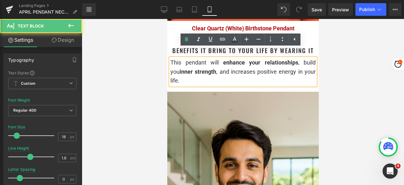
click at [233, 71] on div "This pendant will enhance your relationships , build you inner strength , and i…" at bounding box center [242, 71] width 145 height 27
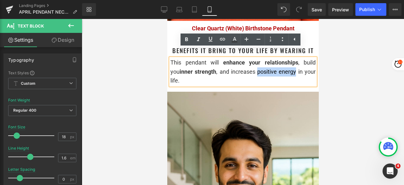
drag, startPoint x: 249, startPoint y: 61, endPoint x: 288, endPoint y: 62, distance: 39.1
click at [288, 62] on span "enhance your relationships , build you inner strength , and increases positive …" at bounding box center [242, 71] width 145 height 25
click at [186, 41] on icon at bounding box center [186, 39] width 3 height 4
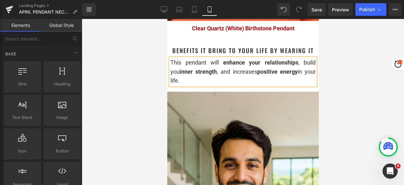
click at [152, 70] on div at bounding box center [243, 102] width 322 height 166
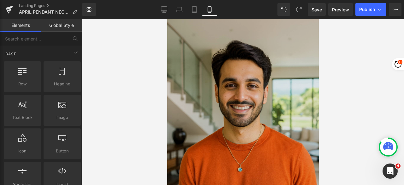
scroll to position [1041, 0]
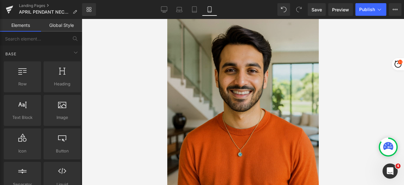
click at [232, 65] on img at bounding box center [242, 110] width 151 height 227
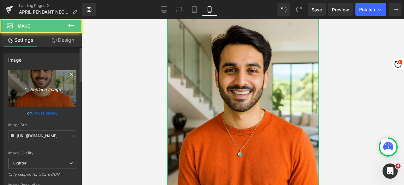
click at [40, 88] on icon "Replace Image" at bounding box center [42, 88] width 50 height 8
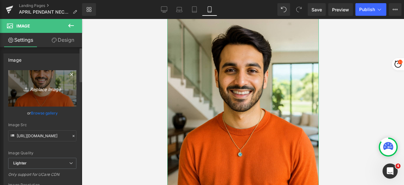
type input "C:\fakepath\April_Boy_Garden.png"
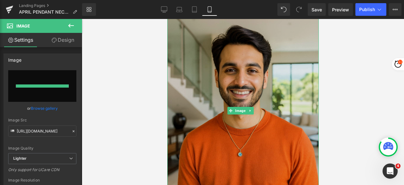
type input "[URL][DOMAIN_NAME]"
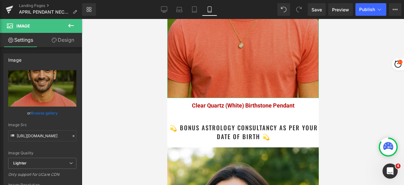
scroll to position [1199, 0]
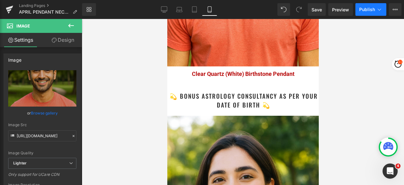
click at [365, 7] on span "Publish" at bounding box center [367, 9] width 16 height 5
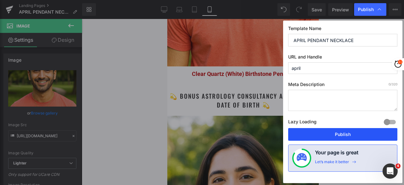
click at [341, 133] on button "Publish" at bounding box center [342, 134] width 109 height 13
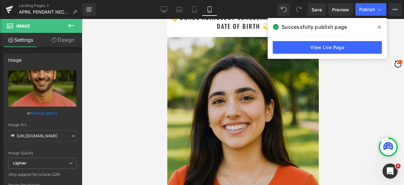
scroll to position [1294, 0]
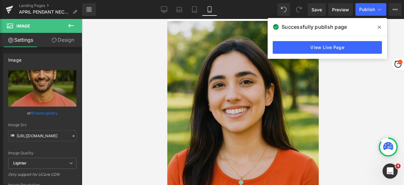
drag, startPoint x: 205, startPoint y: 115, endPoint x: 231, endPoint y: 81, distance: 42.5
click at [231, 81] on img at bounding box center [242, 134] width 151 height 227
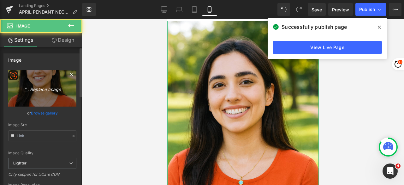
type input "https://ucarecdn.com/90857711-e7d0-424b-83a7-72e4b26552ef/-/format/auto/-/previ…"
click at [40, 87] on icon "Replace Image" at bounding box center [42, 88] width 50 height 8
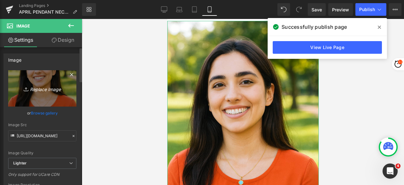
type input "C:\fakepath\April_Girl_House.png"
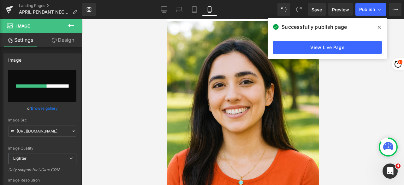
drag, startPoint x: 379, startPoint y: 26, endPoint x: 372, endPoint y: 26, distance: 6.6
click at [379, 26] on icon at bounding box center [379, 27] width 3 height 3
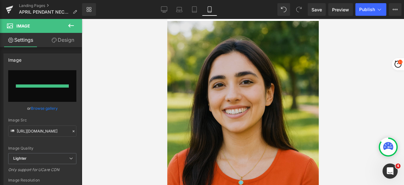
type input "https://ucarecdn.com/122240cf-db91-4bb0-9413-cfd998bf93f0/-/format/auto/-/previ…"
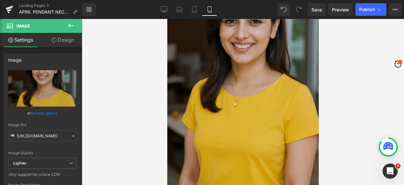
scroll to position [1325, 0]
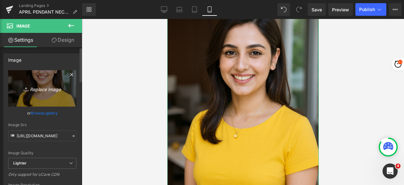
click at [45, 87] on icon "Replace Image" at bounding box center [42, 88] width 50 height 8
type input "C:\fakepath\April_Girl_Garden.png"
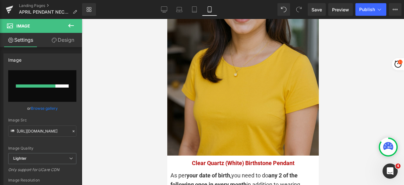
scroll to position [1420, 0]
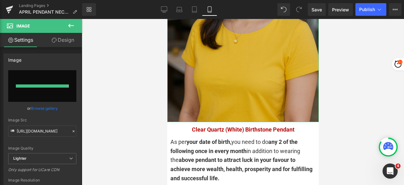
type input "[URL][DOMAIN_NAME]"
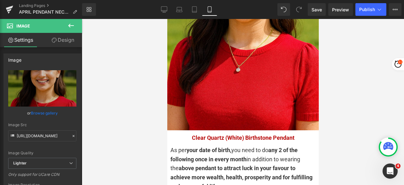
scroll to position [1483, 0]
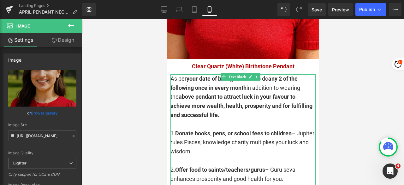
click at [195, 93] on strong "above pendant to attract luck in your favour to achieve more wealth, health, pr…" at bounding box center [241, 105] width 142 height 25
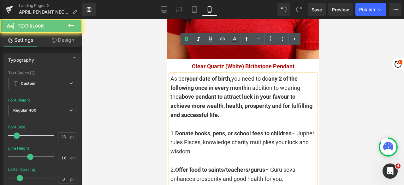
click at [221, 120] on div at bounding box center [242, 124] width 145 height 9
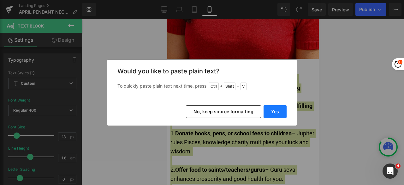
click at [276, 111] on button "Yes" at bounding box center [274, 111] width 23 height 13
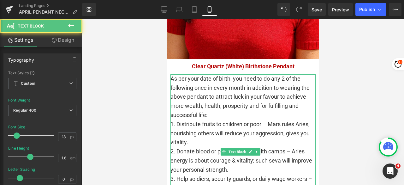
click at [236, 89] on div "As per your date of birth, you need to do any 2 of the following once in every …" at bounding box center [242, 96] width 145 height 45
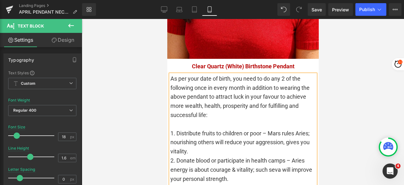
click at [233, 129] on div "1. Distribute fruits to children or poor – Mars rules Aries; nourishing others …" at bounding box center [242, 142] width 145 height 27
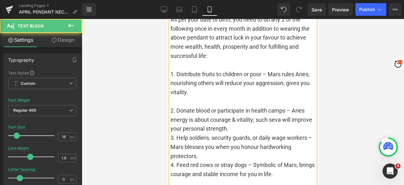
scroll to position [1546, 0]
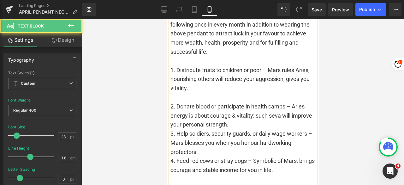
click at [254, 102] on div "2. Donate blood or participate in health camps – Aries energy is about courage …" at bounding box center [242, 115] width 145 height 27
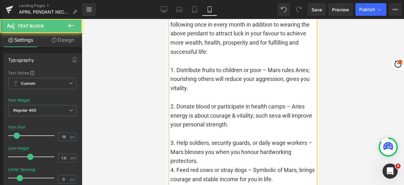
click at [213, 138] on div "3. Help soldiers, security guards, or daily wage workers – Mars blesses you whe…" at bounding box center [242, 151] width 145 height 27
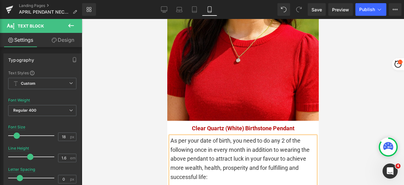
scroll to position [1420, 0]
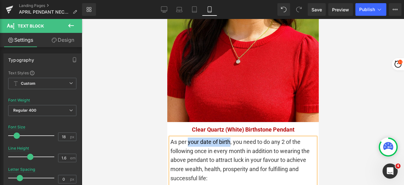
drag, startPoint x: 187, startPoint y: 118, endPoint x: 231, endPoint y: 116, distance: 44.2
click at [231, 137] on div "As per your date of birth, you need to do any 2 of the following once in every …" at bounding box center [242, 159] width 145 height 45
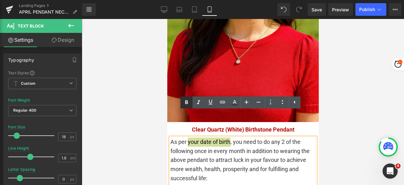
click at [189, 104] on icon at bounding box center [187, 102] width 8 height 8
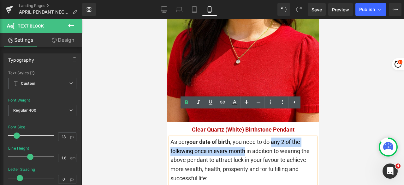
drag, startPoint x: 273, startPoint y: 118, endPoint x: 246, endPoint y: 126, distance: 28.3
click at [246, 137] on div "As per your date of birth , you need to do any 2 of the following once in every…" at bounding box center [242, 159] width 145 height 45
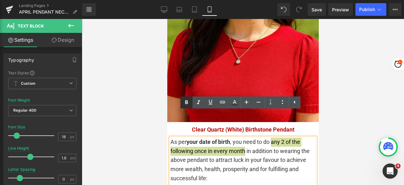
click at [184, 103] on icon at bounding box center [187, 102] width 8 height 8
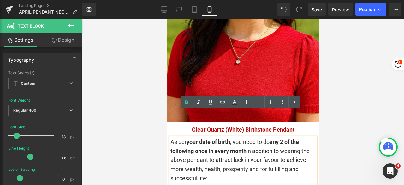
drag, startPoint x: 181, startPoint y: 135, endPoint x: 258, endPoint y: 150, distance: 78.4
click at [258, 150] on div "As per your date of birth , you need to do any 2 of the following once in every…" at bounding box center [242, 159] width 145 height 45
click at [191, 138] on div "As per your date of birth , you need to do any 2 of the following once in every…" at bounding box center [242, 159] width 145 height 45
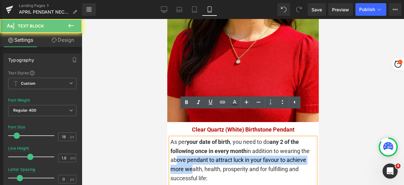
drag, startPoint x: 181, startPoint y: 135, endPoint x: 210, endPoint y: 146, distance: 31.2
click at [210, 146] on div "As per your date of birth , you need to do any 2 of the following once in every…" at bounding box center [242, 159] width 145 height 45
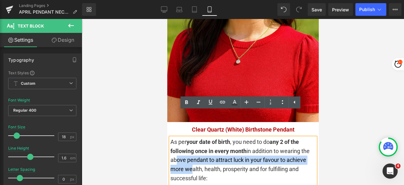
click at [204, 145] on div "As per your date of birth , you need to do any 2 of the following once in every…" at bounding box center [242, 159] width 145 height 45
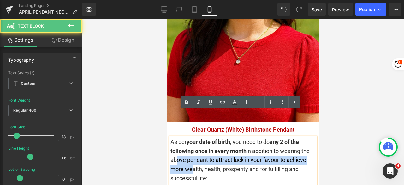
drag, startPoint x: 180, startPoint y: 136, endPoint x: 223, endPoint y: 149, distance: 44.9
click at [225, 151] on div "As per your date of birth , you need to do any 2 of the following once in every…" at bounding box center [242, 159] width 145 height 45
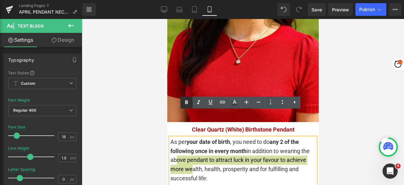
click at [186, 101] on icon at bounding box center [187, 102] width 8 height 8
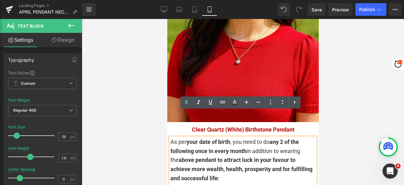
click at [245, 153] on div "As per your date of birth , you need to do any 2 of the following once in every…" at bounding box center [242, 159] width 145 height 45
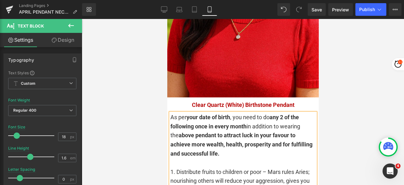
scroll to position [1483, 0]
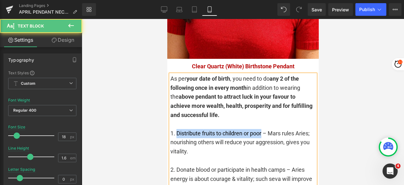
drag, startPoint x: 263, startPoint y: 109, endPoint x: 177, endPoint y: 111, distance: 85.5
click at [177, 129] on div "1. Distribute fruits to children or poor – Mars rules Aries; nourishing others …" at bounding box center [242, 142] width 145 height 27
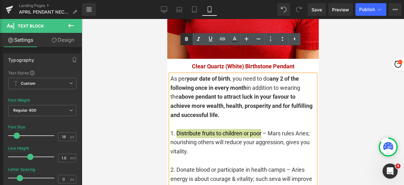
click at [186, 39] on icon at bounding box center [186, 39] width 3 height 4
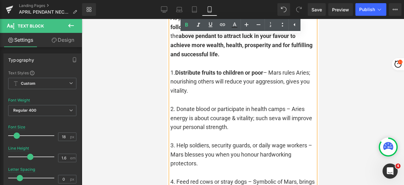
scroll to position [1546, 0]
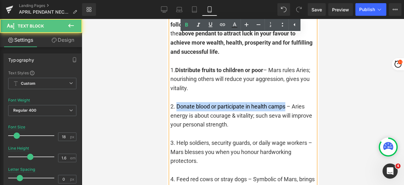
drag, startPoint x: 279, startPoint y: 84, endPoint x: 176, endPoint y: 82, distance: 102.9
click at [176, 102] on div "2. Donate blood or participate in health camps – Aries energy is about courage …" at bounding box center [242, 115] width 145 height 27
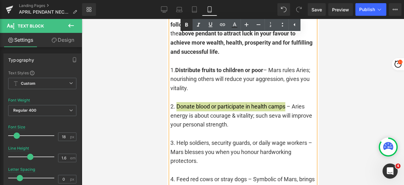
click at [187, 23] on icon at bounding box center [186, 25] width 3 height 4
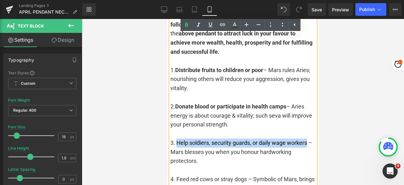
drag, startPoint x: 309, startPoint y: 119, endPoint x: 177, endPoint y: 120, distance: 131.9
click at [177, 138] on div "3. Help soldiers, security guards, or daily wage workers – Mars blesses you whe…" at bounding box center [242, 151] width 145 height 27
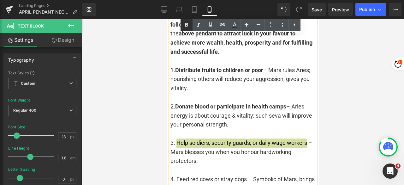
click at [185, 26] on icon at bounding box center [187, 25] width 8 height 8
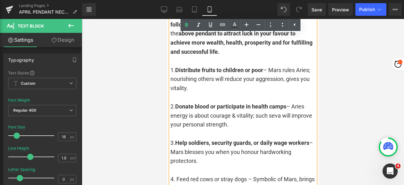
scroll to position [1578, 0]
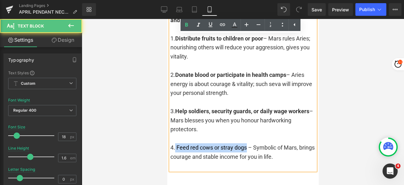
drag, startPoint x: 247, startPoint y: 123, endPoint x: 174, endPoint y: 123, distance: 72.6
click at [174, 143] on div "4. Feed red cows or stray dogs – Symbolic of Mars, brings courage and stable in…" at bounding box center [242, 152] width 145 height 18
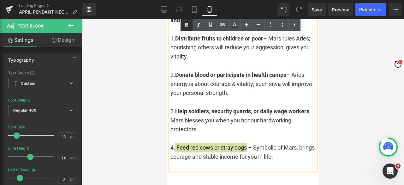
click at [184, 22] on icon at bounding box center [187, 25] width 8 height 8
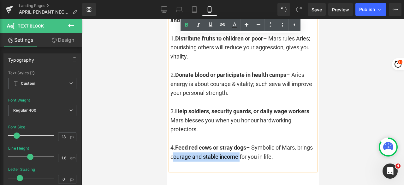
drag, startPoint x: 189, startPoint y: 131, endPoint x: 256, endPoint y: 132, distance: 66.6
click at [256, 143] on div "4. Feed red cows or stray dogs – Symbolic of Mars, brings courage and stable in…" at bounding box center [242, 152] width 145 height 18
click at [184, 25] on icon at bounding box center [187, 25] width 8 height 8
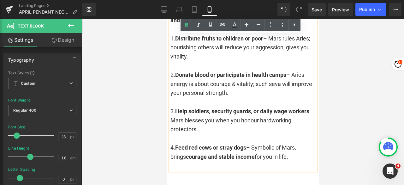
drag, startPoint x: 231, startPoint y: 105, endPoint x: 171, endPoint y: 106, distance: 60.0
click at [171, 107] on div "3. Help soldiers, security guards, or daily wage workers – Mars blesses you whe…" at bounding box center [242, 120] width 145 height 27
click at [254, 107] on div "3. Help soldiers, security guards, or daily wage workers – Mars blesses you whe…" at bounding box center [242, 120] width 145 height 27
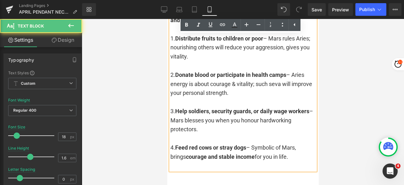
drag, startPoint x: 268, startPoint y: 96, endPoint x: 273, endPoint y: 101, distance: 7.8
click at [273, 107] on div "3. Help soldiers, security guards, or daily wage workers – Mars blesses you whe…" at bounding box center [242, 120] width 145 height 27
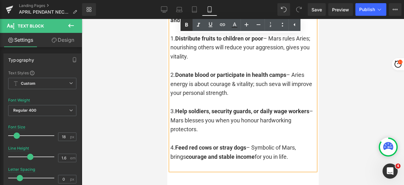
click at [182, 26] on link at bounding box center [186, 25] width 12 height 12
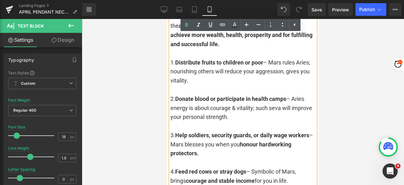
scroll to position [1546, 0]
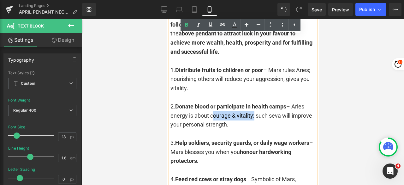
drag, startPoint x: 211, startPoint y: 92, endPoint x: 253, endPoint y: 92, distance: 42.3
click at [253, 102] on div "2. Donate blood or participate in health camps – Aries energy is about courage …" at bounding box center [242, 115] width 145 height 27
click at [189, 26] on icon at bounding box center [187, 25] width 8 height 8
drag, startPoint x: 205, startPoint y: 101, endPoint x: 249, endPoint y: 101, distance: 43.9
click at [249, 102] on div "2. Donate blood or participate in health camps – Aries energy is about courage …" at bounding box center [242, 115] width 145 height 27
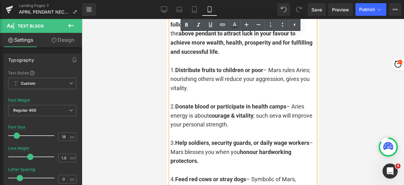
click at [255, 103] on div "2. Donate blood or participate in health camps – Aries energy is about courage …" at bounding box center [242, 115] width 145 height 27
drag, startPoint x: 253, startPoint y: 101, endPoint x: 170, endPoint y: 102, distance: 83.0
click at [170, 102] on div "2. Donate blood or participate in health camps – Aries energy is about courage …" at bounding box center [242, 115] width 145 height 27
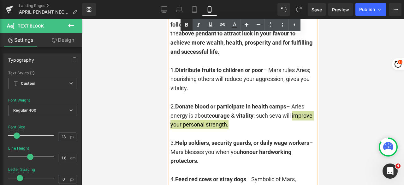
click at [183, 23] on icon at bounding box center [187, 25] width 8 height 8
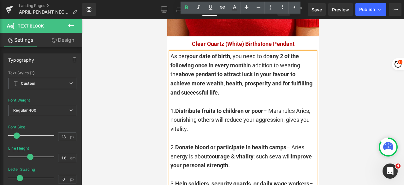
scroll to position [1515, 0]
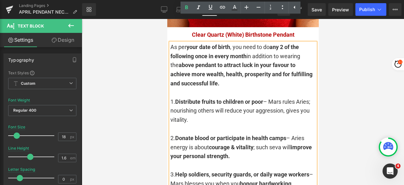
drag, startPoint x: 240, startPoint y: 87, endPoint x: 303, endPoint y: 91, distance: 62.6
click at [304, 97] on div "1. Distribute fruits to children or poor – Mars rules Aries; nourishing others …" at bounding box center [242, 110] width 145 height 27
click at [184, 9] on icon at bounding box center [187, 8] width 8 height 8
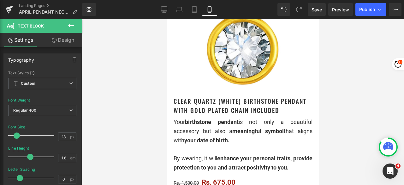
scroll to position [158, 0]
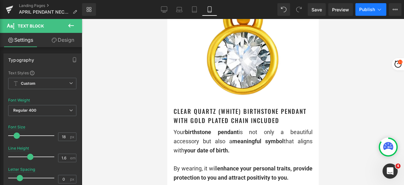
click at [364, 8] on span "Publish" at bounding box center [367, 9] width 16 height 5
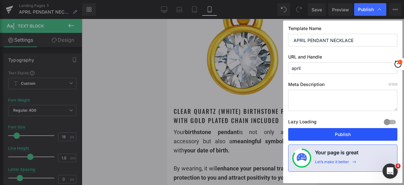
click at [336, 133] on button "Publish" at bounding box center [342, 134] width 109 height 13
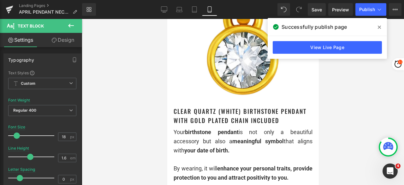
click at [379, 28] on icon at bounding box center [379, 27] width 3 height 5
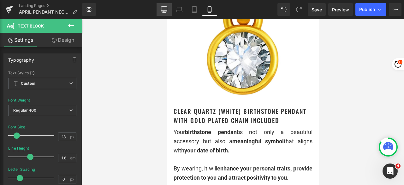
drag, startPoint x: 163, startPoint y: 11, endPoint x: 101, endPoint y: 62, distance: 80.5
click at [163, 11] on icon at bounding box center [164, 9] width 6 height 5
type input "15"
type input "100"
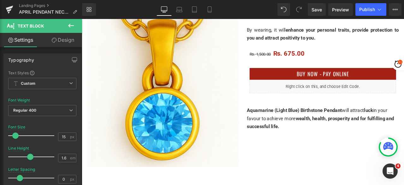
scroll to position [0, 0]
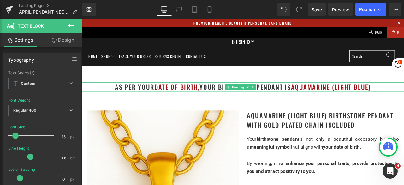
drag, startPoint x: 427, startPoint y: 98, endPoint x: 429, endPoint y: 100, distance: 3.4
click at [404, 98] on h1 "as per your date of birth, your birthstone pendant is Aquamarine (Light Blue)" at bounding box center [273, 99] width 382 height 11
click at [404, 100] on h1 "as per your date of birth, your birthstone pendant is Aquamarine (Light Blue)" at bounding box center [273, 99] width 382 height 11
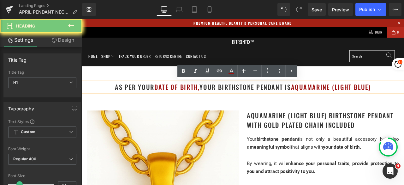
click at [404, 100] on h1 "as per your date of birth, your birthstone pendant is Aquamarine (Light Blue)" at bounding box center [273, 99] width 382 height 11
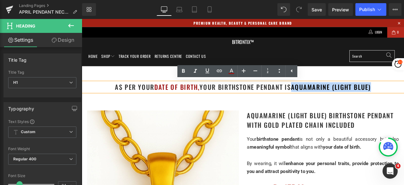
drag, startPoint x: 430, startPoint y: 101, endPoint x: 332, endPoint y: 99, distance: 98.8
click at [331, 99] on h1 "as per your date of birth, your birthstone pendant is Aquamarine (Light Blue)" at bounding box center [273, 99] width 382 height 11
paste div
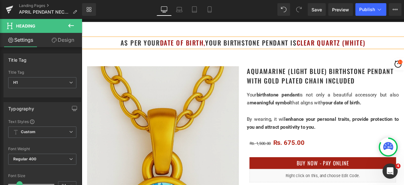
scroll to position [63, 0]
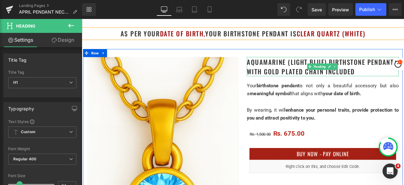
click at [374, 67] on h1 "Aquamarine (Light Blue) Birthstone Pendant with gold plated chain included" at bounding box center [367, 75] width 180 height 23
click at [369, 71] on h1 "Aquamarine (Light Blue) Birthstone Pendant with gold plated chain included" at bounding box center [367, 75] width 180 height 23
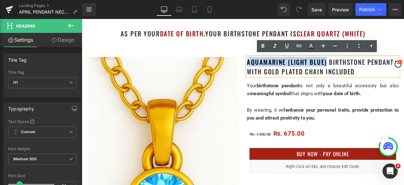
drag, startPoint x: 369, startPoint y: 71, endPoint x: 275, endPoint y: 71, distance: 93.1
click at [277, 71] on h1 "Aquamarine (Light Blue) Birthstone Pendant with gold plated chain included" at bounding box center [367, 75] width 180 height 23
paste div
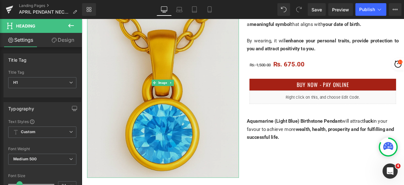
scroll to position [158, 0]
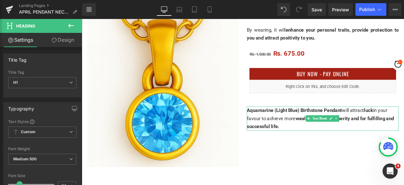
drag, startPoint x: 359, startPoint y: 129, endPoint x: 365, endPoint y: 129, distance: 6.0
click at [360, 129] on span "Aquamarine (Light Blue) Birthstone Pendant" at bounding box center [333, 127] width 113 height 7
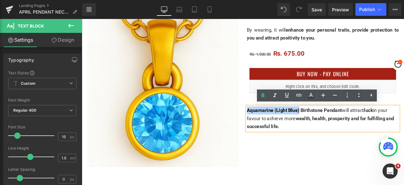
drag, startPoint x: 327, startPoint y: 127, endPoint x: 275, endPoint y: 130, distance: 51.8
click at [277, 130] on span "Aquamarine (Light Blue) Birthstone Pendant" at bounding box center [333, 127] width 113 height 7
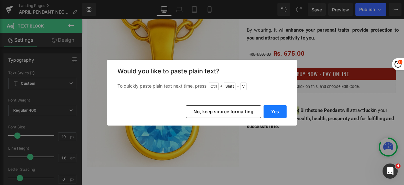
click at [278, 112] on button "Yes" at bounding box center [274, 111] width 23 height 13
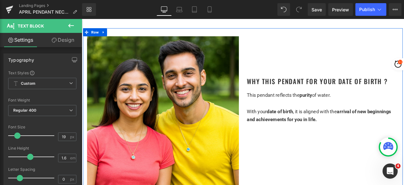
scroll to position [347, 0]
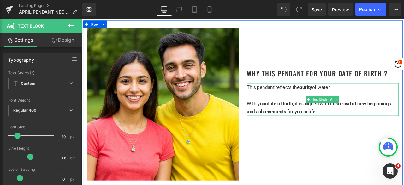
click at [354, 124] on strong "arrival of new beginnings and achievements for you in life." at bounding box center [362, 123] width 171 height 16
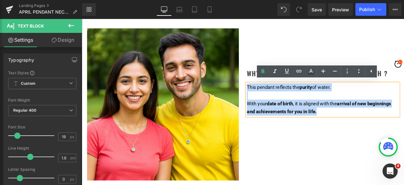
drag, startPoint x: 367, startPoint y: 127, endPoint x: 276, endPoint y: 97, distance: 95.8
click at [277, 97] on div "This pendant reflects the purity of water. With your date of birth , it is alig…" at bounding box center [367, 114] width 180 height 38
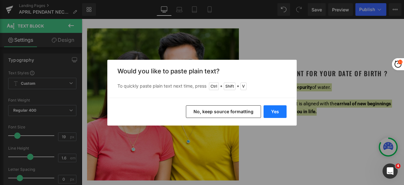
click at [273, 113] on button "Yes" at bounding box center [274, 111] width 23 height 13
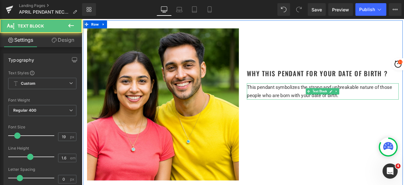
click at [402, 109] on p "This pendant symbolizes the strong and unbreakable nature of those people who a…" at bounding box center [367, 104] width 180 height 19
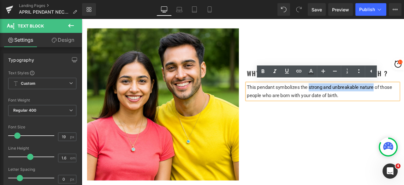
drag, startPoint x: 348, startPoint y: 99, endPoint x: 424, endPoint y: 101, distance: 76.1
click at [404, 101] on span "This pendant symbolizes the strong and unbreakable nature of those people who a…" at bounding box center [363, 104] width 172 height 16
click at [263, 74] on icon at bounding box center [263, 72] width 8 height 8
drag, startPoint x: 392, startPoint y: 109, endPoint x: 336, endPoint y: 107, distance: 56.2
click at [351, 109] on p "This pendant symbolizes the strong and unbreakable nature of those people who a…" at bounding box center [367, 104] width 180 height 19
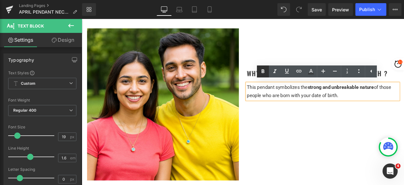
click at [262, 72] on icon at bounding box center [263, 71] width 3 height 4
click at [305, 134] on div "Image Aquamarine (Light Blue) Birthstone Pendant Text Block Why This Pendant fo…" at bounding box center [272, 123] width 379 height 205
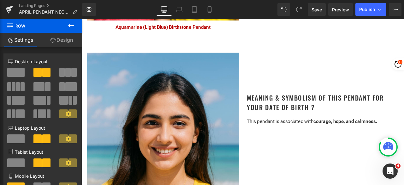
scroll to position [536, 0]
click at [209, 11] on icon at bounding box center [209, 11] width 3 height 0
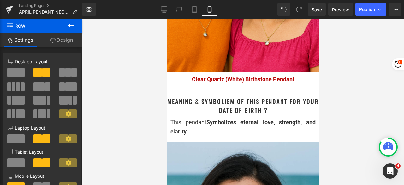
scroll to position [663, 0]
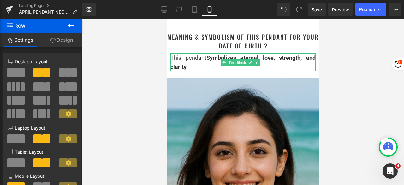
click at [200, 65] on div "This pendant Symbolizes eternal love, strength, and clarity." at bounding box center [242, 62] width 145 height 18
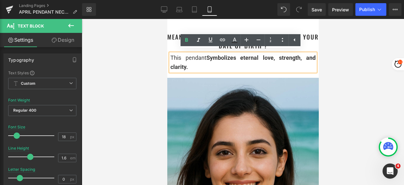
drag, startPoint x: 179, startPoint y: 60, endPoint x: 168, endPoint y: 55, distance: 12.0
click at [170, 55] on div "This pendant Symbolizes eternal love, strength, and clarity." at bounding box center [242, 62] width 145 height 18
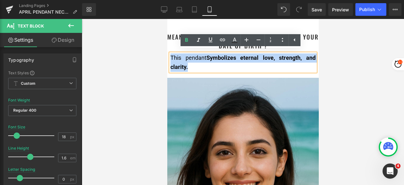
click at [170, 53] on div "This pendant Symbolizes eternal love, strength, and clarity." at bounding box center [242, 62] width 145 height 18
copy div "This pendant Symbolizes eternal love, strength, and clarity."
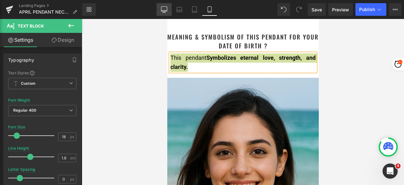
drag, startPoint x: 166, startPoint y: 13, endPoint x: 111, endPoint y: 19, distance: 55.5
click at [166, 13] on link "Desktop" at bounding box center [164, 9] width 15 height 13
type input "15"
type input "100"
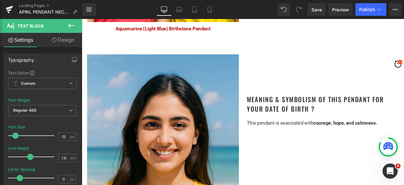
scroll to position [536, 0]
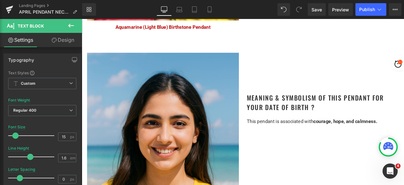
click at [328, 137] on span "This pendant is associated with courage, hope, and calmness." at bounding box center [354, 139] width 154 height 7
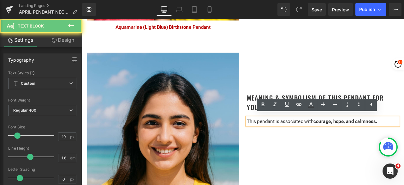
click at [313, 139] on span "This pendant is associated with courage, hope, and calmness." at bounding box center [354, 139] width 154 height 7
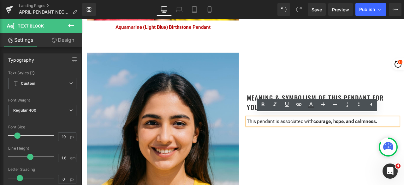
click at [336, 138] on span "This pendant is associated with courage, hope, and calmness." at bounding box center [354, 139] width 154 height 7
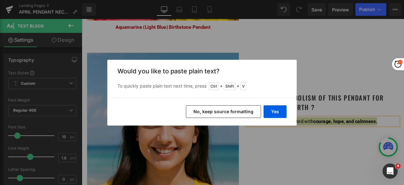
click at [247, 113] on button "No, keep source formatting" at bounding box center [223, 111] width 75 height 13
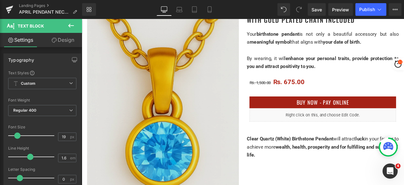
scroll to position [126, 0]
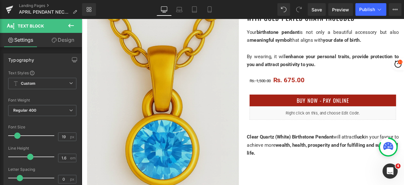
click at [197, 96] on img at bounding box center [178, 113] width 180 height 225
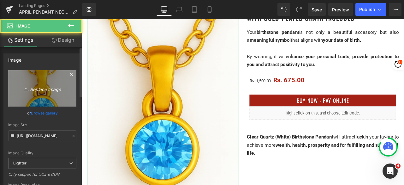
click at [36, 89] on icon "Replace Image" at bounding box center [42, 88] width 50 height 8
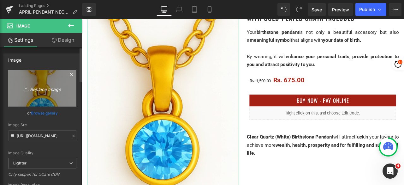
type input "C:\fakepath\Untitled design - 2025-08-27T201419.750.png"
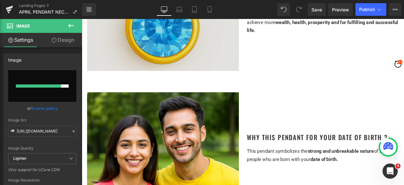
scroll to position [284, 0]
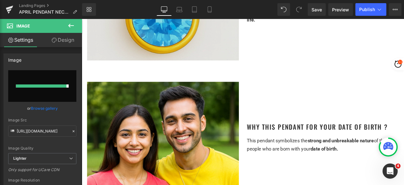
type input "[URL][DOMAIN_NAME]"
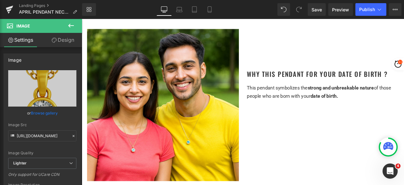
scroll to position [347, 0]
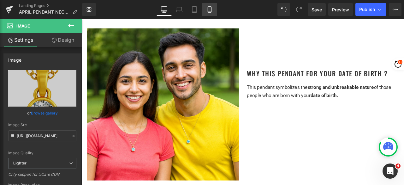
click at [210, 6] on icon at bounding box center [209, 9] width 6 height 6
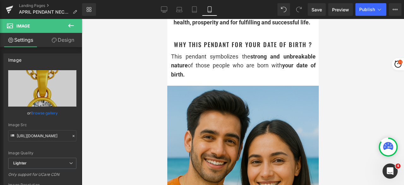
scroll to position [410, 0]
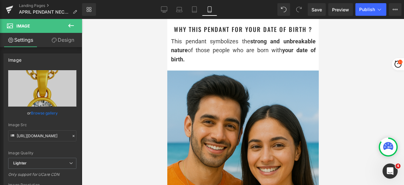
click at [221, 119] on img at bounding box center [242, 164] width 151 height 189
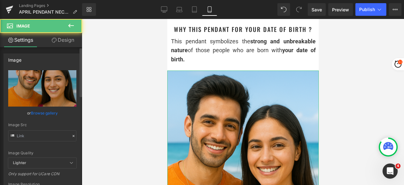
type input "[URL][DOMAIN_NAME]"
click at [42, 136] on input "[URL][DOMAIN_NAME]" at bounding box center [42, 135] width 68 height 11
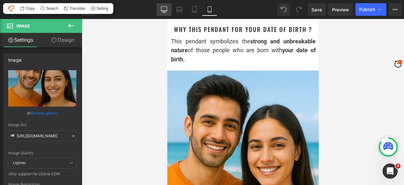
click at [162, 13] on link "Desktop" at bounding box center [164, 9] width 15 height 13
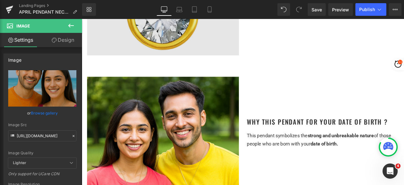
scroll to position [347, 0]
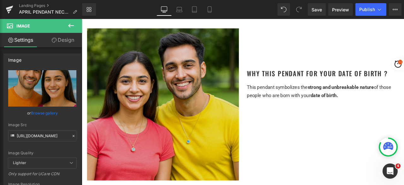
click at [169, 114] on img at bounding box center [178, 120] width 180 height 180
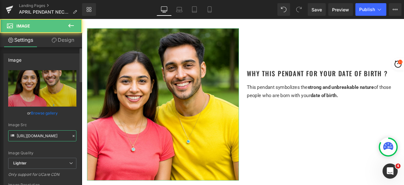
click at [38, 135] on input "https://ucarecdn.com/43a6dcb6-e0a1-4628-8d3f-a58619e08e66/-/format/auto/-/previ…" at bounding box center [42, 135] width 68 height 11
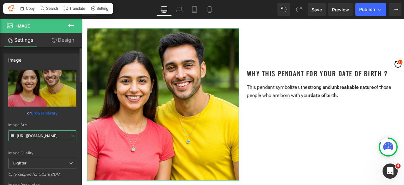
paste input "cdn.shopify.com/s/files/1/0270/3805/6491/files/Untitled_design_-_2025-08-27T202…"
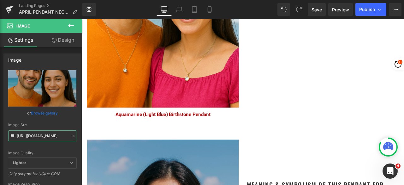
scroll to position [505, 0]
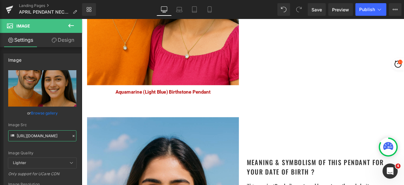
type input "[URL][DOMAIN_NAME]"
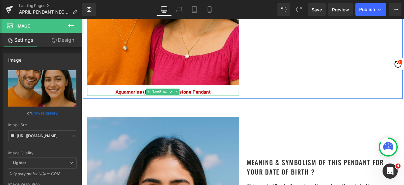
click at [233, 102] on p "Aquamarine (Light Blue) Birthstone Pendant" at bounding box center [178, 104] width 180 height 9
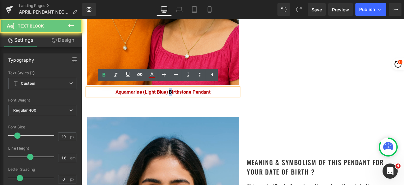
click at [185, 102] on span "Aquamarine (Light Blue) Birthstone Pendant" at bounding box center [178, 105] width 113 height 7
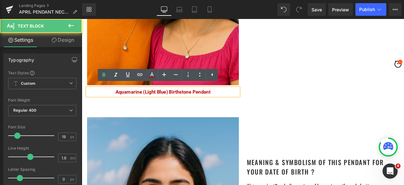
click at [181, 105] on span "Aquamarine (Light Blue) Birthstone Pendant" at bounding box center [178, 105] width 113 height 7
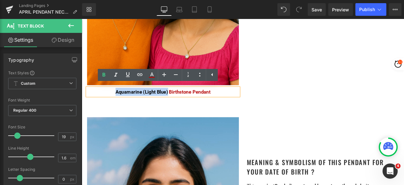
drag, startPoint x: 182, startPoint y: 104, endPoint x: 118, endPoint y: 103, distance: 63.7
click at [118, 103] on p "Aquamarine (Light Blue) Birthstone Pendant" at bounding box center [178, 104] width 180 height 9
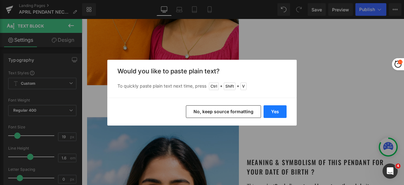
click at [273, 109] on button "Yes" at bounding box center [274, 111] width 23 height 13
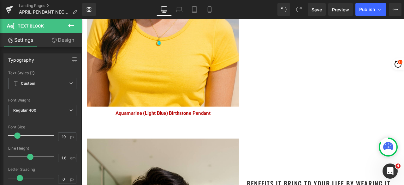
scroll to position [789, 0]
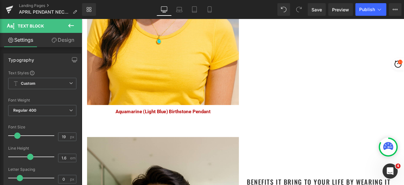
click at [180, 127] on div "Aquamarine (Light Blue) Birthstone Pendant Text Block" at bounding box center [178, 128] width 180 height 9
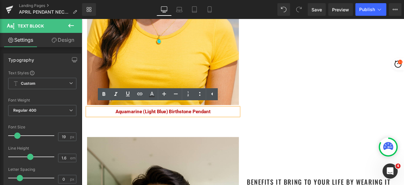
click at [183, 127] on span "Aquamarine (Light Blue) Birthstone Pendant" at bounding box center [178, 128] width 113 height 7
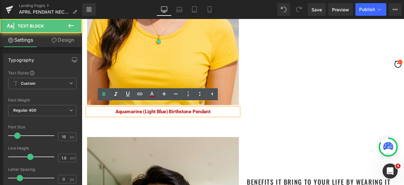
click at [181, 126] on span "Aquamarine (Light Blue) Birthstone Pendant" at bounding box center [178, 128] width 113 height 7
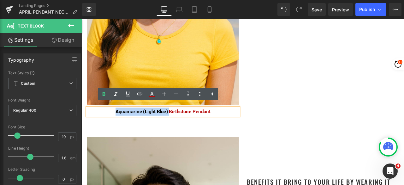
drag, startPoint x: 181, startPoint y: 126, endPoint x: 121, endPoint y: 127, distance: 60.6
click at [122, 127] on span "Aquamarine (Light Blue) Birthstone Pendant" at bounding box center [178, 128] width 113 height 7
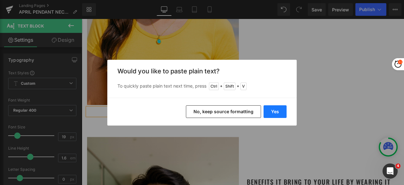
click at [280, 111] on button "Yes" at bounding box center [274, 111] width 23 height 13
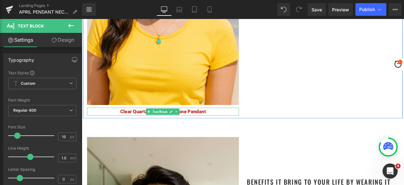
click at [187, 127] on icon at bounding box center [187, 128] width 3 height 3
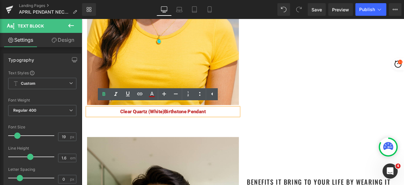
click at [177, 126] on span "Clear Quartz (White)Birthstone Pendant" at bounding box center [177, 128] width 101 height 7
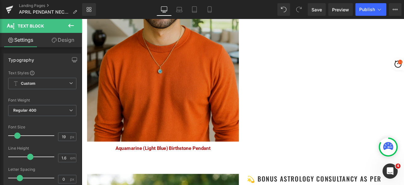
scroll to position [1073, 0]
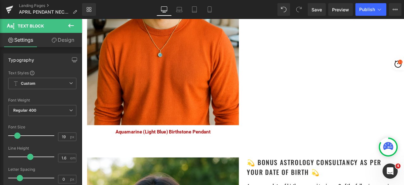
click at [174, 149] on div "Aquamarine (Light Blue) Birthstone Pendant Text Block" at bounding box center [178, 152] width 180 height 9
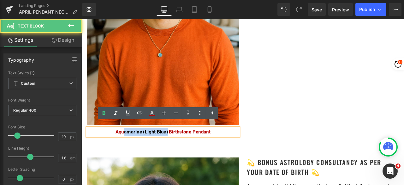
drag, startPoint x: 181, startPoint y: 149, endPoint x: 128, endPoint y: 146, distance: 52.5
click at [128, 149] on span "Aquamarine (Light Blue) Birthstone Pendant" at bounding box center [178, 152] width 113 height 7
click at [181, 150] on span "Aquamarine (Light Blue) Birthstone Pendant" at bounding box center [178, 152] width 113 height 7
click at [182, 150] on span "Aquamarine (Light Blue) Birthstone Pendant" at bounding box center [178, 152] width 113 height 7
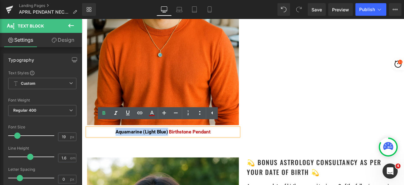
drag, startPoint x: 181, startPoint y: 148, endPoint x: 121, endPoint y: 146, distance: 60.3
click at [122, 149] on span "Aquamarine (Light Blue) Birthstone Pendant" at bounding box center [178, 152] width 113 height 7
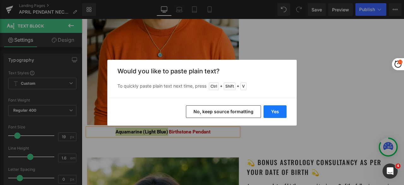
click at [271, 112] on button "Yes" at bounding box center [274, 111] width 23 height 13
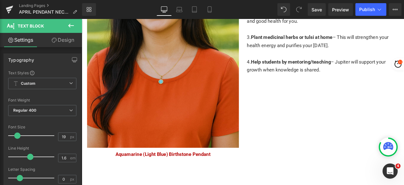
scroll to position [1357, 0]
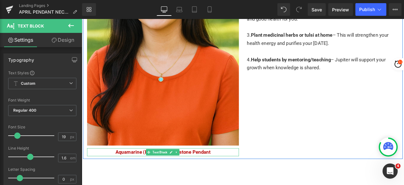
click at [184, 173] on link at bounding box center [187, 177] width 7 height 8
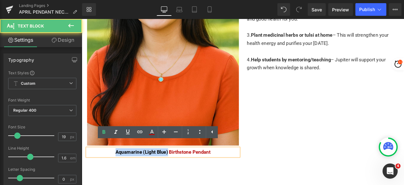
drag, startPoint x: 181, startPoint y: 171, endPoint x: 116, endPoint y: 169, distance: 65.3
click at [116, 172] on p "Aquamarine (Light Blue) Birthstone Pendant" at bounding box center [178, 176] width 180 height 9
click at [184, 173] on span "Aquamarine (Light Blue) Birthstone Pendant" at bounding box center [178, 176] width 113 height 7
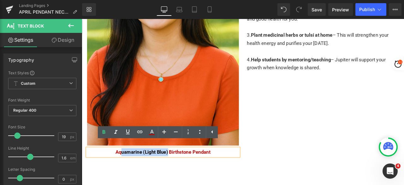
drag, startPoint x: 181, startPoint y: 172, endPoint x: 126, endPoint y: 170, distance: 55.3
click at [126, 173] on span "Aquamarine (Light Blue) Birthstone Pendant" at bounding box center [178, 176] width 113 height 7
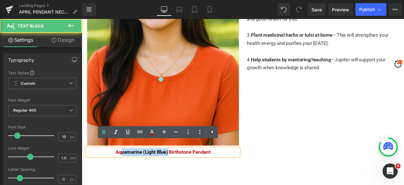
click at [180, 173] on span "Aquamarine (Light Blue) Birthstone Pendant" at bounding box center [178, 176] width 113 height 7
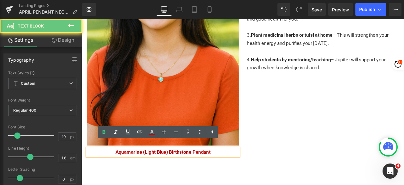
click at [183, 173] on span "Aquamarine (Light Blue) Birthstone Pendant" at bounding box center [178, 176] width 113 height 7
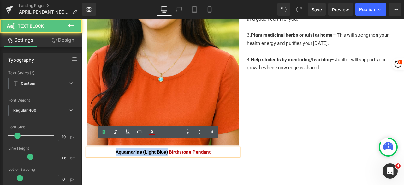
drag, startPoint x: 182, startPoint y: 170, endPoint x: 121, endPoint y: 166, distance: 61.4
click at [121, 172] on p "Aquamarine (Light Blue) Birthstone Pendant" at bounding box center [178, 176] width 180 height 9
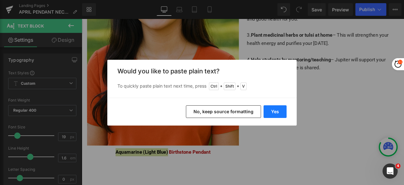
click at [272, 112] on button "Yes" at bounding box center [274, 111] width 23 height 13
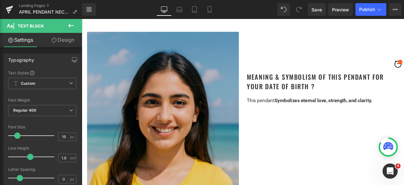
scroll to position [637, 0]
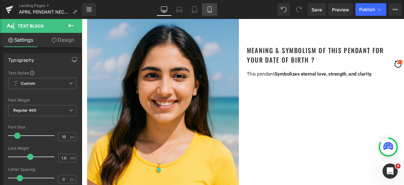
click at [208, 11] on icon at bounding box center [209, 9] width 6 height 6
type input "100"
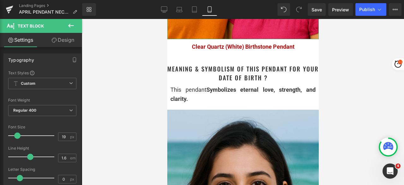
scroll to position [631, 0]
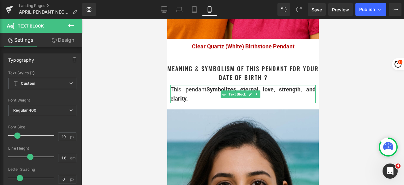
click at [196, 97] on div "This pendant Symbolizes eternal love, strength, and clarity." at bounding box center [242, 94] width 145 height 18
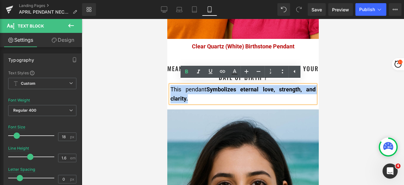
drag, startPoint x: 197, startPoint y: 96, endPoint x: 171, endPoint y: 86, distance: 27.1
click at [171, 86] on div "This pendant Symbolizes eternal love, strength, and clarity." at bounding box center [242, 94] width 145 height 18
copy div "This pendant Symbolizes eternal love, strength, and clarity."
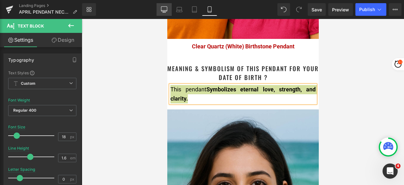
drag, startPoint x: 164, startPoint y: 12, endPoint x: 105, endPoint y: 6, distance: 59.6
click at [164, 12] on icon at bounding box center [163, 12] width 3 height 0
type input "15"
type input "100"
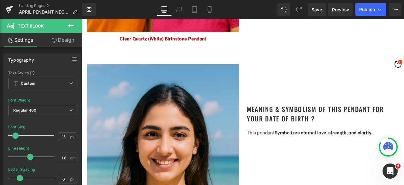
scroll to position [568, 0]
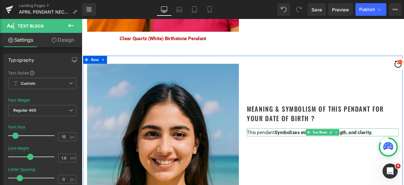
click at [313, 151] on span "Symbolizes eternal love, strength, and clarity." at bounding box center [368, 153] width 116 height 7
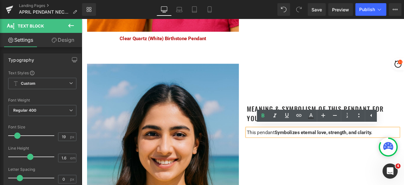
click at [302, 151] on span "This pendant" at bounding box center [293, 153] width 33 height 7
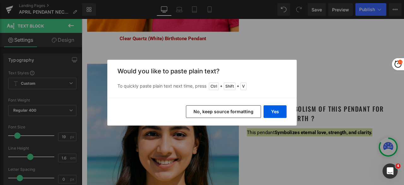
drag, startPoint x: 229, startPoint y: 112, endPoint x: 216, endPoint y: 107, distance: 14.1
click at [229, 112] on button "No, keep source formatting" at bounding box center [223, 111] width 75 height 13
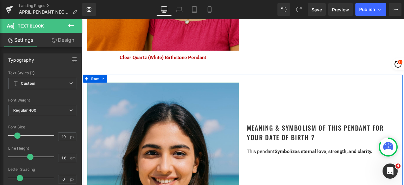
scroll to position [536, 0]
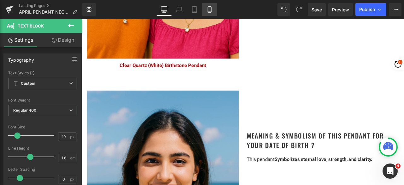
click at [211, 6] on link "Mobile" at bounding box center [209, 9] width 15 height 13
type input "100"
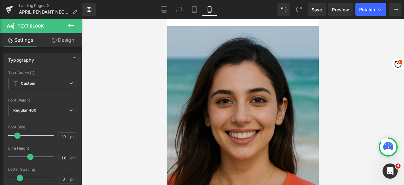
scroll to position [726, 0]
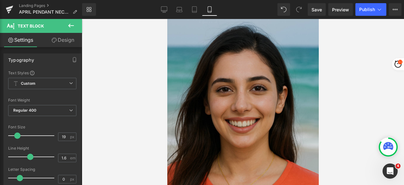
click at [206, 102] on img at bounding box center [242, 128] width 151 height 227
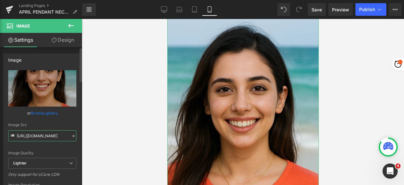
click at [54, 133] on input "[URL][DOMAIN_NAME]" at bounding box center [42, 135] width 68 height 11
drag, startPoint x: 166, startPoint y: 10, endPoint x: 82, endPoint y: 2, distance: 84.3
click at [166, 10] on icon at bounding box center [164, 9] width 6 height 6
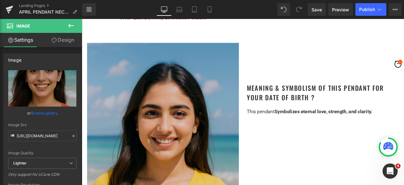
scroll to position [599, 0]
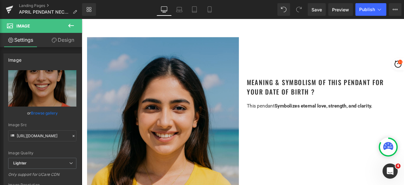
click at [179, 130] on img at bounding box center [178, 175] width 180 height 270
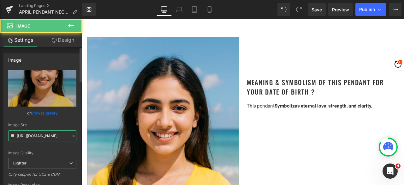
click at [55, 137] on input "https://ucarecdn.com/bc0d732d-a7d4-460b-96ac-1ebd29b814cb/-/format/auto/-/previ…" at bounding box center [42, 135] width 68 height 11
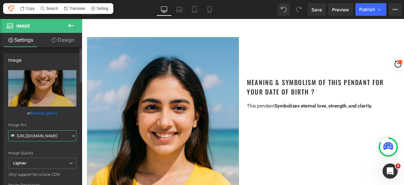
paste input "4cac106b-8f4a-4bf7-ae37-71dac4d9308c/-/format/auto/-/preview/3000x3000/-/qualit…"
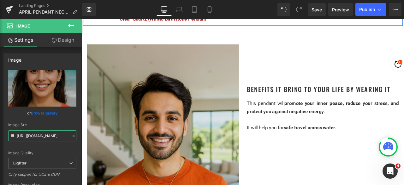
scroll to position [915, 0]
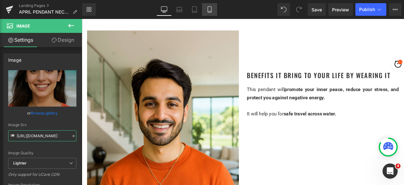
type input "[URL][DOMAIN_NAME]"
click at [213, 11] on link "Mobile" at bounding box center [209, 9] width 15 height 13
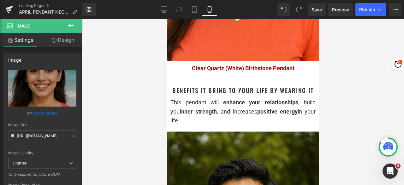
scroll to position [883, 0]
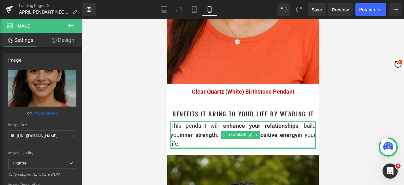
click at [190, 147] on div at bounding box center [242, 148] width 145 height 2
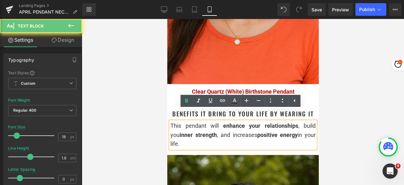
drag, startPoint x: 180, startPoint y: 129, endPoint x: 170, endPoint y: 113, distance: 18.4
click at [170, 121] on div "This pendant will enhance your relationships , build you inner strength , and i…" at bounding box center [242, 134] width 145 height 27
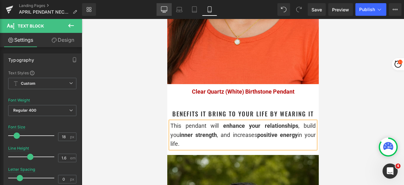
click at [164, 9] on icon at bounding box center [164, 9] width 6 height 6
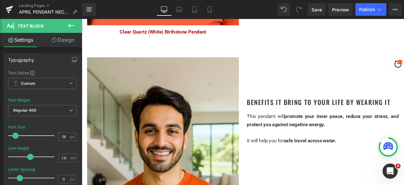
type input "15"
type input "100"
click at [322, 159] on span "safe travel across water." at bounding box center [352, 162] width 62 height 7
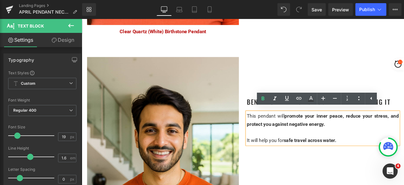
drag, startPoint x: 393, startPoint y: 159, endPoint x: 273, endPoint y: 131, distance: 123.2
click at [277, 131] on div "This pendant will promote your inner peace, reduce your stress, and protect you…" at bounding box center [367, 148] width 180 height 38
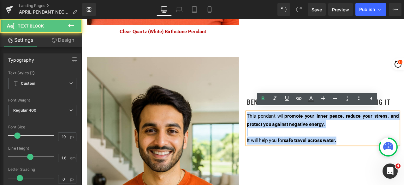
drag, startPoint x: 390, startPoint y: 160, endPoint x: 275, endPoint y: 128, distance: 118.5
click at [277, 129] on div "This pendant will promote your inner peace, reduce your stress, and protect you…" at bounding box center [367, 148] width 180 height 38
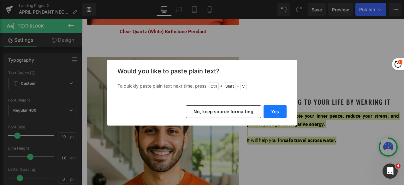
click at [275, 112] on button "Yes" at bounding box center [274, 111] width 23 height 13
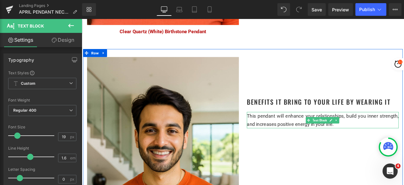
click at [398, 139] on div "This pendant will enhance your relationships, build you inner strength, and inc…" at bounding box center [367, 138] width 180 height 19
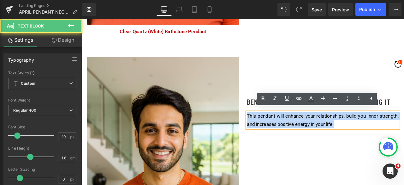
drag, startPoint x: 384, startPoint y: 140, endPoint x: 272, endPoint y: 130, distance: 112.8
click at [273, 130] on div "Benefits it bring to your life by Wearing It Heading This pendant will enhance …" at bounding box center [367, 106] width 189 height 84
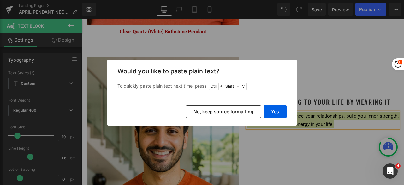
drag, startPoint x: 243, startPoint y: 113, endPoint x: 193, endPoint y: 111, distance: 49.9
click at [243, 113] on button "No, keep source formatting" at bounding box center [223, 111] width 75 height 13
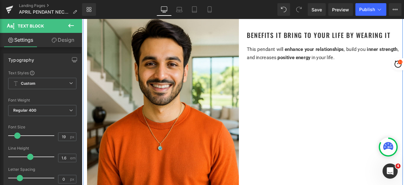
scroll to position [978, 0]
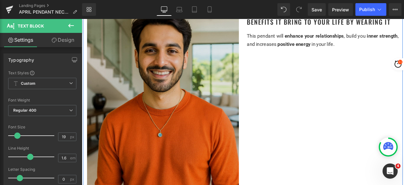
click at [182, 108] on img at bounding box center [178, 104] width 180 height 270
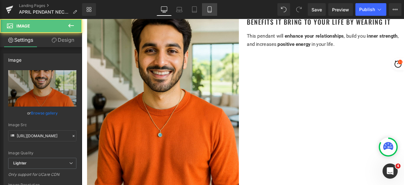
click at [208, 10] on icon at bounding box center [209, 9] width 6 height 6
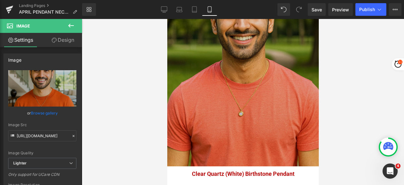
scroll to position [1104, 0]
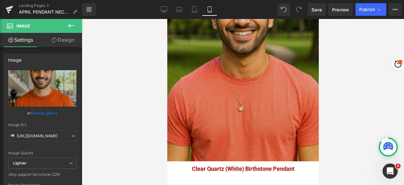
click at [252, 86] on img at bounding box center [242, 47] width 151 height 227
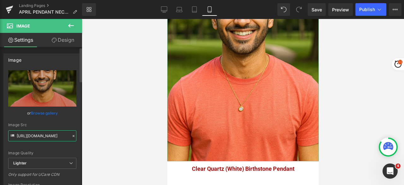
click at [56, 136] on input "[URL][DOMAIN_NAME]" at bounding box center [42, 135] width 68 height 11
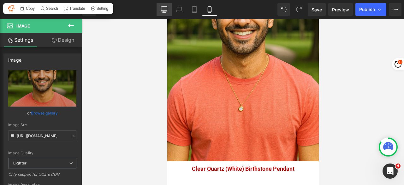
click at [163, 10] on icon at bounding box center [164, 10] width 6 height 0
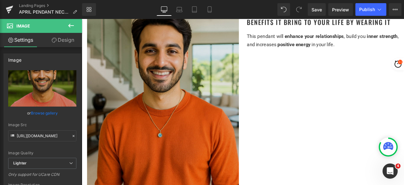
scroll to position [978, 0]
drag, startPoint x: 189, startPoint y: 102, endPoint x: 184, endPoint y: 106, distance: 6.3
click at [189, 102] on img at bounding box center [178, 104] width 180 height 270
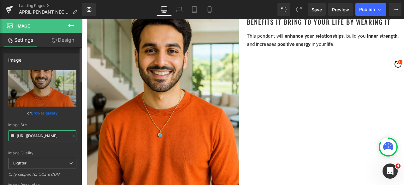
click at [44, 136] on input "https://ucarecdn.com/c329c0da-cfca-499b-b1b7-6a5308f758bb/-/format/auto/-/previ…" at bounding box center [42, 135] width 68 height 11
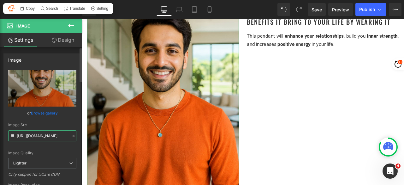
paste input "628de2b0-0f62-4fca-8223-f4a9e36d2dee/-/format/auto/-/preview/3000x3000/-/qualit…"
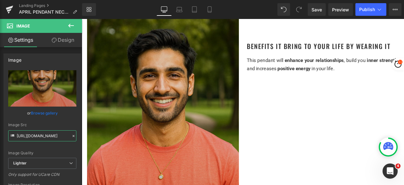
scroll to position [947, 0]
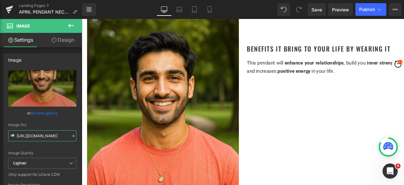
type input "[URL][DOMAIN_NAME]"
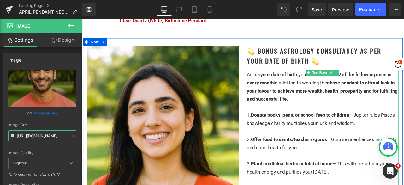
scroll to position [1231, 0]
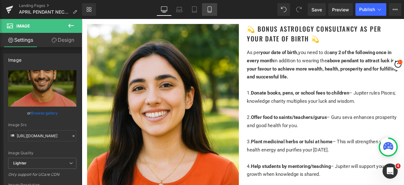
click at [212, 9] on icon at bounding box center [209, 9] width 6 height 6
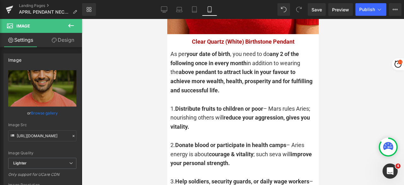
scroll to position [1420, 0]
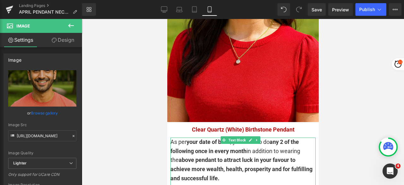
click at [211, 138] on strong "any 2 of the following once in every month" at bounding box center [234, 146] width 128 height 16
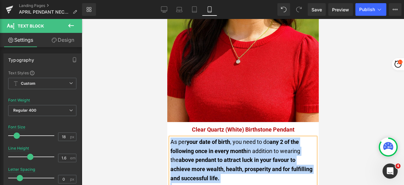
copy div "As per your date of birth , you need to do any 2 of the following once in every…"
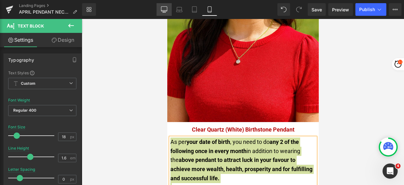
drag, startPoint x: 164, startPoint y: 9, endPoint x: 107, endPoint y: 0, distance: 58.4
click at [164, 9] on icon at bounding box center [164, 9] width 6 height 6
type input "15"
type input "100"
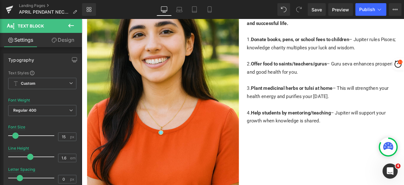
scroll to position [1199, 0]
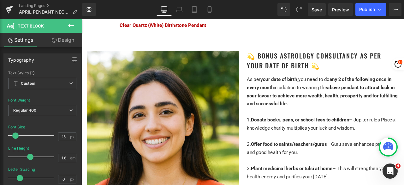
click at [294, 111] on span "above pendant to attract luck in your favour to achieve more wealth, health, pr…" at bounding box center [366, 109] width 179 height 26
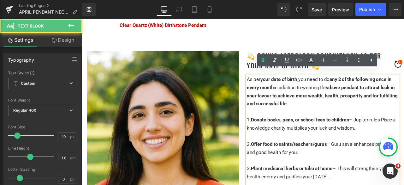
click at [306, 125] on div at bounding box center [367, 128] width 180 height 9
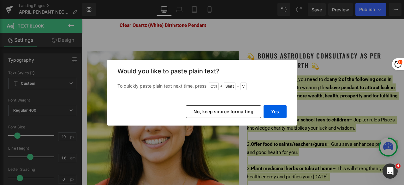
click at [245, 112] on button "No, keep source formatting" at bounding box center [223, 111] width 75 height 13
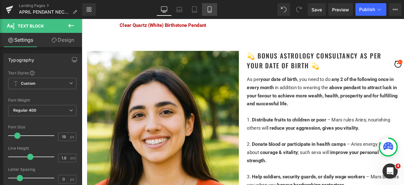
drag, startPoint x: 208, startPoint y: 6, endPoint x: 211, endPoint y: 12, distance: 6.5
click at [208, 7] on icon at bounding box center [209, 9] width 6 height 6
type input "100"
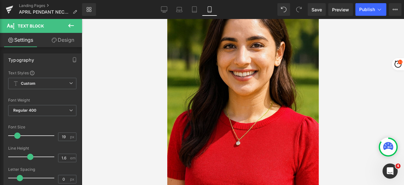
scroll to position [1304, 0]
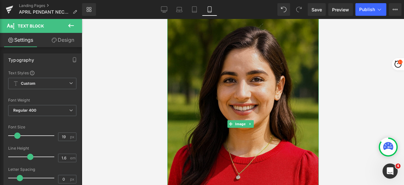
click at [252, 92] on img at bounding box center [242, 123] width 151 height 227
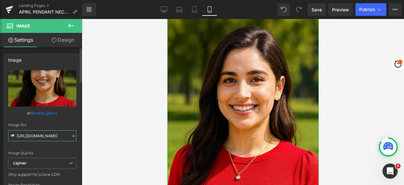
click at [51, 135] on input "[URL][DOMAIN_NAME]" at bounding box center [42, 135] width 68 height 11
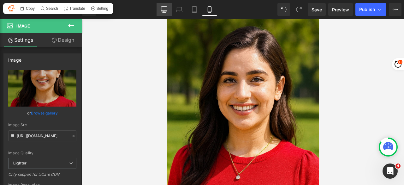
click at [164, 10] on icon at bounding box center [164, 10] width 6 height 0
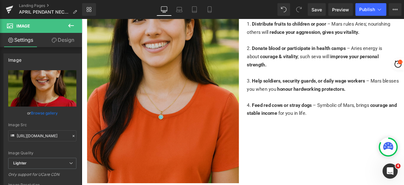
scroll to position [1324, 0]
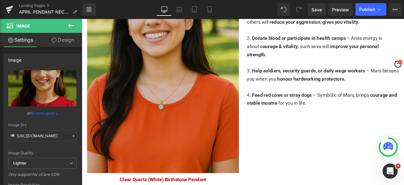
click at [180, 88] on img at bounding box center [178, 66] width 180 height 270
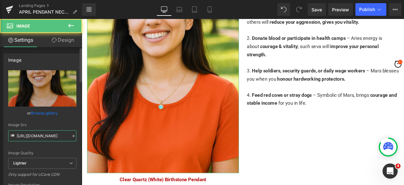
click at [50, 135] on input "https://ucarecdn.com/90857711-e7d0-424b-83a7-72e4b26552ef/-/format/auto/-/previ…" at bounding box center [42, 135] width 68 height 11
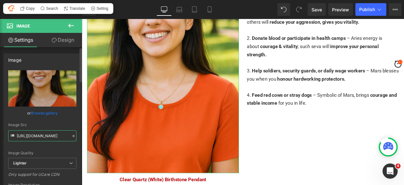
paste input "e71022aa-7733-4b7f-a300-25f39f8af5a7/-/format/auto/-/preview/3000x3000/-/qualit…"
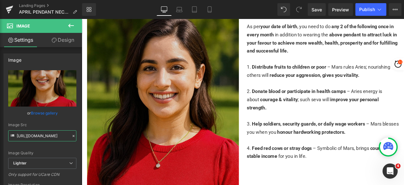
scroll to position [1230, 0]
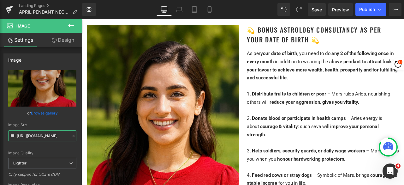
type input "[URL][DOMAIN_NAME]"
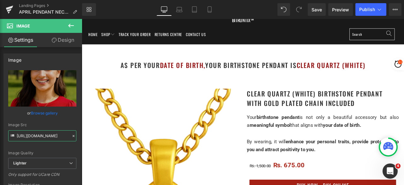
scroll to position [0, 0]
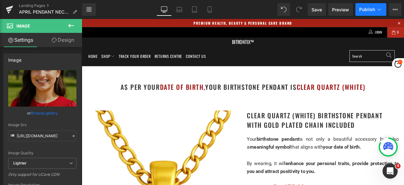
click at [367, 12] on button "Publish" at bounding box center [370, 9] width 31 height 13
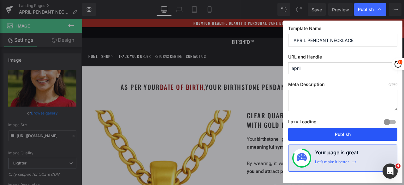
drag, startPoint x: 336, startPoint y: 131, endPoint x: 211, endPoint y: 87, distance: 132.5
click at [336, 132] on button "Publish" at bounding box center [342, 134] width 109 height 13
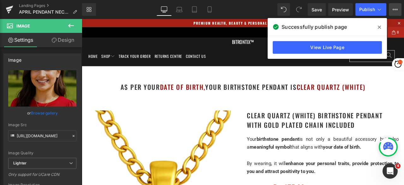
click at [396, 8] on icon at bounding box center [395, 9] width 5 height 5
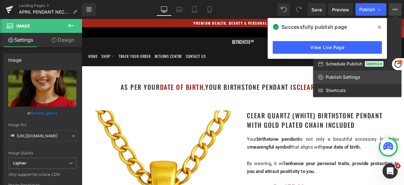
click at [359, 77] on span "Publish Settings" at bounding box center [343, 77] width 35 height 6
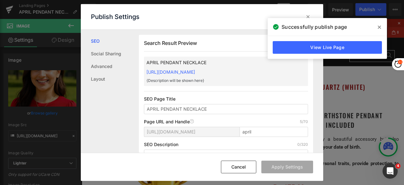
scroll to position [0, 0]
click at [308, 16] on icon at bounding box center [308, 17] width 6 height 6
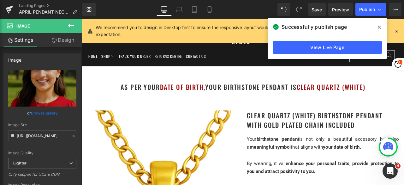
click at [379, 27] on icon at bounding box center [379, 27] width 3 height 3
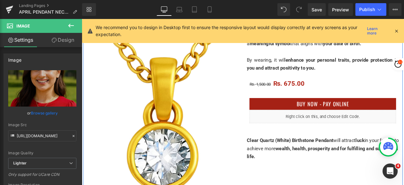
scroll to position [126, 0]
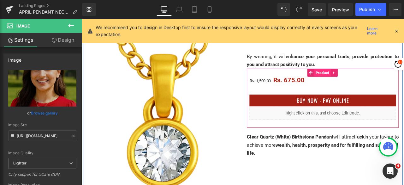
click at [357, 81] on span "Product" at bounding box center [367, 82] width 20 height 9
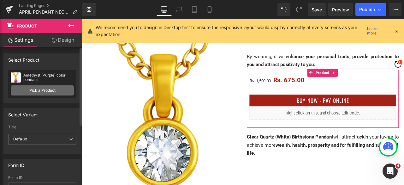
click at [51, 90] on link "Pick a Product" at bounding box center [42, 90] width 63 height 10
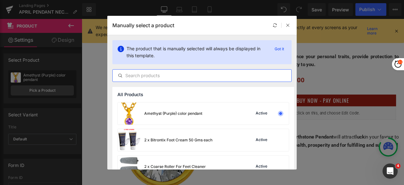
click at [159, 74] on input "text" at bounding box center [202, 76] width 179 height 8
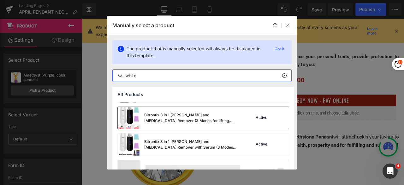
scroll to position [40, 0]
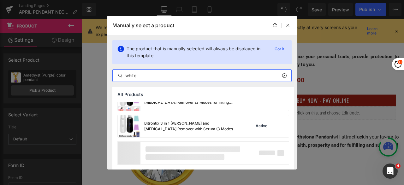
type input "white"
click at [178, 138] on div "Bitrontix 2 in 1 Skin Whitening, Anti Acne & Anti Aging Tool (For Deep Cleanse …" at bounding box center [203, 116] width 182 height 108
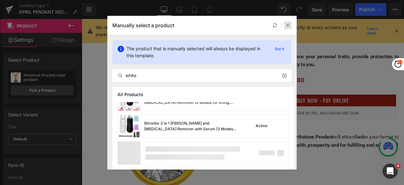
click at [286, 25] on icon at bounding box center [288, 25] width 4 height 4
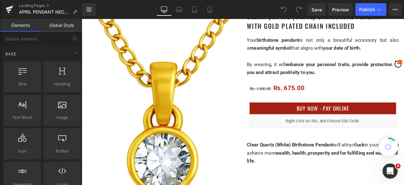
scroll to position [126, 0]
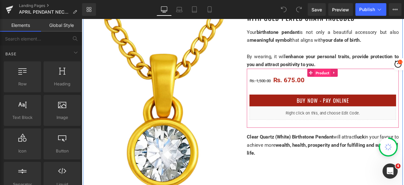
click at [358, 81] on span "Product" at bounding box center [367, 82] width 20 height 9
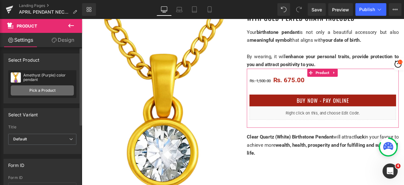
click at [52, 88] on link "Pick a Product" at bounding box center [42, 90] width 63 height 10
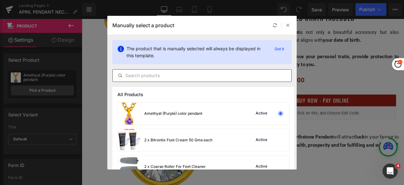
click at [0, 0] on input "text" at bounding box center [0, 0] width 0 height 0
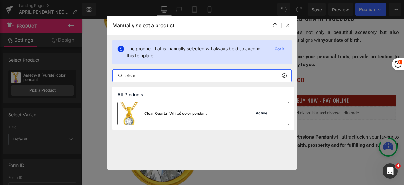
type input "clear"
click at [170, 114] on div "Clear Quartz (White) color pendant" at bounding box center [175, 113] width 62 height 6
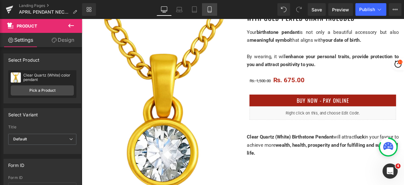
click at [213, 10] on link "Mobile" at bounding box center [209, 9] width 15 height 13
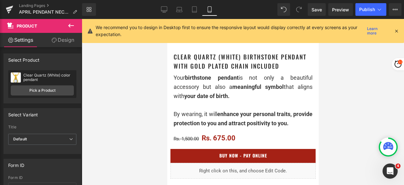
scroll to position [221, 0]
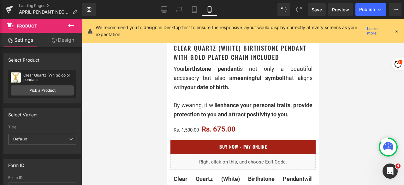
click at [245, 132] on div "Rs. 1,500.00 Rs. 675.00" at bounding box center [242, 129] width 139 height 8
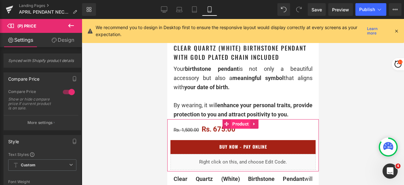
click at [240, 126] on span "Product" at bounding box center [240, 123] width 20 height 9
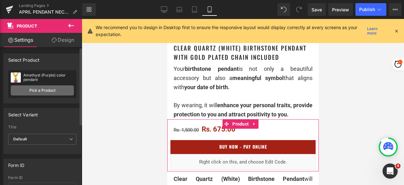
click at [57, 90] on link "Pick a Product" at bounding box center [42, 90] width 63 height 10
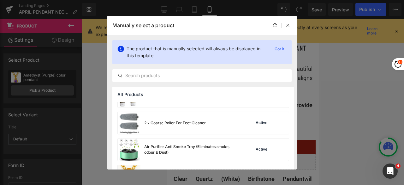
scroll to position [63, 0]
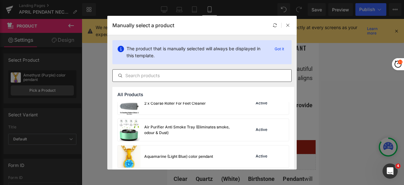
click at [156, 74] on input "text" at bounding box center [202, 76] width 179 height 8
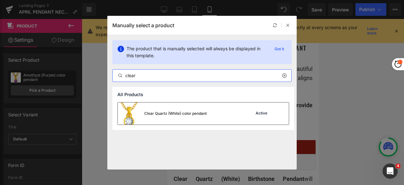
type input "clear"
click at [150, 112] on div "Clear Quartz (White) color pendant" at bounding box center [175, 113] width 62 height 6
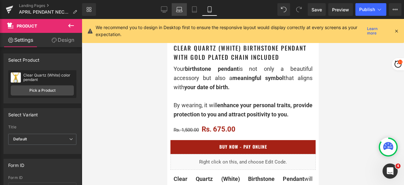
click at [179, 9] on icon at bounding box center [179, 9] width 6 height 6
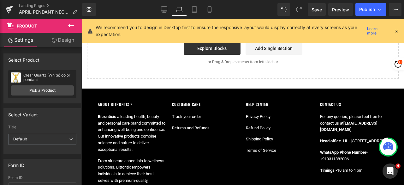
scroll to position [1357, 0]
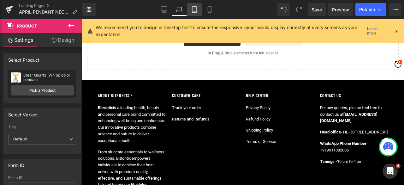
click at [198, 12] on link "Tablet" at bounding box center [194, 9] width 15 height 13
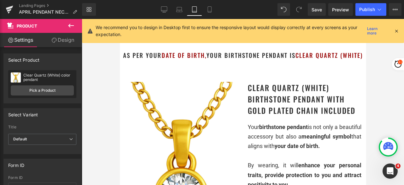
click at [397, 31] on icon at bounding box center [396, 31] width 6 height 6
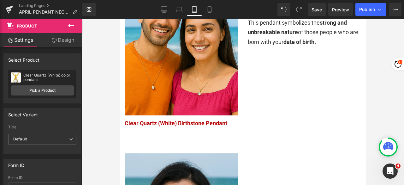
scroll to position [347, 0]
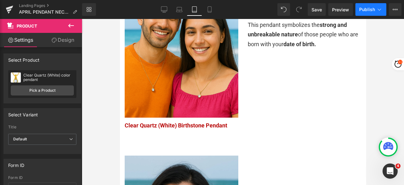
click at [359, 11] on button "Publish" at bounding box center [370, 9] width 31 height 13
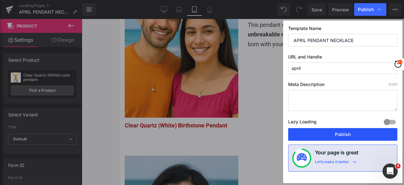
click at [350, 132] on button "Publish" at bounding box center [342, 134] width 109 height 13
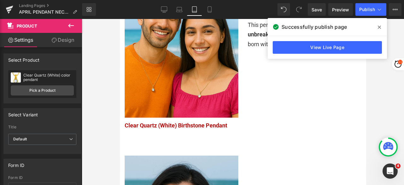
click at [379, 28] on icon at bounding box center [379, 27] width 3 height 5
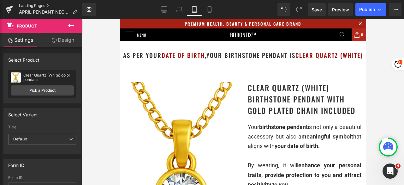
click at [29, 5] on link "Landing Pages" at bounding box center [50, 5] width 63 height 5
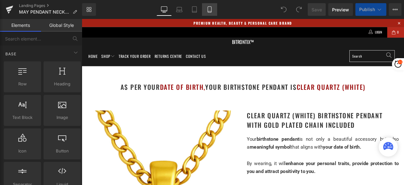
click at [208, 10] on icon at bounding box center [209, 9] width 6 height 6
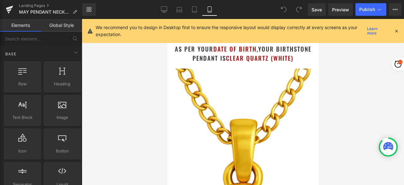
click at [398, 31] on icon at bounding box center [396, 31] width 6 height 6
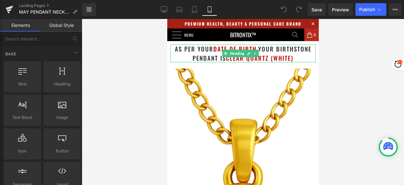
click at [292, 57] on h1 "as per your date of birth , your birthstone pendant is Clear Quartz (White)" at bounding box center [242, 53] width 145 height 18
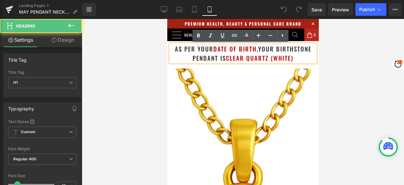
click at [294, 57] on h1 "as per your date of birth , your birthstone pendant is Clear Quartz (White)" at bounding box center [242, 53] width 145 height 18
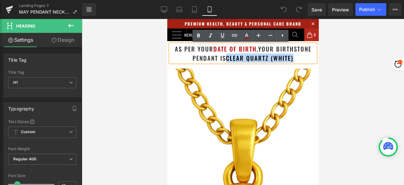
drag, startPoint x: 295, startPoint y: 58, endPoint x: 225, endPoint y: 60, distance: 70.4
click at [225, 60] on h1 "as per your date of birth , your birthstone pendant is Clear Quartz (White)" at bounding box center [242, 53] width 145 height 18
paste div
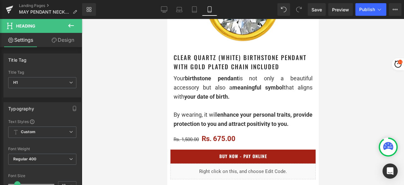
scroll to position [221, 0]
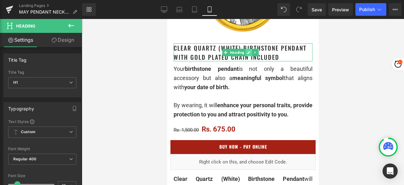
click at [246, 49] on link at bounding box center [248, 53] width 7 height 8
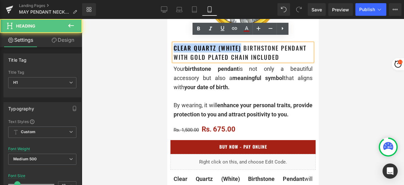
drag, startPoint x: 240, startPoint y: 43, endPoint x: 173, endPoint y: 44, distance: 66.6
click at [173, 44] on h1 "Clear Quartz (White) Birthstone Pendant with gold plated chain included" at bounding box center [242, 52] width 139 height 18
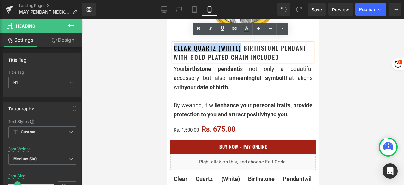
paste div
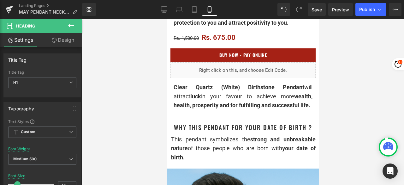
scroll to position [316, 0]
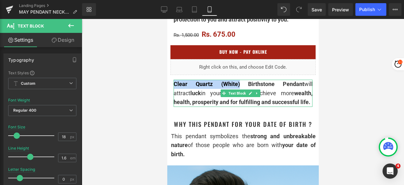
drag, startPoint x: 226, startPoint y: 88, endPoint x: 174, endPoint y: 87, distance: 51.4
click at [174, 87] on div "Clear Quartz (White) Birthstone Pendant will attract luck in your favour to ach…" at bounding box center [242, 93] width 139 height 27
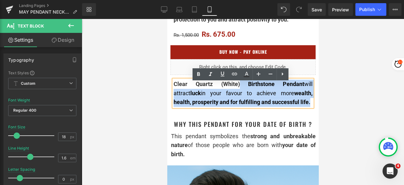
scroll to position [0, 0]
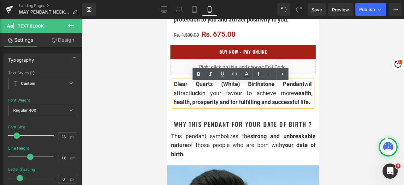
click at [212, 86] on span "Clear Quartz (White) Birthstone Pendant" at bounding box center [238, 83] width 131 height 7
drag, startPoint x: 227, startPoint y: 87, endPoint x: 174, endPoint y: 89, distance: 53.4
click at [174, 87] on span "Clear Quartz (White) Birthstone Pendant" at bounding box center [238, 83] width 131 height 7
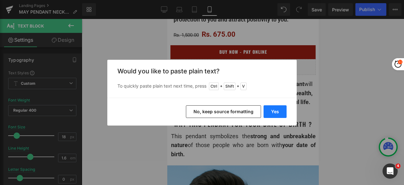
click at [271, 108] on button "Yes" at bounding box center [274, 111] width 23 height 13
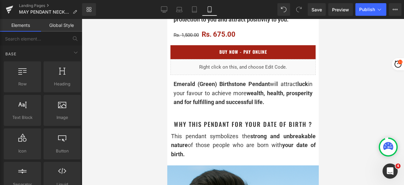
click at [347, 89] on div at bounding box center [243, 102] width 322 height 166
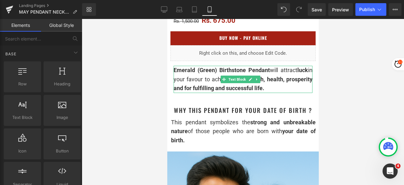
scroll to position [347, 0]
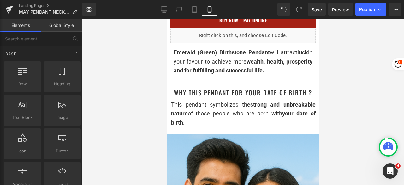
click at [133, 95] on div at bounding box center [243, 102] width 322 height 166
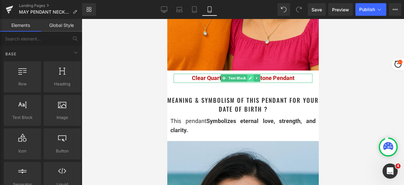
click at [248, 76] on link at bounding box center [250, 78] width 7 height 8
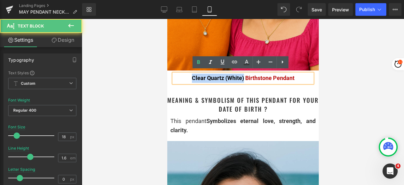
drag, startPoint x: 241, startPoint y: 76, endPoint x: 188, endPoint y: 77, distance: 53.3
click at [188, 77] on p "Clear Quartz (White) Birthstone Pendant" at bounding box center [242, 78] width 139 height 9
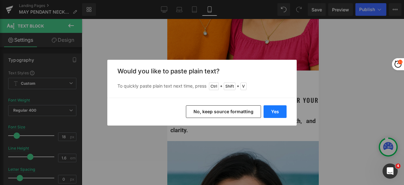
click at [279, 108] on button "Yes" at bounding box center [274, 111] width 23 height 13
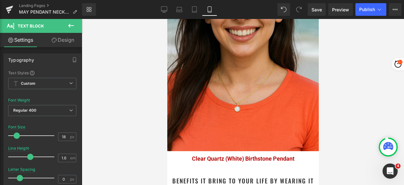
scroll to position [852, 0]
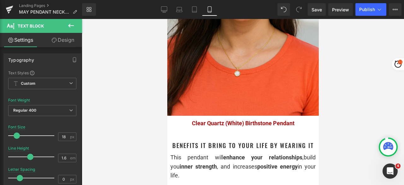
click at [239, 120] on span "Text Block" at bounding box center [239, 124] width 20 height 8
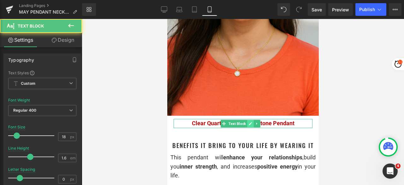
click at [249, 122] on icon at bounding box center [250, 123] width 3 height 3
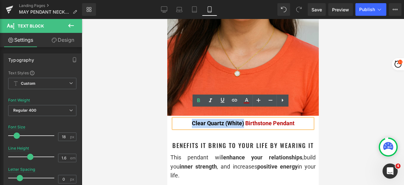
drag, startPoint x: 240, startPoint y: 114, endPoint x: 189, endPoint y: 113, distance: 51.1
click at [192, 120] on span "Clear Quartz (White) Birthstone Pendant" at bounding box center [243, 123] width 103 height 7
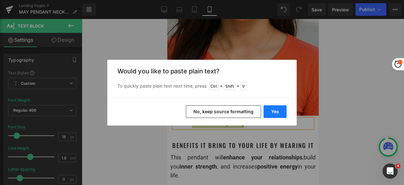
click at [271, 109] on button "Yes" at bounding box center [274, 111] width 23 height 13
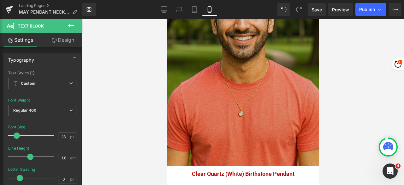
scroll to position [1104, 0]
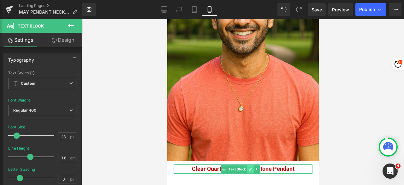
click at [250, 167] on icon at bounding box center [250, 168] width 3 height 3
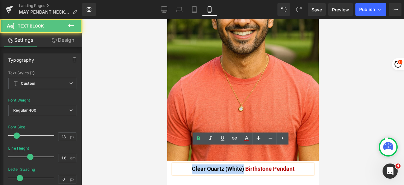
drag, startPoint x: 238, startPoint y: 151, endPoint x: 189, endPoint y: 151, distance: 48.6
click at [192, 165] on span "Clear Quartz (White) Birthstone Pendant" at bounding box center [243, 168] width 103 height 7
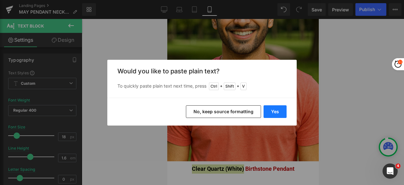
click at [278, 111] on button "Yes" at bounding box center [274, 111] width 23 height 13
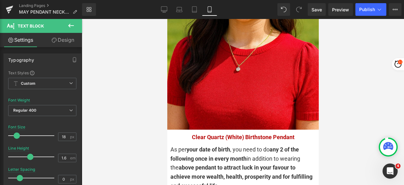
scroll to position [1420, 0]
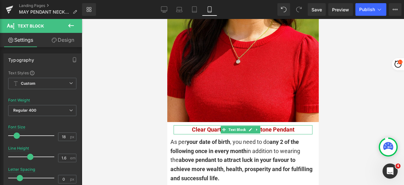
drag, startPoint x: 241, startPoint y: 105, endPoint x: 186, endPoint y: 104, distance: 54.6
click at [186, 125] on p "Clear Quartz (White) Birthstone Pendant" at bounding box center [242, 129] width 139 height 9
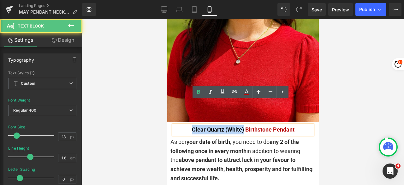
drag, startPoint x: 240, startPoint y: 105, endPoint x: 190, endPoint y: 105, distance: 50.8
click at [192, 126] on span "Clear Quartz (White) Birthstone Pendant" at bounding box center [243, 129] width 103 height 7
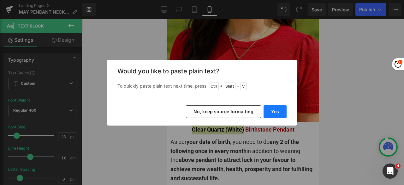
click at [280, 113] on button "Yes" at bounding box center [274, 111] width 23 height 13
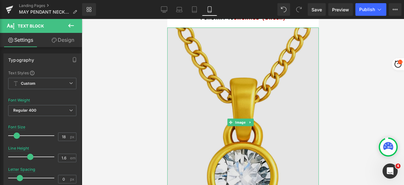
scroll to position [63, 0]
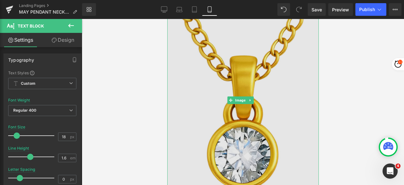
click at [228, 74] on img at bounding box center [242, 99] width 151 height 189
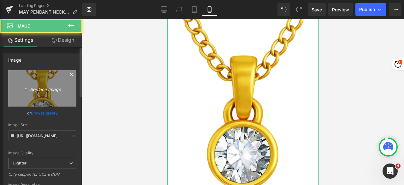
click at [40, 91] on icon "Replace Image" at bounding box center [42, 88] width 50 height 8
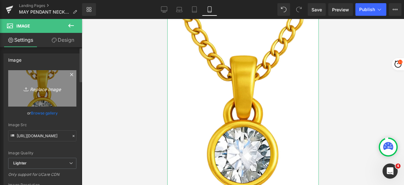
type input "C:\fakepath\Untitled design - 2025-08-27T205343.067.png"
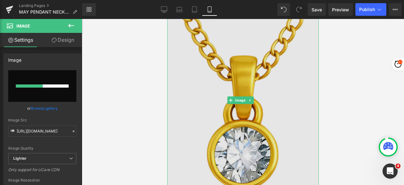
scroll to position [0, 0]
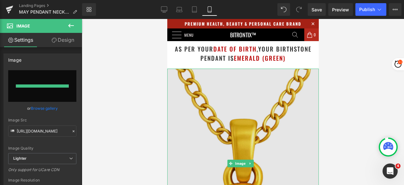
type input "[URL][DOMAIN_NAME]"
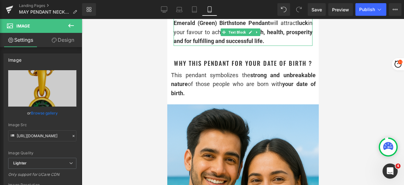
scroll to position [379, 0]
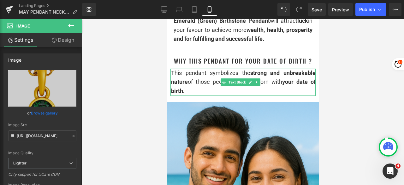
click at [189, 95] on div "This pendant symbolizes the strong and unbreakable nature of those people who a…" at bounding box center [243, 81] width 145 height 27
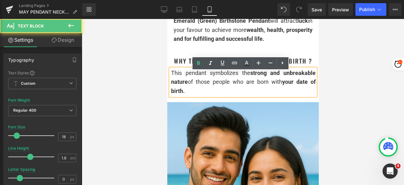
click at [191, 95] on div "This pendant symbolizes the strong and unbreakable nature of those people who a…" at bounding box center [243, 81] width 145 height 27
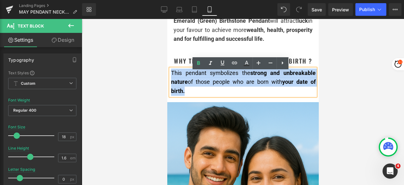
drag, startPoint x: 194, startPoint y: 94, endPoint x: 171, endPoint y: 77, distance: 28.4
click at [171, 77] on div "This pendant symbolizes the strong and unbreakable nature of those people who a…" at bounding box center [243, 81] width 145 height 27
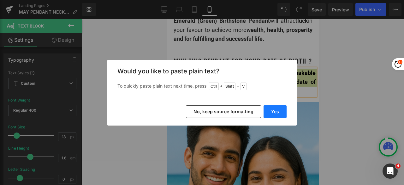
click at [274, 111] on button "Yes" at bounding box center [274, 111] width 23 height 13
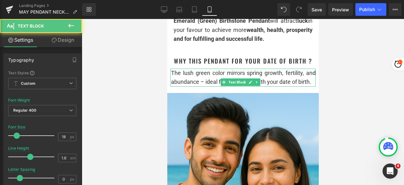
click at [202, 87] on div "The lush green color mirrors spring growth, fertility, and abundance – ideal fo…" at bounding box center [243, 77] width 145 height 18
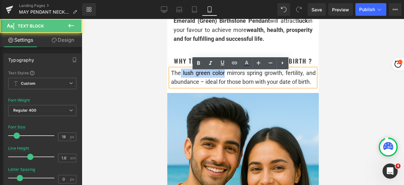
drag, startPoint x: 180, startPoint y: 76, endPoint x: 223, endPoint y: 74, distance: 42.3
click at [223, 74] on div "The lush green color mirrors spring growth, fertility, and abundance – ideal fo…" at bounding box center [243, 77] width 145 height 18
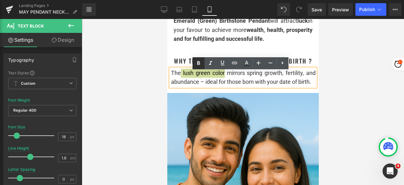
click at [198, 62] on icon at bounding box center [199, 63] width 8 height 8
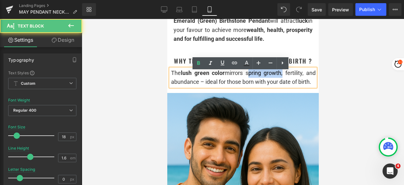
drag, startPoint x: 243, startPoint y: 76, endPoint x: 277, endPoint y: 75, distance: 34.1
click at [277, 75] on div "The lush green color mirrors spring growth, fertility, and abundance – ideal fo…" at bounding box center [243, 77] width 145 height 18
click at [266, 82] on div "The lush green color mirrors spring growth, fertility, and abundance – ideal fo…" at bounding box center [243, 77] width 145 height 18
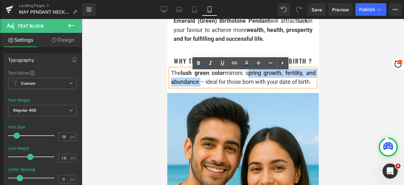
drag, startPoint x: 244, startPoint y: 77, endPoint x: 199, endPoint y: 88, distance: 46.1
click at [199, 87] on div "The lush green color mirrors spring growth, fertility, and abundance – ideal fo…" at bounding box center [243, 77] width 145 height 18
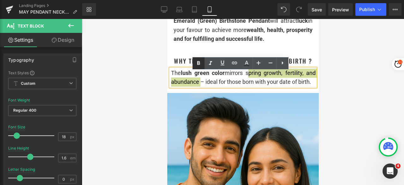
click at [198, 63] on icon at bounding box center [198, 63] width 3 height 4
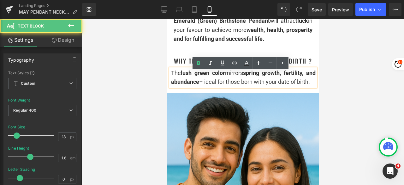
click at [237, 87] on div "The lush green color mirrors spring growth, fertility, and abundance – ideal fo…" at bounding box center [243, 77] width 145 height 18
drag, startPoint x: 279, startPoint y: 85, endPoint x: 285, endPoint y: 90, distance: 8.1
click at [285, 87] on div "The lush green color mirrors spring growth, fertility, and abundance – ideal fo…" at bounding box center [243, 77] width 145 height 18
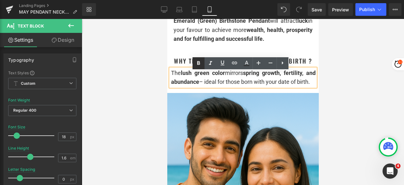
click at [195, 62] on icon at bounding box center [199, 63] width 8 height 8
click at [348, 77] on div at bounding box center [243, 102] width 322 height 166
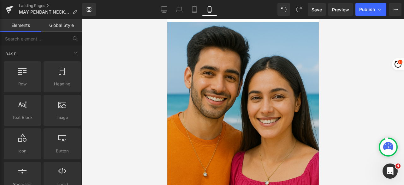
scroll to position [473, 0]
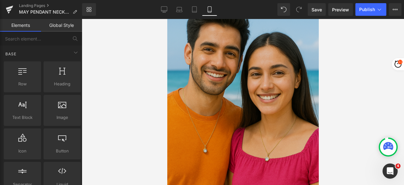
click at [258, 84] on img at bounding box center [242, 92] width 151 height 189
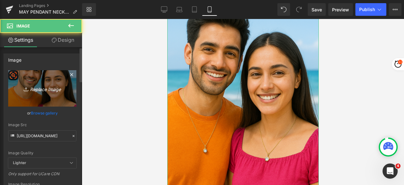
click at [56, 89] on icon "Replace Image" at bounding box center [42, 88] width 50 height 8
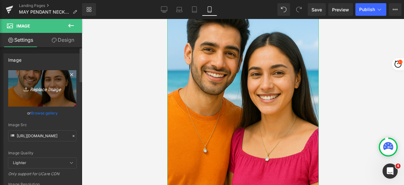
type input "C:\fakepath\May_Both Boy and Girl_Final.png"
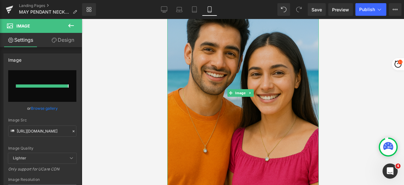
type input "[URL][DOMAIN_NAME]"
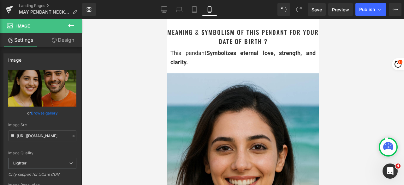
scroll to position [631, 0]
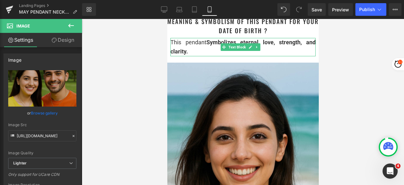
click at [197, 56] on div "This pendant Symbolizes eternal love, strength, and clarity." at bounding box center [242, 47] width 145 height 18
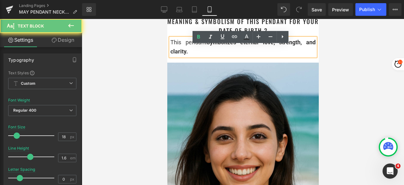
click at [198, 56] on div "This pendant Symbolizes eternal love, strength, and clarity." at bounding box center [242, 47] width 145 height 18
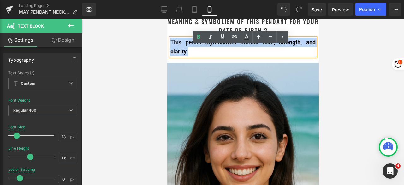
drag, startPoint x: 199, startPoint y: 59, endPoint x: 172, endPoint y: 51, distance: 28.7
click at [172, 51] on div "This pendant Symbolizes eternal love, strength, and clarity." at bounding box center [242, 47] width 145 height 18
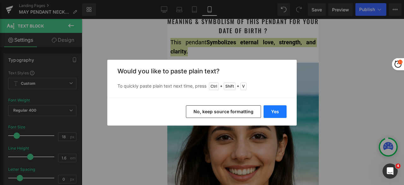
click at [275, 114] on button "Yes" at bounding box center [274, 111] width 23 height 13
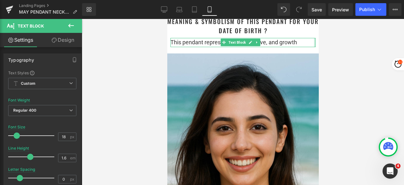
click at [314, 47] on div at bounding box center [315, 42] width 2 height 9
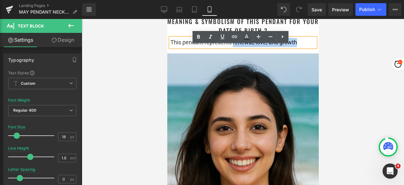
drag, startPoint x: 233, startPoint y: 50, endPoint x: 297, endPoint y: 50, distance: 64.1
click at [297, 47] on div "This pendant represents renewal, love, and growth" at bounding box center [242, 42] width 145 height 9
click at [200, 38] on icon at bounding box center [199, 37] width 8 height 8
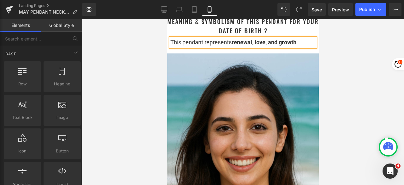
click at [340, 54] on div at bounding box center [243, 102] width 322 height 166
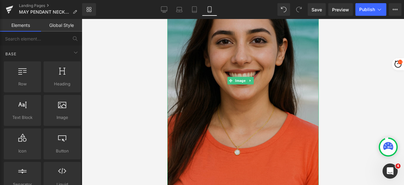
scroll to position [726, 0]
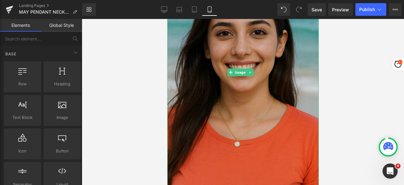
click at [224, 65] on img at bounding box center [242, 72] width 151 height 227
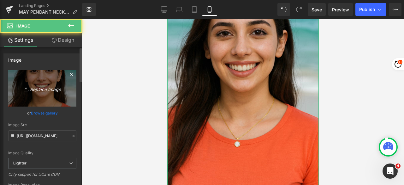
click at [44, 87] on icon "Replace Image" at bounding box center [42, 88] width 50 height 8
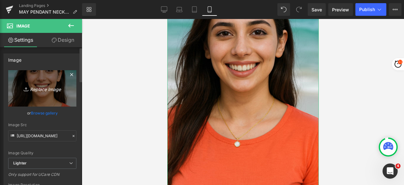
type input "C:\fakepath\Girl_May_Beach.png"
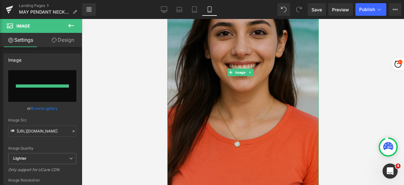
type input "[URL][DOMAIN_NAME]"
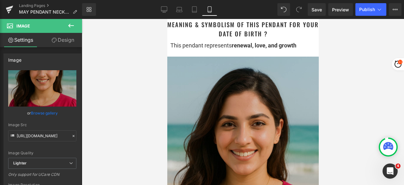
scroll to position [599, 0]
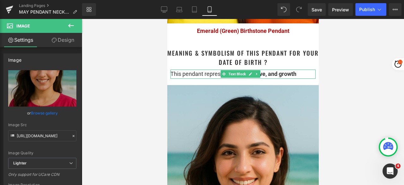
click at [266, 77] on strong "renewal, love, and growth" at bounding box center [263, 73] width 65 height 7
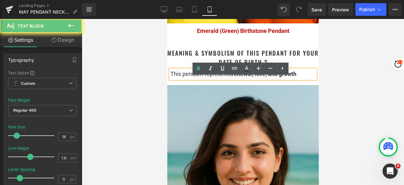
click at [267, 77] on strong "renewal, love, and growth" at bounding box center [263, 73] width 65 height 7
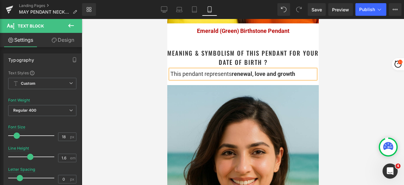
click at [346, 66] on div at bounding box center [243, 102] width 322 height 166
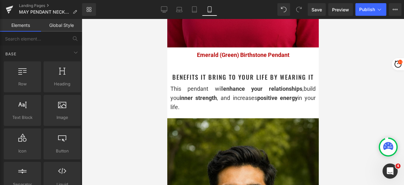
scroll to position [883, 0]
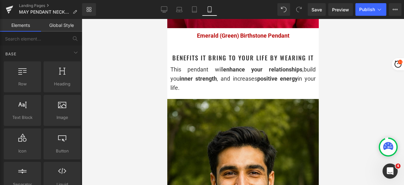
click at [199, 80] on strong "inner strength" at bounding box center [197, 78] width 37 height 7
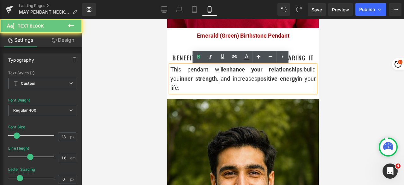
click at [191, 87] on div "This pendant will enhance your relationships ,build you inner strength , and in…" at bounding box center [242, 78] width 145 height 27
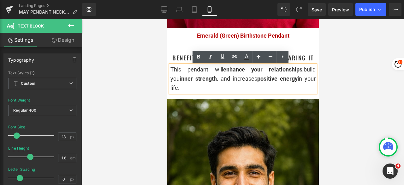
drag, startPoint x: 179, startPoint y: 86, endPoint x: 171, endPoint y: 72, distance: 16.8
click at [171, 72] on div "This pendant will enhance your relationships ,build you inner strength , and in…" at bounding box center [242, 78] width 145 height 27
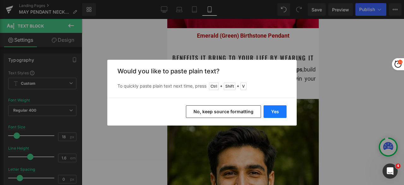
click at [272, 109] on button "Yes" at bounding box center [274, 111] width 23 height 13
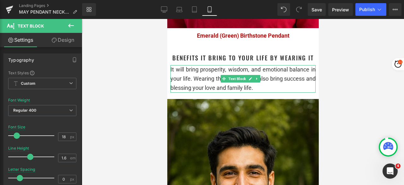
click at [293, 80] on div "It will bring prosperity, wisdom, and emotional balance in your life. Wearing t…" at bounding box center [242, 78] width 145 height 27
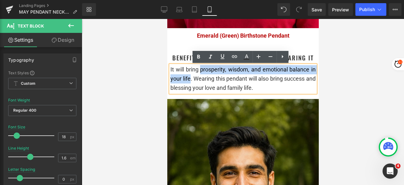
drag, startPoint x: 201, startPoint y: 69, endPoint x: 201, endPoint y: 79, distance: 9.8
click at [201, 79] on div "It will bring prosperity, wisdom, and emotional balance in your life. Wearing t…" at bounding box center [242, 78] width 145 height 27
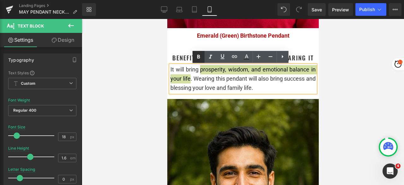
click at [199, 59] on icon at bounding box center [199, 57] width 8 height 8
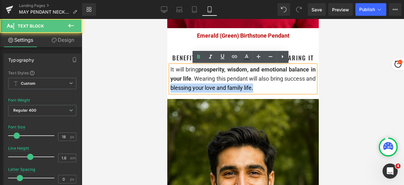
drag, startPoint x: 170, startPoint y: 89, endPoint x: 204, endPoint y: 89, distance: 34.7
click at [204, 89] on div "It will bring prosperity, wisdom, and emotional balance in your life . Wearing …" at bounding box center [242, 78] width 145 height 27
click at [239, 91] on div "It will bring prosperity, wisdom, and emotional balance in your life . Wearing …" at bounding box center [242, 78] width 145 height 27
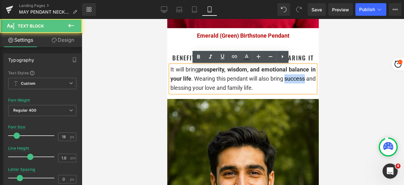
drag, startPoint x: 189, startPoint y: 89, endPoint x: 170, endPoint y: 88, distance: 18.9
click at [170, 88] on div "It will bring prosperity, wisdom, and emotional balance in your life . Wearing …" at bounding box center [242, 78] width 145 height 27
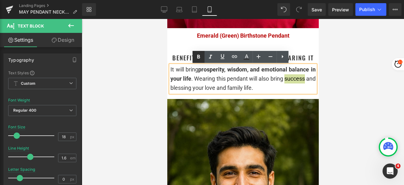
click at [198, 58] on icon at bounding box center [198, 57] width 3 height 4
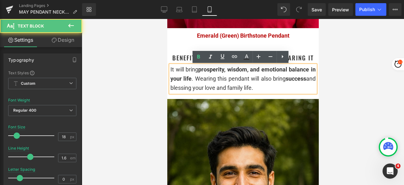
click at [224, 88] on div "It will bring prosperity, wisdom, and emotional balance in your life . Wearing …" at bounding box center [242, 78] width 145 height 27
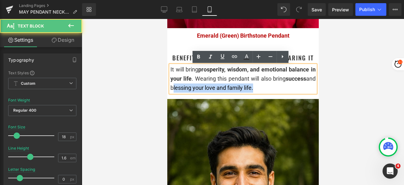
drag, startPoint x: 203, startPoint y: 87, endPoint x: 284, endPoint y: 85, distance: 80.8
click at [284, 85] on div "It will bring prosperity, wisdom, and emotional balance in your life . Wearing …" at bounding box center [242, 78] width 145 height 27
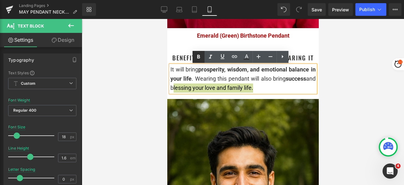
click at [198, 57] on icon at bounding box center [199, 57] width 8 height 8
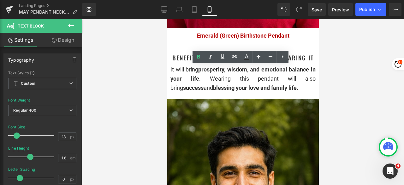
click at [357, 72] on div at bounding box center [243, 102] width 322 height 166
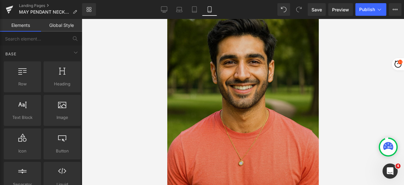
scroll to position [1010, 0]
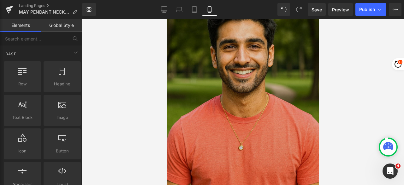
click at [259, 77] on img at bounding box center [242, 86] width 151 height 227
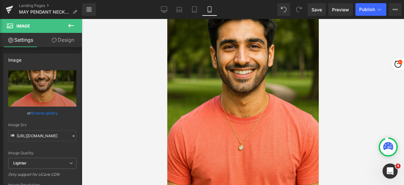
click at [5, 10] on icon at bounding box center [2, 11] width 5 height 5
click at [0, 0] on div "AiBUY Platform Shortcut Image Text Translation Translate product details page o…" at bounding box center [0, 0] width 0 height 0
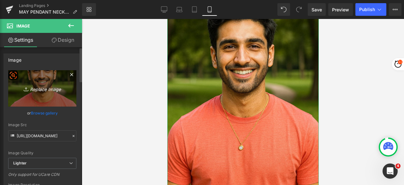
click at [23, 93] on link "Replace Image" at bounding box center [42, 88] width 68 height 36
click at [38, 96] on link "Replace Image" at bounding box center [42, 88] width 68 height 36
type input "C:\fakepath\May_Boy_Park.png"
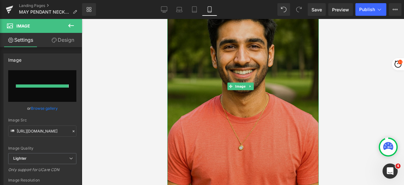
type input "[URL][DOMAIN_NAME]"
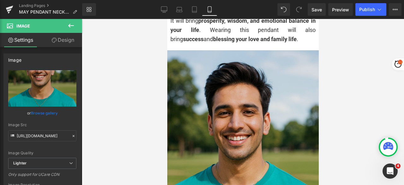
scroll to position [978, 0]
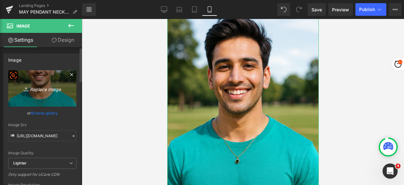
click at [56, 91] on icon "Replace Image" at bounding box center [42, 88] width 50 height 8
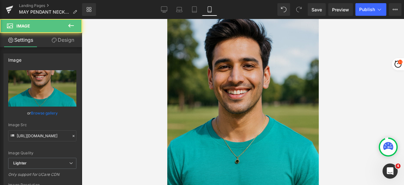
click at [208, 92] on img at bounding box center [242, 117] width 151 height 227
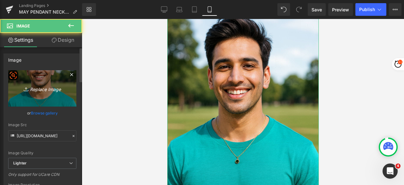
click at [50, 93] on link "Replace Image" at bounding box center [42, 88] width 68 height 36
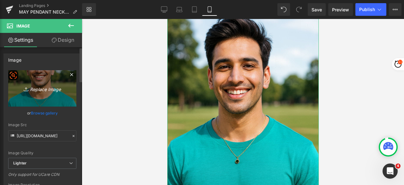
type input "C:\fakepath\May_Boy_Home.png"
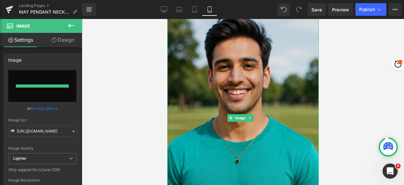
type input "[URL][DOMAIN_NAME]"
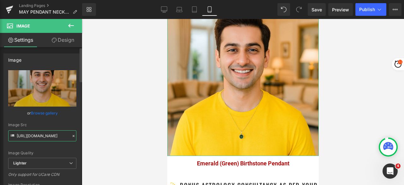
click at [38, 131] on input "[URL][DOMAIN_NAME]" at bounding box center [42, 135] width 68 height 11
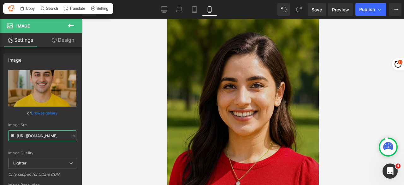
scroll to position [1167, 0]
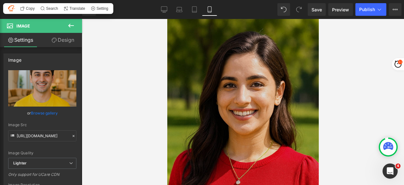
click at [215, 76] on img at bounding box center [242, 128] width 151 height 227
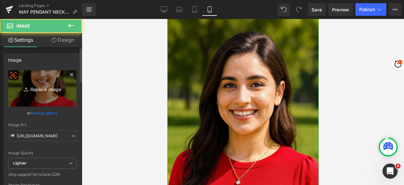
click at [51, 92] on link "Replace Image" at bounding box center [42, 88] width 68 height 36
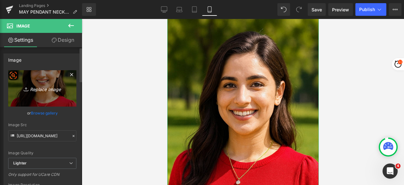
type input "C:\fakepath\Girl_May_Home.png"
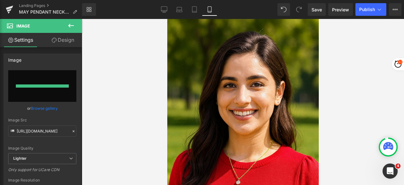
type input "[URL][DOMAIN_NAME]"
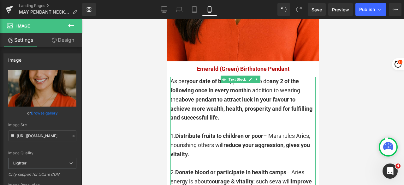
scroll to position [1357, 0]
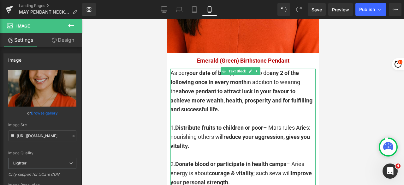
click at [195, 124] on strong "Distribute fruits to children or poor" at bounding box center [219, 127] width 88 height 7
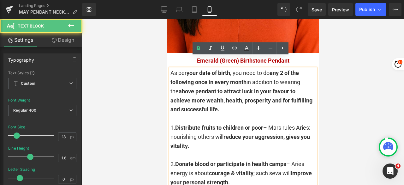
click at [196, 114] on div at bounding box center [242, 118] width 145 height 9
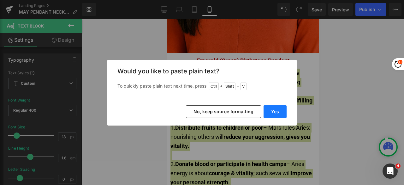
click at [276, 109] on button "Yes" at bounding box center [274, 111] width 23 height 13
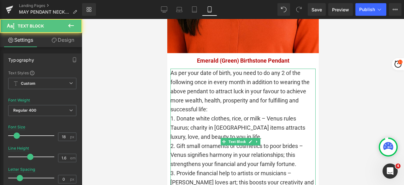
click at [233, 98] on div "As per your date of birth, you need to do any 2 of the following once in every …" at bounding box center [242, 90] width 145 height 45
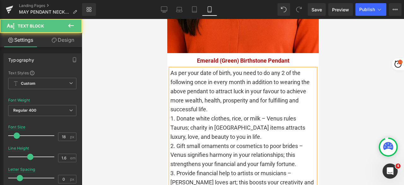
click at [233, 97] on div "As per your date of birth, you need to do any 2 of the following once in every …" at bounding box center [242, 90] width 145 height 45
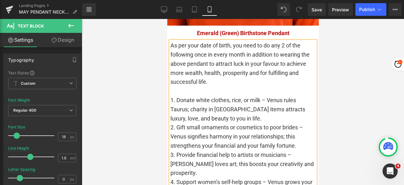
scroll to position [1420, 0]
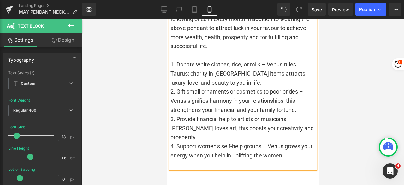
click at [230, 72] on div "1. Donate white clothes, rice, or milk – Venus rules Taurus; charity in [GEOGRA…" at bounding box center [242, 73] width 145 height 27
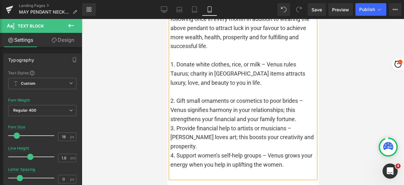
click at [298, 107] on div "2. Gift small ornaments or cosmetics to poor brides – Venus signifies harmony i…" at bounding box center [242, 109] width 145 height 27
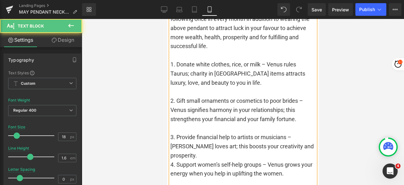
click at [301, 136] on div "3. Provide financial help to artists or musicians – [PERSON_NAME] loves art; th…" at bounding box center [242, 146] width 145 height 27
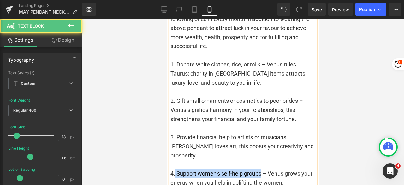
drag, startPoint x: 262, startPoint y: 154, endPoint x: 174, endPoint y: 154, distance: 87.7
click at [174, 169] on div "4. Support women’s self-help groups – Venus grows your energy when you help in …" at bounding box center [242, 178] width 145 height 18
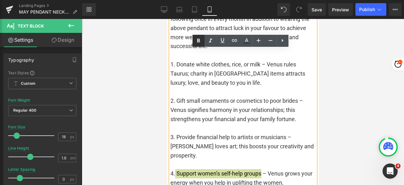
drag, startPoint x: 198, startPoint y: 40, endPoint x: 202, endPoint y: 40, distance: 4.1
click at [198, 40] on icon at bounding box center [199, 41] width 8 height 8
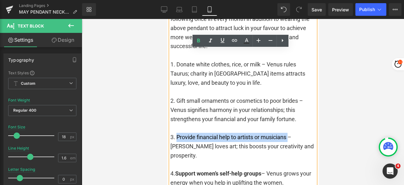
drag, startPoint x: 288, startPoint y: 126, endPoint x: 177, endPoint y: 126, distance: 111.7
click at [177, 133] on div "3. Provide financial help to artists or musicians – [PERSON_NAME] loves art; th…" at bounding box center [242, 146] width 145 height 27
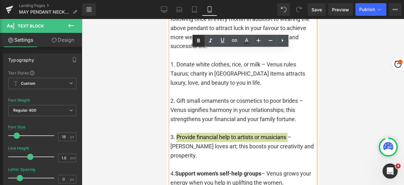
click at [198, 41] on icon at bounding box center [199, 41] width 8 height 8
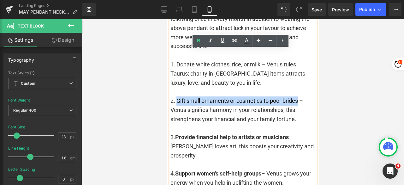
drag, startPoint x: 300, startPoint y: 90, endPoint x: 177, endPoint y: 92, distance: 123.4
click at [177, 96] on div "2. Gift small ornaments or cosmetics to poor brides – Venus signifies harmony i…" at bounding box center [242, 109] width 145 height 27
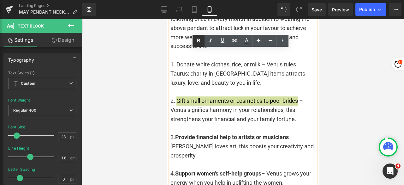
click at [201, 40] on icon at bounding box center [199, 41] width 8 height 8
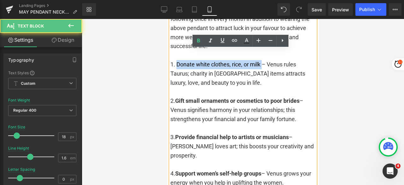
drag, startPoint x: 261, startPoint y: 54, endPoint x: 177, endPoint y: 54, distance: 83.9
click at [177, 60] on div "1. Donate white clothes, rice, or milk – Venus rules Taurus; charity in [GEOGRA…" at bounding box center [242, 73] width 145 height 27
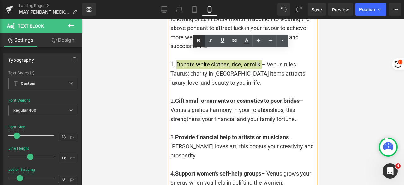
drag, startPoint x: 198, startPoint y: 40, endPoint x: 196, endPoint y: 45, distance: 6.0
click at [198, 39] on icon at bounding box center [199, 41] width 8 height 8
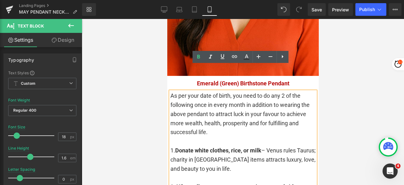
scroll to position [1325, 0]
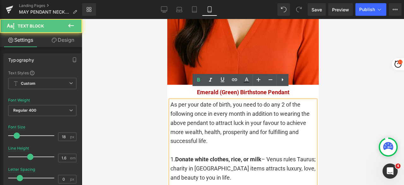
click at [234, 100] on div "As per your date of birth, you need to do any 2 of the following once in every …" at bounding box center [242, 122] width 145 height 45
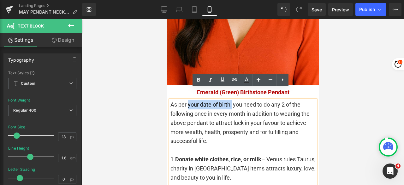
drag, startPoint x: 232, startPoint y: 92, endPoint x: 188, endPoint y: 94, distance: 43.2
click at [188, 100] on div "As per your date of birth, you need to do any 2 of the following once in every …" at bounding box center [242, 122] width 145 height 45
click at [199, 81] on icon at bounding box center [198, 80] width 3 height 4
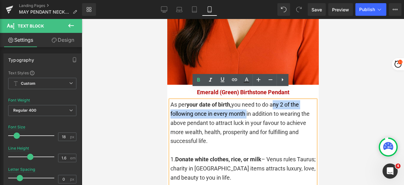
drag, startPoint x: 273, startPoint y: 93, endPoint x: 245, endPoint y: 101, distance: 28.6
click at [245, 101] on div "As per your date of birth, you need to do any 2 of the following once in every …" at bounding box center [242, 122] width 145 height 45
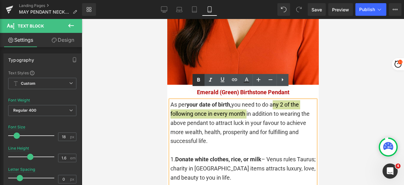
click at [200, 80] on icon at bounding box center [199, 80] width 8 height 8
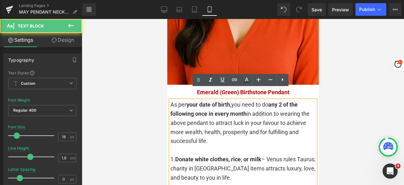
click at [240, 129] on div "As per your date of birth, you need to do any 2 of the following once in every …" at bounding box center [242, 122] width 145 height 45
drag, startPoint x: 179, startPoint y: 112, endPoint x: 222, endPoint y: 132, distance: 47.2
click at [222, 132] on div "As per your date of birth, you need to do any 2 of the following once in every …" at bounding box center [242, 122] width 145 height 45
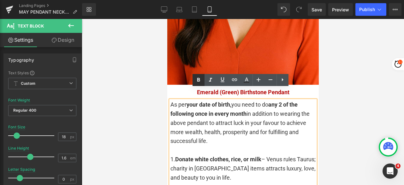
click at [198, 82] on icon at bounding box center [199, 80] width 8 height 8
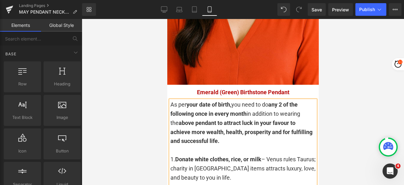
click at [355, 104] on div at bounding box center [243, 102] width 322 height 166
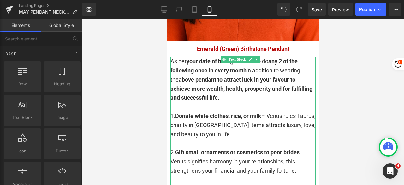
scroll to position [1388, 0]
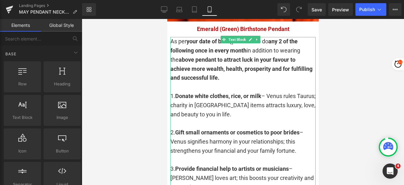
click at [251, 104] on div "1. Donate white clothes, rice, or milk – Venus rules Taurus; charity in [GEOGRA…" at bounding box center [242, 105] width 145 height 27
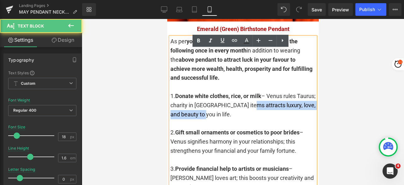
drag, startPoint x: 268, startPoint y: 92, endPoint x: 273, endPoint y: 100, distance: 9.1
click at [273, 100] on div "1. Donate white clothes, rice, or milk – Venus rules Taurus; charity in [GEOGRA…" at bounding box center [242, 105] width 145 height 27
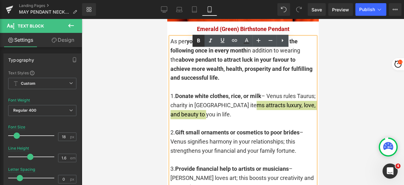
click at [199, 43] on icon at bounding box center [199, 41] width 8 height 8
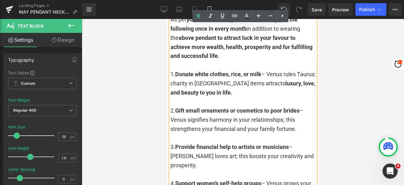
scroll to position [1420, 0]
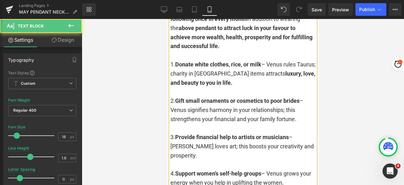
drag, startPoint x: 170, startPoint y: 107, endPoint x: 297, endPoint y: 106, distance: 126.2
click at [297, 106] on div "2. Gift small ornaments or cosmetics to poor brides – Venus signifies harmony i…" at bounding box center [242, 109] width 145 height 27
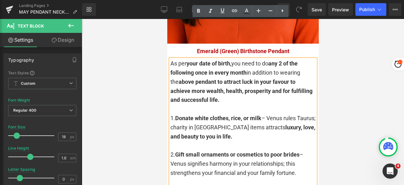
scroll to position [1357, 0]
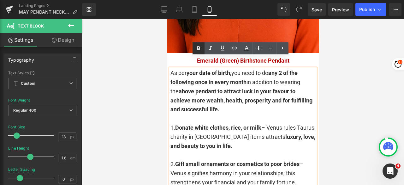
click at [199, 50] on icon at bounding box center [198, 48] width 3 height 4
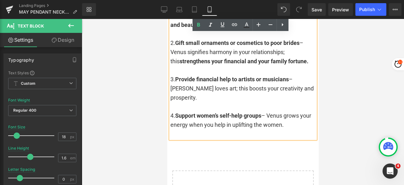
scroll to position [1483, 0]
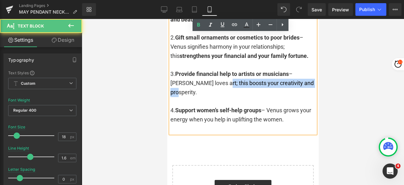
drag, startPoint x: 221, startPoint y: 70, endPoint x: 230, endPoint y: 79, distance: 12.3
click at [230, 79] on div "3. Provide financial help to artists or musicians – [PERSON_NAME] loves art; th…" at bounding box center [242, 82] width 145 height 27
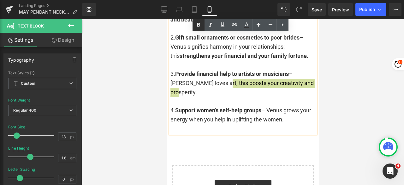
click at [200, 27] on icon at bounding box center [199, 25] width 8 height 8
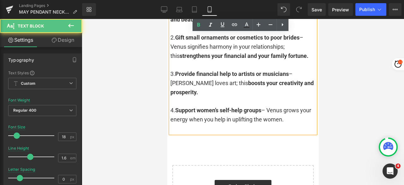
drag, startPoint x: 225, startPoint y: 107, endPoint x: 300, endPoint y: 107, distance: 74.8
click at [300, 107] on div "4. Support women’s self-help groups – Venus grows your energy when you help in …" at bounding box center [242, 115] width 145 height 18
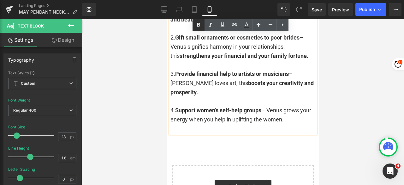
click at [200, 27] on icon at bounding box center [199, 25] width 8 height 8
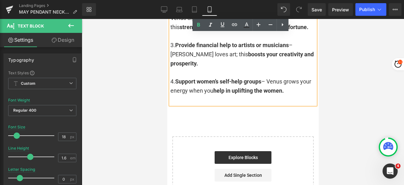
scroll to position [1546, 0]
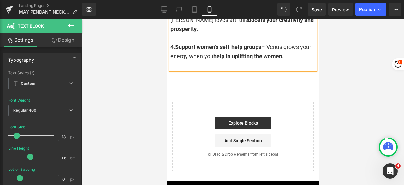
click at [369, 1] on div "Library Mobile Desktop Laptop Tablet Mobile Save Preview Publish Scheduled View…" at bounding box center [243, 9] width 322 height 19
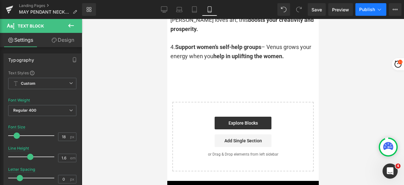
click at [366, 7] on span "Publish" at bounding box center [367, 9] width 16 height 5
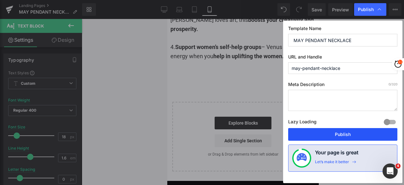
click at [339, 134] on button "Publish" at bounding box center [342, 134] width 109 height 13
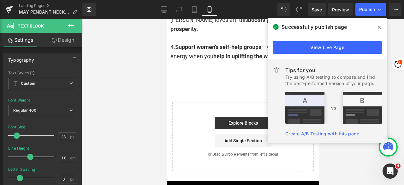
click at [381, 28] on icon at bounding box center [379, 27] width 3 height 5
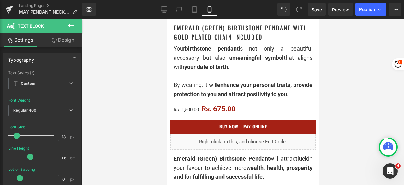
scroll to position [252, 0]
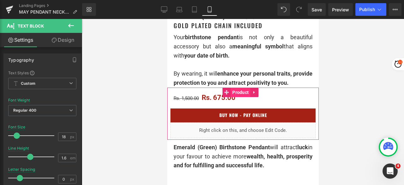
click at [238, 92] on span "Product" at bounding box center [240, 91] width 20 height 9
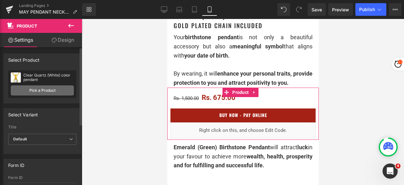
click at [46, 90] on link "Pick a Product" at bounding box center [42, 90] width 63 height 10
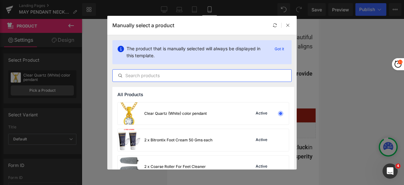
click at [145, 74] on input "text" at bounding box center [202, 76] width 179 height 8
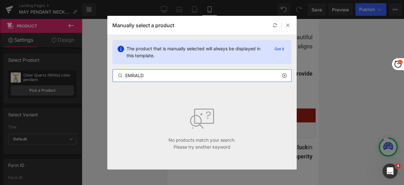
drag, startPoint x: 129, startPoint y: 74, endPoint x: 92, endPoint y: 74, distance: 36.6
click at [92, 74] on div "Manually select a product The product that is manually selected will always be …" at bounding box center [202, 92] width 404 height 185
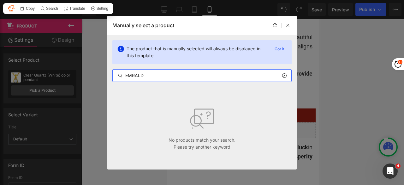
paste input "[PERSON_NAME]"
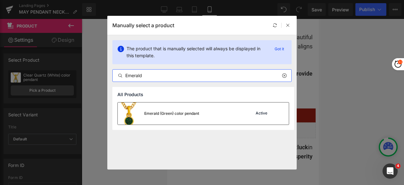
type input "Emerald"
click at [158, 112] on div "Emerald (Green) color pendant" at bounding box center [171, 113] width 55 height 6
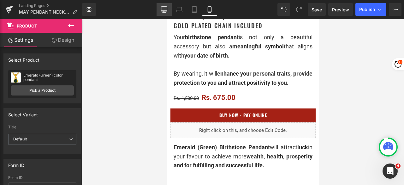
click at [165, 9] on icon at bounding box center [164, 9] width 6 height 6
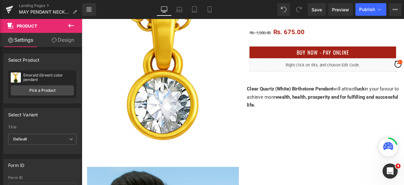
scroll to position [189, 0]
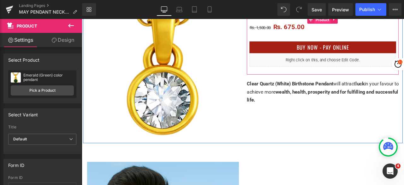
click at [360, 21] on span "Product" at bounding box center [367, 19] width 20 height 9
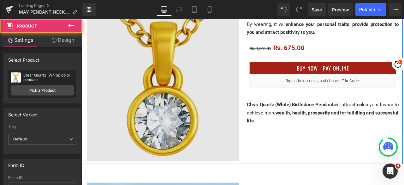
scroll to position [158, 0]
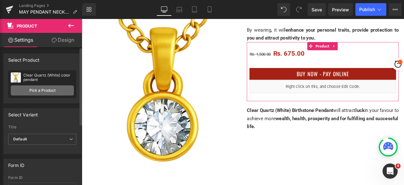
click at [39, 90] on link "Pick a Product" at bounding box center [42, 90] width 63 height 10
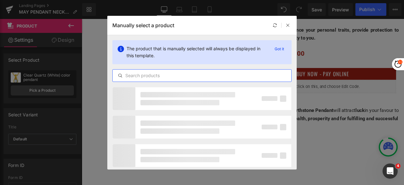
click at [148, 75] on input "text" at bounding box center [202, 76] width 179 height 8
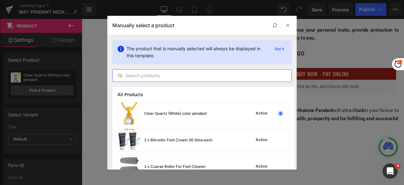
paste input "Emerald"
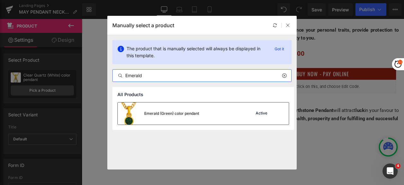
type input "Emerald"
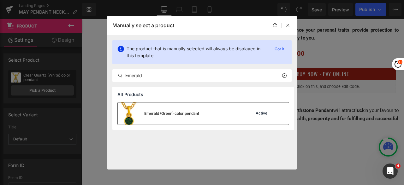
drag, startPoint x: 152, startPoint y: 112, endPoint x: 157, endPoint y: 15, distance: 97.3
click at [152, 112] on div "Emerald (Green) color pendant" at bounding box center [171, 113] width 55 height 6
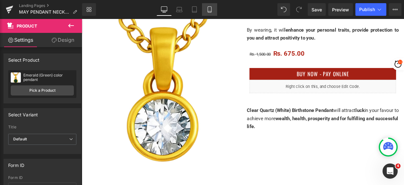
click at [209, 9] on icon at bounding box center [209, 9] width 6 height 6
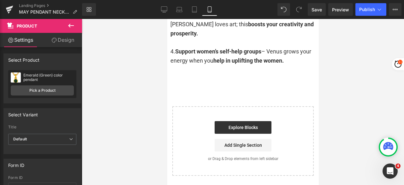
scroll to position [1578, 0]
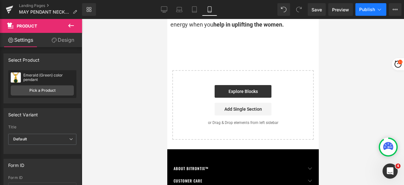
click at [363, 8] on span "Publish" at bounding box center [367, 9] width 16 height 5
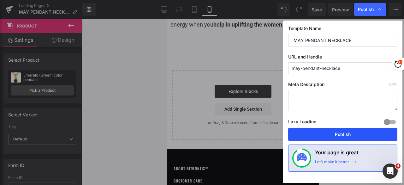
click at [350, 129] on button "Publish" at bounding box center [342, 134] width 109 height 13
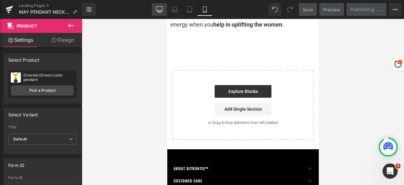
click at [163, 11] on link "Desktop" at bounding box center [159, 9] width 15 height 13
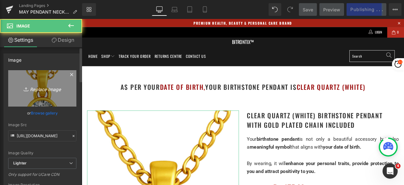
click at [57, 100] on link "Replace Image" at bounding box center [42, 88] width 68 height 36
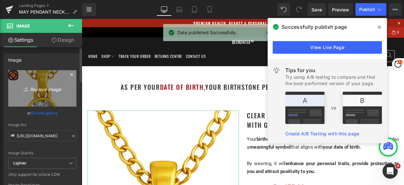
type input "C:\fakepath\Untitled design - 2025-08-27T205343.067.png"
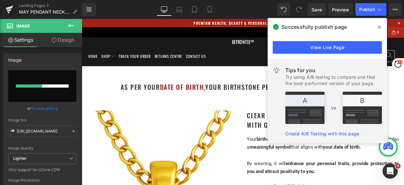
click at [378, 27] on icon at bounding box center [379, 27] width 3 height 3
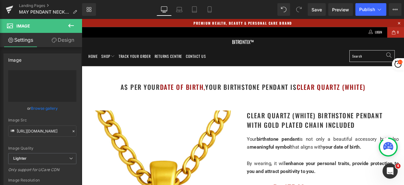
type input "[URL][DOMAIN_NAME]"
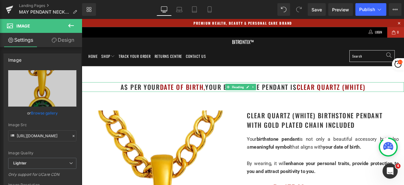
click at [404, 99] on h1 "as per your date of birth, your birthstone pendant is Clear Quartz (White)" at bounding box center [273, 99] width 382 height 11
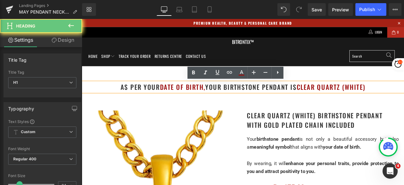
click at [404, 99] on h1 "as per your date of birth, your birthstone pendant is Clear Quartz (White)" at bounding box center [273, 99] width 382 height 11
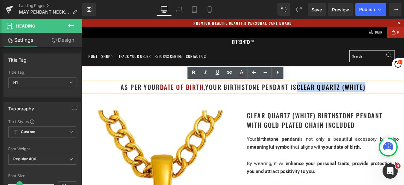
drag, startPoint x: 423, startPoint y: 99, endPoint x: 336, endPoint y: 101, distance: 87.4
click at [336, 101] on h1 "as per your date of birth, your birthstone pendant is Clear Quartz (White)" at bounding box center [273, 99] width 382 height 11
paste div
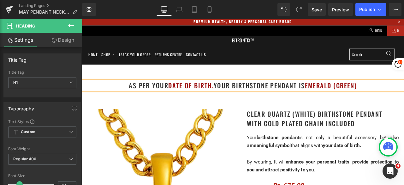
scroll to position [32, 0]
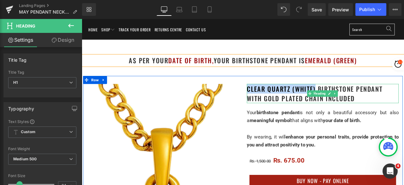
drag, startPoint x: 355, startPoint y: 102, endPoint x: 277, endPoint y: 99, distance: 78.6
click at [277, 99] on h1 "Clear Quartz (White) Birthstone Pendant with gold plated chain included" at bounding box center [367, 107] width 180 height 23
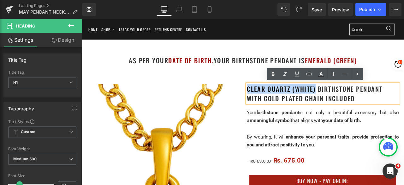
paste div
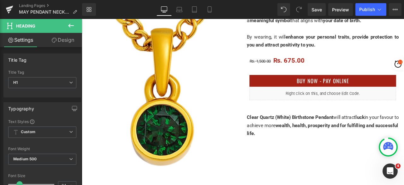
scroll to position [158, 0]
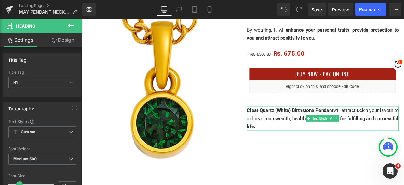
click at [376, 128] on span "Clear Quartz (White) Birthstone Pendant" at bounding box center [328, 127] width 103 height 7
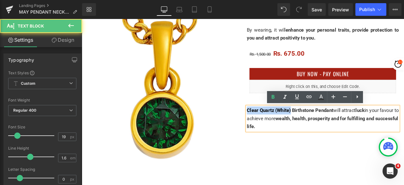
drag, startPoint x: 327, startPoint y: 127, endPoint x: 275, endPoint y: 128, distance: 52.4
click at [277, 128] on span "Clear Quartz (White) Birthstone Pendant" at bounding box center [328, 127] width 103 height 7
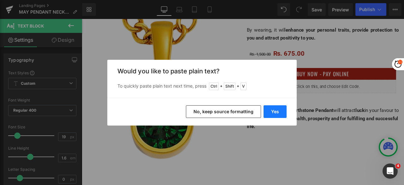
click at [271, 110] on button "Yes" at bounding box center [274, 111] width 23 height 13
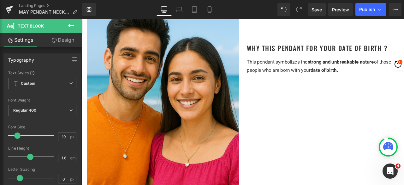
scroll to position [379, 0]
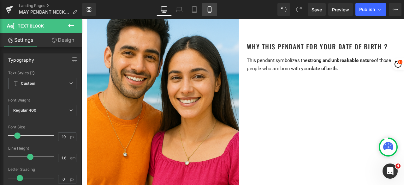
click at [211, 12] on icon at bounding box center [209, 10] width 3 height 6
type input "100"
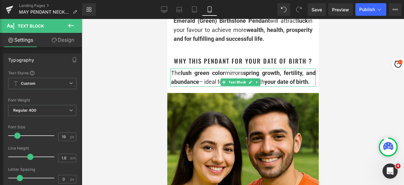
click at [195, 87] on div "The lush green color mirrors spring growth, fertility, and abundance – ideal fo…" at bounding box center [243, 77] width 145 height 18
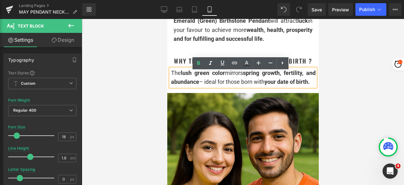
drag, startPoint x: 197, startPoint y: 95, endPoint x: 171, endPoint y: 74, distance: 33.6
click at [171, 74] on div "The lush green color mirrors spring growth, fertility, and abundance – ideal fo…" at bounding box center [243, 77] width 145 height 18
copy div "The lush green color mirrors spring growth, fertility, and abundance – ideal fo…"
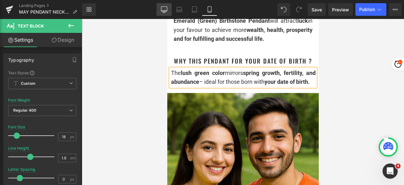
drag, startPoint x: 165, startPoint y: 9, endPoint x: 115, endPoint y: 1, distance: 50.8
click at [165, 9] on icon at bounding box center [164, 9] width 6 height 6
type input "15"
type input "100"
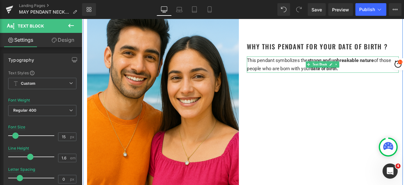
click at [401, 76] on p "This pendant symbolizes the strong and unbreakable nature of those people who a…" at bounding box center [367, 72] width 180 height 19
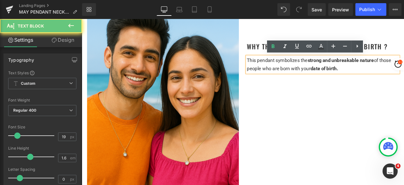
click at [401, 76] on p "This pendant symbolizes the strong and unbreakable nature of those people who a…" at bounding box center [367, 72] width 180 height 19
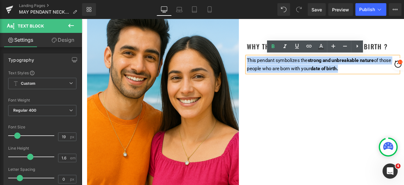
drag, startPoint x: 401, startPoint y: 76, endPoint x: 276, endPoint y: 68, distance: 125.8
click at [277, 68] on p "This pendant symbolizes the strong and unbreakable nature of those people who a…" at bounding box center [367, 72] width 180 height 19
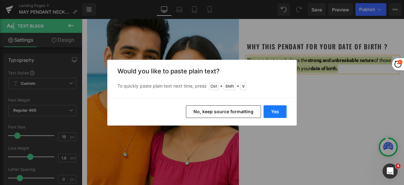
click at [272, 107] on button "Yes" at bounding box center [274, 111] width 23 height 13
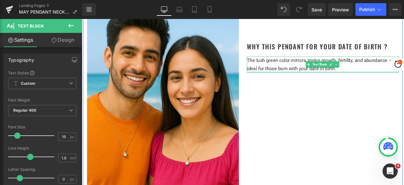
click at [388, 81] on div "The lush green color mirrors spring growth, fertility, and abundance – ideal fo…" at bounding box center [367, 72] width 180 height 19
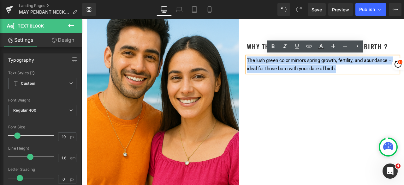
drag, startPoint x: 393, startPoint y: 75, endPoint x: 271, endPoint y: 68, distance: 122.6
click at [273, 68] on div "Why This Pendant for Your Date of Birth ? Heading The lush green color mirrors …" at bounding box center [367, 40] width 189 height 84
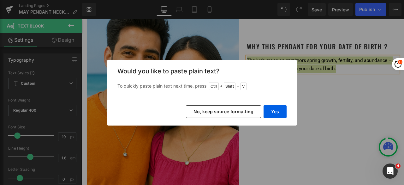
drag, startPoint x: 223, startPoint y: 109, endPoint x: 260, endPoint y: 97, distance: 39.0
click at [223, 109] on button "No, keep source formatting" at bounding box center [223, 111] width 75 height 13
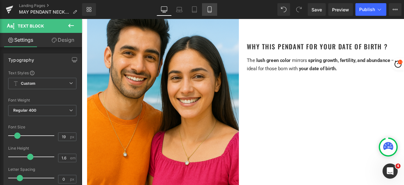
click at [211, 7] on icon at bounding box center [209, 9] width 6 height 6
type input "100"
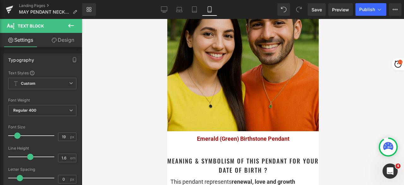
scroll to position [505, 0]
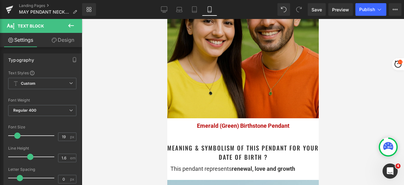
click at [229, 78] on img at bounding box center [242, 42] width 151 height 151
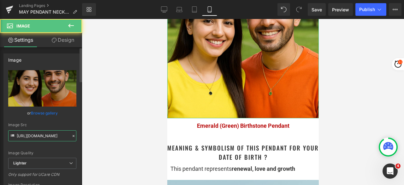
click at [48, 135] on input "[URL][DOMAIN_NAME]" at bounding box center [42, 135] width 68 height 11
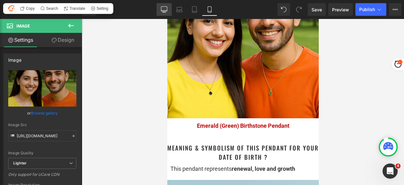
click at [165, 12] on icon at bounding box center [164, 11] width 2 height 1
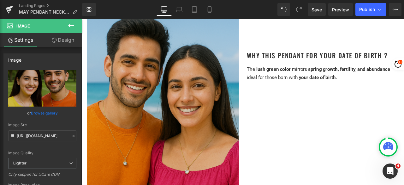
scroll to position [379, 0]
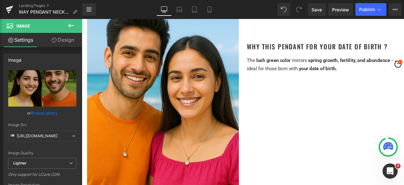
click at [186, 104] on img at bounding box center [178, 110] width 180 height 225
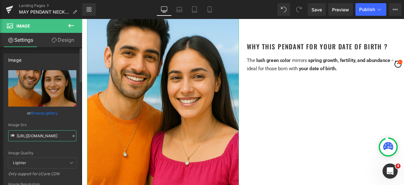
click at [28, 133] on input "[URL][DOMAIN_NAME]" at bounding box center [42, 135] width 68 height 11
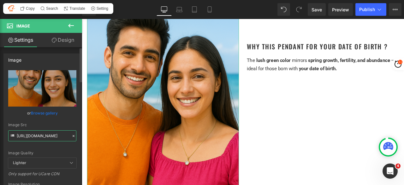
paste input "[DOMAIN_NAME][URL]"
type input "[URL][DOMAIN_NAME]"
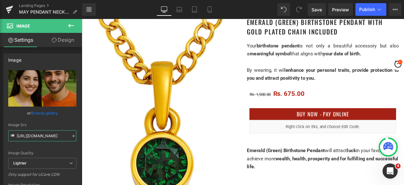
scroll to position [63, 0]
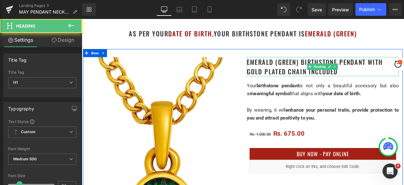
drag, startPoint x: 293, startPoint y: 72, endPoint x: 295, endPoint y: 121, distance: 49.3
click at [293, 72] on h1 "Emerald (Green) Birthstone Pendant with gold plated chain included" at bounding box center [367, 75] width 180 height 23
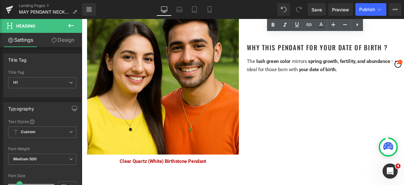
scroll to position [410, 0]
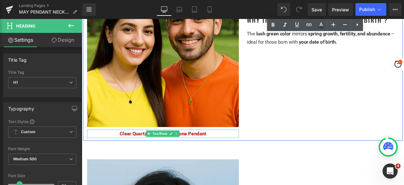
click at [165, 152] on span "Text Block" at bounding box center [174, 155] width 20 height 8
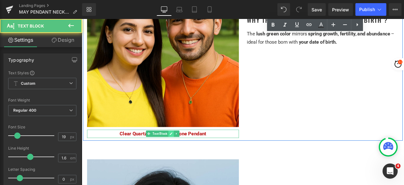
click at [184, 153] on link at bounding box center [187, 155] width 7 height 8
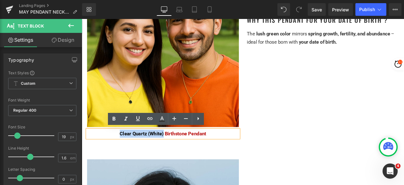
drag, startPoint x: 177, startPoint y: 154, endPoint x: 125, endPoint y: 153, distance: 52.1
click at [127, 153] on span "Clear Quartz (White) Birthstone Pendant" at bounding box center [178, 154] width 103 height 7
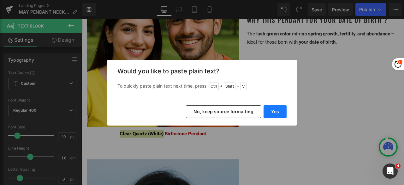
click at [272, 111] on button "Yes" at bounding box center [274, 111] width 23 height 13
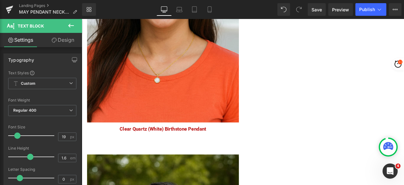
scroll to position [726, 0]
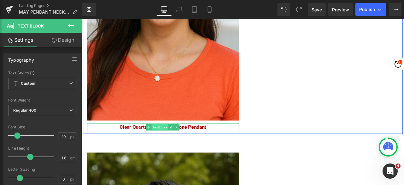
click at [171, 143] on span "Text Block" at bounding box center [174, 147] width 20 height 8
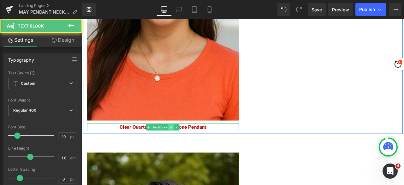
click at [186, 145] on icon at bounding box center [187, 146] width 3 height 3
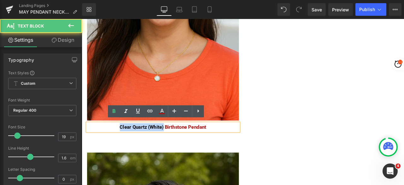
drag, startPoint x: 176, startPoint y: 145, endPoint x: 124, endPoint y: 144, distance: 51.8
click at [127, 144] on span "Clear Quartz (White) Birthstone Pendant" at bounding box center [178, 147] width 103 height 7
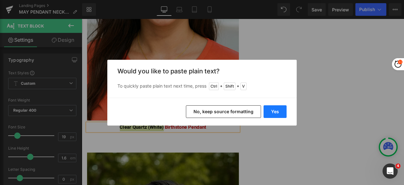
drag, startPoint x: 271, startPoint y: 110, endPoint x: 224, endPoint y: 108, distance: 46.8
click at [271, 110] on button "Yes" at bounding box center [274, 111] width 23 height 13
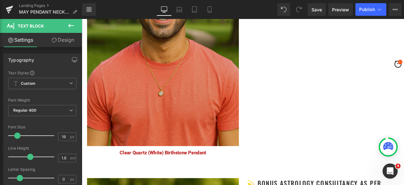
scroll to position [1010, 0]
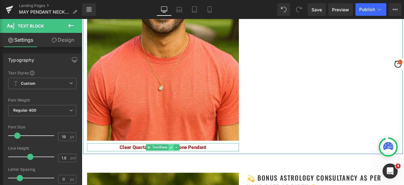
click at [186, 169] on icon at bounding box center [187, 170] width 3 height 3
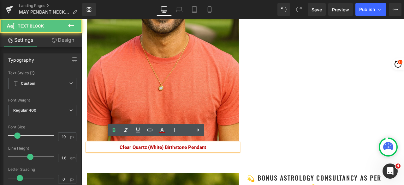
drag, startPoint x: 176, startPoint y: 167, endPoint x: 133, endPoint y: 167, distance: 43.5
click at [132, 167] on span "Clear Quartz (White) Birthstone Pendant" at bounding box center [178, 170] width 103 height 7
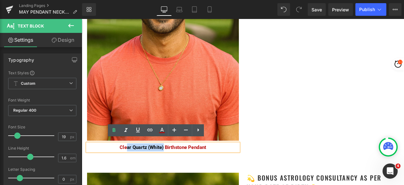
click at [148, 168] on span "Clear Quartz (White) Birthstone Pendant" at bounding box center [178, 170] width 103 height 7
drag, startPoint x: 177, startPoint y: 166, endPoint x: 126, endPoint y: 166, distance: 51.1
click at [127, 167] on span "Clear Quartz (White) Birthstone Pendant" at bounding box center [178, 170] width 103 height 7
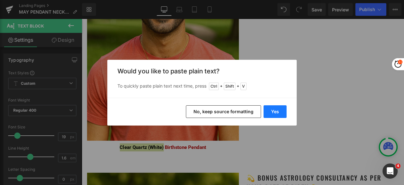
click at [272, 108] on button "Yes" at bounding box center [274, 111] width 23 height 13
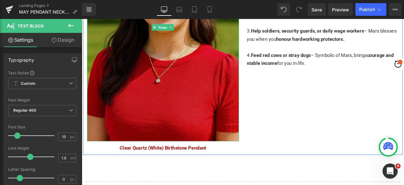
scroll to position [1325, 0]
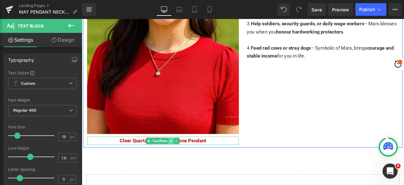
click at [186, 162] on icon at bounding box center [187, 163] width 3 height 3
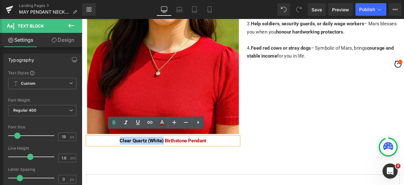
drag, startPoint x: 177, startPoint y: 159, endPoint x: 126, endPoint y: 158, distance: 51.4
click at [127, 159] on span "Clear Quartz (White) Birthstone Pendant" at bounding box center [178, 162] width 103 height 7
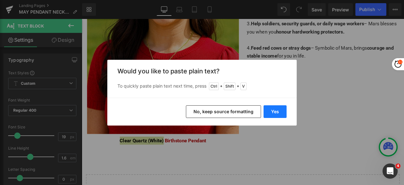
drag, startPoint x: 278, startPoint y: 110, endPoint x: 233, endPoint y: 109, distance: 45.5
click at [278, 110] on button "Yes" at bounding box center [274, 111] width 23 height 13
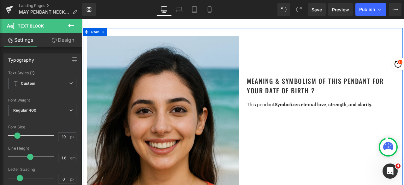
scroll to position [568, 0]
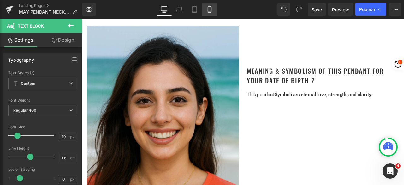
click at [211, 10] on icon at bounding box center [209, 9] width 6 height 6
type input "100"
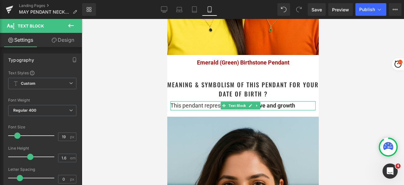
click at [300, 110] on div "This pendant represents renewal, love and growth" at bounding box center [242, 105] width 145 height 9
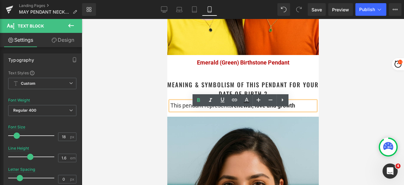
drag, startPoint x: 302, startPoint y: 113, endPoint x: 170, endPoint y: 114, distance: 131.9
click at [170, 110] on div "This pendant represents renewal, love and growth" at bounding box center [242, 105] width 145 height 9
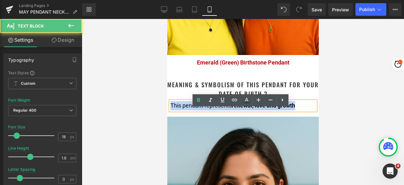
drag, startPoint x: 170, startPoint y: 112, endPoint x: 295, endPoint y: 113, distance: 125.6
click at [295, 110] on div "This pendant represents renewal, love and growth" at bounding box center [242, 105] width 145 height 9
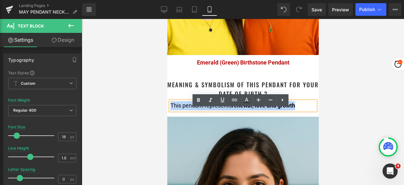
copy div "This pendant represents renewal, love and growth"
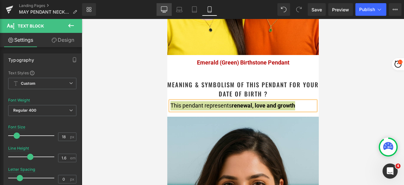
drag, startPoint x: 166, startPoint y: 12, endPoint x: 96, endPoint y: 8, distance: 69.5
click at [166, 12] on icon at bounding box center [164, 9] width 6 height 6
type input "15"
type input "100"
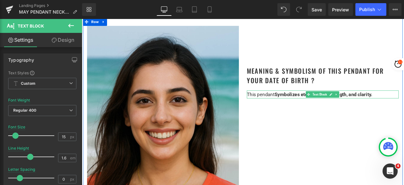
click at [404, 106] on p "This pendant Symbolizes eternal love, strength, and clarity." at bounding box center [367, 107] width 180 height 9
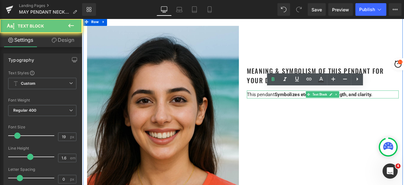
click at [404, 107] on span "Symbolizes eternal love, strength, and clarity." at bounding box center [368, 108] width 116 height 7
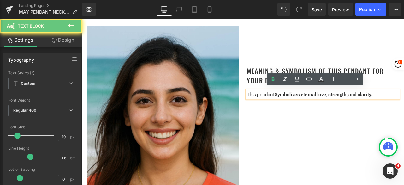
click at [404, 105] on span "Symbolizes eternal love, strength, and clarity." at bounding box center [368, 108] width 116 height 7
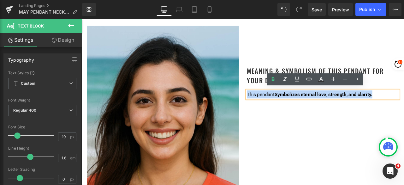
drag, startPoint x: 429, startPoint y: 106, endPoint x: 276, endPoint y: 106, distance: 153.0
click at [277, 106] on p "This pendant Symbolizes eternal love, strength, and clarity." at bounding box center [367, 107] width 180 height 9
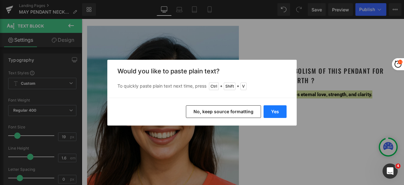
click at [276, 112] on button "Yes" at bounding box center [274, 111] width 23 height 13
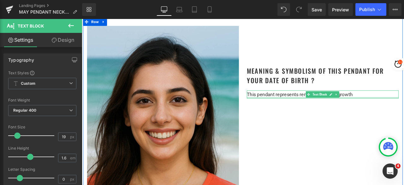
click at [404, 111] on div at bounding box center [367, 112] width 180 height 2
click at [404, 108] on p "This pendant represents renewal, love and growth" at bounding box center [367, 107] width 180 height 9
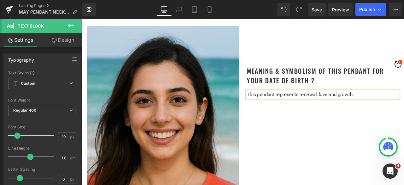
drag, startPoint x: 412, startPoint y: 105, endPoint x: 402, endPoint y: 107, distance: 10.9
click at [404, 105] on p "This pendant represents renewal, love and growth" at bounding box center [367, 107] width 180 height 9
click at [402, 107] on p "This pendant represents renewal, love and growth" at bounding box center [367, 107] width 180 height 9
click at [401, 107] on p "This pendant represents renewal, love and growth" at bounding box center [367, 107] width 180 height 9
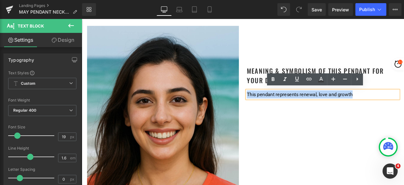
drag, startPoint x: 282, startPoint y: 106, endPoint x: 271, endPoint y: 105, distance: 11.1
click at [273, 105] on div "Meaning & Symbolism of This Pendant for Your Date of Birth ? Heading This penda…" at bounding box center [367, 70] width 189 height 86
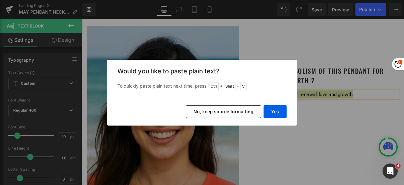
click at [219, 111] on button "No, keep source formatting" at bounding box center [223, 111] width 75 height 13
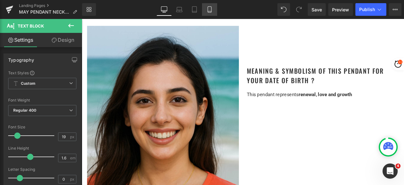
click at [213, 9] on icon at bounding box center [209, 9] width 6 height 6
type input "100"
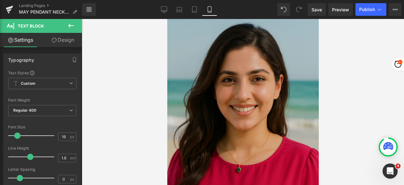
scroll to position [663, 0]
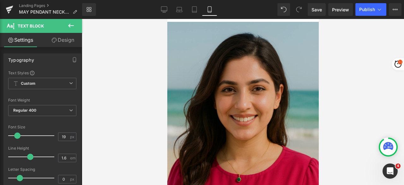
click at [244, 109] on img at bounding box center [242, 135] width 151 height 227
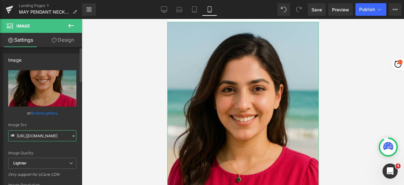
click at [40, 136] on input "[URL][DOMAIN_NAME]" at bounding box center [42, 135] width 68 height 11
click at [163, 11] on icon at bounding box center [164, 9] width 6 height 5
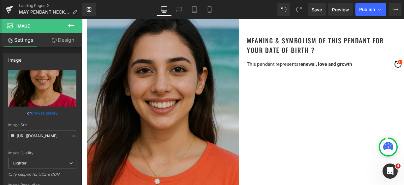
scroll to position [568, 0]
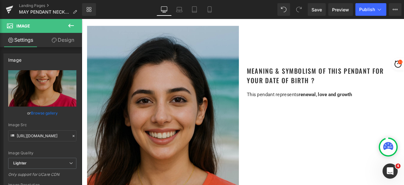
drag, startPoint x: 213, startPoint y: 122, endPoint x: 123, endPoint y: 127, distance: 90.4
click at [213, 122] on img at bounding box center [178, 162] width 180 height 270
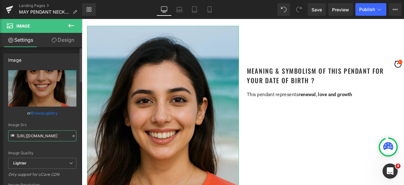
click at [30, 133] on input "[URL][DOMAIN_NAME]" at bounding box center [42, 135] width 68 height 11
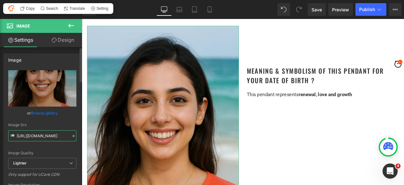
paste input "fddcc1a2-3527-4c07-9556-c18fd4c67e41/-/format/auto/-/preview/3000x3000/-/qualit…"
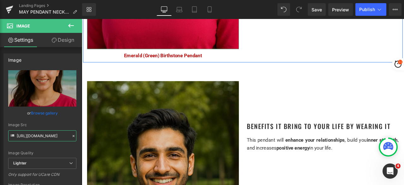
scroll to position [820, 0]
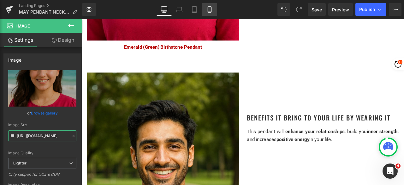
type input "[URL][DOMAIN_NAME]"
click at [208, 8] on icon at bounding box center [209, 9] width 6 height 6
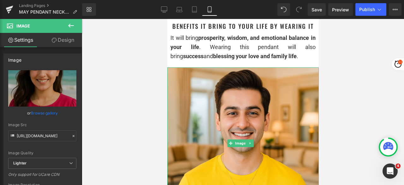
scroll to position [883, 0]
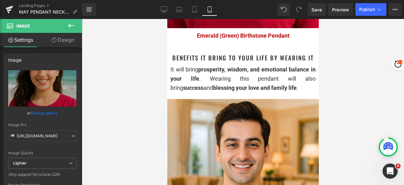
click at [238, 82] on span "Text Block" at bounding box center [237, 79] width 20 height 8
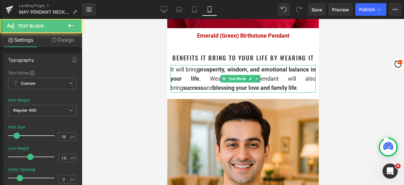
click at [295, 86] on div "It will bring prosperity, wisdom, and emotional balance in your life . Wearing …" at bounding box center [242, 78] width 145 height 27
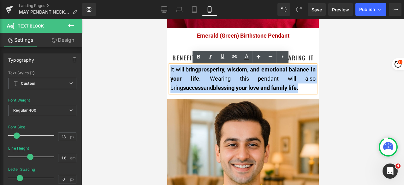
drag, startPoint x: 299, startPoint y: 87, endPoint x: 170, endPoint y: 70, distance: 129.6
click at [170, 70] on div "It will bring prosperity, wisdom, and emotional balance in your life . Wearing …" at bounding box center [242, 78] width 145 height 27
copy div "It will bring prosperity, wisdom, and emotional balance in your life . Wearing …"
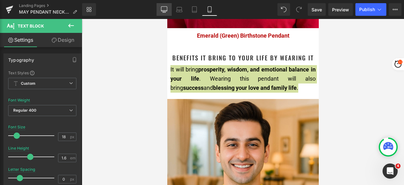
click at [166, 9] on icon at bounding box center [164, 9] width 6 height 6
type input "15"
type input "100"
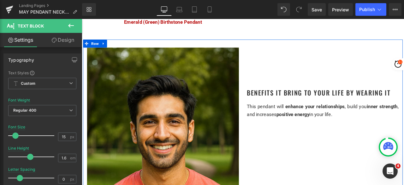
scroll to position [852, 0]
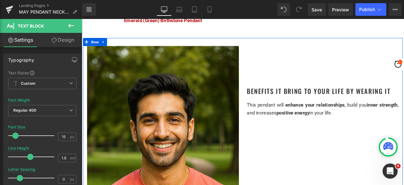
click at [304, 125] on span "enhance your relationships , build you inner strength , and increases positive …" at bounding box center [367, 125] width 180 height 16
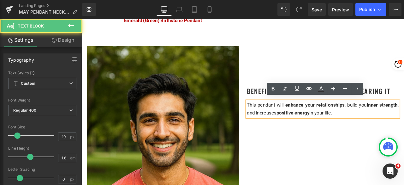
click at [304, 125] on span "enhance your relationships , build you inner strength , and increases positive …" at bounding box center [367, 125] width 180 height 16
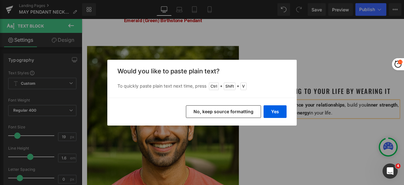
drag, startPoint x: 242, startPoint y: 110, endPoint x: 190, endPoint y: 109, distance: 52.4
click at [242, 110] on button "No, keep source formatting" at bounding box center [223, 111] width 75 height 13
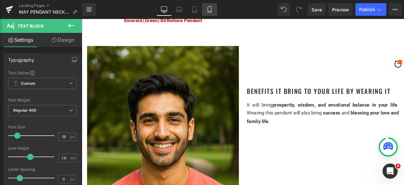
click at [210, 11] on icon at bounding box center [209, 11] width 3 height 0
type input "100"
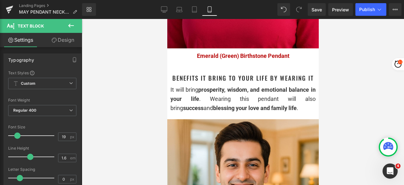
scroll to position [947, 0]
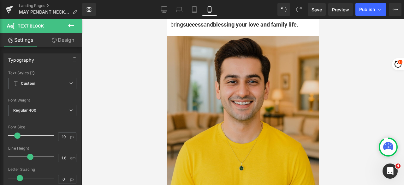
click at [226, 104] on img at bounding box center [242, 111] width 151 height 151
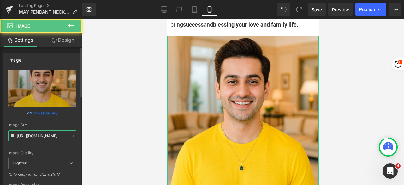
click at [44, 132] on input "[URL][DOMAIN_NAME]" at bounding box center [42, 135] width 68 height 11
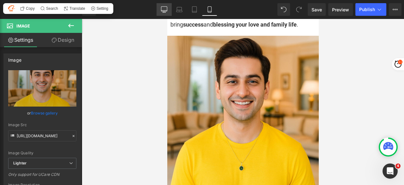
drag, startPoint x: 157, startPoint y: 15, endPoint x: 163, endPoint y: 11, distance: 6.7
click at [157, 14] on link "Desktop" at bounding box center [164, 9] width 15 height 13
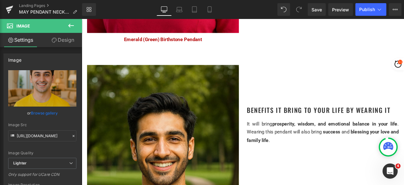
scroll to position [852, 0]
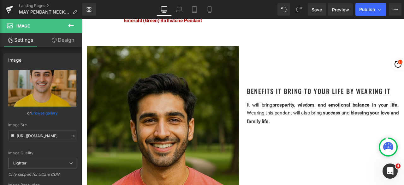
click at [241, 116] on img at bounding box center [178, 186] width 180 height 270
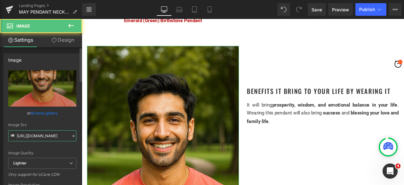
click at [52, 134] on input "[URL][DOMAIN_NAME]" at bounding box center [42, 135] width 68 height 11
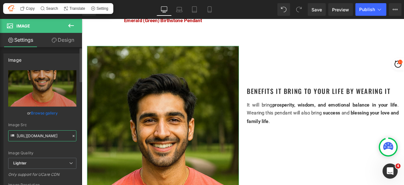
paste input "e6b9fc1c-25f9-4c39-adb2-653404d68c89/-/format/auto/-/preview/3000x3000/-/qualit…"
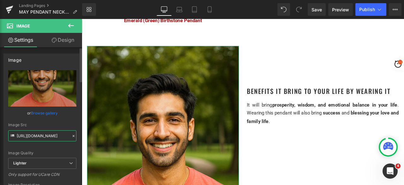
scroll to position [0, 202]
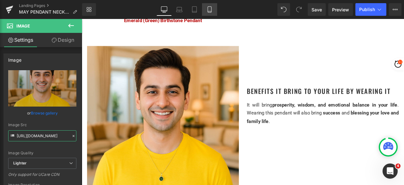
type input "[URL][DOMAIN_NAME]"
click at [209, 9] on icon at bounding box center [209, 9] width 6 height 6
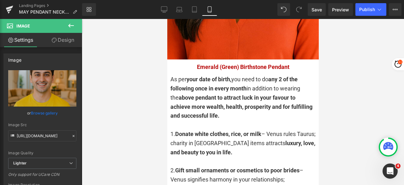
scroll to position [1357, 0]
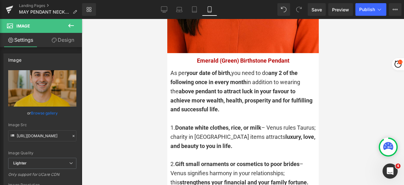
click at [222, 95] on strong "above pendant to attract luck in your favour to achieve more wealth, health, pr…" at bounding box center [241, 100] width 142 height 25
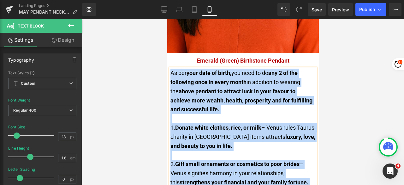
copy div "As per your date of birth, you need to do any 2 of the following once in every …"
click at [271, 114] on div at bounding box center [242, 118] width 145 height 9
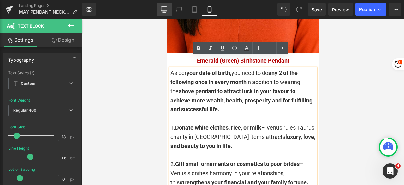
click at [167, 8] on link "Desktop" at bounding box center [164, 9] width 15 height 13
type input "15"
type input "100"
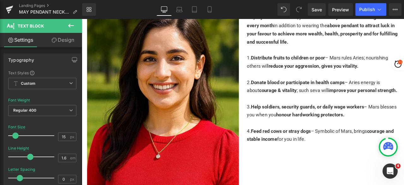
scroll to position [1136, 0]
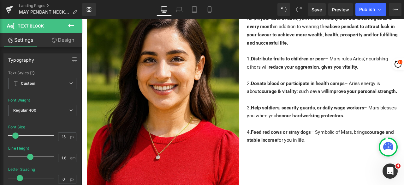
click at [313, 101] on span "courage & vitality" at bounding box center [314, 104] width 44 height 7
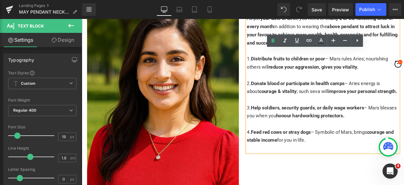
click at [315, 110] on div "2. Donate blood or participate in health camps – Aries energy is about courage …" at bounding box center [367, 100] width 180 height 19
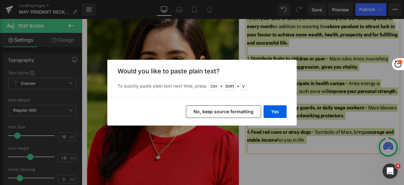
click at [234, 110] on button "No, keep source formatting" at bounding box center [223, 111] width 75 height 13
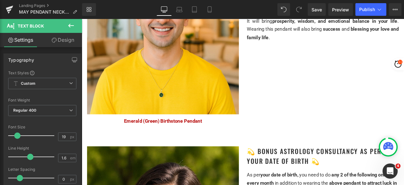
scroll to position [915, 0]
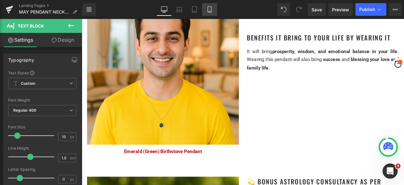
click at [209, 8] on icon at bounding box center [209, 9] width 6 height 6
type input "100"
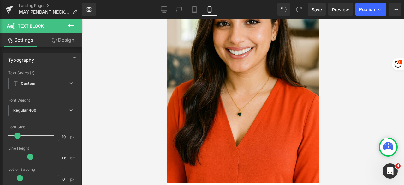
scroll to position [1208, 0]
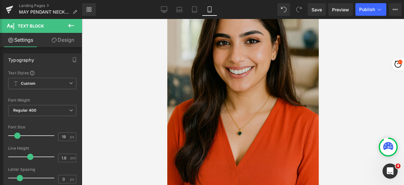
click at [238, 87] on img at bounding box center [242, 88] width 151 height 227
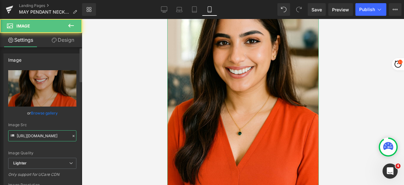
click at [56, 134] on input "[URL][DOMAIN_NAME]" at bounding box center [42, 135] width 68 height 11
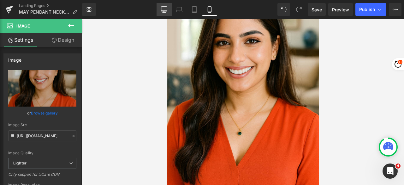
click at [163, 7] on icon at bounding box center [164, 9] width 6 height 6
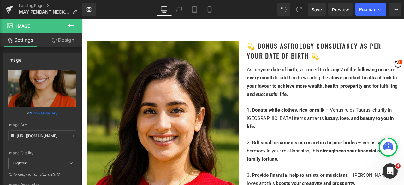
scroll to position [1231, 0]
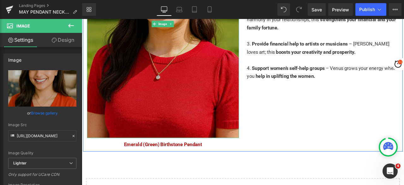
drag, startPoint x: 184, startPoint y: 83, endPoint x: 121, endPoint y: 129, distance: 78.2
click at [184, 83] on img at bounding box center [178, 25] width 180 height 270
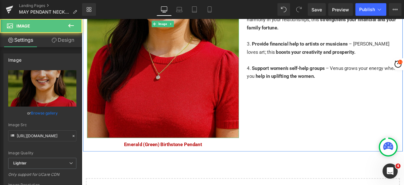
click at [162, 105] on img at bounding box center [178, 25] width 180 height 270
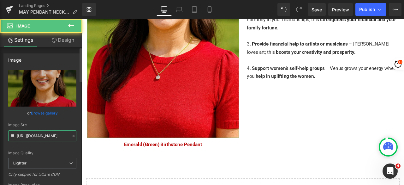
click at [44, 136] on input "[URL][DOMAIN_NAME]" at bounding box center [42, 135] width 68 height 11
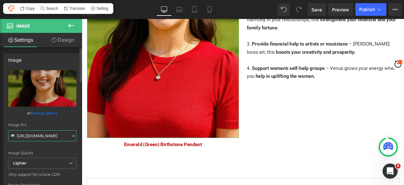
paste input "32fd5e70-44d7-4ac2-bc80-6dfb792709ee/-/format/auto/-/preview/3000x3000/-/qualit…"
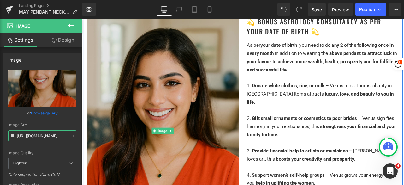
scroll to position [1073, 0]
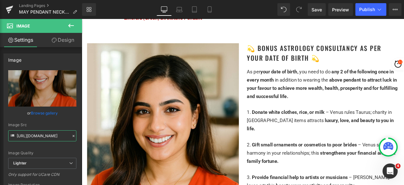
type input "[URL][DOMAIN_NAME]"
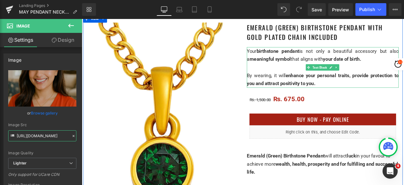
scroll to position [95, 0]
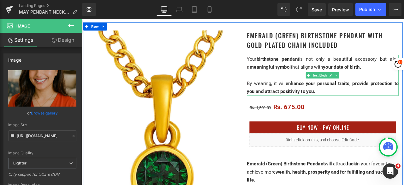
click at [364, 104] on div "By wearing, it will enhance your personal traits, provide protection to you and…" at bounding box center [367, 99] width 180 height 19
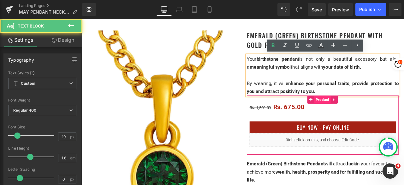
click at [365, 117] on span "Product" at bounding box center [367, 113] width 20 height 9
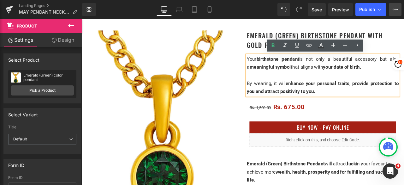
click at [396, 10] on icon at bounding box center [395, 9] width 5 height 5
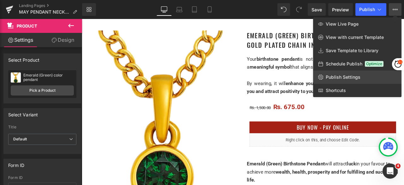
click at [355, 79] on span "Publish Settings" at bounding box center [343, 77] width 35 height 6
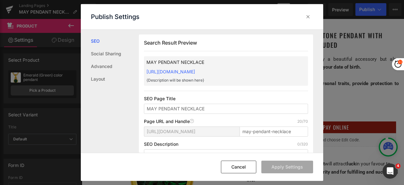
scroll to position [32, 0]
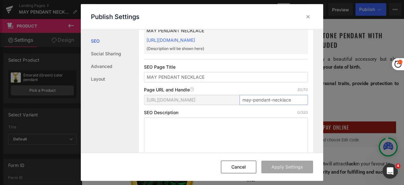
drag, startPoint x: 240, startPoint y: 98, endPoint x: 306, endPoint y: 99, distance: 65.3
click at [306, 99] on div "Search Result Preview MAY PENDANT NECKLACE [URL][DOMAIN_NAME] {Description will…" at bounding box center [226, 80] width 174 height 155
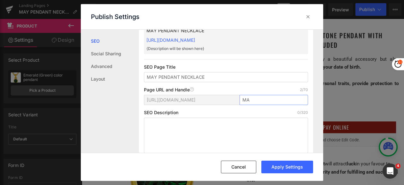
type input "M"
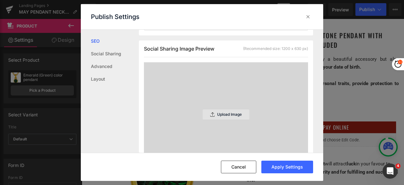
scroll to position [190, 0]
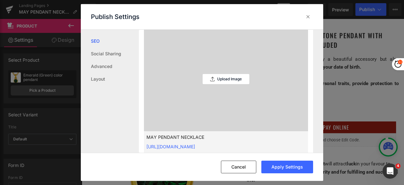
type input "may"
click at [230, 72] on div "Upload Image" at bounding box center [226, 79] width 47 height 104
click at [225, 77] on p "Upload Image" at bounding box center [229, 79] width 25 height 4
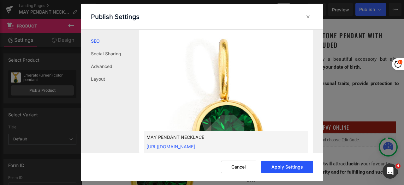
click at [282, 164] on button "Apply Settings" at bounding box center [287, 166] width 52 height 13
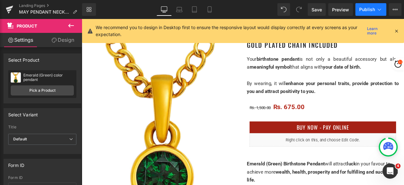
click at [365, 12] on span "Publish" at bounding box center [367, 9] width 16 height 5
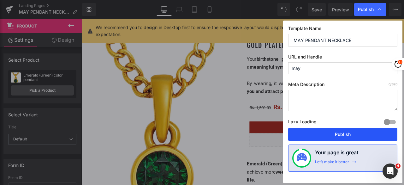
click at [336, 133] on button "Publish" at bounding box center [342, 134] width 109 height 13
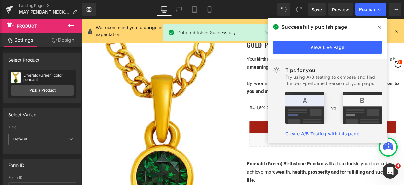
click at [379, 26] on icon at bounding box center [379, 27] width 3 height 5
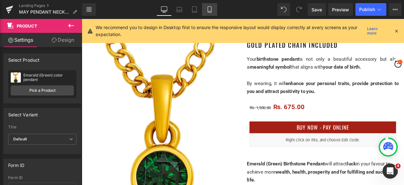
click at [210, 8] on icon at bounding box center [209, 9] width 6 height 6
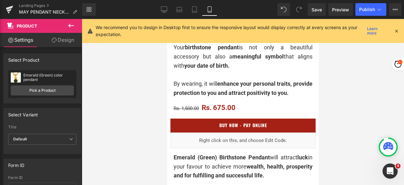
scroll to position [252, 0]
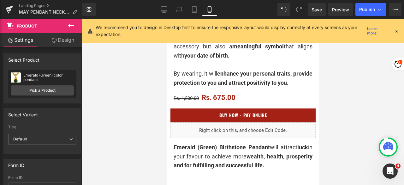
click at [398, 30] on icon at bounding box center [396, 31] width 6 height 6
